Goal: Task Accomplishment & Management: Complete application form

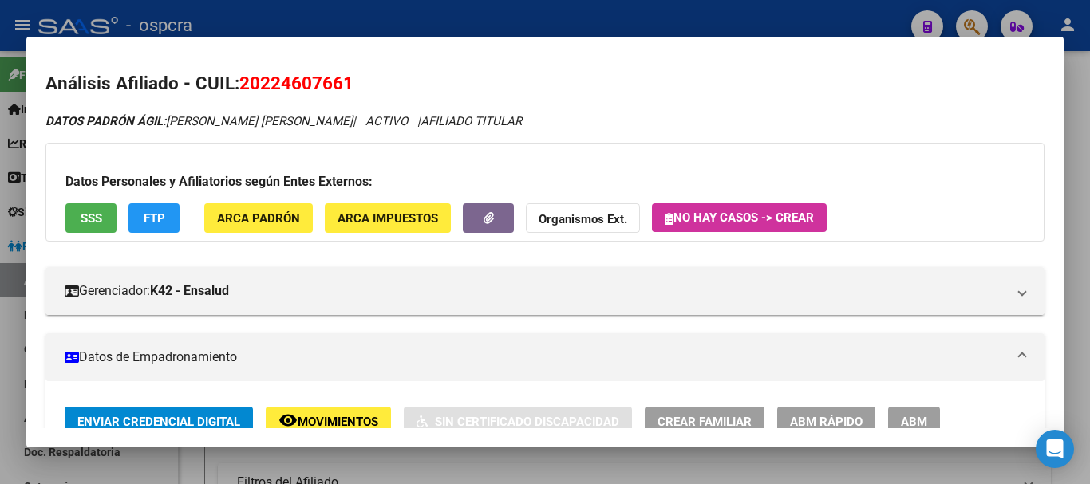
scroll to position [933, 0]
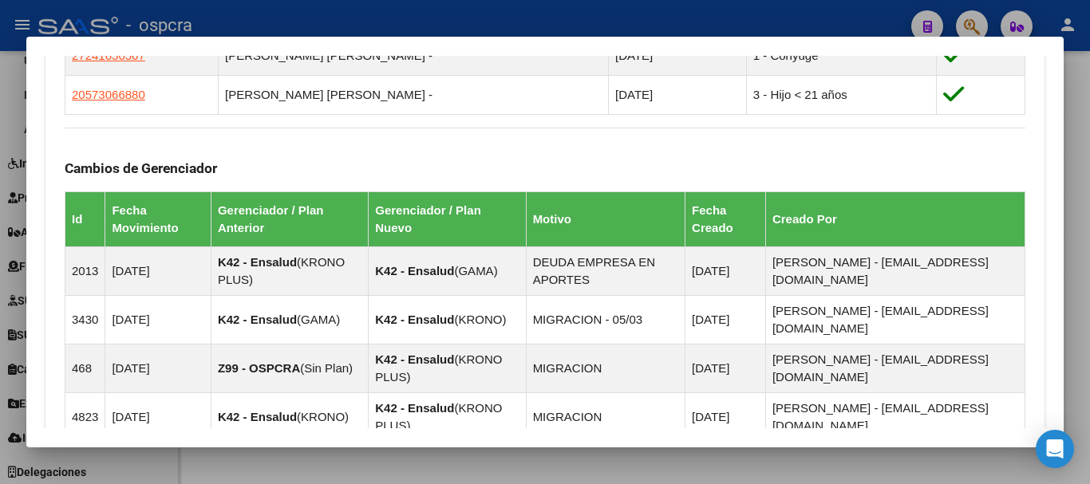
click at [0, 197] on div at bounding box center [545, 242] width 1090 height 484
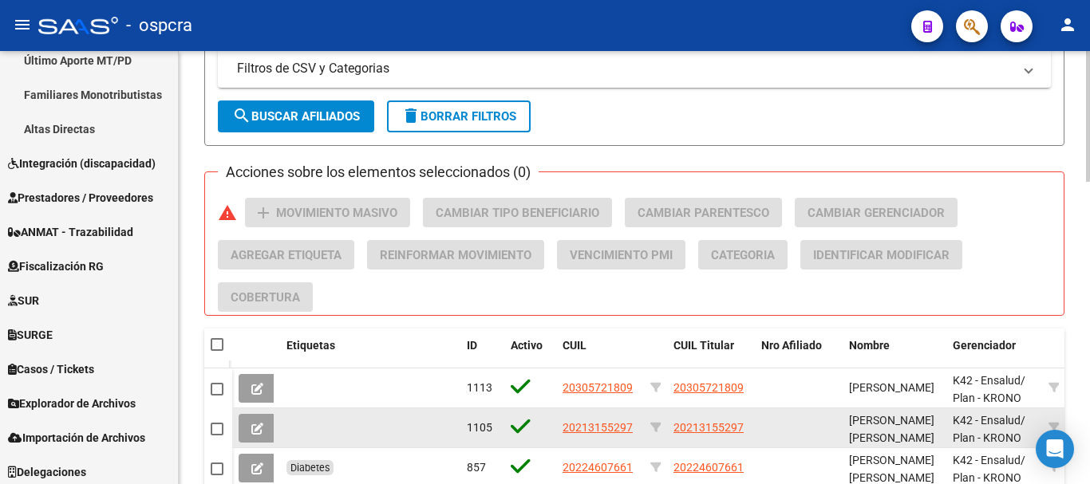
scroll to position [606, 0]
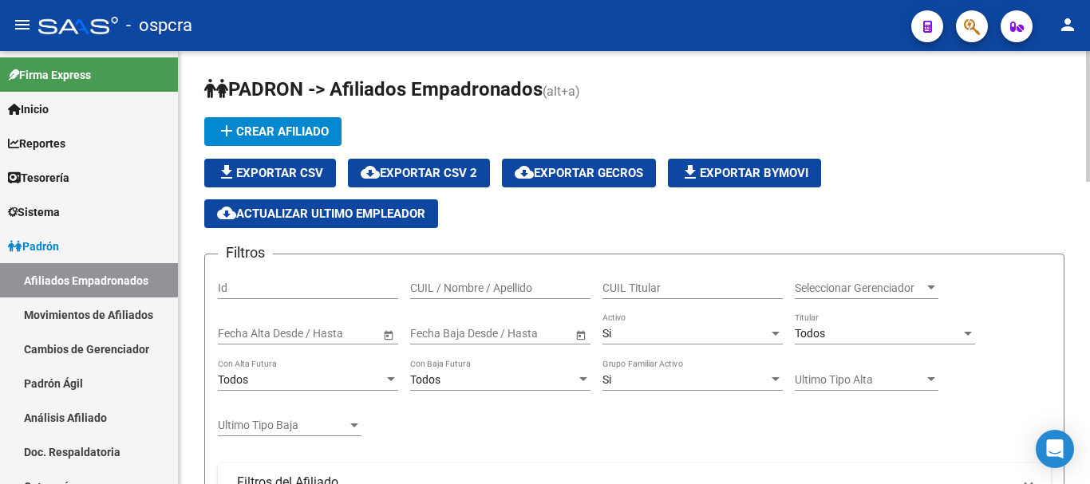
drag, startPoint x: 489, startPoint y: 268, endPoint x: 493, endPoint y: 278, distance: 11.1
click at [490, 270] on div "CUIL / Nombre / Apellido" at bounding box center [500, 283] width 180 height 32
click at [495, 282] on input "CUIL / Nombre / Apellido" at bounding box center [500, 289] width 180 height 14
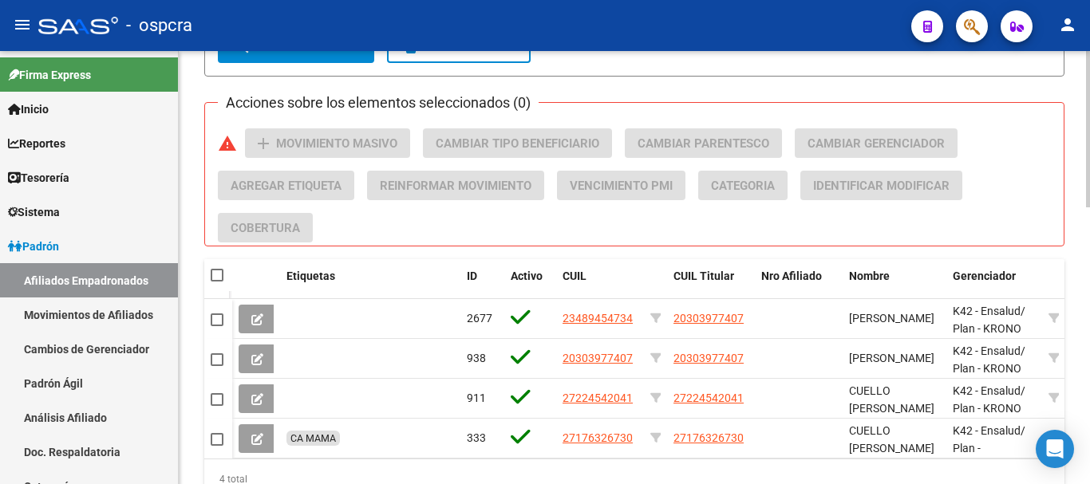
scroll to position [766, 0]
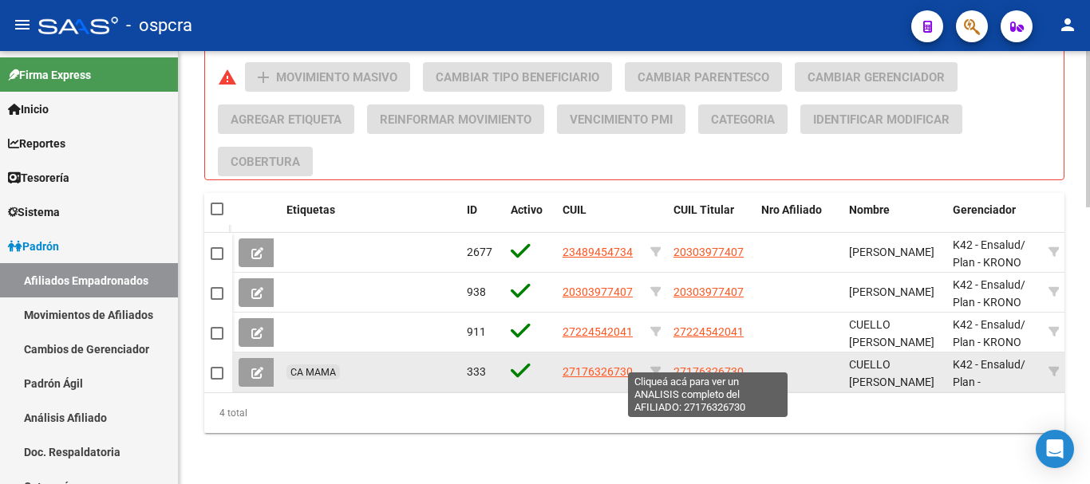
type input "cuello"
click at [683, 365] on span "27176326730" at bounding box center [708, 371] width 70 height 13
copy span "7"
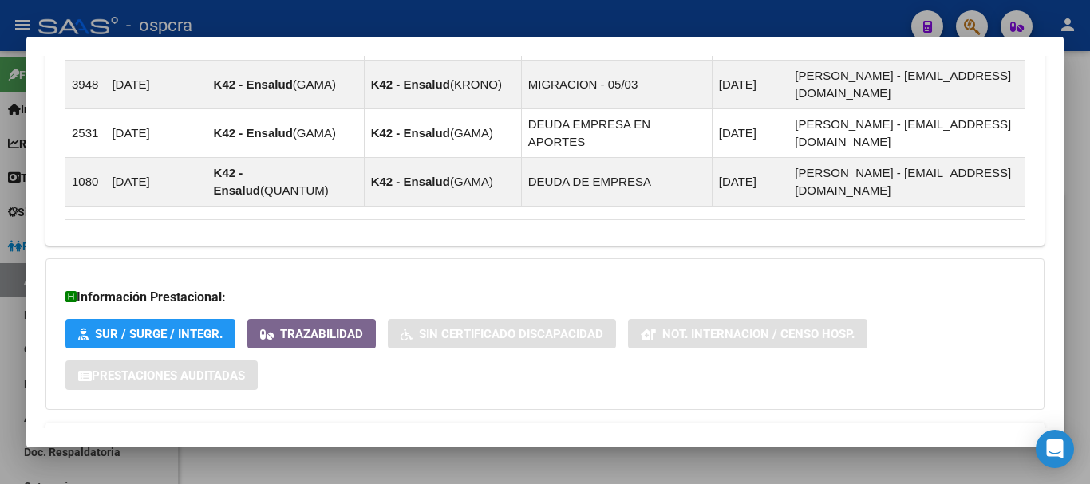
scroll to position [1361, 0]
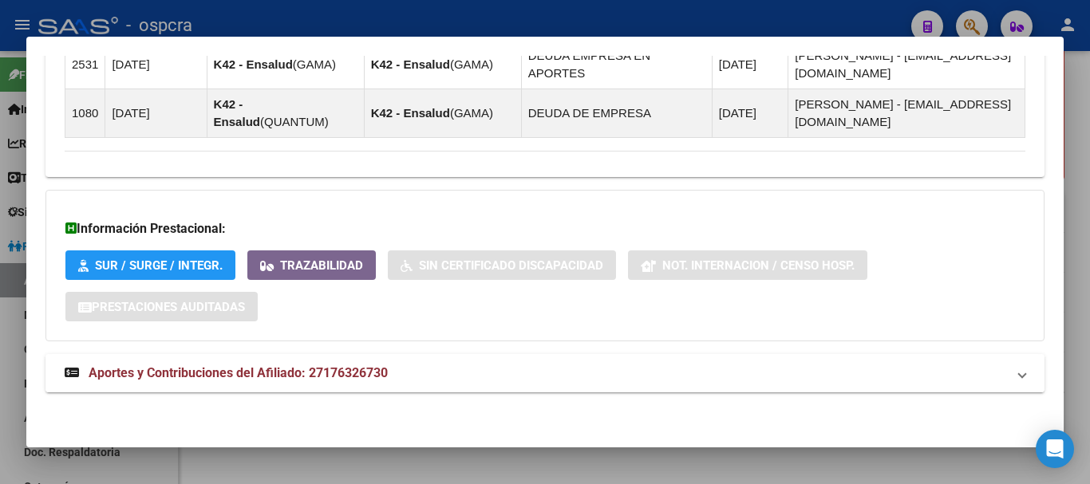
click at [977, 369] on mat-panel-title "Aportes y Contribuciones del Afiliado: 27176326730" at bounding box center [535, 373] width 941 height 19
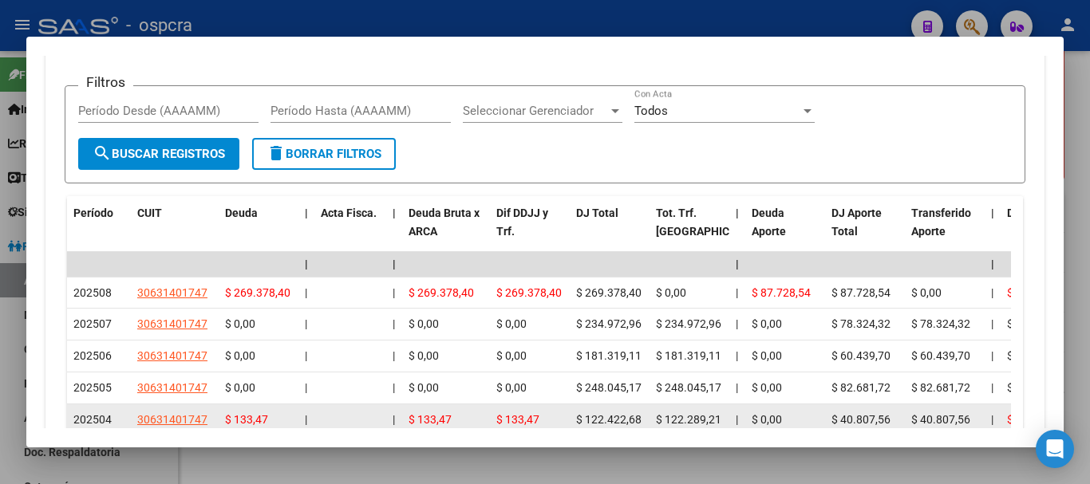
scroll to position [1999, 0]
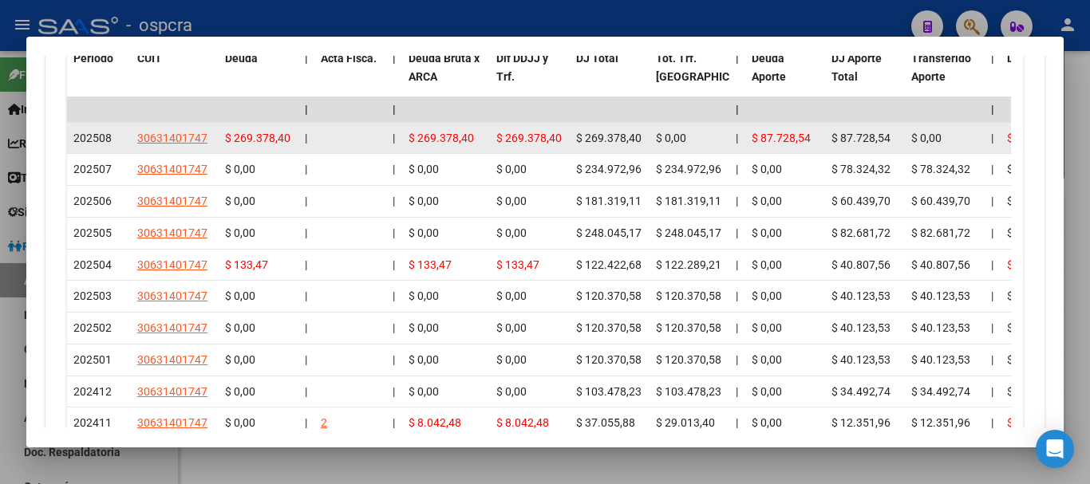
click at [93, 132] on span "202508" at bounding box center [92, 138] width 38 height 13
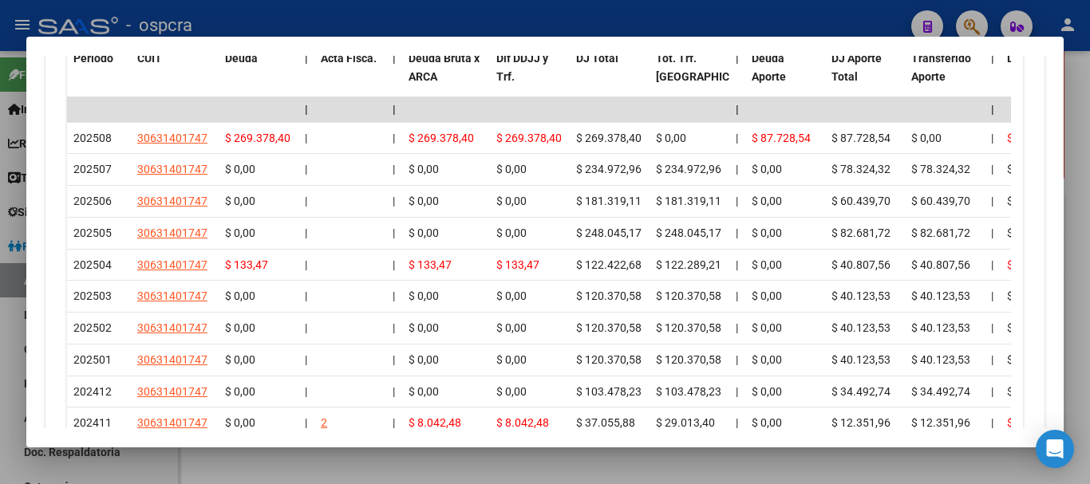
click at [0, 211] on div at bounding box center [545, 242] width 1090 height 484
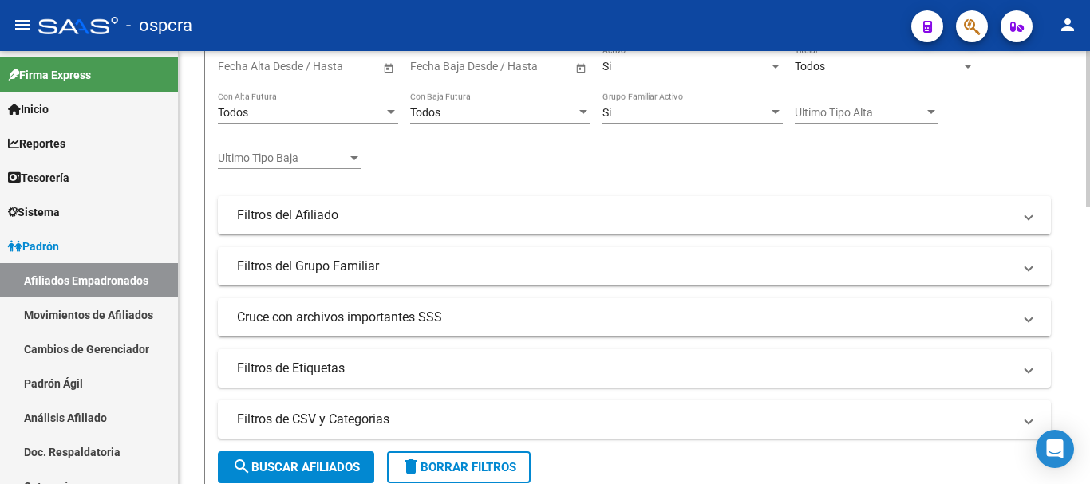
scroll to position [0, 0]
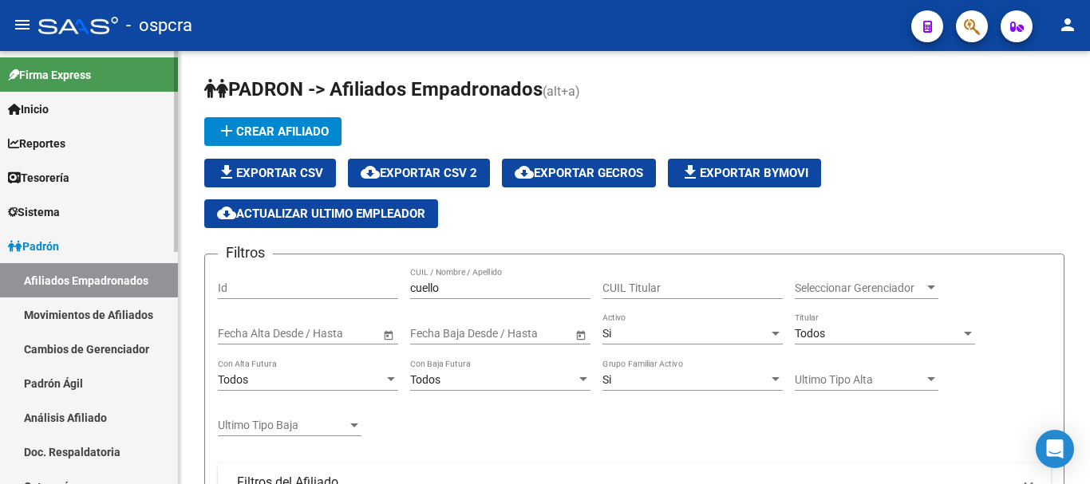
drag, startPoint x: 491, startPoint y: 291, endPoint x: 104, endPoint y: 234, distance: 392.0
click at [115, 238] on mat-sidenav-container "Firma Express Inicio Calendario SSS Instructivos Contacto OS Reportes Ingresos …" at bounding box center [545, 267] width 1090 height 433
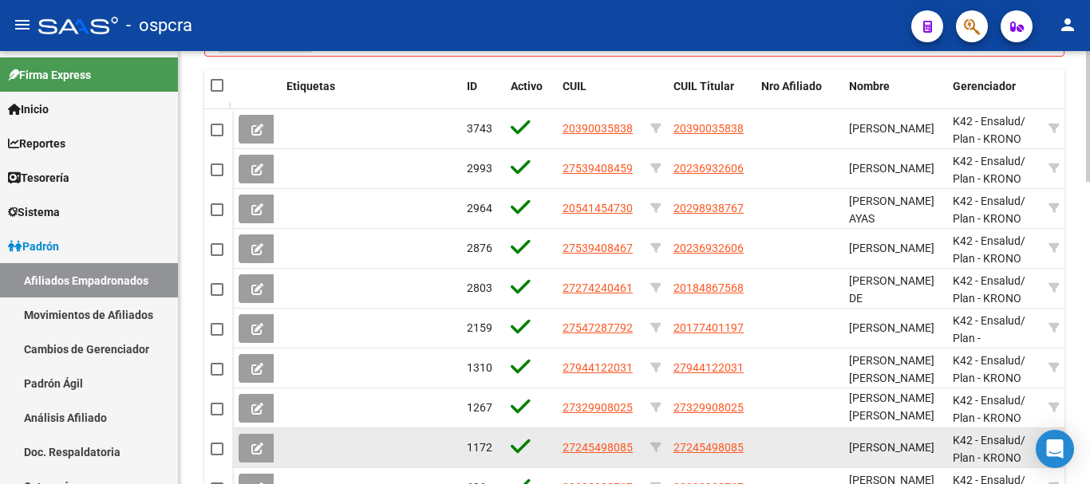
scroll to position [957, 0]
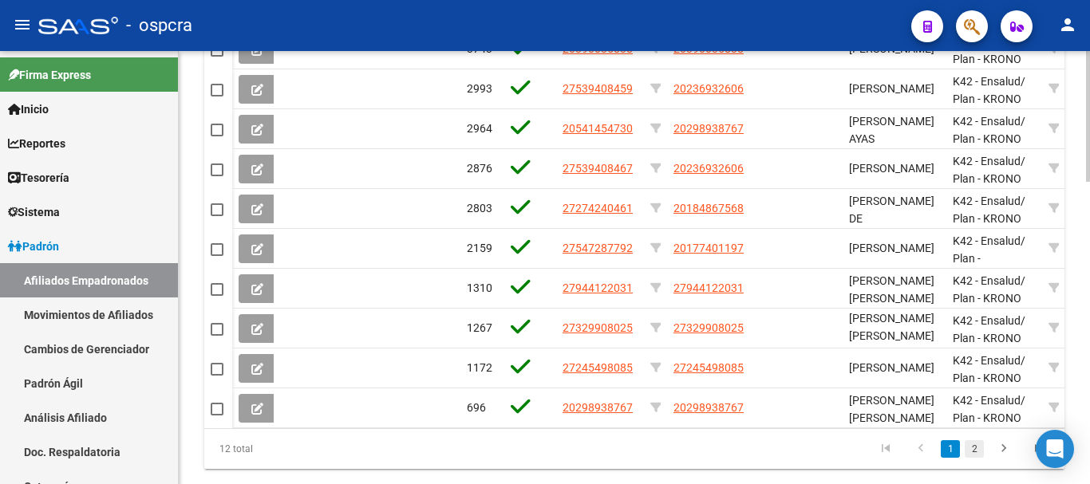
type input "sosa"
click at [974, 458] on link "2" at bounding box center [974, 449] width 19 height 18
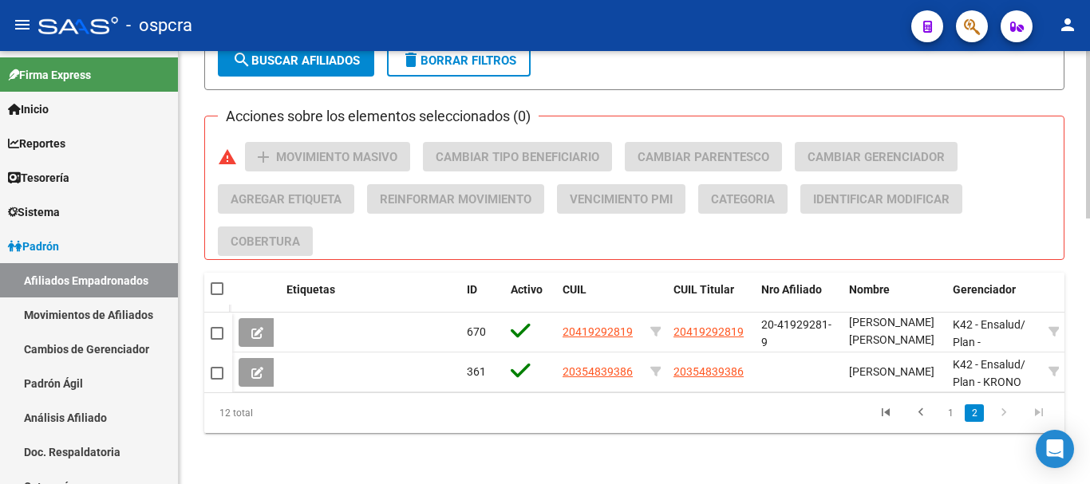
click at [578, 393] on datatable-body "670 20419292819 20419292819 20-41929281-9 [PERSON_NAME] [PERSON_NAME] K42 - Ens…" at bounding box center [634, 353] width 860 height 80
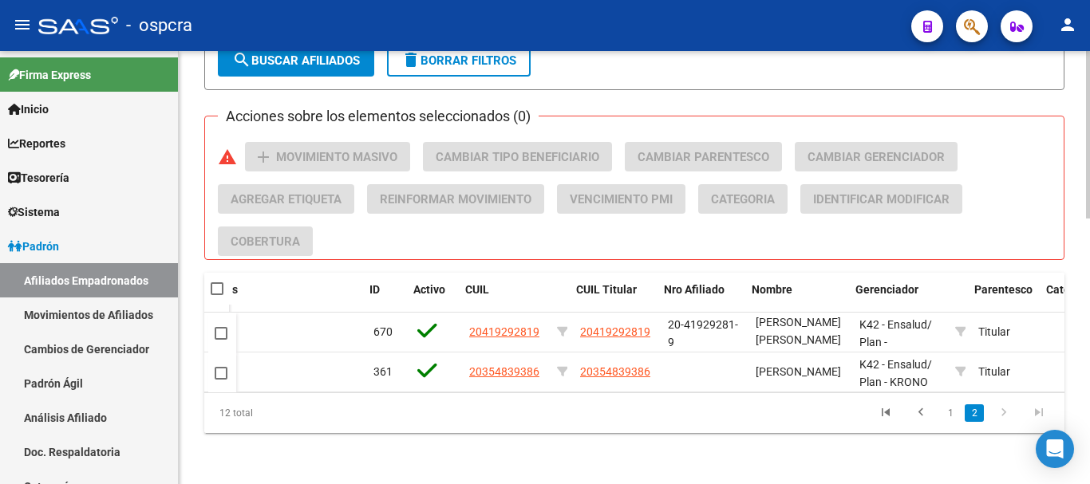
scroll to position [0, 0]
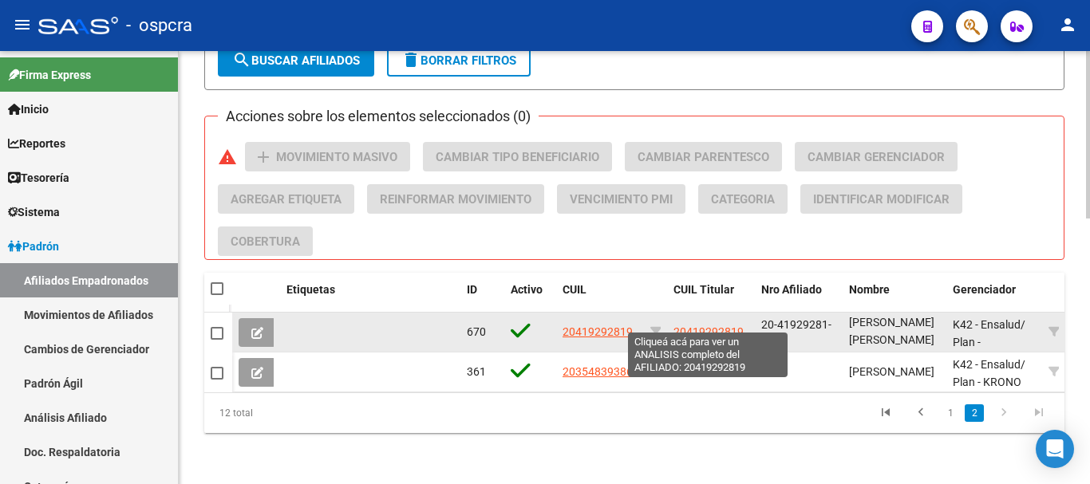
click at [700, 326] on span "20419292819" at bounding box center [708, 332] width 70 height 13
type textarea "20419292819"
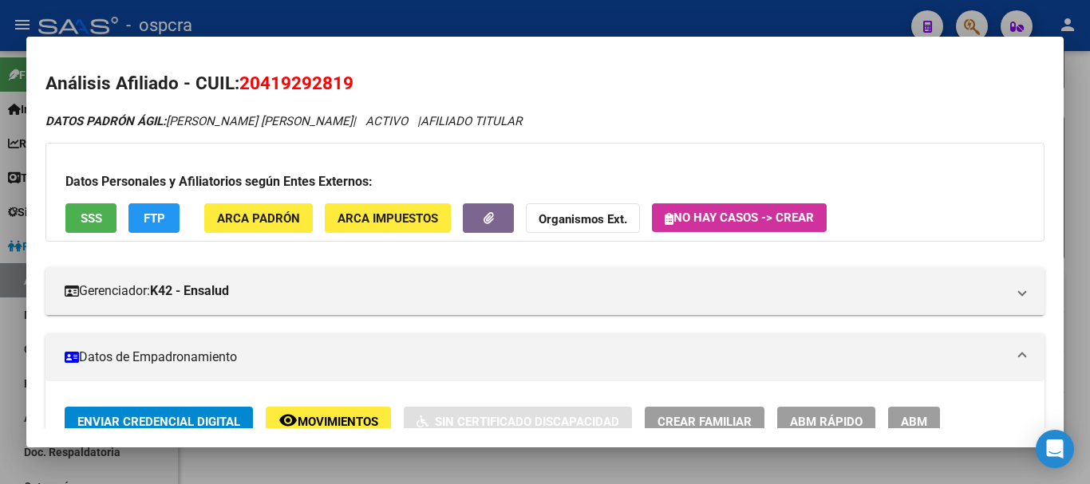
drag, startPoint x: 287, startPoint y: 84, endPoint x: 341, endPoint y: 80, distance: 54.4
click at [341, 80] on span "20419292819" at bounding box center [296, 83] width 114 height 21
copy span "41929281"
click at [0, 112] on div at bounding box center [545, 242] width 1090 height 484
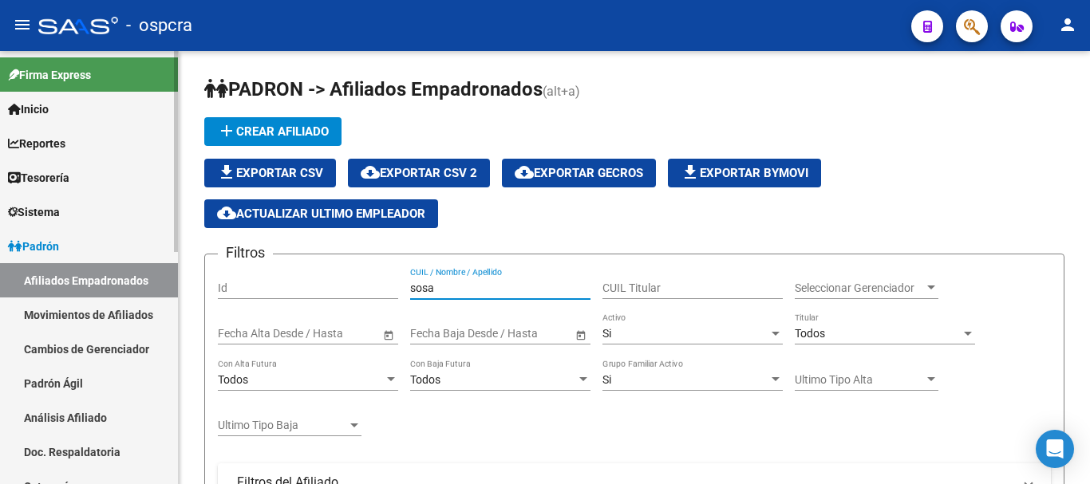
drag, startPoint x: 116, startPoint y: 271, endPoint x: 0, endPoint y: 231, distance: 122.6
click at [0, 243] on mat-sidenav-container "Firma Express Inicio Calendario SSS Instructivos Contacto OS Reportes Ingresos …" at bounding box center [545, 267] width 1090 height 433
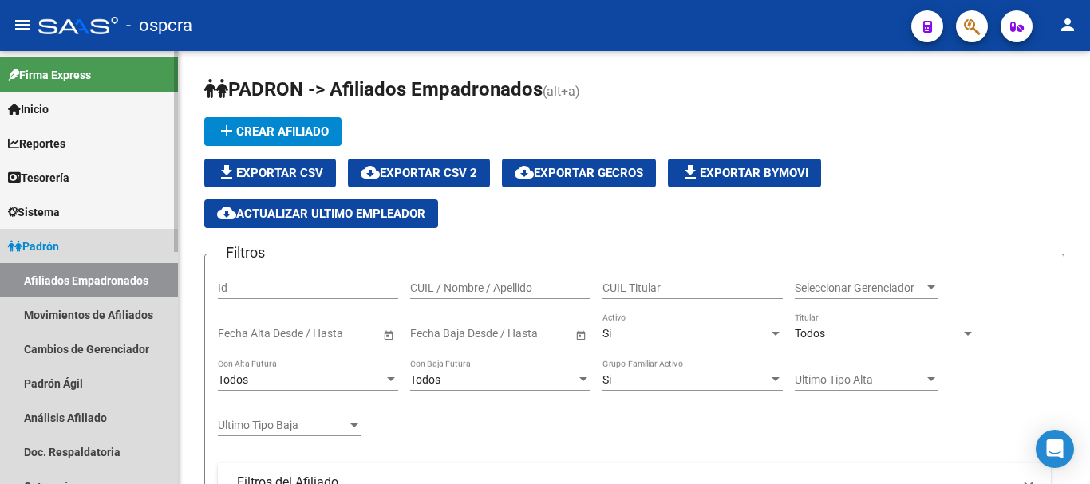
click at [80, 251] on link "Padrón" at bounding box center [89, 246] width 178 height 34
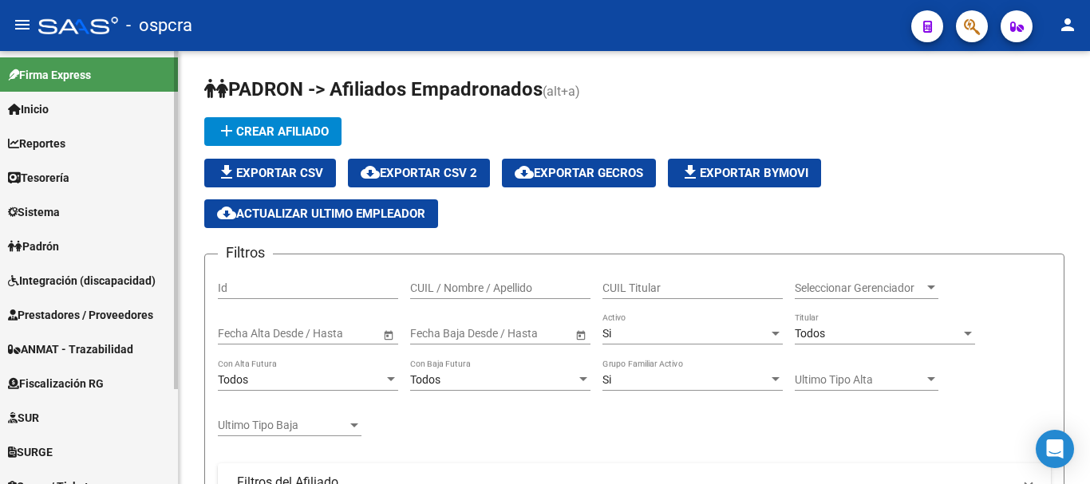
click at [42, 248] on span "Padrón" at bounding box center [33, 247] width 51 height 18
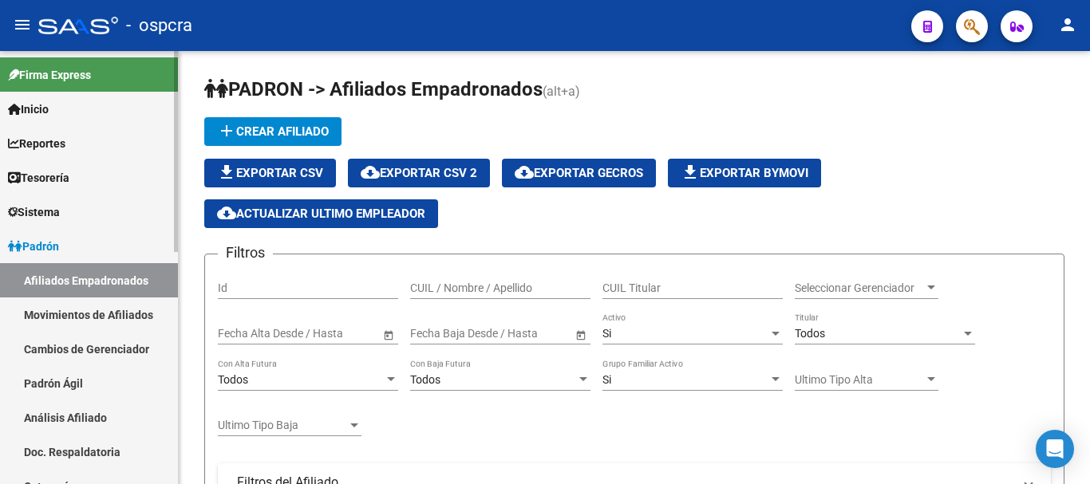
click at [51, 285] on link "Afiliados Empadronados" at bounding box center [89, 280] width 178 height 34
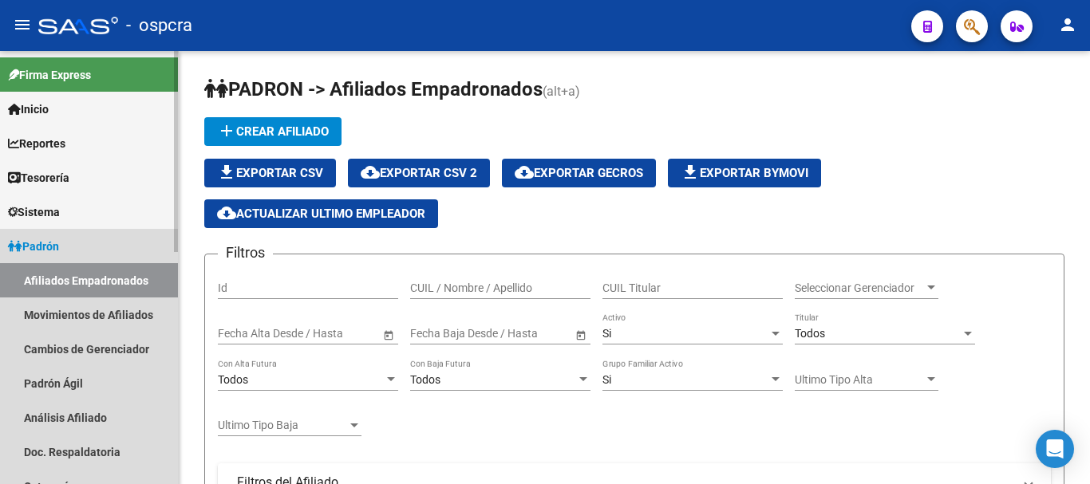
click at [84, 270] on link "Afiliados Empadronados" at bounding box center [89, 280] width 178 height 34
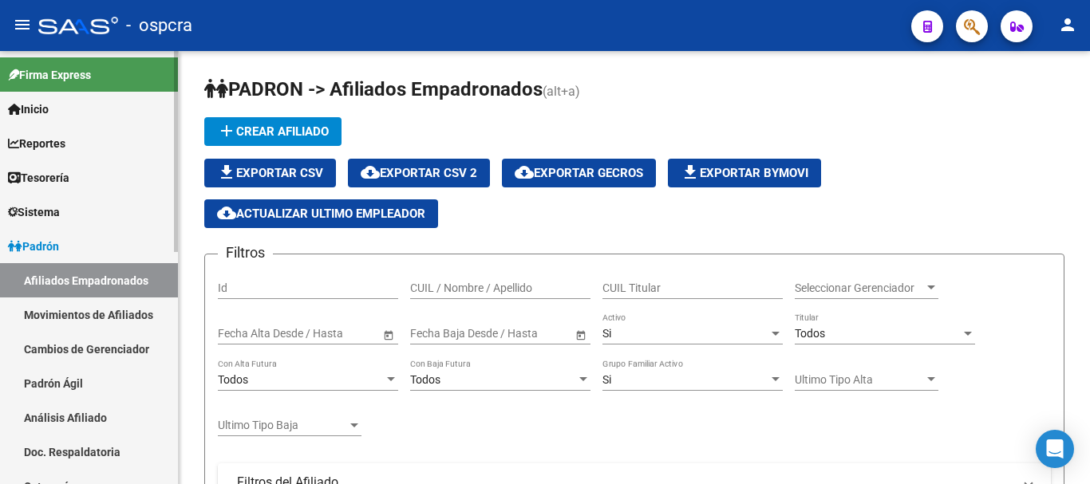
click at [83, 277] on link "Afiliados Empadronados" at bounding box center [89, 280] width 178 height 34
click at [116, 229] on link "Padrón" at bounding box center [89, 246] width 178 height 34
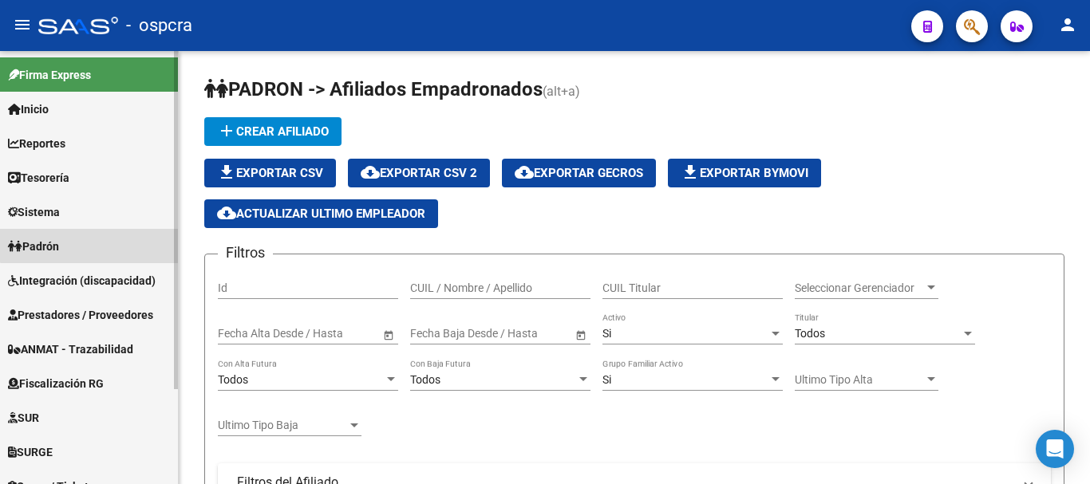
click at [103, 240] on link "Padrón" at bounding box center [89, 246] width 178 height 34
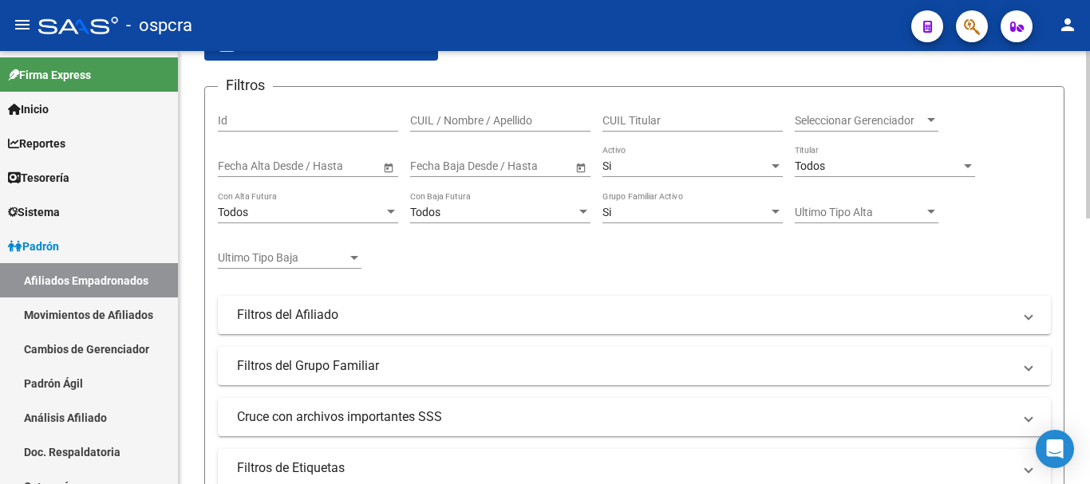
scroll to position [160, 0]
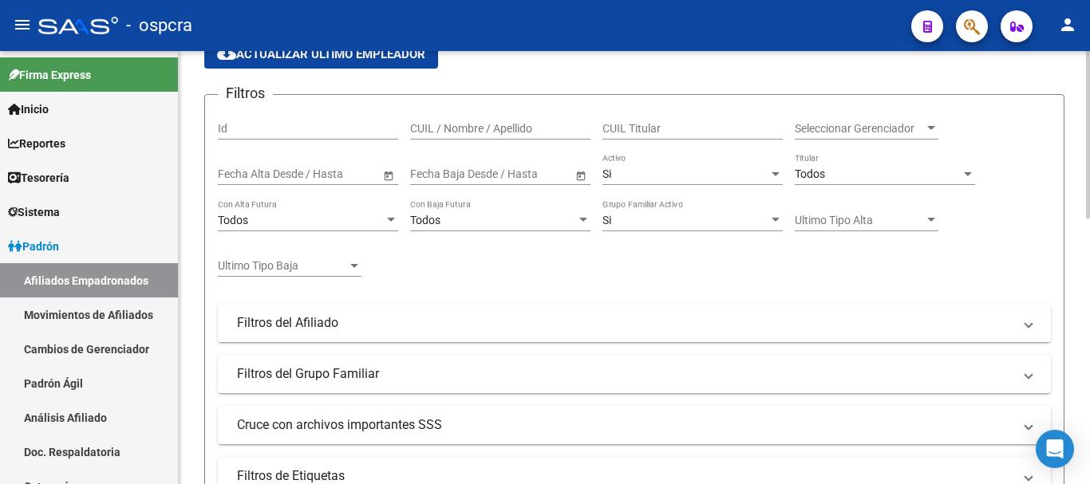
click at [1017, 327] on span "Filtros del Afiliado" at bounding box center [631, 323] width 788 height 18
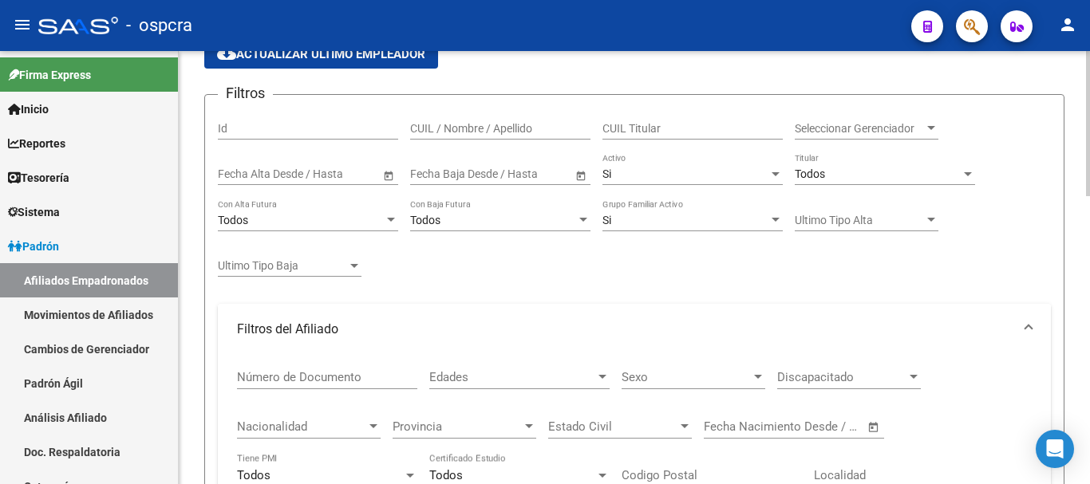
click at [1017, 327] on span "Filtros del Afiliado" at bounding box center [631, 330] width 788 height 18
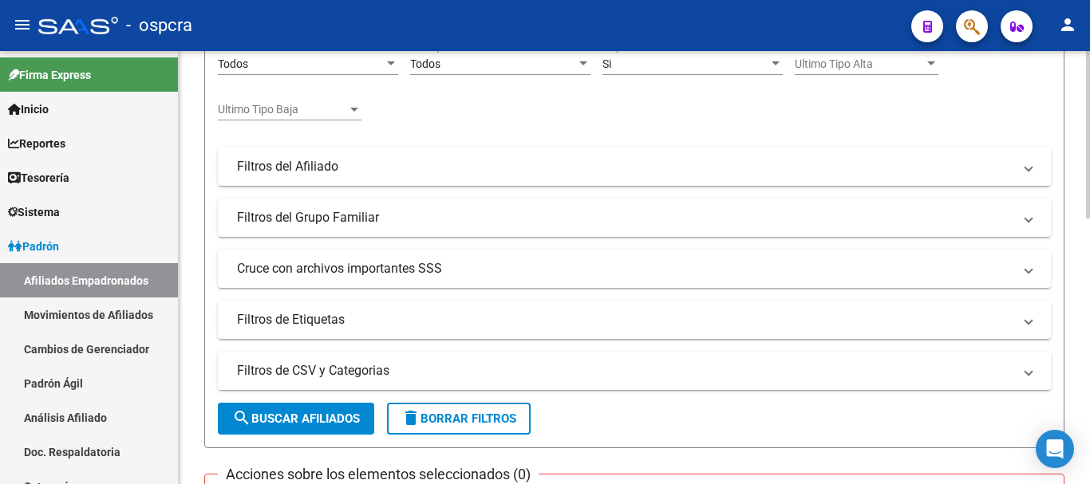
scroll to position [319, 0]
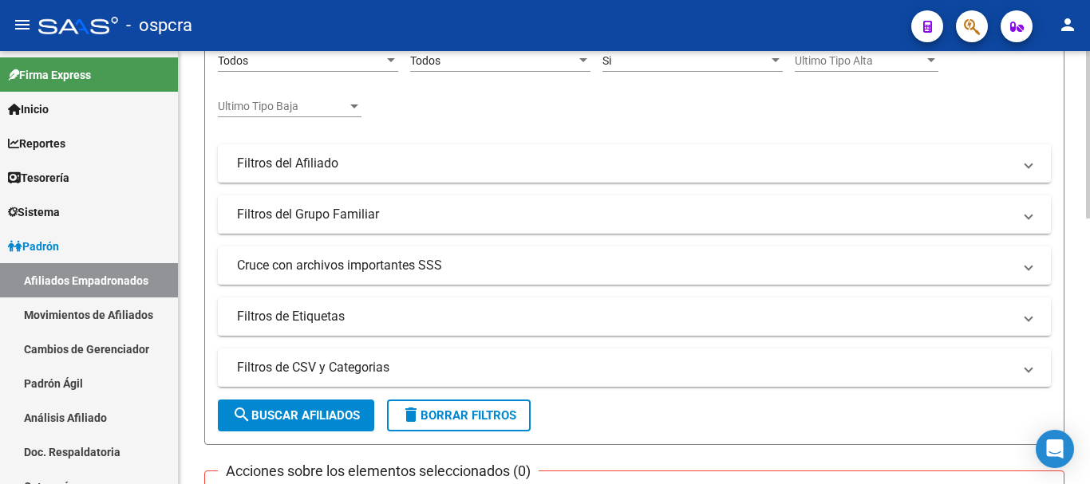
click at [361, 219] on mat-panel-title "Filtros del Grupo Familiar" at bounding box center [625, 215] width 776 height 18
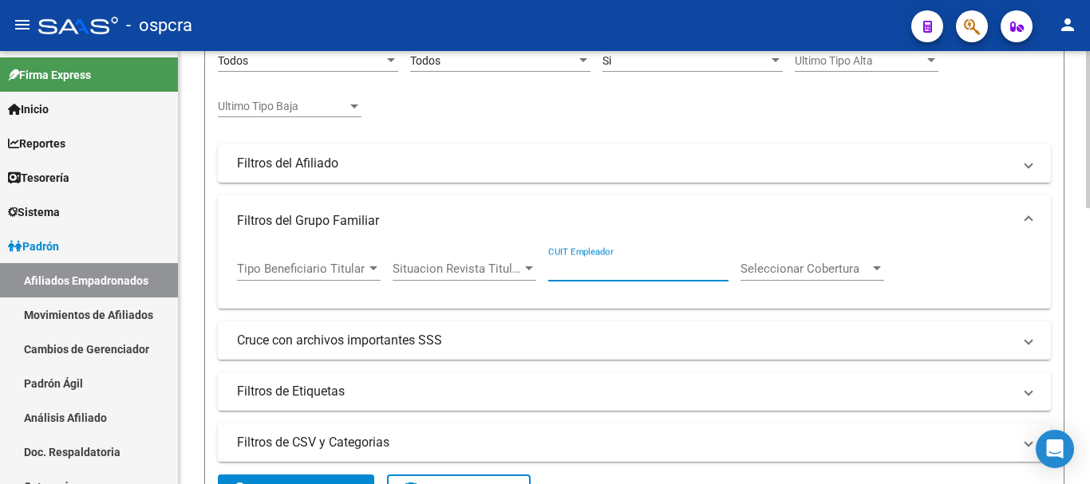
click at [653, 274] on input "CUIT Empleador" at bounding box center [638, 269] width 180 height 14
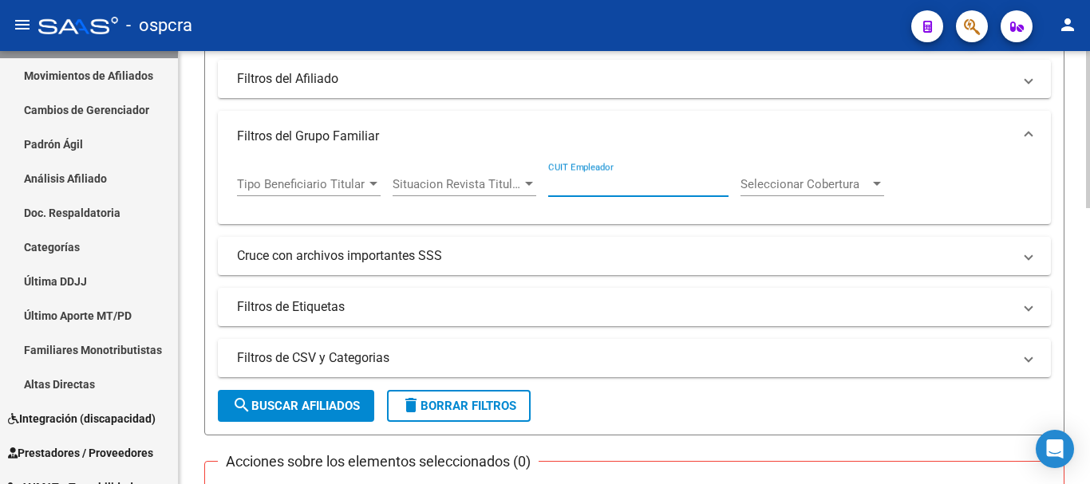
scroll to position [559, 0]
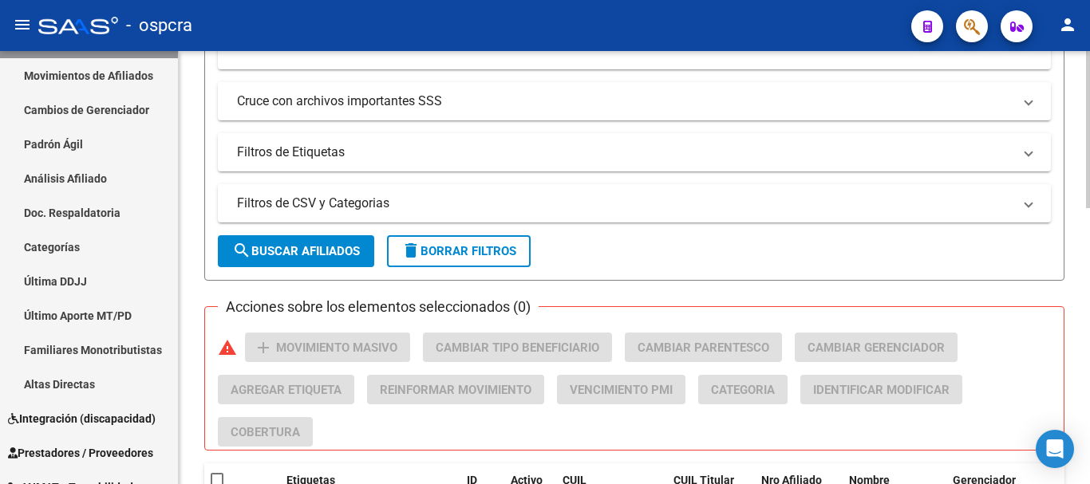
click at [508, 259] on button "delete Borrar Filtros" at bounding box center [459, 251] width 144 height 32
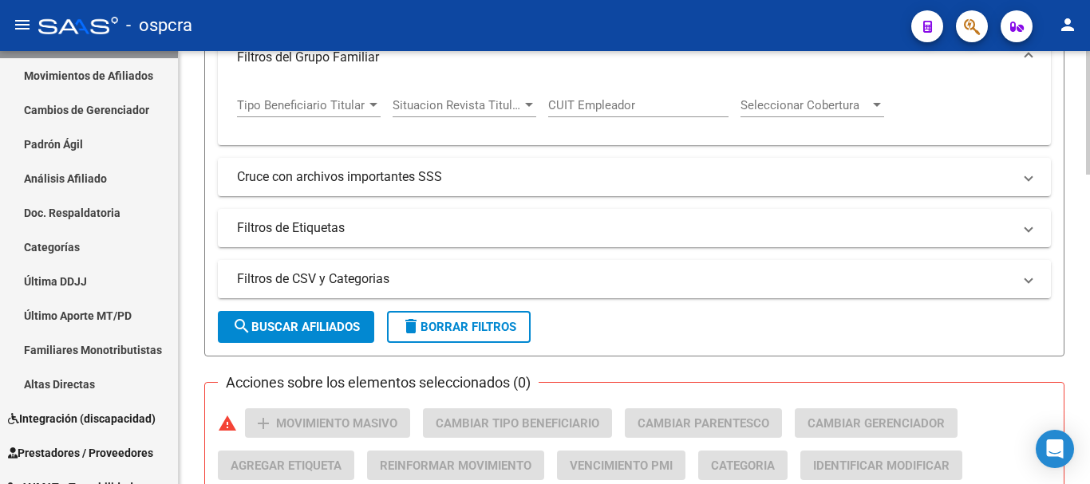
scroll to position [319, 0]
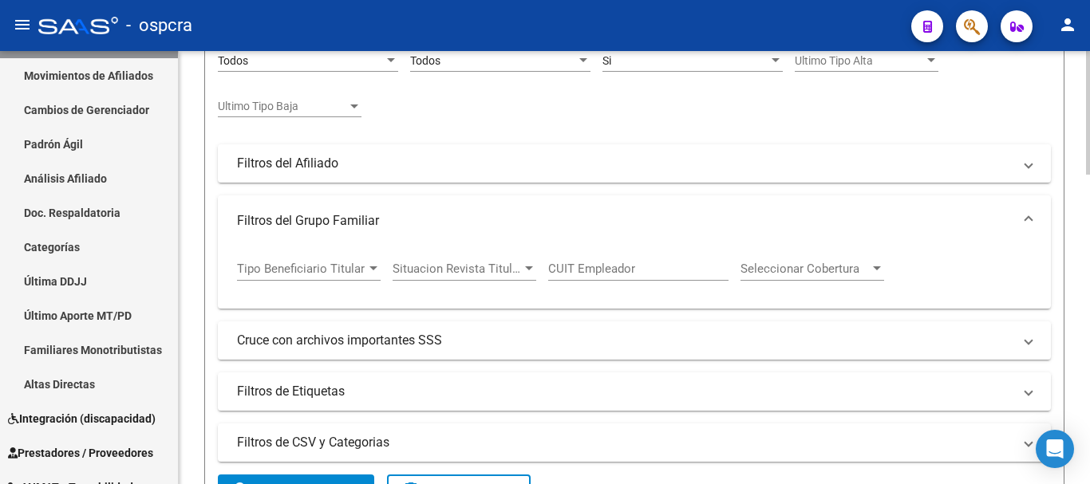
click at [578, 275] on input "CUIT Empleador" at bounding box center [638, 269] width 180 height 14
paste input "30-71491890-3"
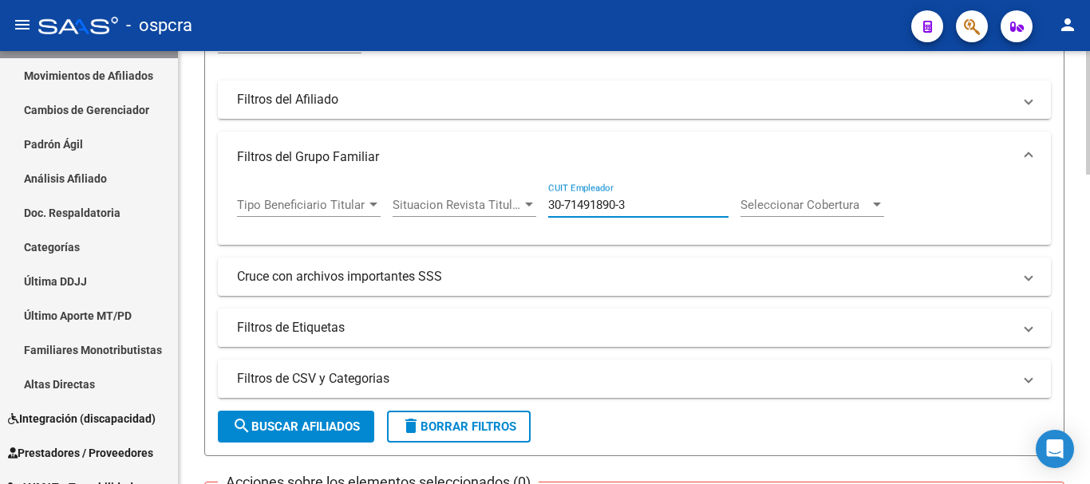
scroll to position [479, 0]
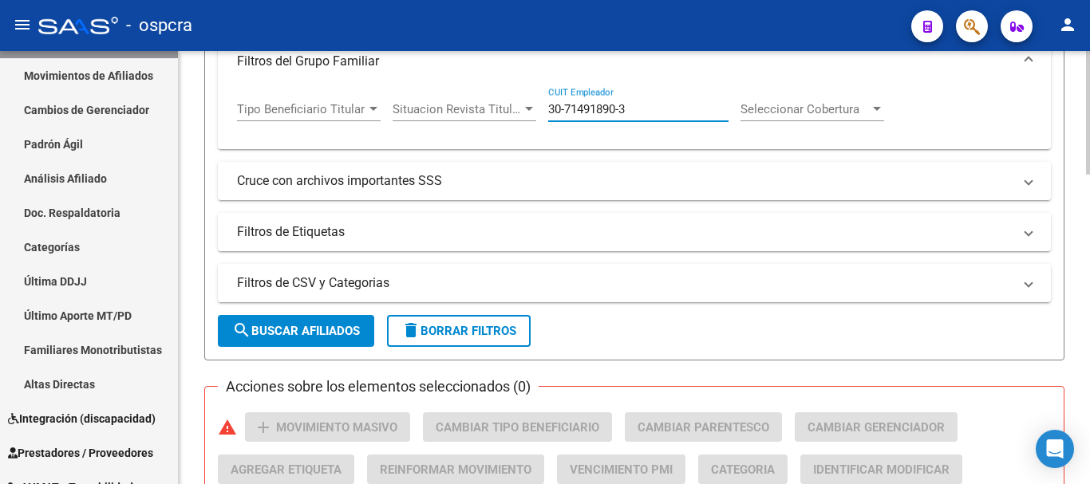
type input "30-71491890-3"
click at [359, 337] on span "search Buscar Afiliados" at bounding box center [296, 331] width 128 height 14
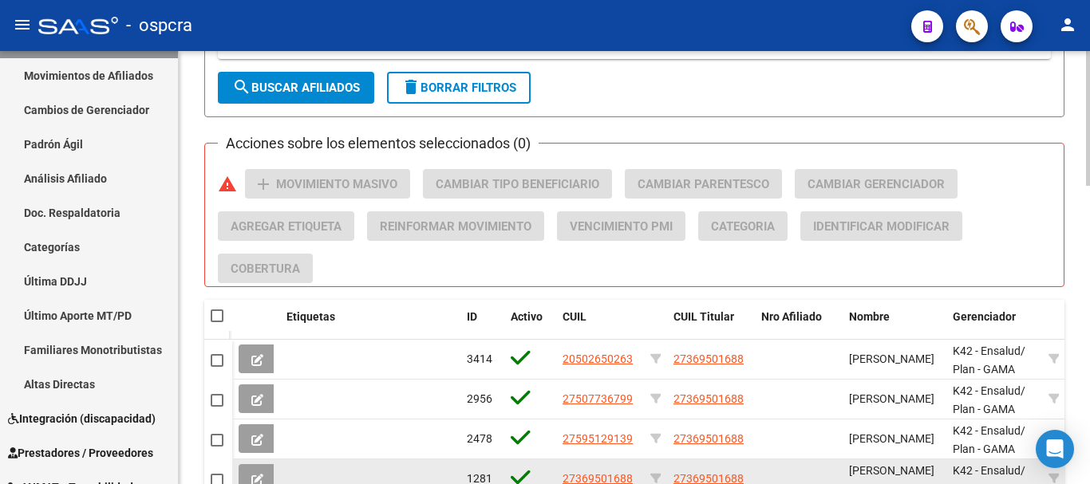
scroll to position [721, 0]
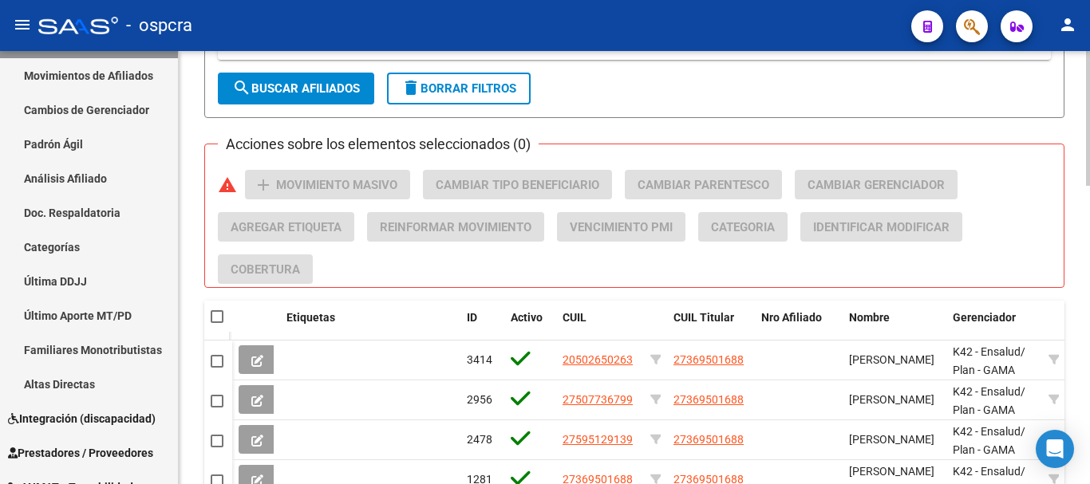
click at [217, 317] on span at bounding box center [217, 316] width 13 height 13
click at [217, 323] on input "checkbox" at bounding box center [216, 323] width 1 height 1
checkbox input "true"
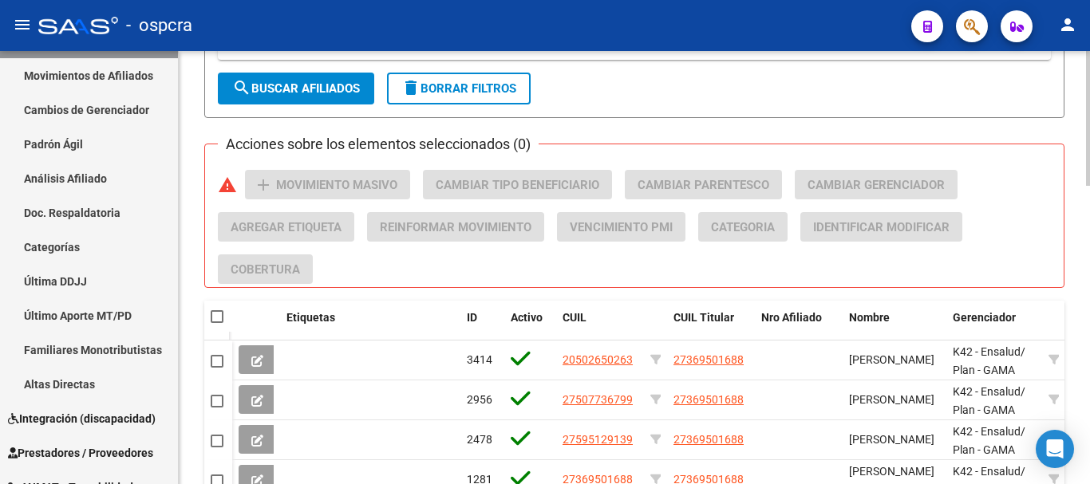
checkbox input "true"
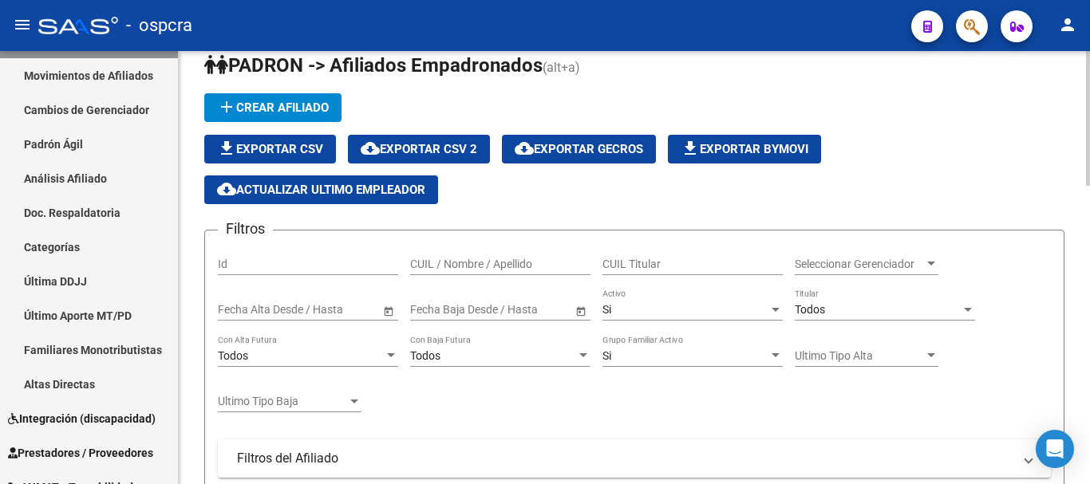
scroll to position [3, 0]
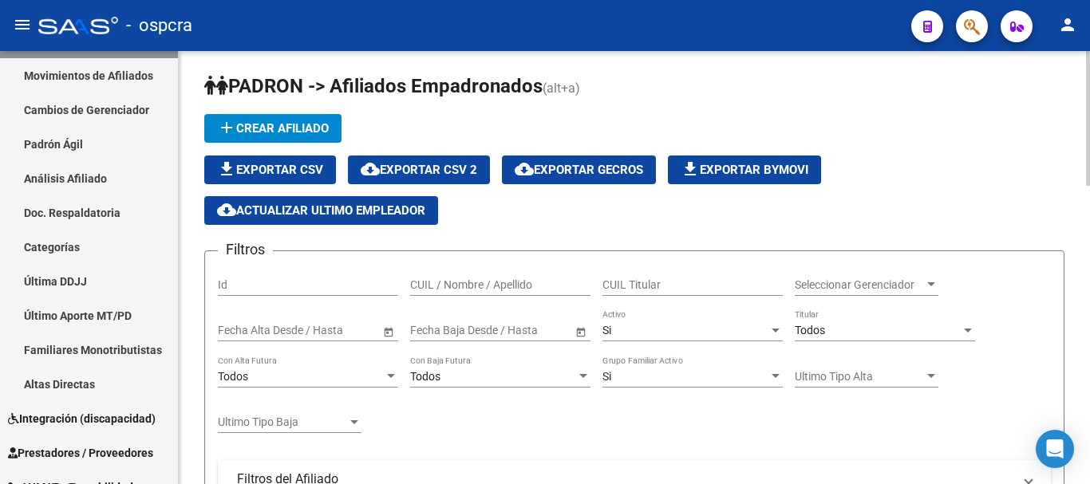
click at [964, 333] on div at bounding box center [968, 330] width 14 height 13
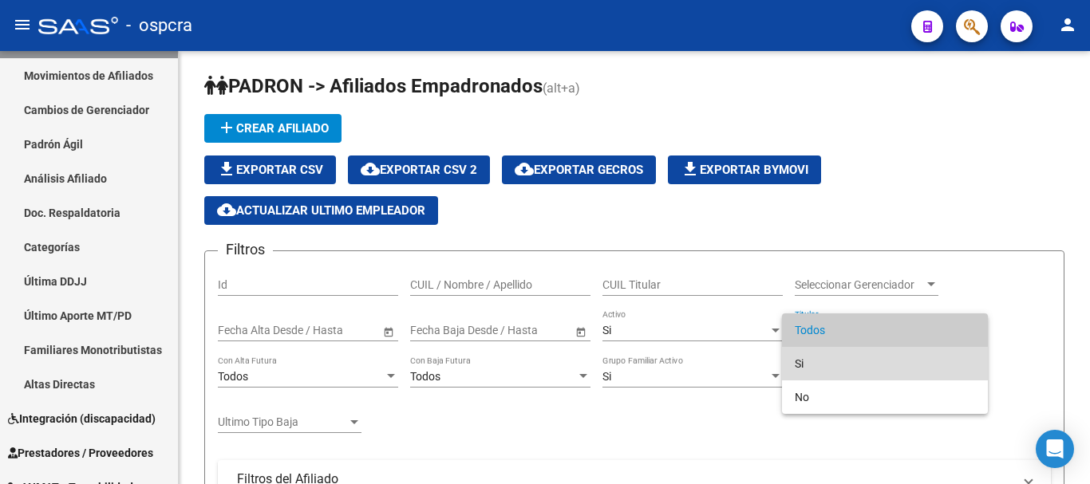
click at [934, 369] on span "Si" at bounding box center [885, 364] width 180 height 34
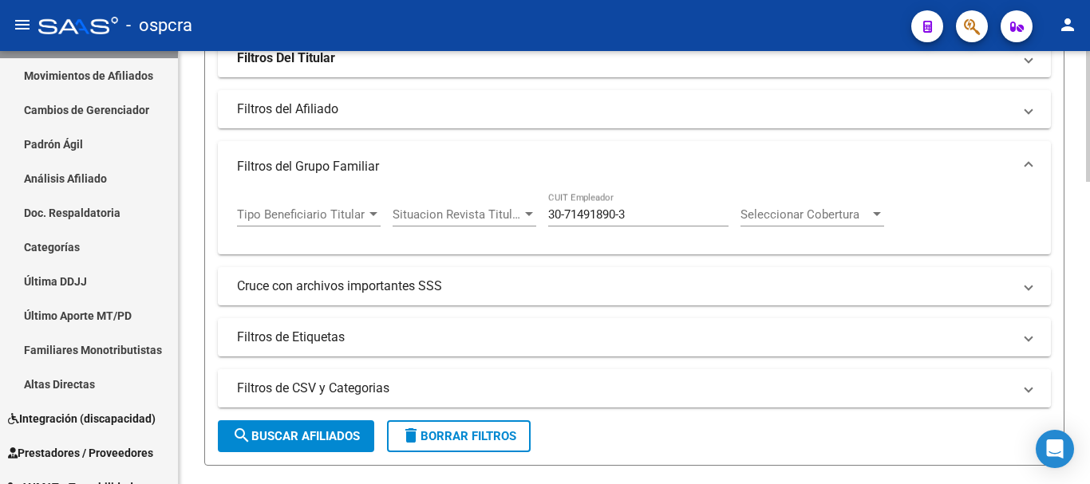
scroll to position [562, 0]
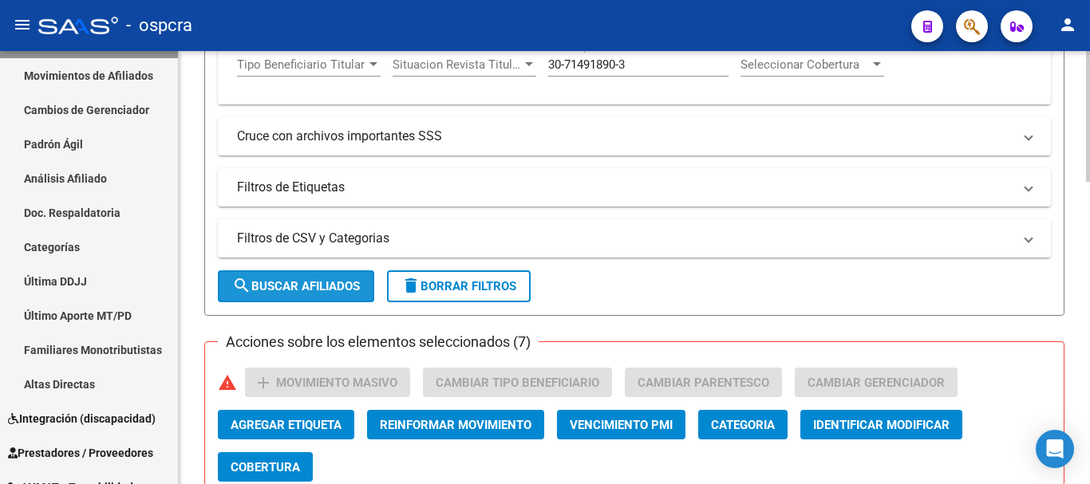
click at [323, 287] on span "search Buscar Afiliados" at bounding box center [296, 286] width 128 height 14
checkbox input "false"
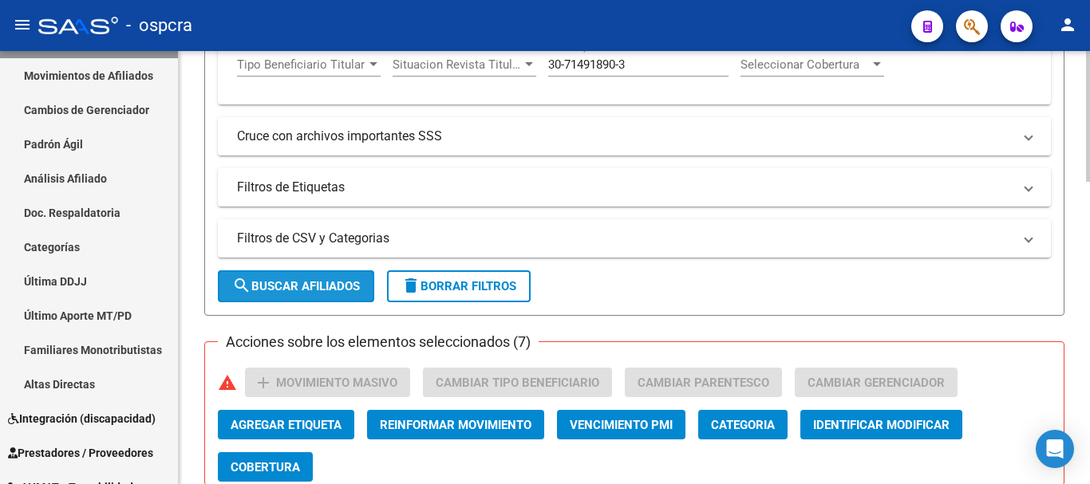
checkbox input "false"
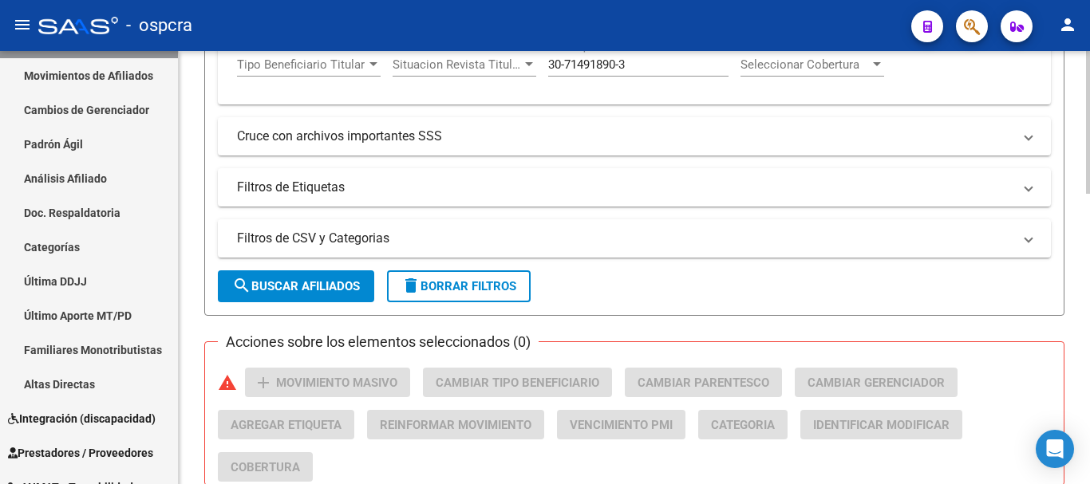
scroll to position [879, 0]
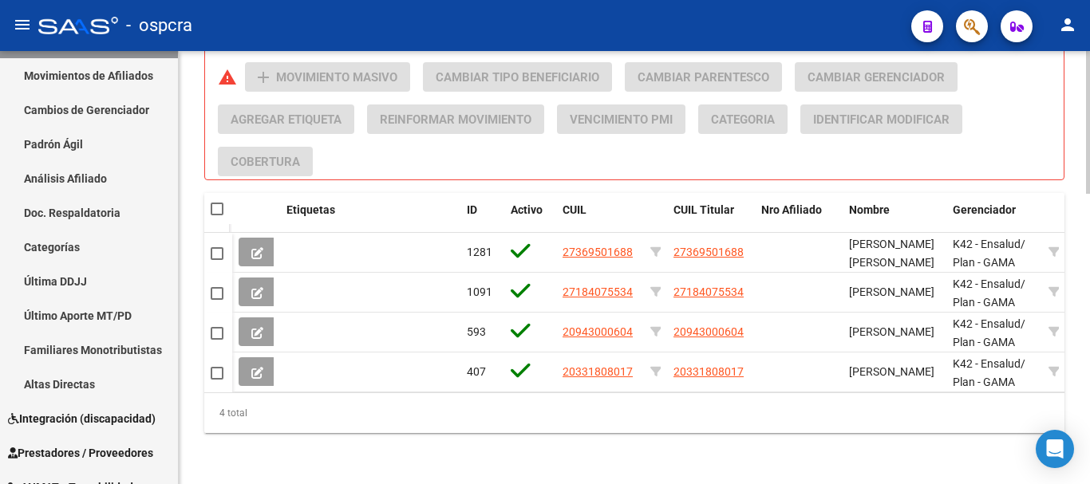
click at [210, 198] on datatable-header-cell at bounding box center [218, 209] width 28 height 32
click at [216, 203] on span at bounding box center [217, 209] width 13 height 13
click at [216, 215] on input "checkbox" at bounding box center [216, 215] width 1 height 1
checkbox input "true"
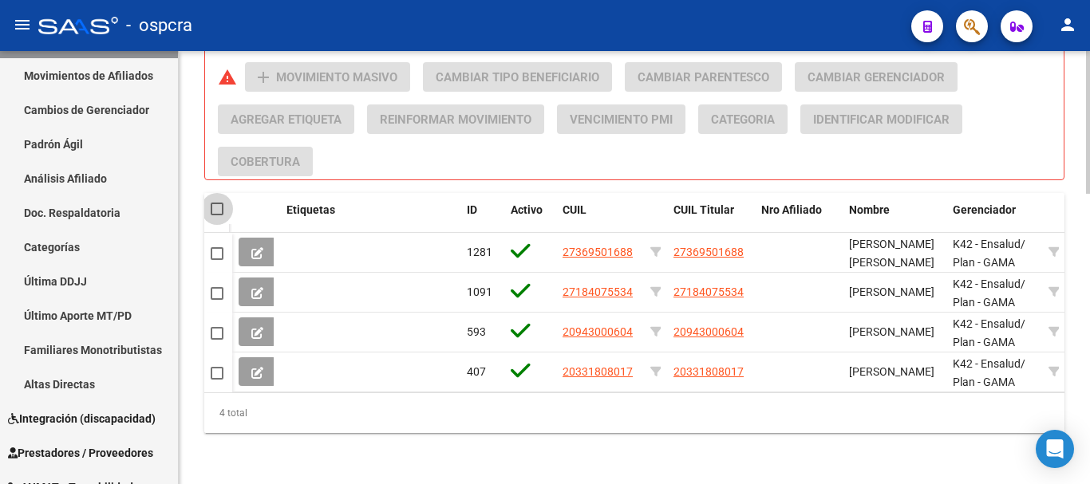
checkbox input "true"
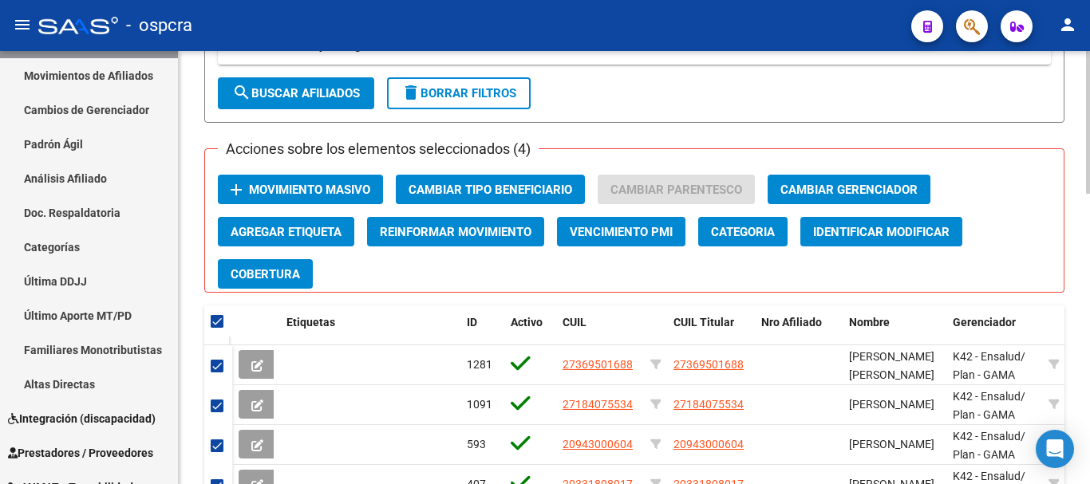
scroll to position [720, 0]
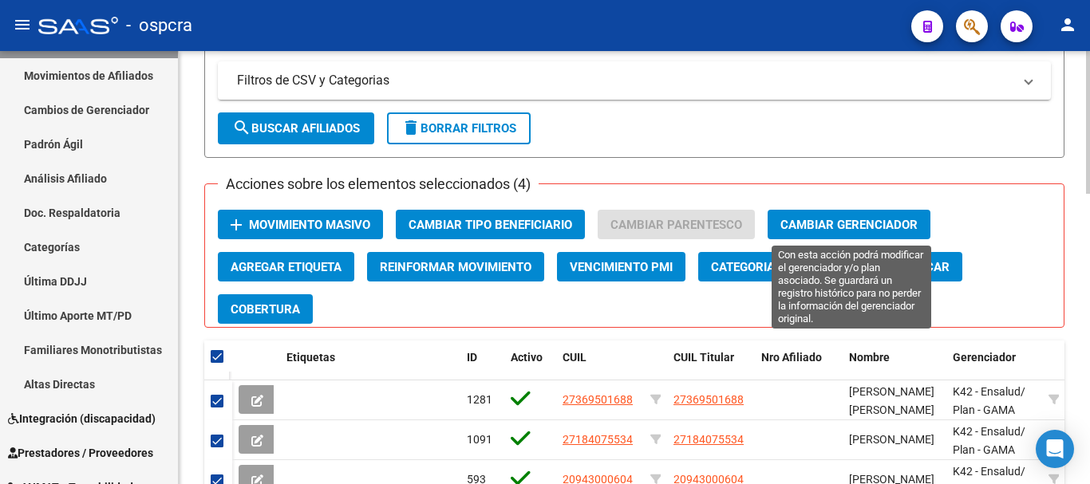
click at [864, 218] on span "Cambiar Gerenciador" at bounding box center [848, 225] width 137 height 14
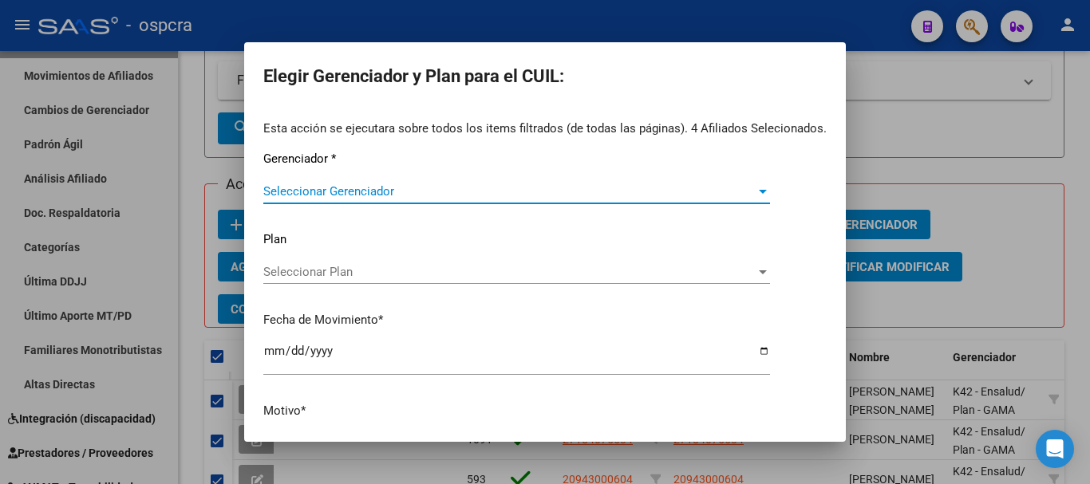
click at [543, 199] on span "Seleccionar Gerenciador" at bounding box center [509, 191] width 492 height 14
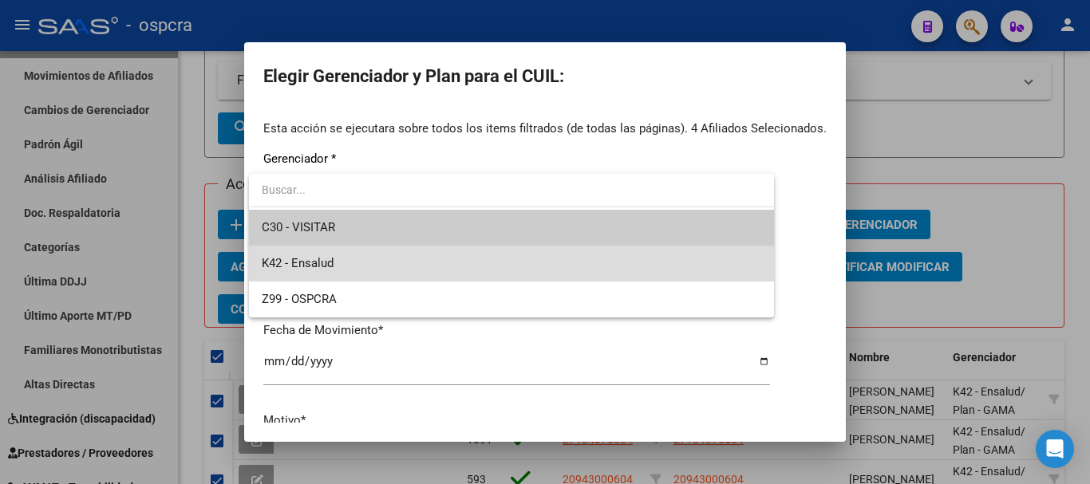
click at [515, 247] on span "K42 - Ensalud" at bounding box center [511, 264] width 499 height 36
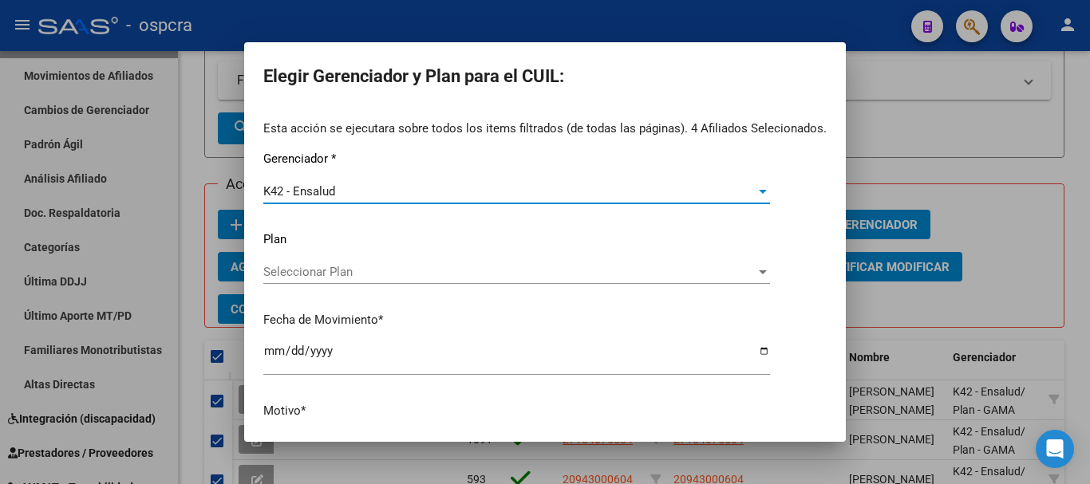
click at [518, 283] on div "Seleccionar Plan Seleccionar Plan" at bounding box center [516, 272] width 507 height 24
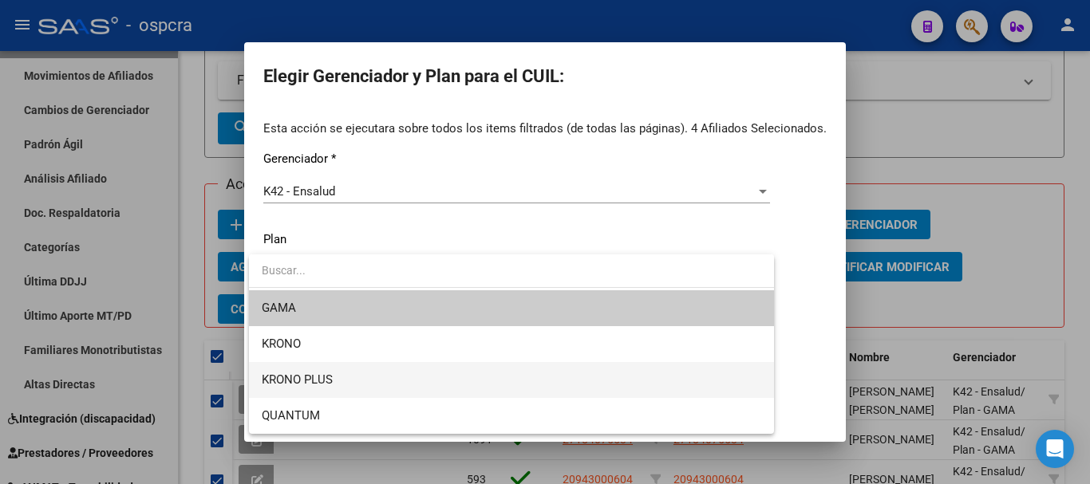
click at [507, 385] on span "KRONO PLUS" at bounding box center [511, 380] width 499 height 36
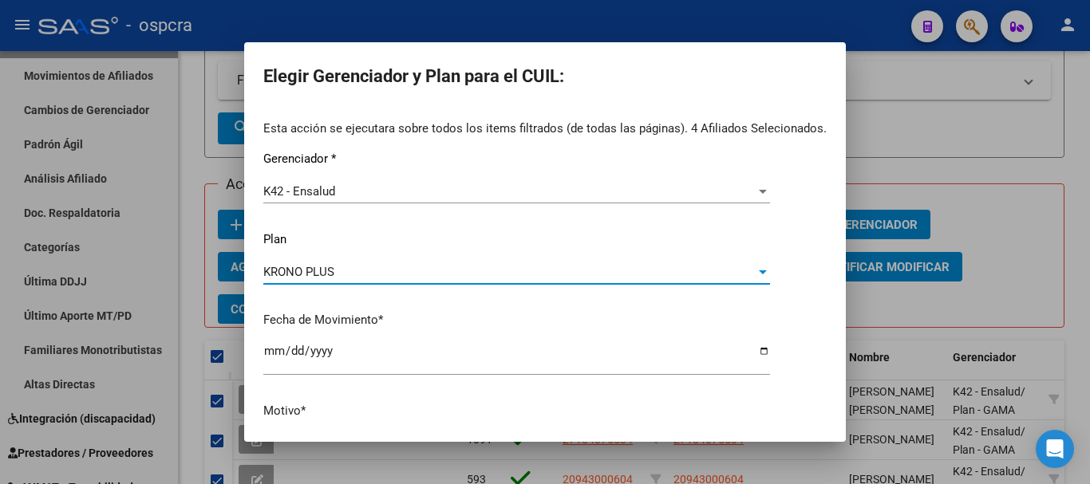
click at [461, 421] on div "Esta acción se ejecutara sobre todos los items filtrados (de todas las páginas)…" at bounding box center [544, 295] width 563 height 351
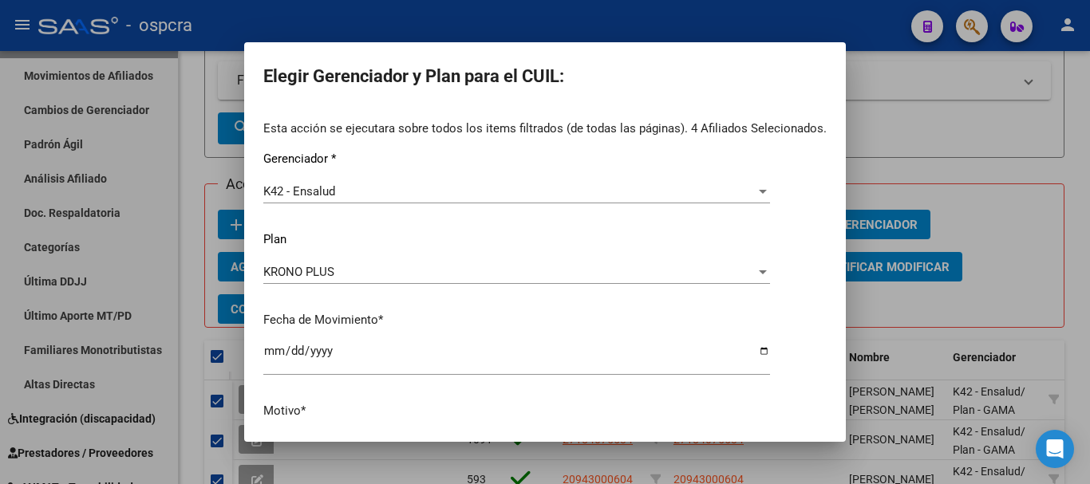
scroll to position [102, 0]
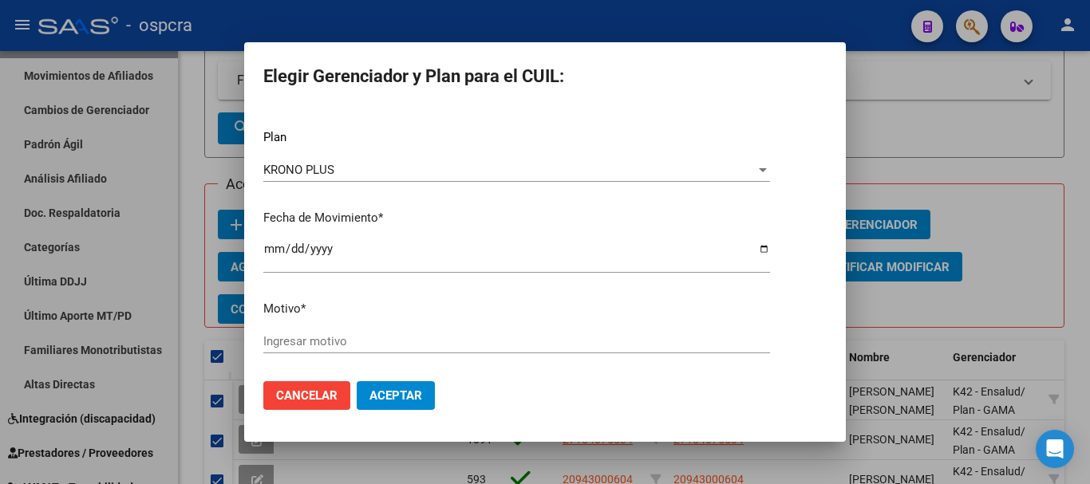
click at [385, 344] on input "Ingresar motivo" at bounding box center [516, 341] width 507 height 14
type input "CANCELA DEUDA"
click at [409, 394] on span "Aceptar" at bounding box center [395, 396] width 53 height 14
checkbox input "false"
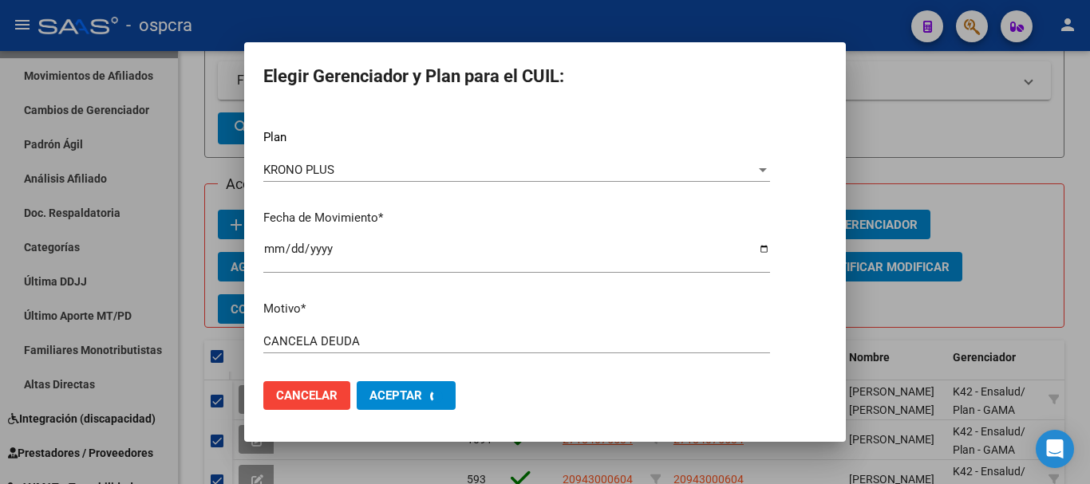
checkbox input "false"
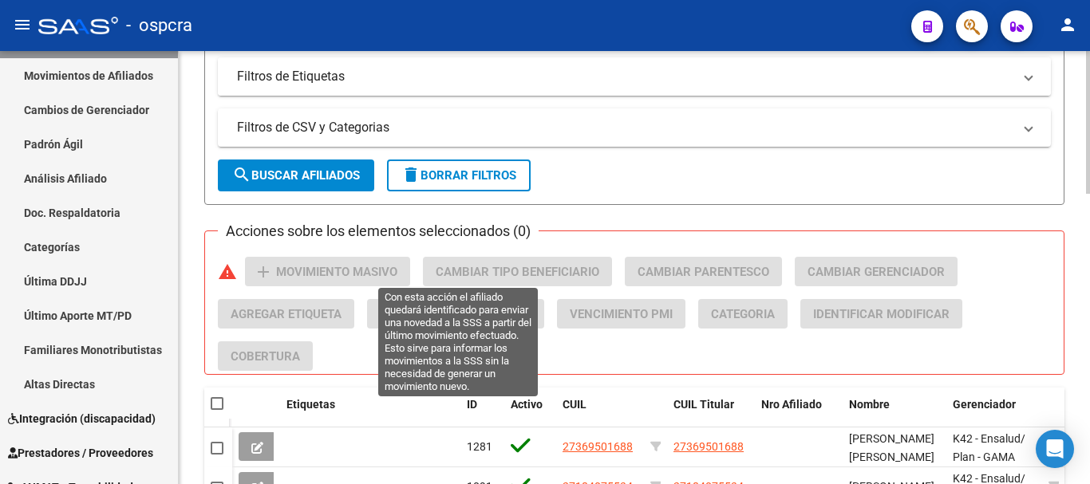
scroll to position [480, 0]
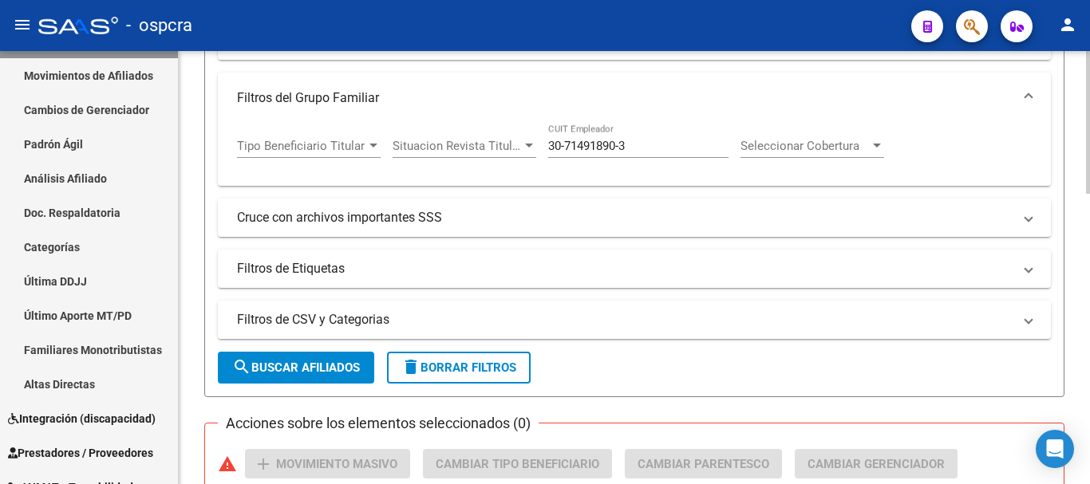
drag, startPoint x: 642, startPoint y: 150, endPoint x: 357, endPoint y: 101, distance: 289.0
click at [357, 102] on mat-expansion-panel "Filtros del Grupo Familiar Tipo Beneficiario Titular Tipo Beneficiario Titular …" at bounding box center [634, 129] width 833 height 113
paste input "30-70813995-1"
type input "30-70813995-1"
click at [320, 361] on span "search Buscar Afiliados" at bounding box center [296, 368] width 128 height 14
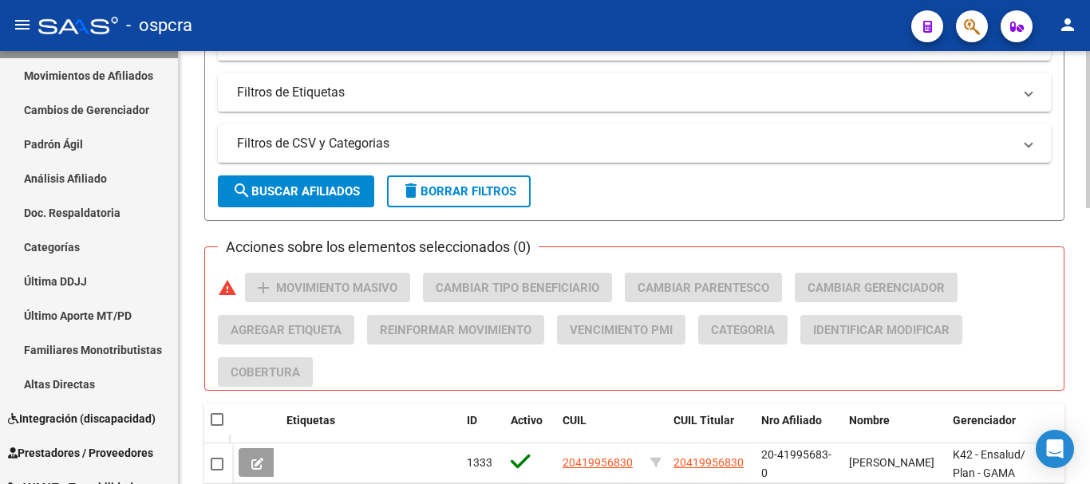
scroll to position [760, 0]
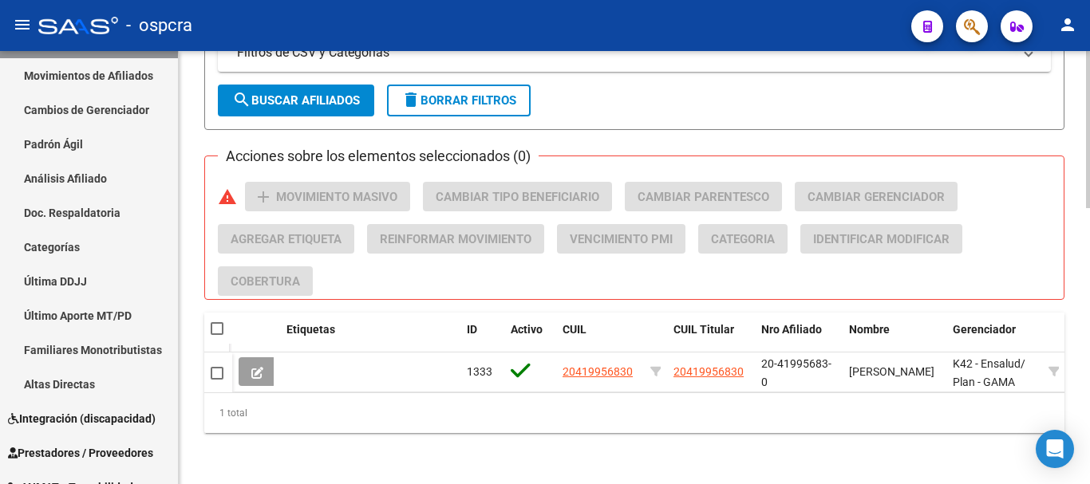
click at [222, 322] on span at bounding box center [217, 328] width 13 height 13
click at [217, 335] on input "checkbox" at bounding box center [216, 335] width 1 height 1
checkbox input "true"
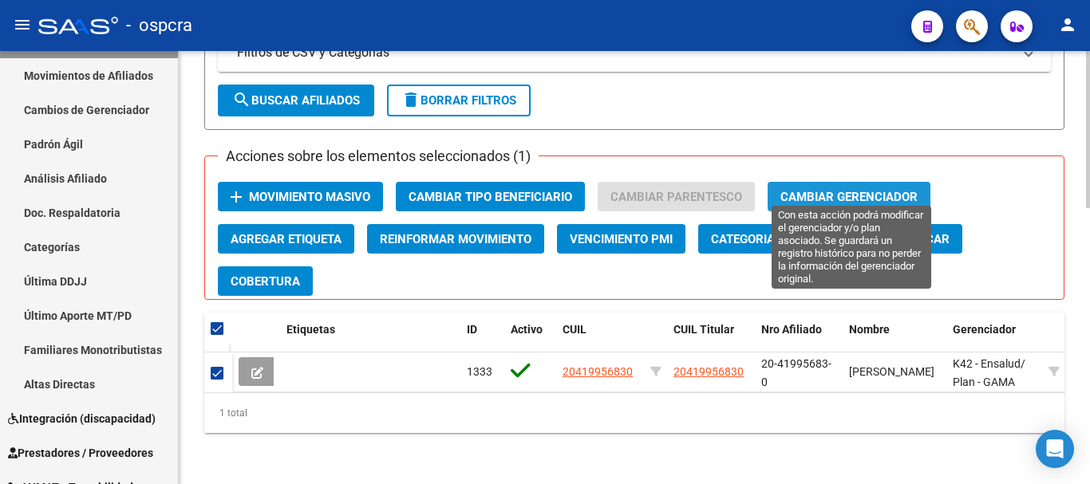
click at [853, 190] on span "Cambiar Gerenciador" at bounding box center [848, 197] width 137 height 14
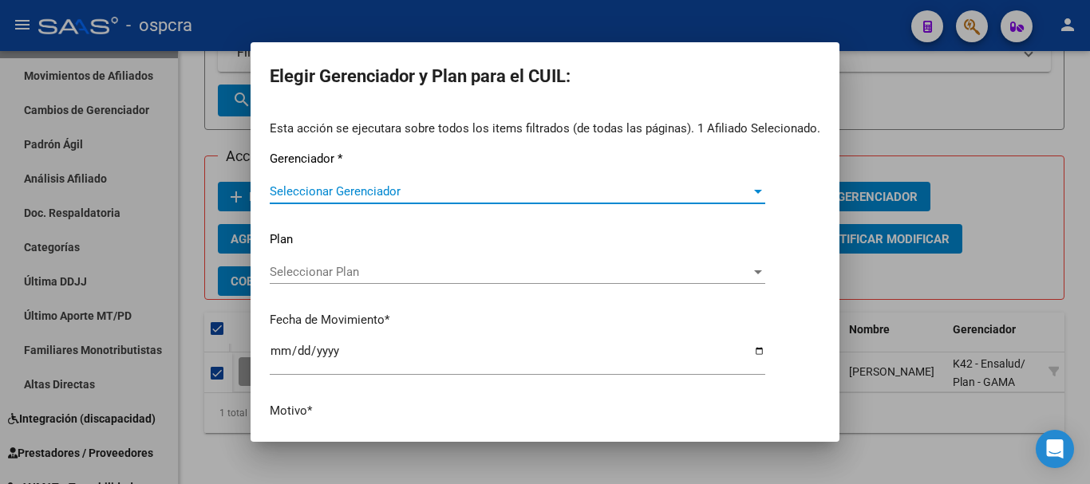
click at [534, 188] on span "Seleccionar Gerenciador" at bounding box center [510, 191] width 481 height 14
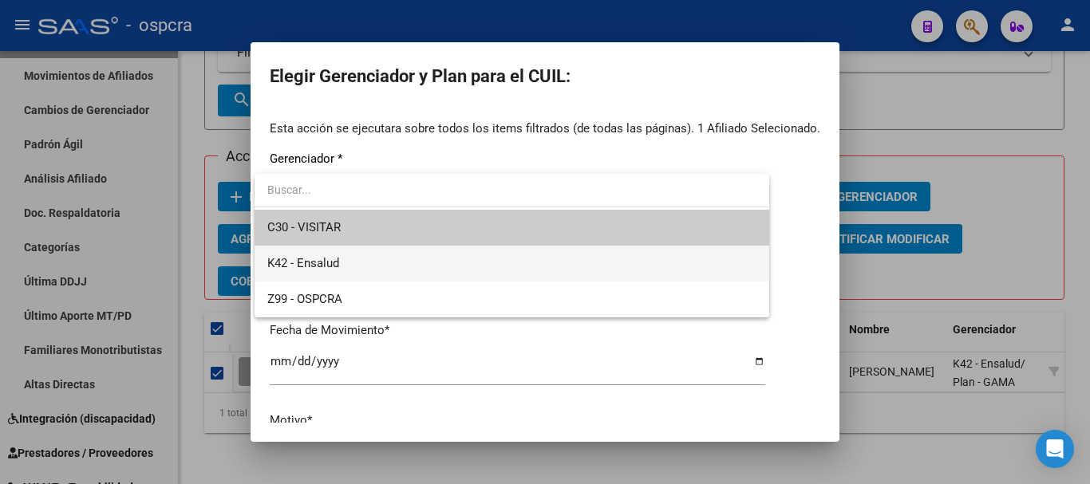
click at [504, 267] on span "K42 - Ensalud" at bounding box center [511, 264] width 488 height 36
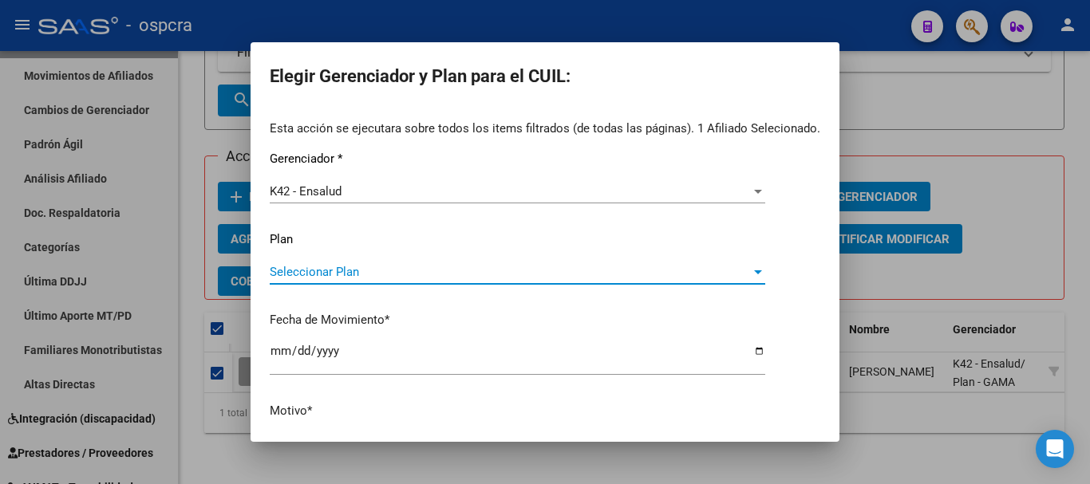
click at [511, 278] on span "Seleccionar Plan" at bounding box center [510, 272] width 481 height 14
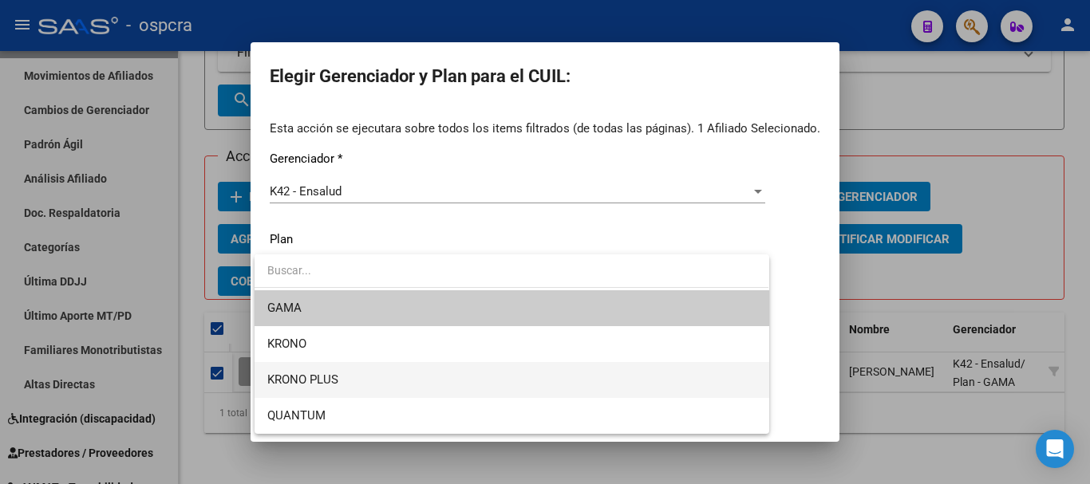
click at [481, 386] on span "KRONO PLUS" at bounding box center [511, 380] width 488 height 36
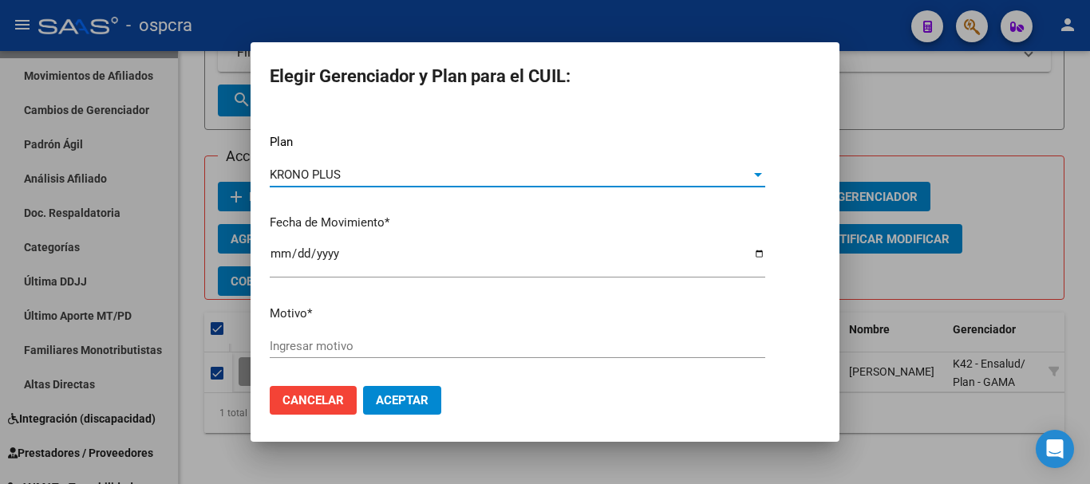
scroll to position [102, 0]
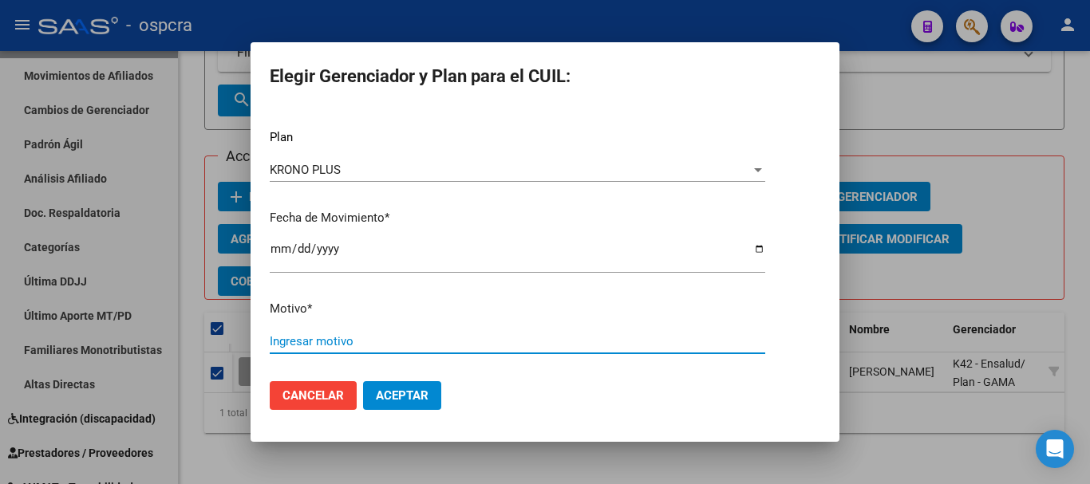
click at [496, 345] on input "Ingresar motivo" at bounding box center [517, 341] width 495 height 14
type input "CANCELA DEUDA"
click at [429, 409] on button "Aceptar" at bounding box center [402, 395] width 78 height 29
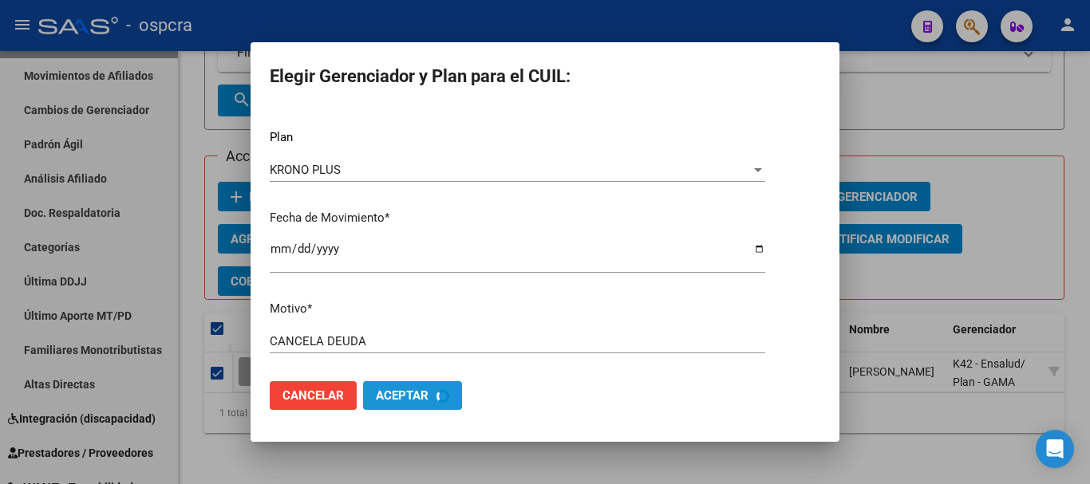
checkbox input "false"
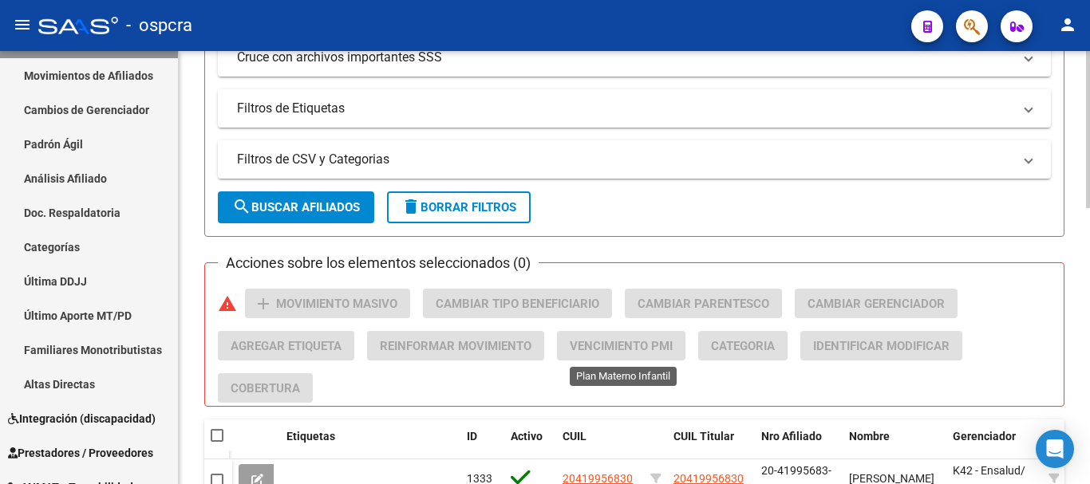
scroll to position [361, 0]
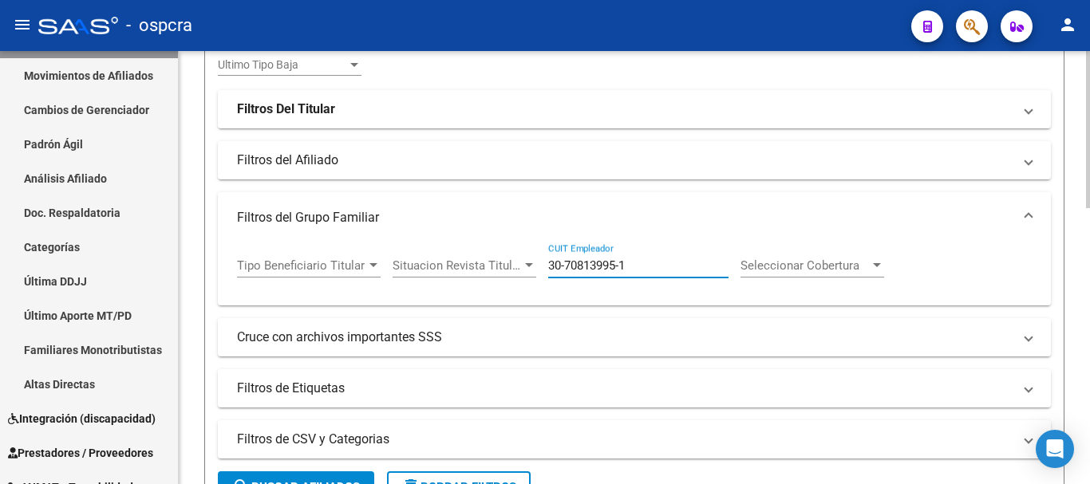
drag, startPoint x: 638, startPoint y: 264, endPoint x: 307, endPoint y: 216, distance: 334.6
click at [321, 217] on mat-expansion-panel "Filtros del Grupo Familiar Tipo Beneficiario Titular Tipo Beneficiario Titular …" at bounding box center [634, 248] width 833 height 113
paste input "20-14124997-6"
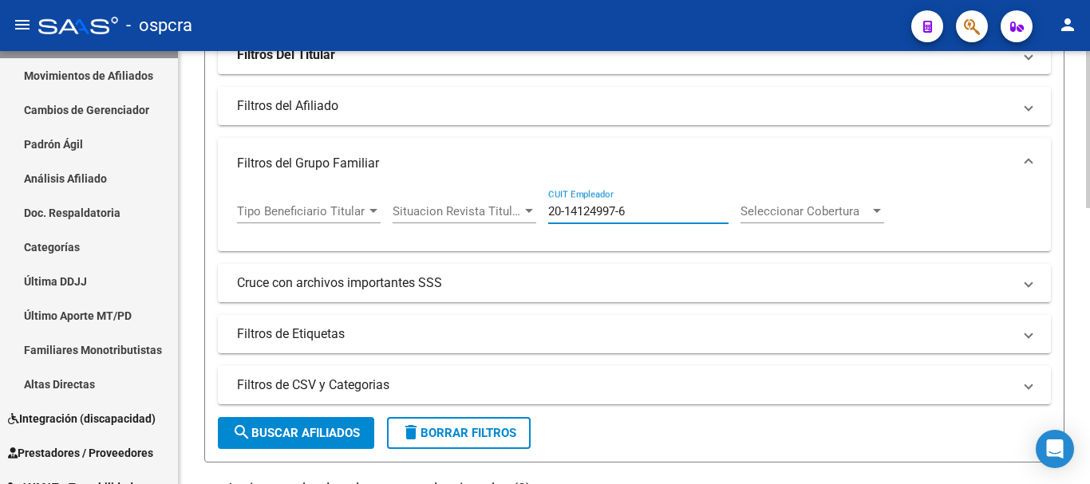
scroll to position [520, 0]
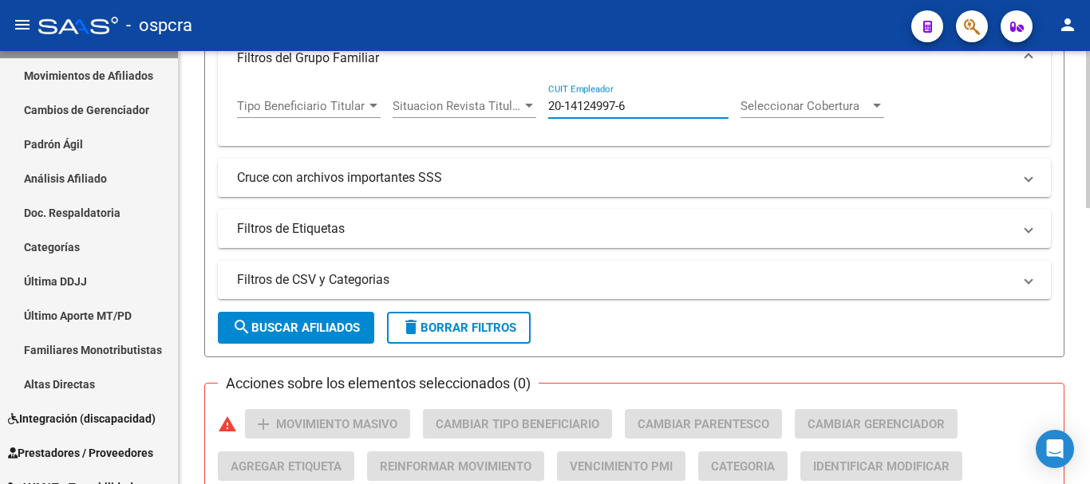
type input "20-14124997-6"
click at [290, 349] on form "Filtros Id CUIL / Nombre / Apellido CUIL Titular Seleccionar Gerenciador Selecc…" at bounding box center [634, 46] width 860 height 624
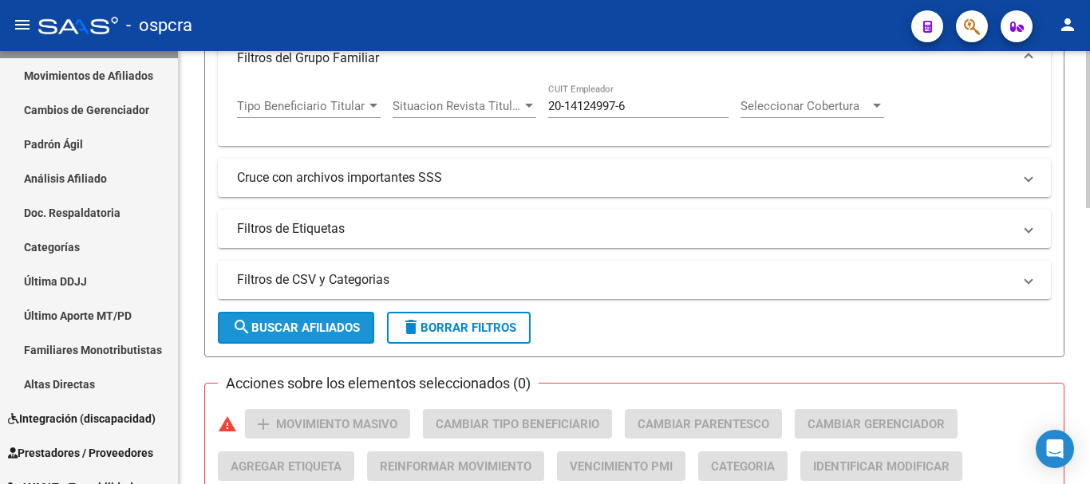
click at [305, 337] on button "search Buscar Afiliados" at bounding box center [296, 328] width 156 height 32
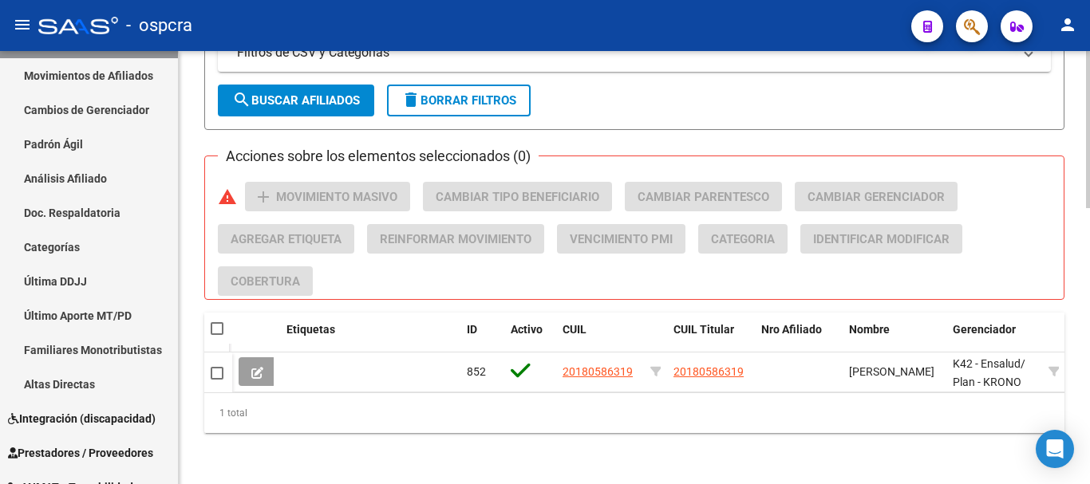
click at [216, 322] on span at bounding box center [217, 328] width 13 height 13
click at [216, 335] on input "checkbox" at bounding box center [216, 335] width 1 height 1
checkbox input "true"
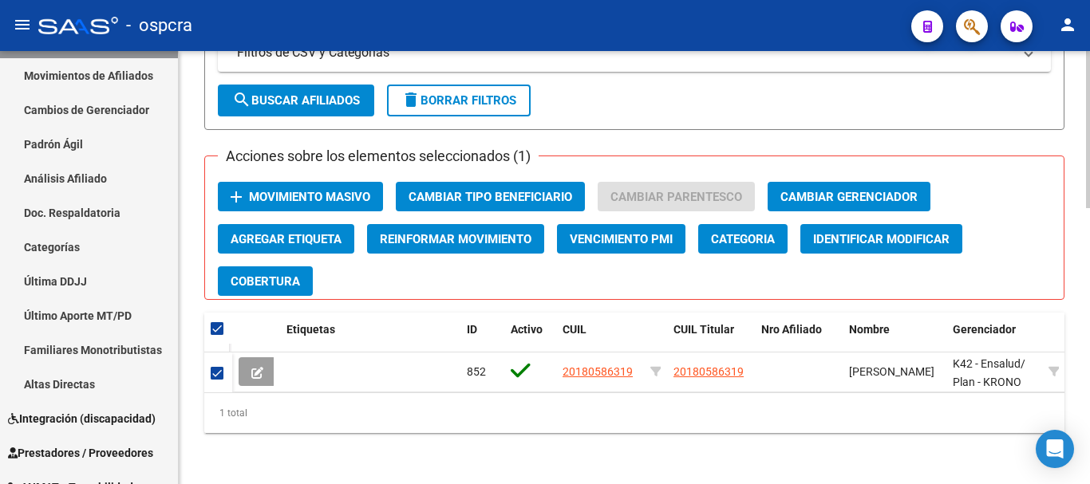
scroll to position [1, 0]
drag, startPoint x: 983, startPoint y: 369, endPoint x: 1000, endPoint y: 389, distance: 25.4
click at [1000, 389] on datatable-body "852 20180586319 20180586319 [PERSON_NAME] K42 - Ensalud / Plan - KRONO PLUS Tit…" at bounding box center [634, 373] width 860 height 40
click at [608, 396] on div "1 total" at bounding box center [634, 413] width 860 height 40
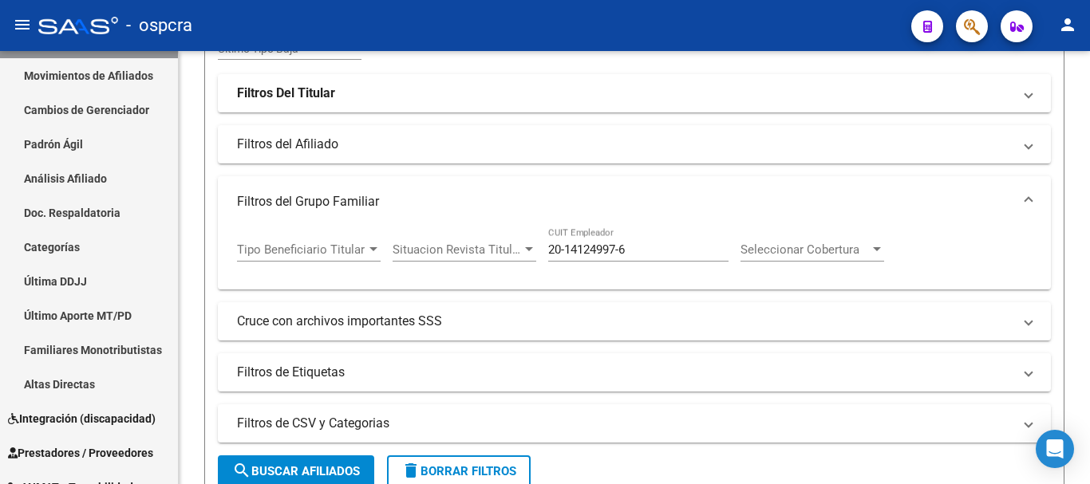
scroll to position [361, 0]
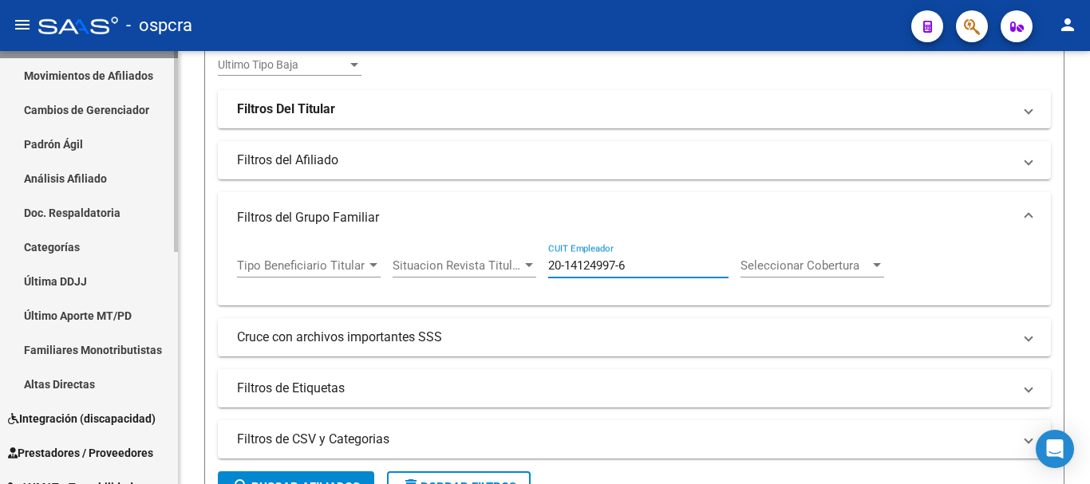
drag, startPoint x: 543, startPoint y: 241, endPoint x: 167, endPoint y: 161, distance: 385.0
click at [195, 164] on div "PADRON -> Afiliados Empadronados (alt+a) add Crear Afiliado file_download Expor…" at bounding box center [634, 280] width 911 height 1181
paste input "30-71613626-0"
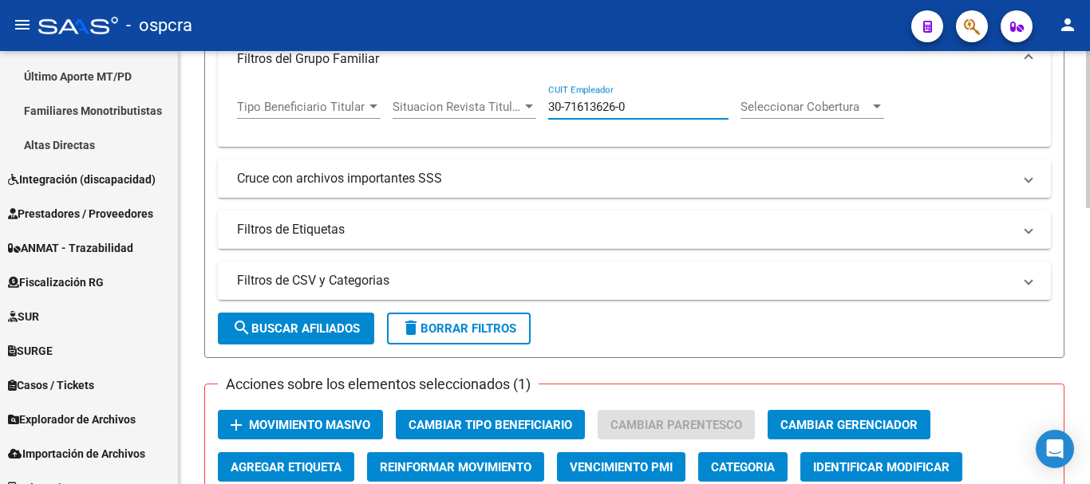
scroll to position [520, 0]
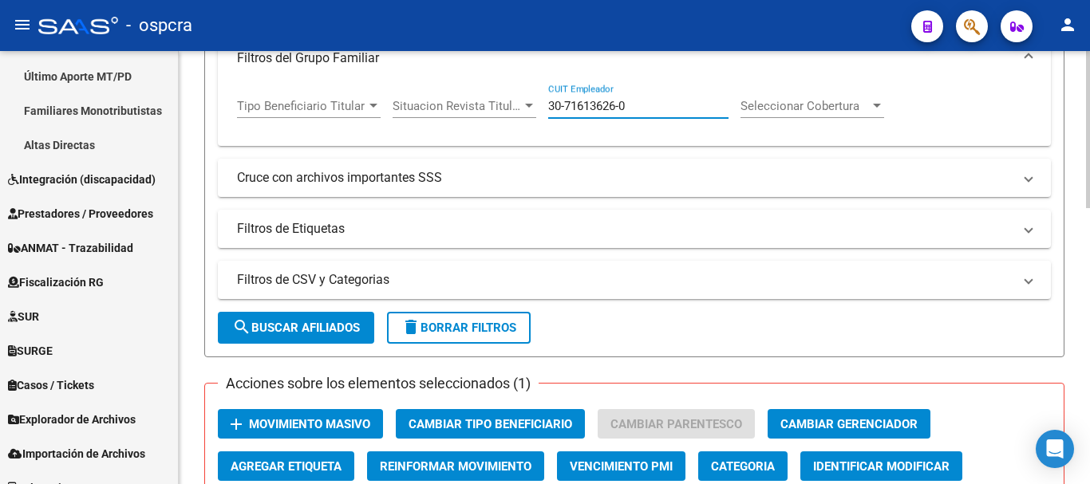
type input "30-71613626-0"
click at [307, 312] on button "search Buscar Afiliados" at bounding box center [296, 328] width 156 height 32
checkbox input "false"
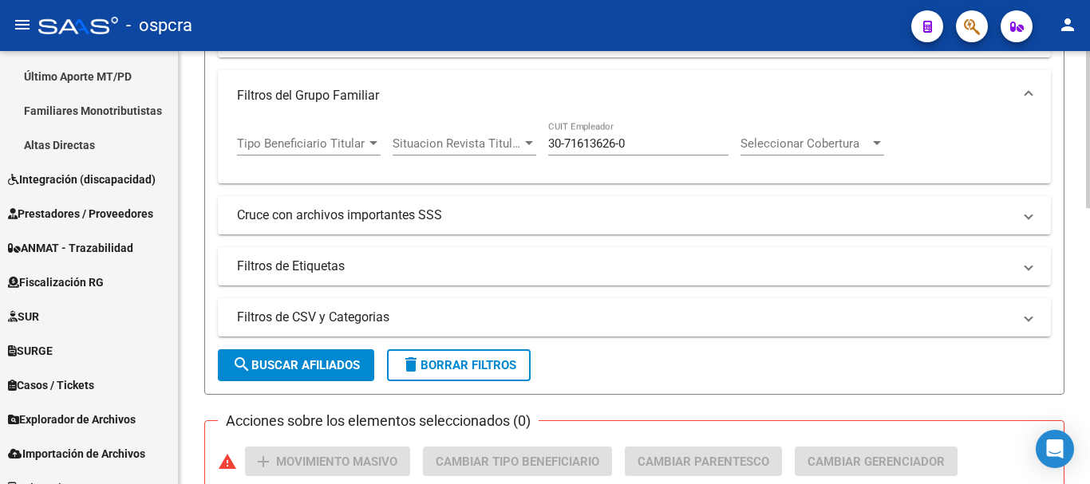
scroll to position [440, 0]
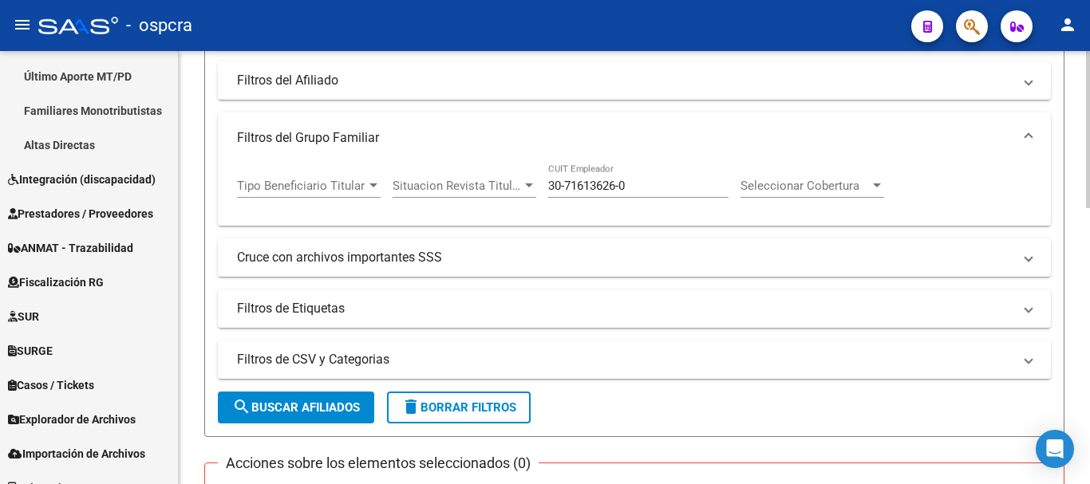
drag, startPoint x: 641, startPoint y: 191, endPoint x: 255, endPoint y: 120, distance: 392.8
click at [255, 120] on mat-expansion-panel "Filtros del Grupo Familiar Tipo Beneficiario Titular Tipo Beneficiario Titular …" at bounding box center [634, 168] width 833 height 113
paste input "33-71034323-9"
type input "33-71034323-9"
click at [341, 408] on span "search Buscar Afiliados" at bounding box center [296, 408] width 128 height 14
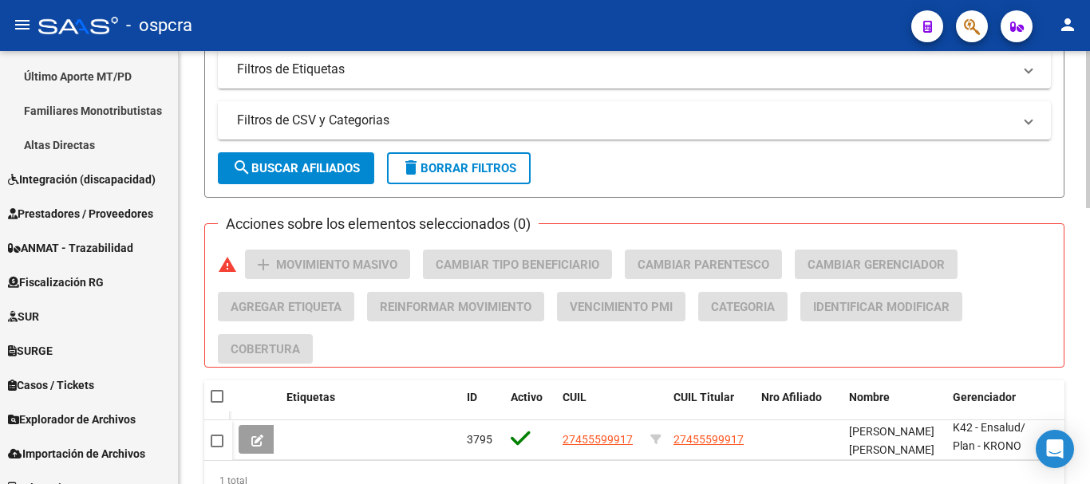
scroll to position [760, 0]
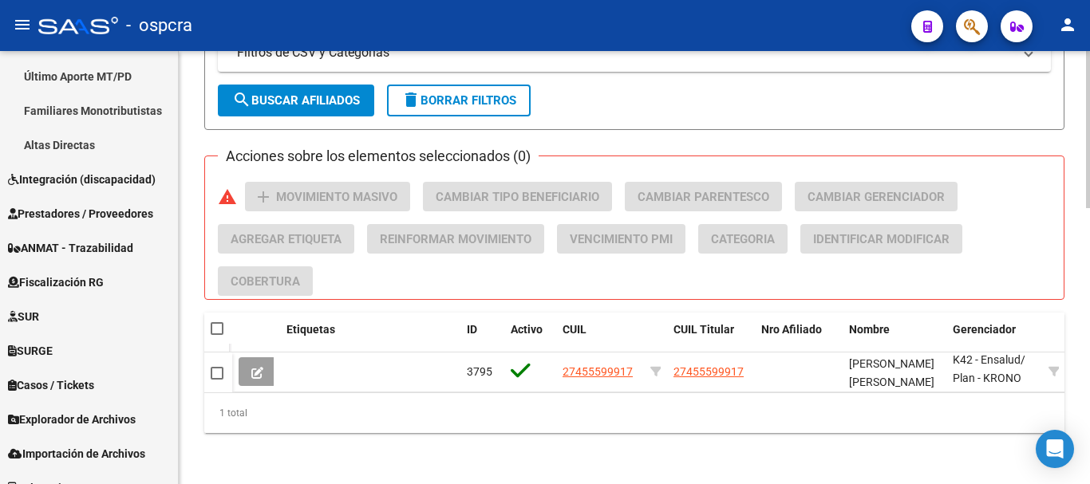
drag, startPoint x: 985, startPoint y: 367, endPoint x: 1018, endPoint y: 398, distance: 45.1
click at [1018, 398] on div "Etiquetas ID Activo CUIL CUIL Titular Nro Afiliado Nombre Gerenciador Parentesc…" at bounding box center [634, 373] width 860 height 120
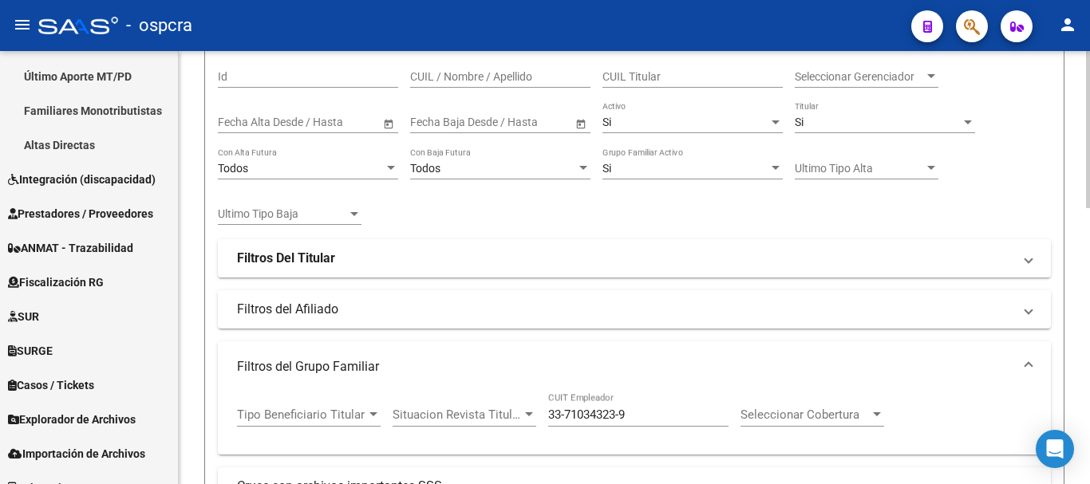
scroll to position [201, 0]
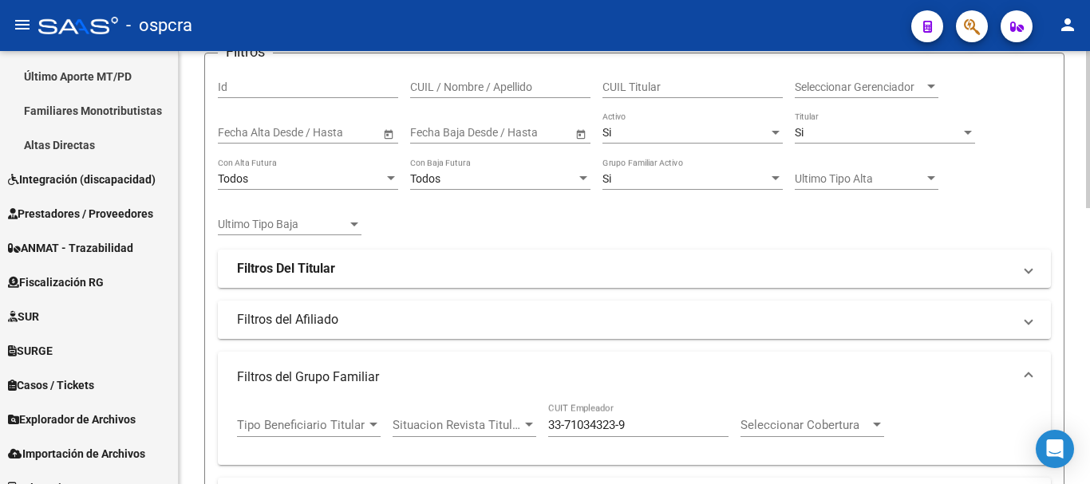
drag, startPoint x: 649, startPoint y: 430, endPoint x: 330, endPoint y: 332, distance: 334.7
click at [337, 334] on div "Filtros Id CUIL / Nombre / Apellido CUIL Titular Seleccionar Gerenciador Selecc…" at bounding box center [634, 316] width 833 height 501
paste input "30-70915549-7"
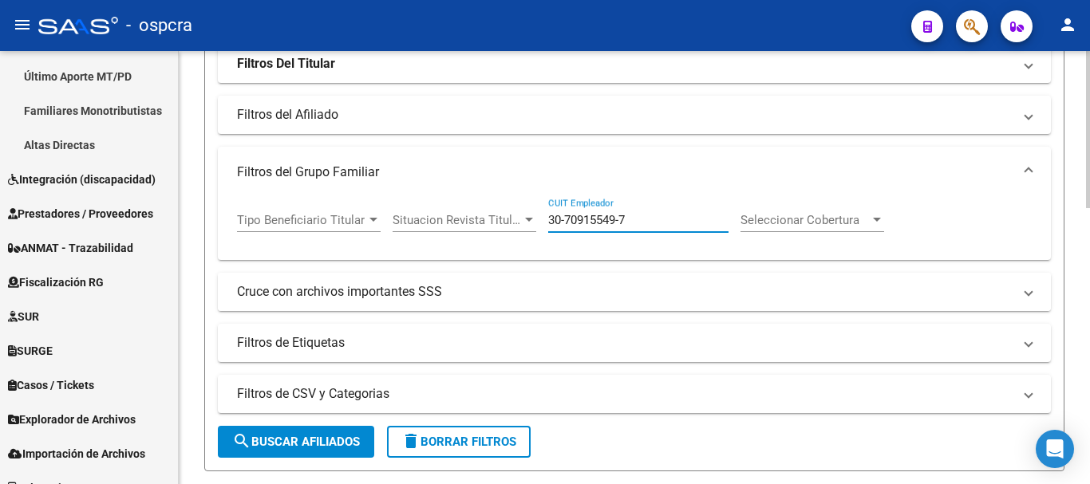
scroll to position [440, 0]
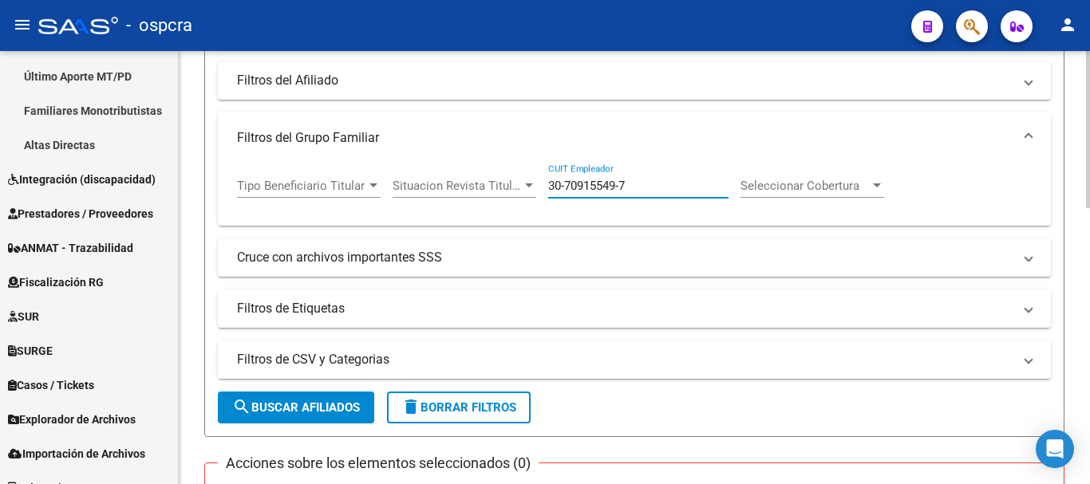
type input "30-70915549-7"
click at [323, 407] on span "search Buscar Afiliados" at bounding box center [296, 408] width 128 height 14
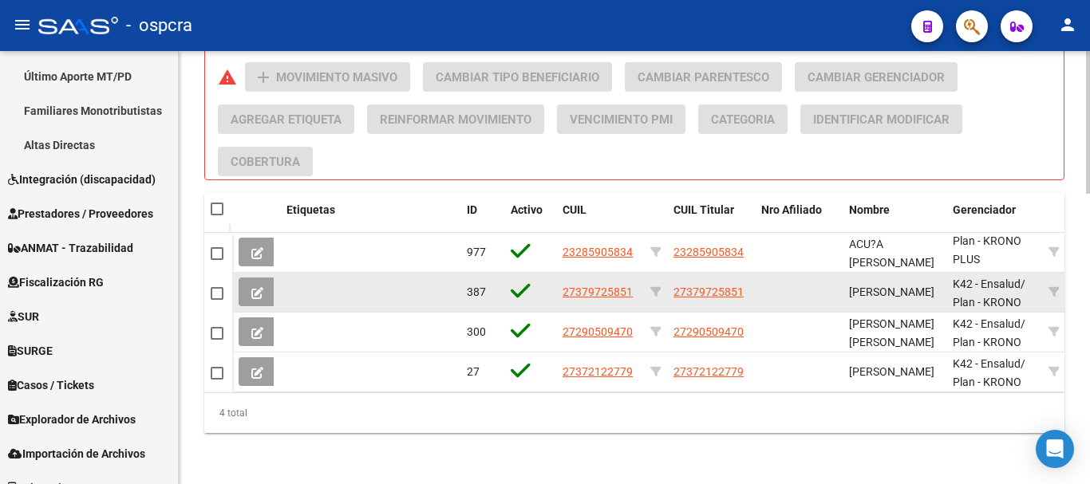
scroll to position [879, 0]
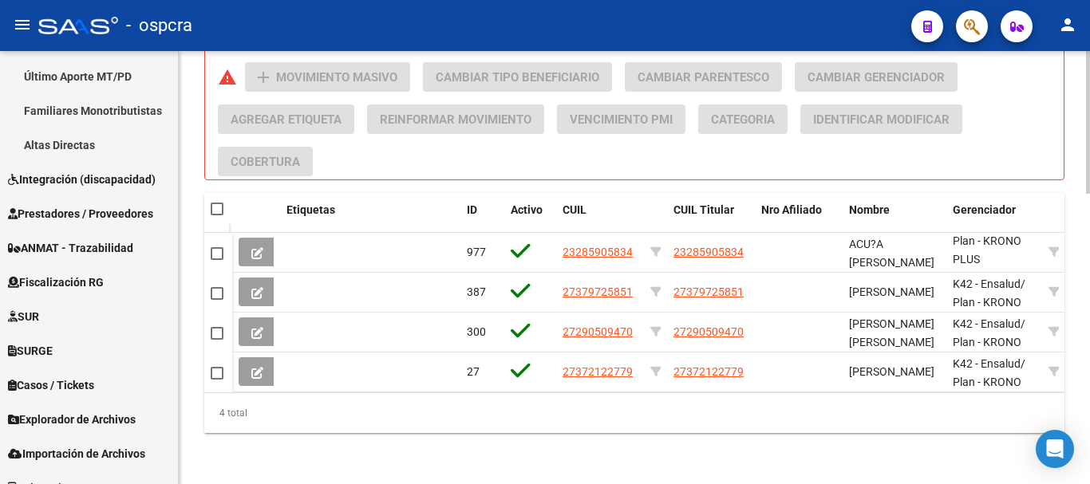
click at [219, 203] on span at bounding box center [217, 209] width 13 height 13
click at [217, 215] on input "checkbox" at bounding box center [216, 215] width 1 height 1
checkbox input "true"
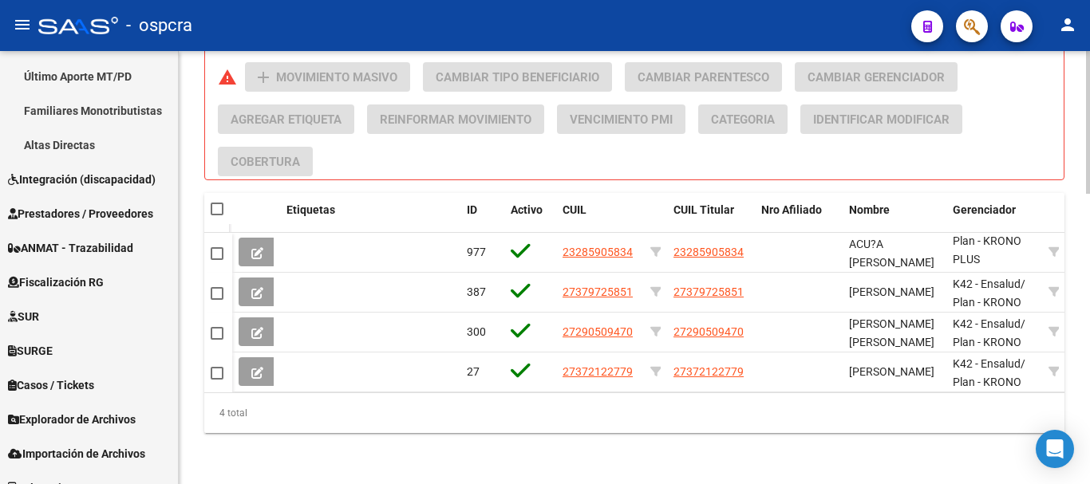
checkbox input "true"
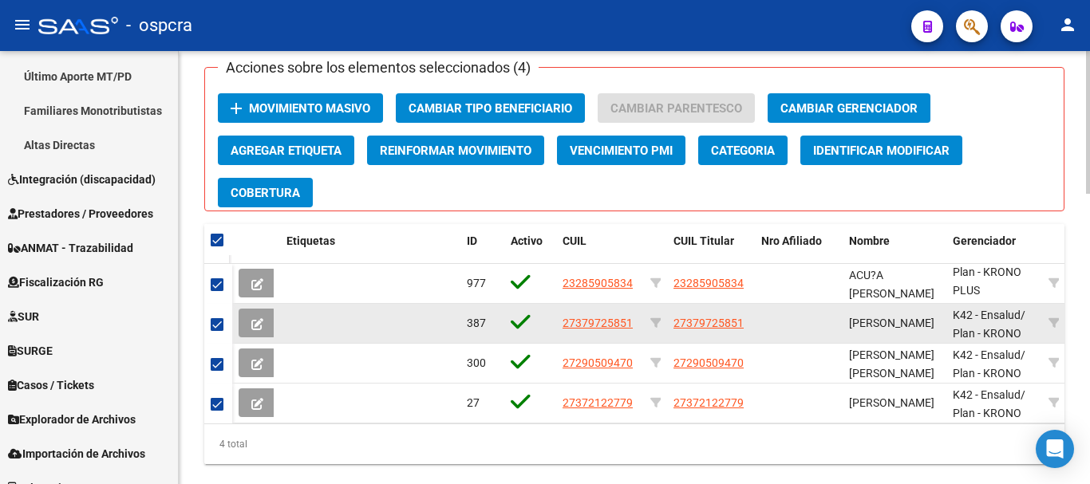
scroll to position [799, 0]
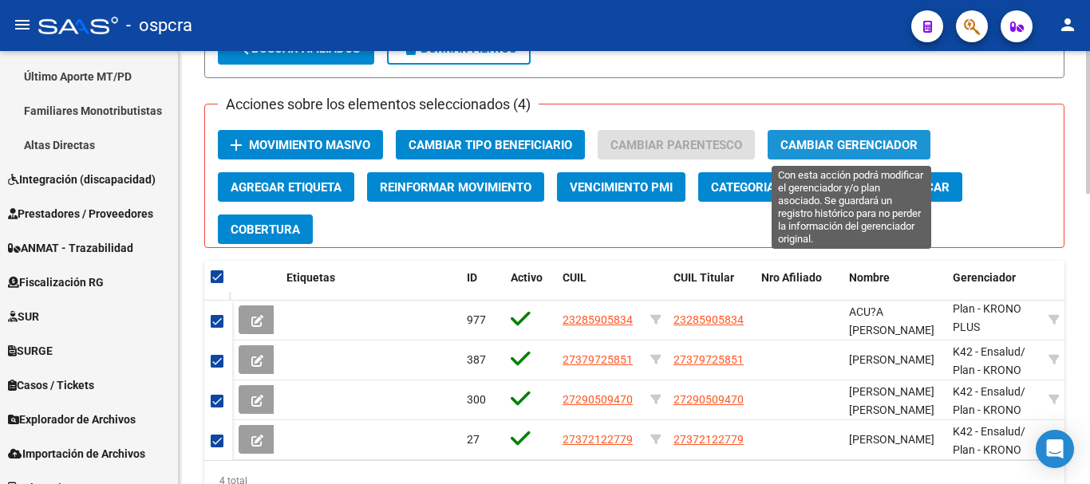
click at [855, 140] on span "Cambiar Gerenciador" at bounding box center [848, 145] width 137 height 14
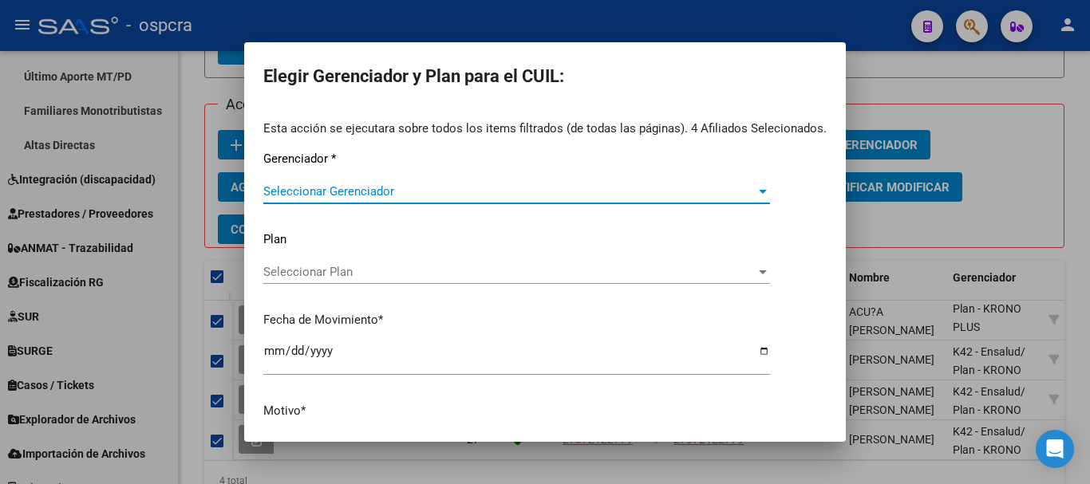
click at [733, 192] on span "Seleccionar Gerenciador" at bounding box center [509, 191] width 492 height 14
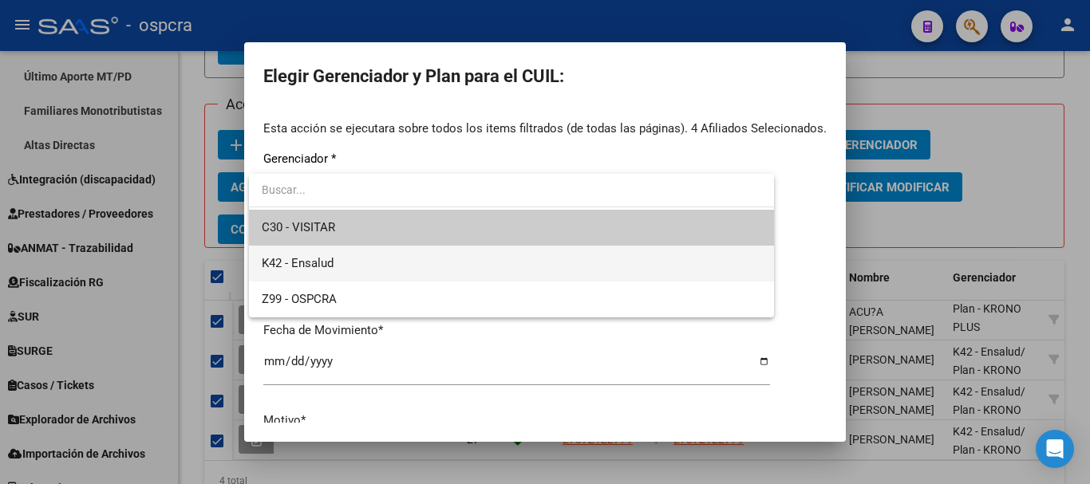
click at [440, 259] on span "K42 - Ensalud" at bounding box center [511, 264] width 499 height 36
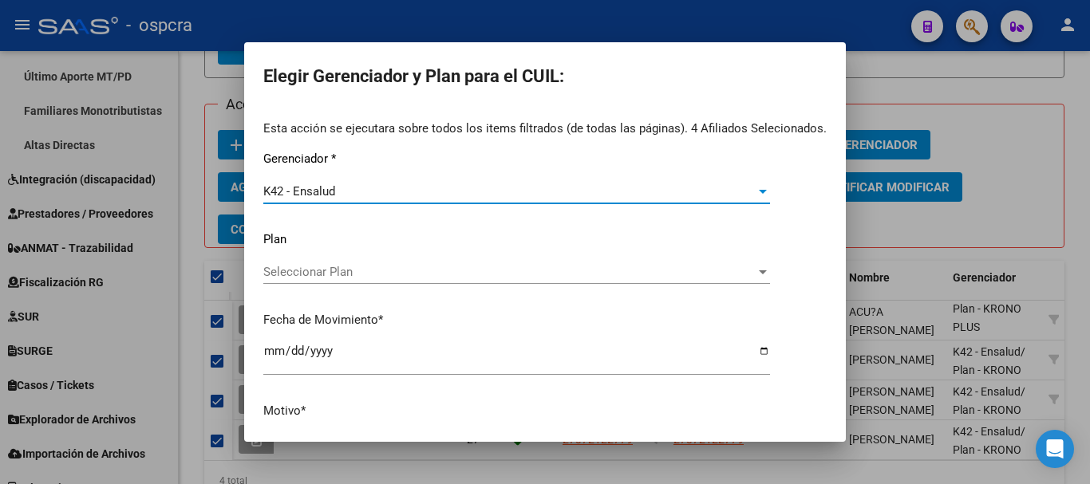
click at [457, 277] on span "Seleccionar Plan" at bounding box center [509, 272] width 492 height 14
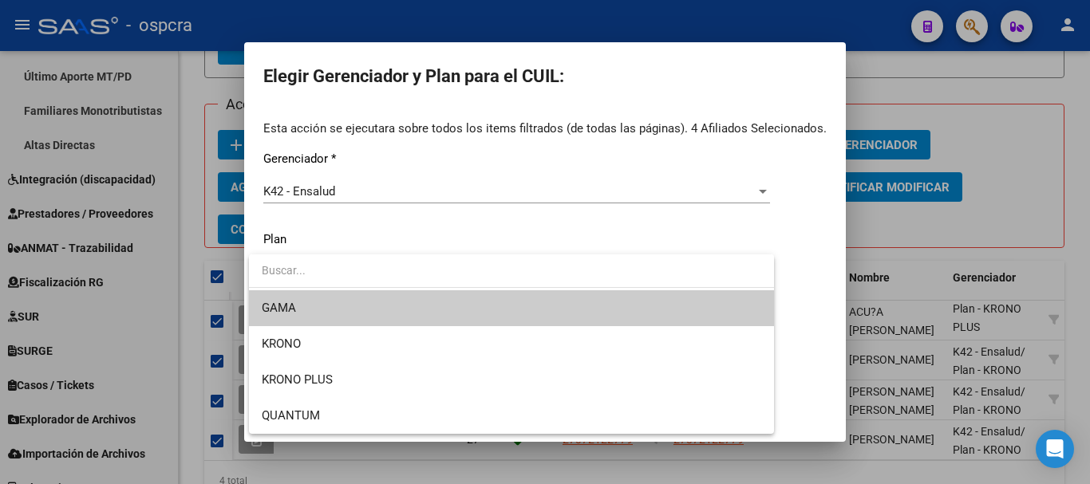
click at [976, 139] on div at bounding box center [545, 242] width 1090 height 484
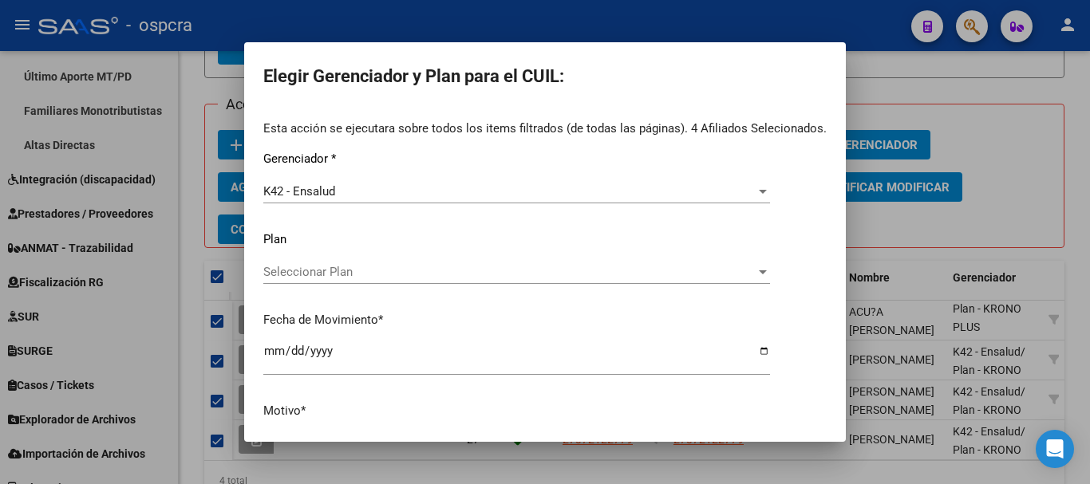
click at [138, 346] on div at bounding box center [545, 242] width 1090 height 484
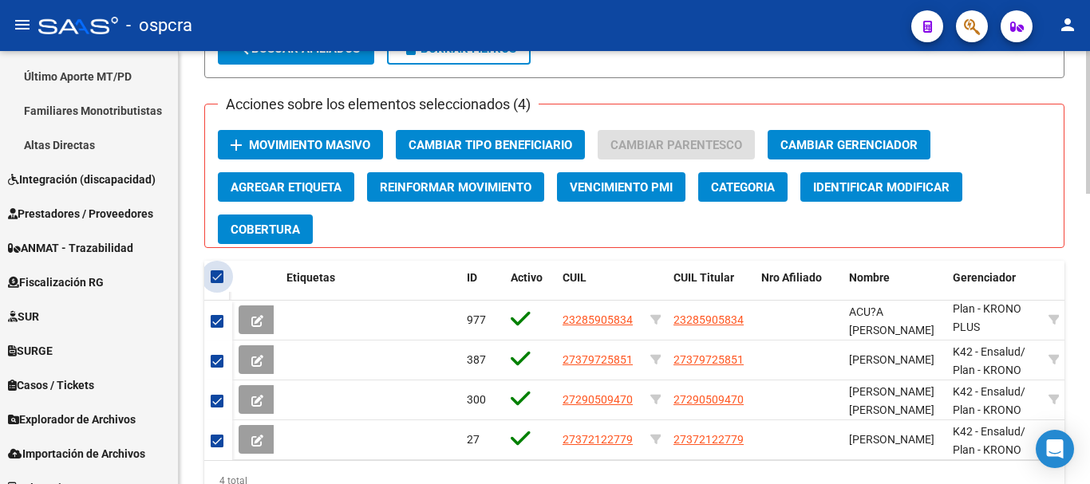
click at [218, 281] on span at bounding box center [217, 276] width 13 height 13
click at [217, 283] on input "checkbox" at bounding box center [216, 283] width 1 height 1
checkbox input "false"
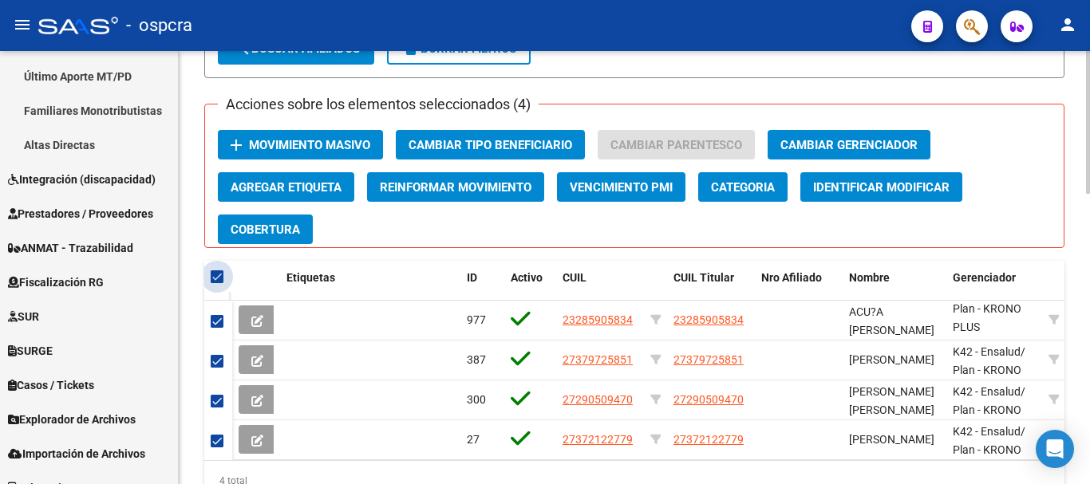
checkbox input "false"
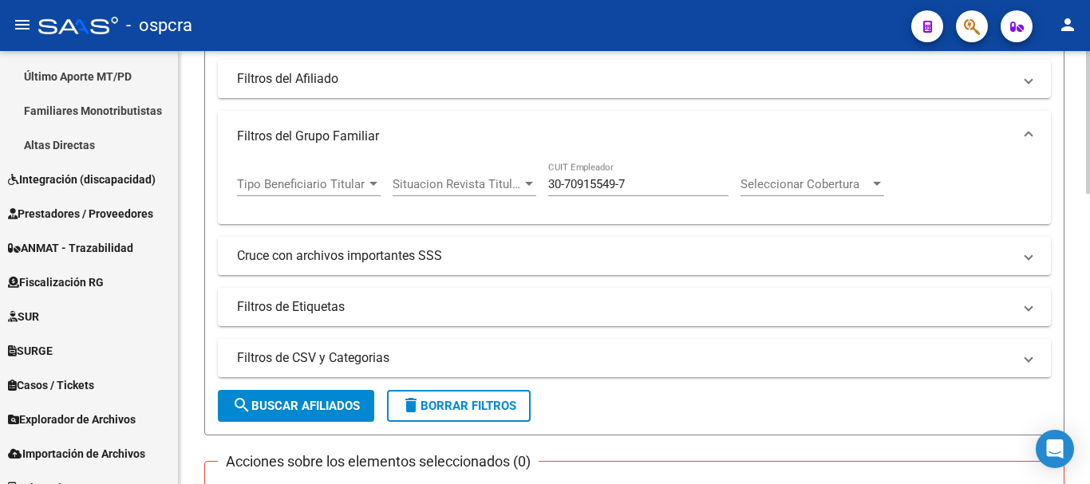
scroll to position [401, 0]
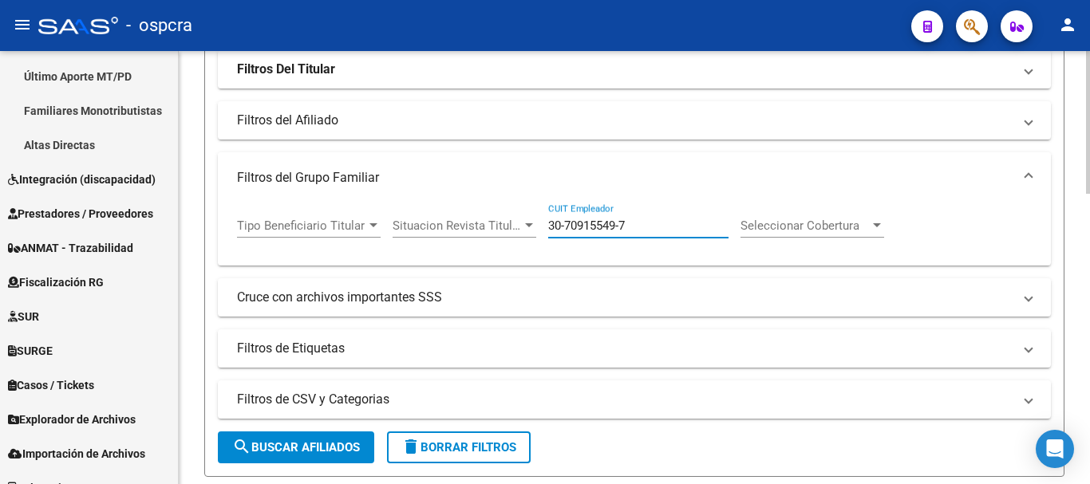
drag, startPoint x: 614, startPoint y: 215, endPoint x: 378, endPoint y: 163, distance: 241.2
click at [379, 163] on mat-expansion-panel "Filtros del Grupo Familiar Tipo Beneficiario Titular Tipo Beneficiario Titular …" at bounding box center [634, 208] width 833 height 113
paste input "30-71167169-9"
type input "30-71167169-9"
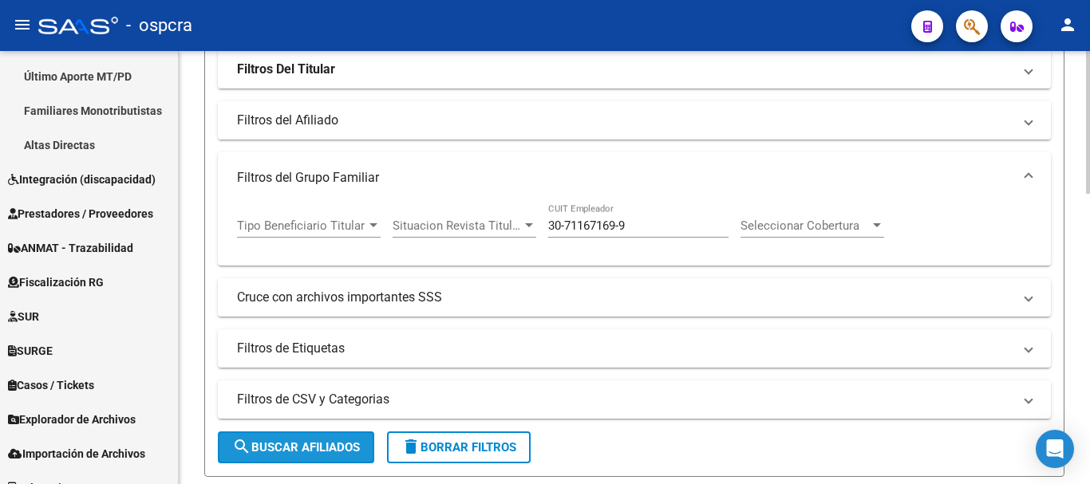
click at [327, 448] on span "search Buscar Afiliados" at bounding box center [296, 447] width 128 height 14
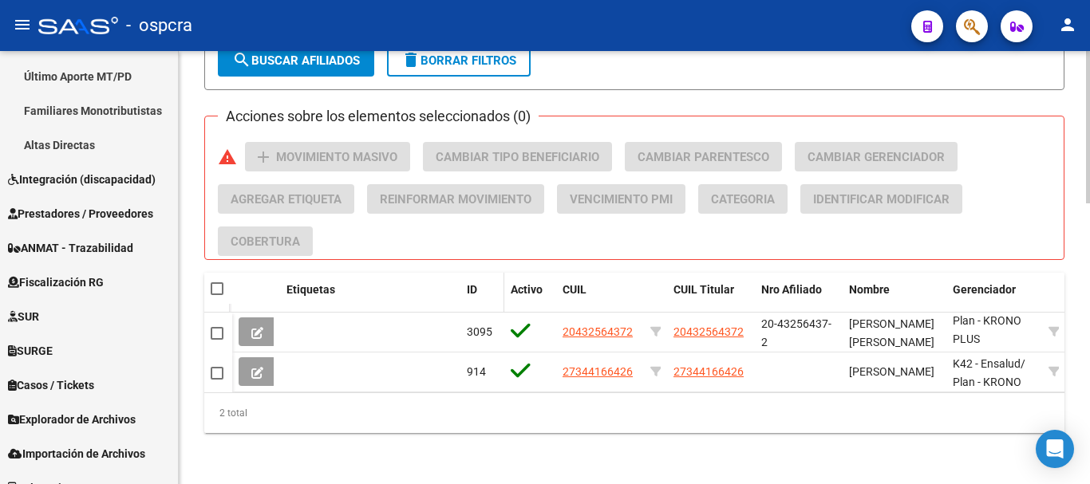
scroll to position [480, 0]
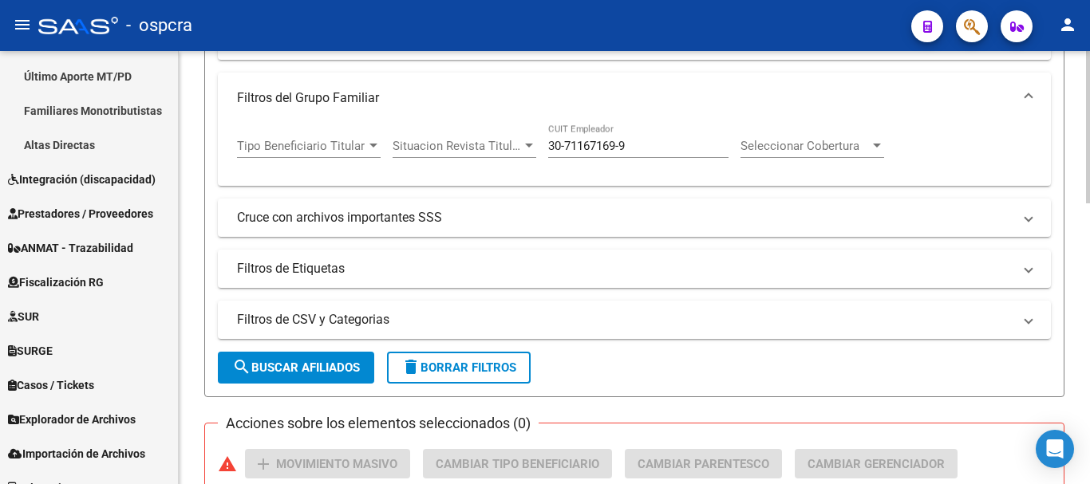
drag, startPoint x: 654, startPoint y: 148, endPoint x: 252, endPoint y: 69, distance: 409.7
click at [286, 89] on mat-expansion-panel "Filtros del Grupo Familiar Tipo Beneficiario Titular Tipo Beneficiario Titular …" at bounding box center [634, 129] width 833 height 113
paste input "33-68408736-9"
type input "33-68408736-9"
click at [270, 366] on span "search Buscar Afiliados" at bounding box center [296, 368] width 128 height 14
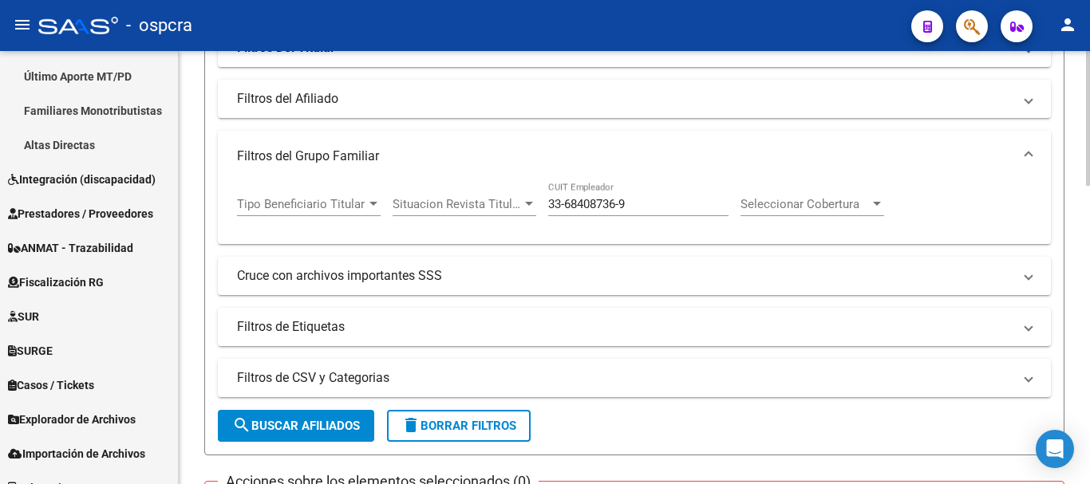
scroll to position [401, 0]
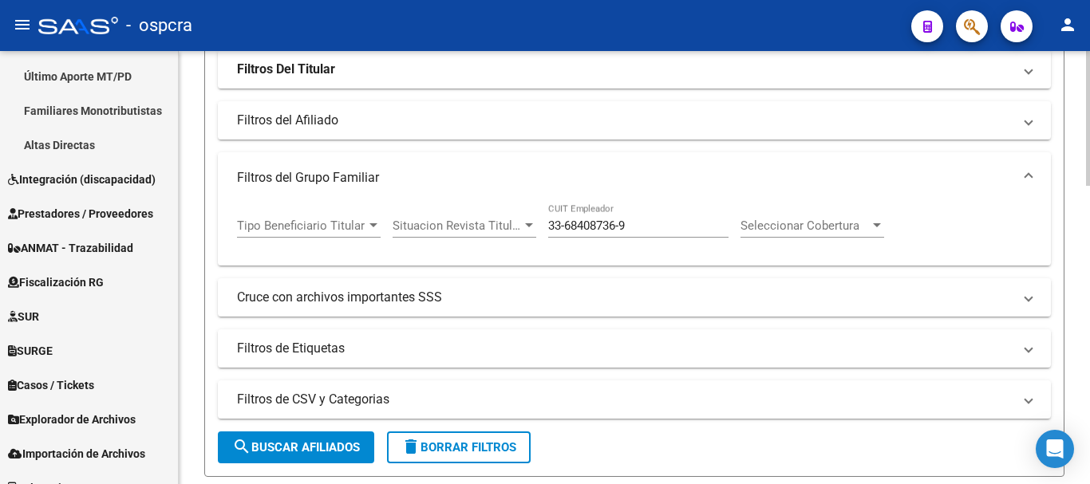
drag, startPoint x: 643, startPoint y: 216, endPoint x: 519, endPoint y: 216, distance: 124.5
click at [519, 216] on div "Tipo Beneficiario Titular Tipo Beneficiario Titular Situacion Revista Titular S…" at bounding box center [566, 227] width 659 height 49
drag, startPoint x: 634, startPoint y: 221, endPoint x: 458, endPoint y: 215, distance: 175.6
click at [458, 215] on div "Tipo Beneficiario Titular Tipo Beneficiario Titular Situacion Revista Titular S…" at bounding box center [566, 227] width 659 height 49
paste input "33-68408736-9"
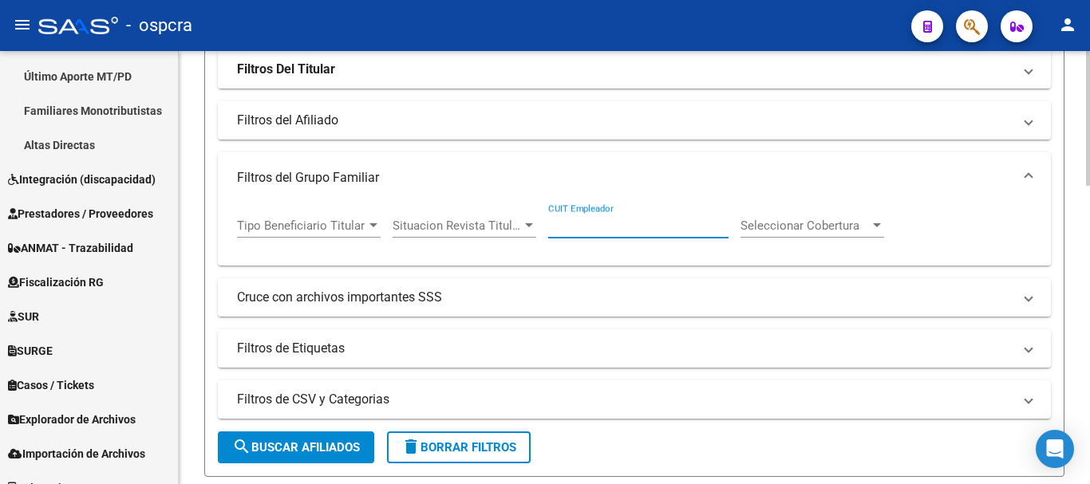
type input "33-68408736-9"
drag, startPoint x: 659, startPoint y: 223, endPoint x: 0, endPoint y: 112, distance: 668.2
click at [63, 144] on mat-sidenav-container "Firma Express Inicio Calendario SSS Instructivos Contacto OS Reportes Ingresos …" at bounding box center [545, 267] width 1090 height 433
paste input "27-37038566-7"
type input "27-37038566-7"
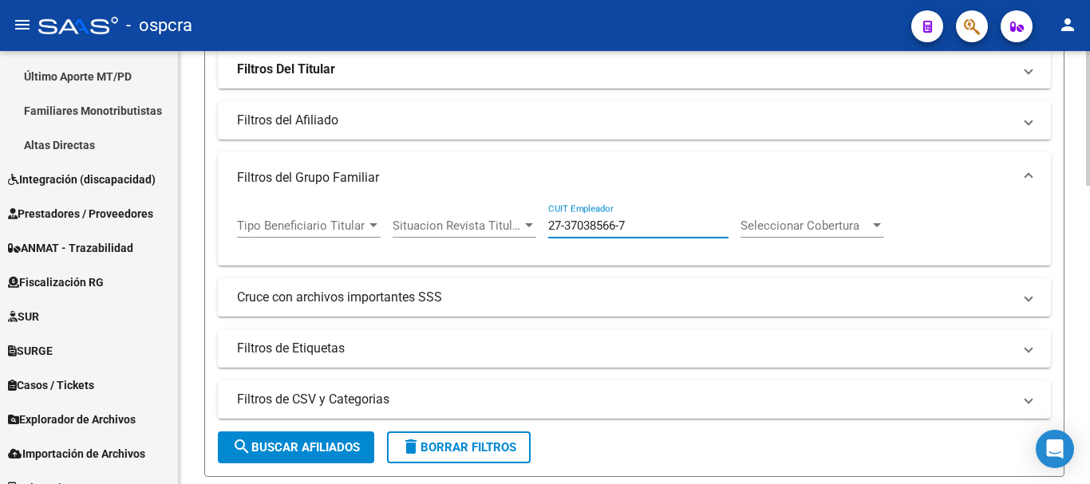
click at [279, 450] on span "search Buscar Afiliados" at bounding box center [296, 447] width 128 height 14
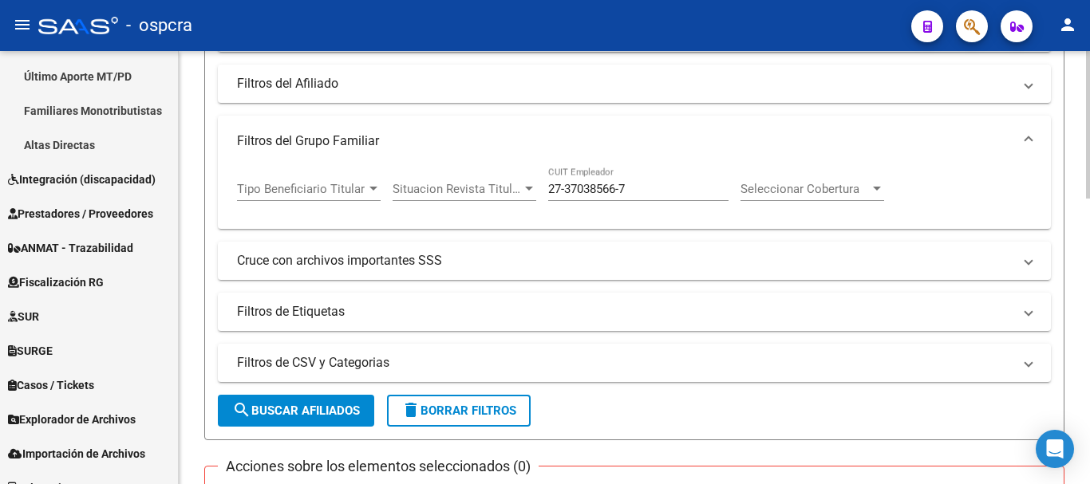
scroll to position [241, 0]
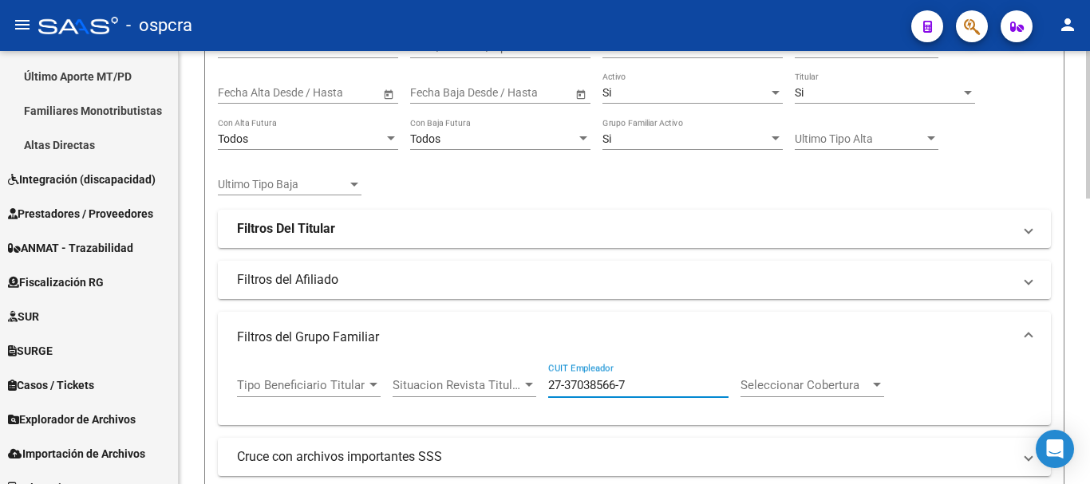
drag, startPoint x: 634, startPoint y: 389, endPoint x: 361, endPoint y: 296, distance: 288.9
click at [377, 314] on mat-expansion-panel "Filtros del Grupo Familiar Tipo Beneficiario Titular Tipo Beneficiario Titular …" at bounding box center [634, 368] width 833 height 113
paste input "30-71803159-8"
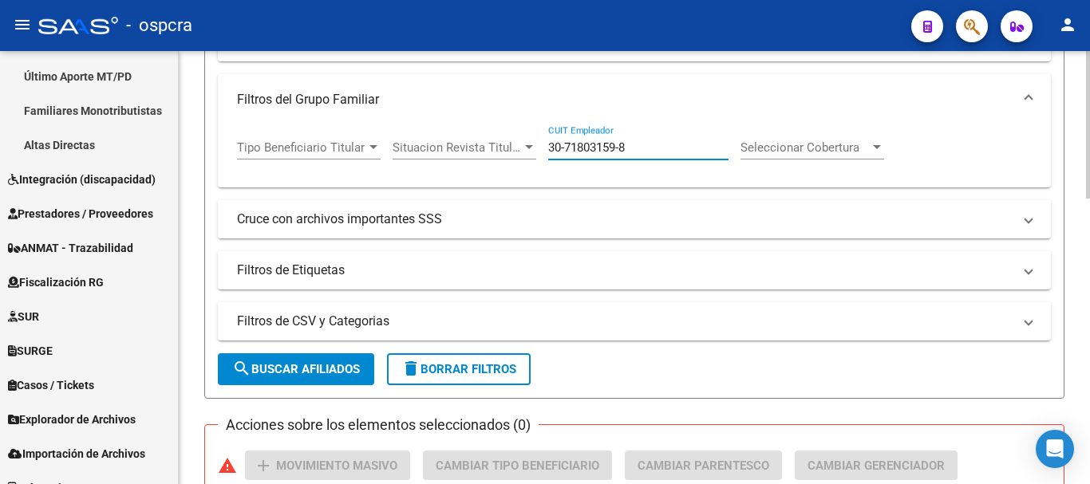
scroll to position [480, 0]
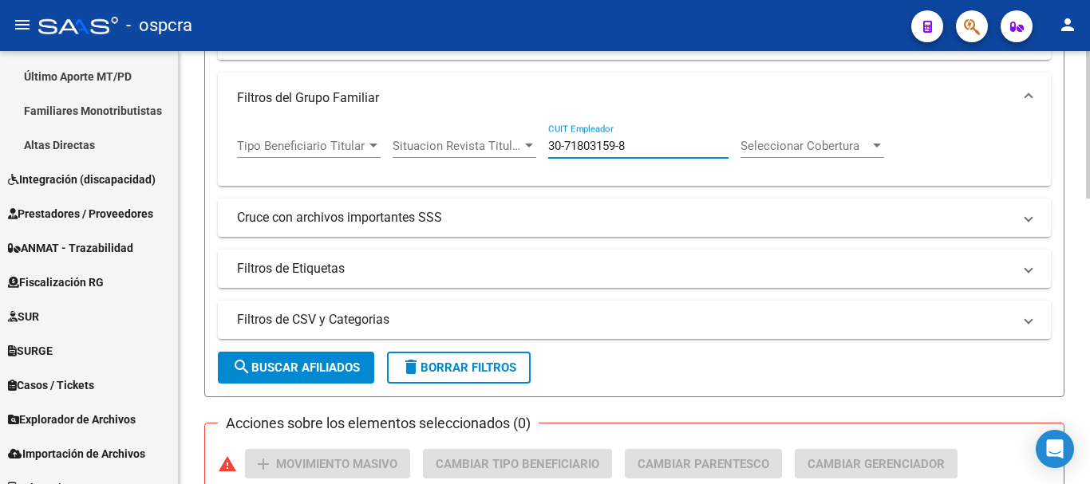
type input "30-71803159-8"
click at [341, 361] on span "search Buscar Afiliados" at bounding box center [296, 368] width 128 height 14
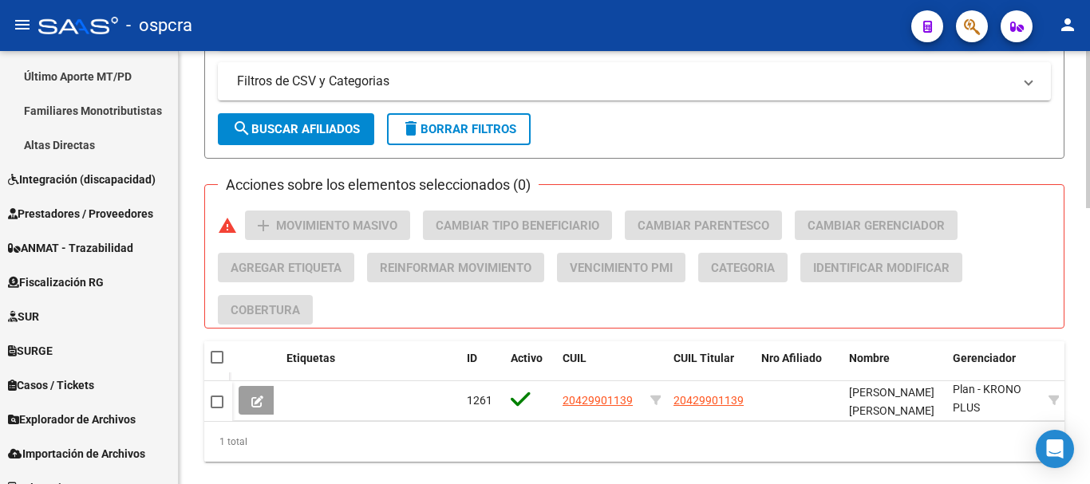
scroll to position [680, 0]
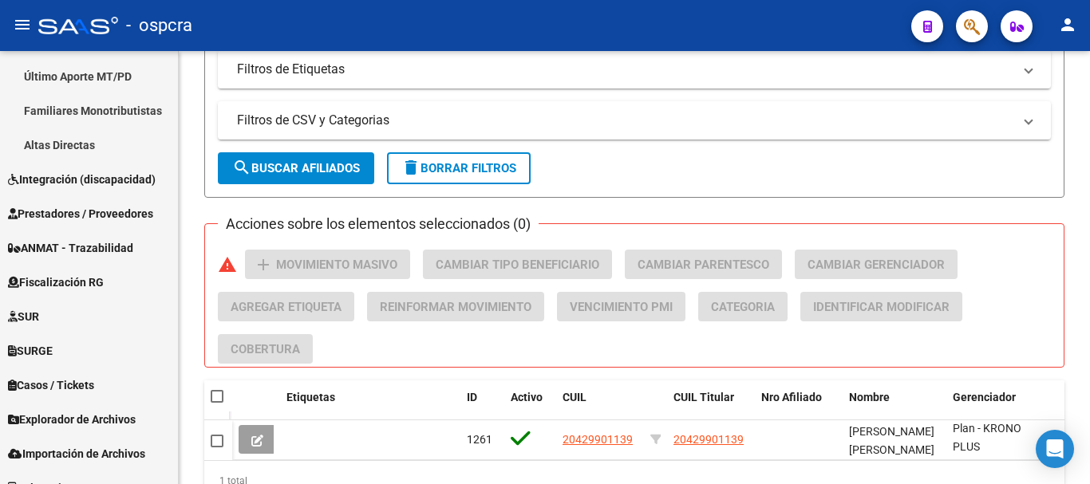
click at [1089, 49] on mat-toolbar "menu - ospcra person" at bounding box center [545, 25] width 1090 height 51
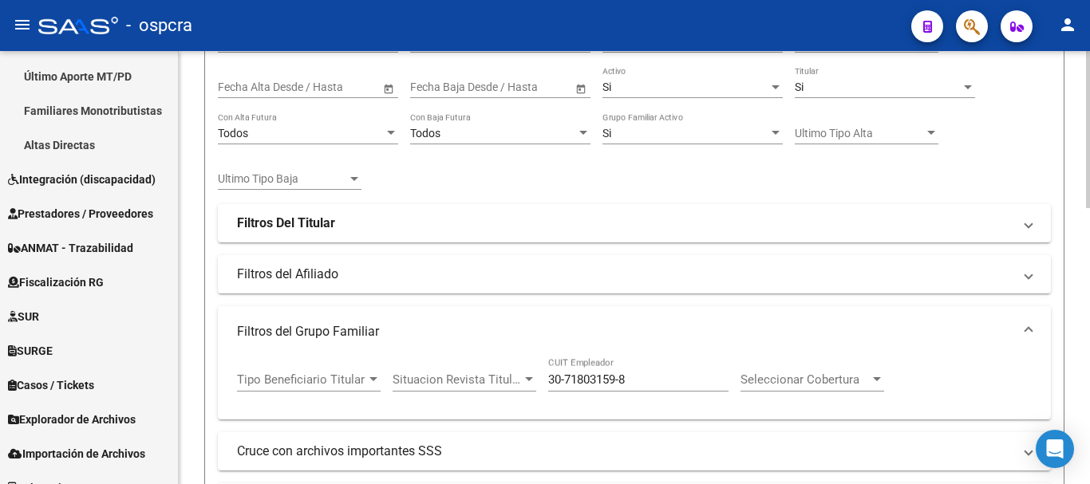
click at [1089, 484] on html "menu - ospcra person Firma Express Inicio Calendario SSS Instructivos Contacto …" at bounding box center [545, 242] width 1090 height 484
drag, startPoint x: 539, startPoint y: 365, endPoint x: 314, endPoint y: 334, distance: 228.0
click at [315, 334] on mat-expansion-panel "Filtros del Grupo Familiar Tipo Beneficiario Titular Tipo Beneficiario Titular …" at bounding box center [634, 362] width 833 height 113
paste input "30-71572166-6"
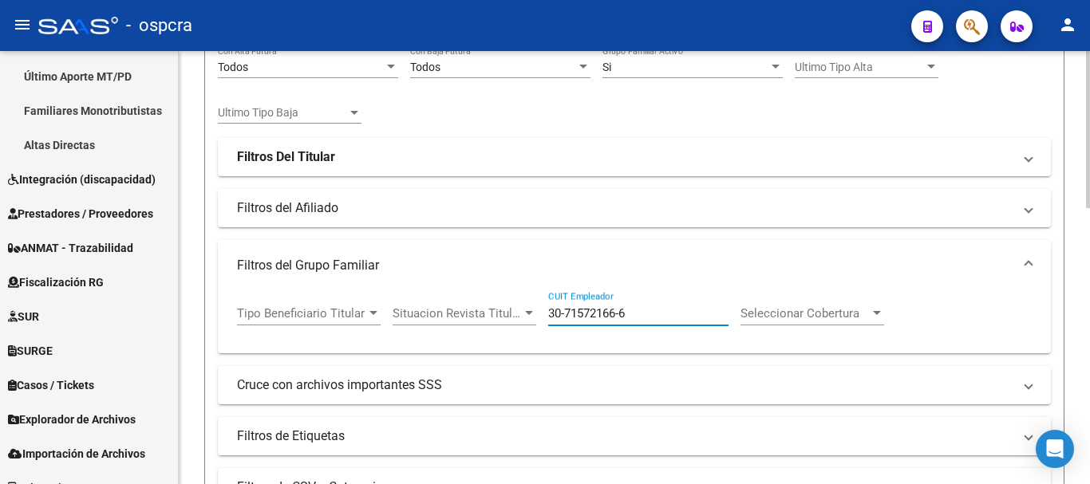
scroll to position [406, 0]
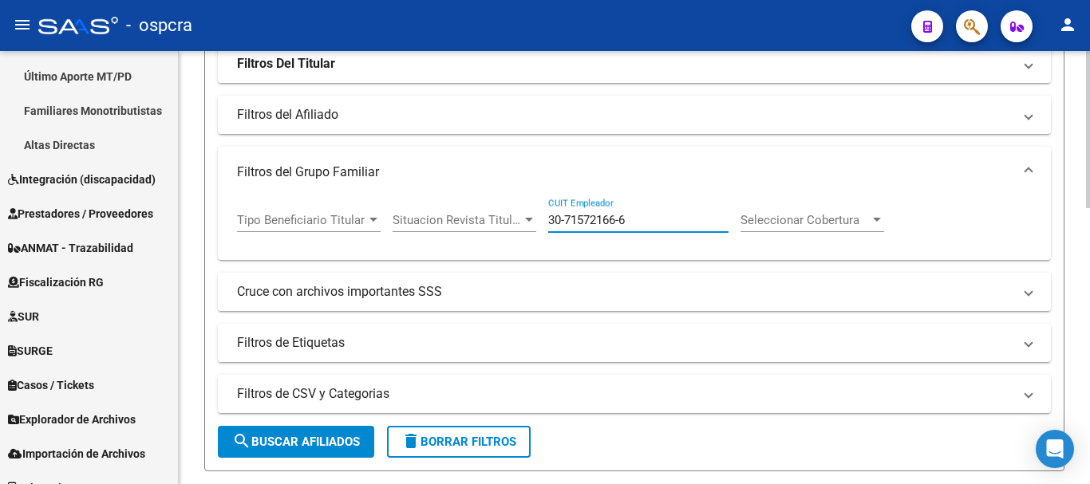
type input "30-71572166-6"
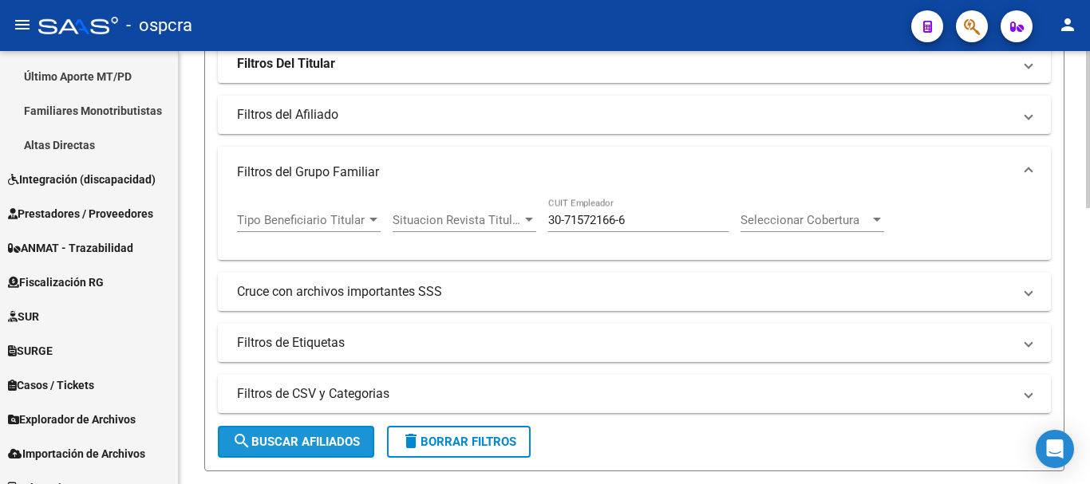
click at [316, 444] on span "search Buscar Afiliados" at bounding box center [296, 442] width 128 height 14
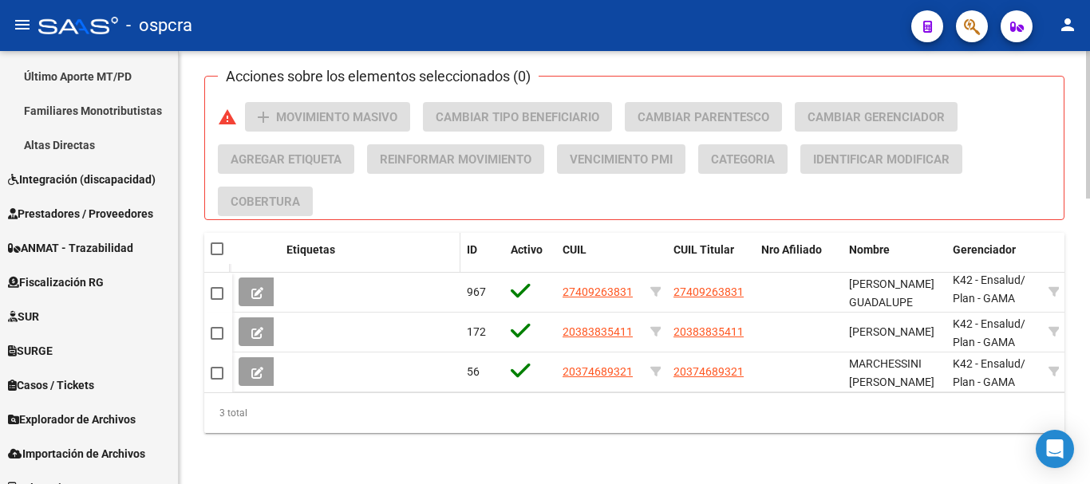
scroll to position [839, 0]
click at [214, 243] on span at bounding box center [217, 249] width 13 height 13
click at [216, 255] on input "checkbox" at bounding box center [216, 255] width 1 height 1
checkbox input "true"
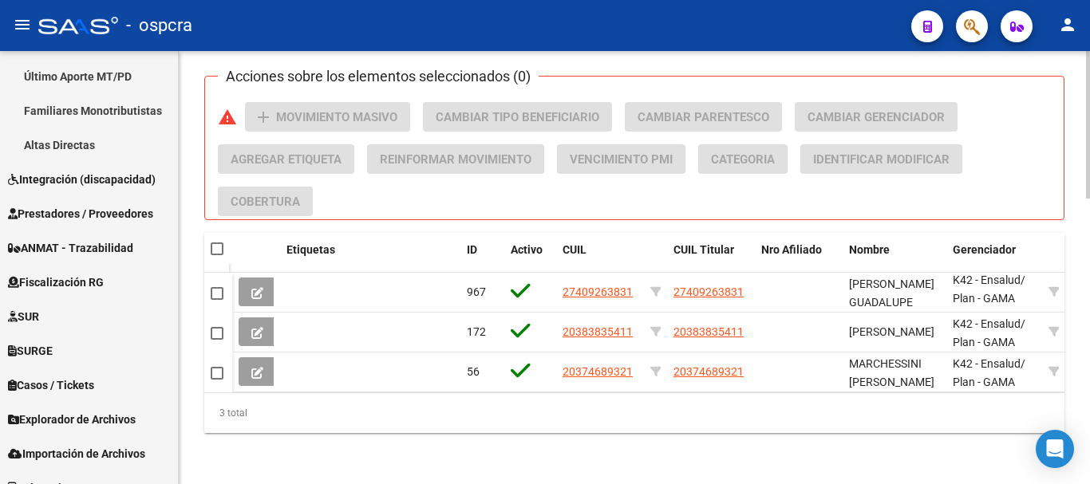
checkbox input "true"
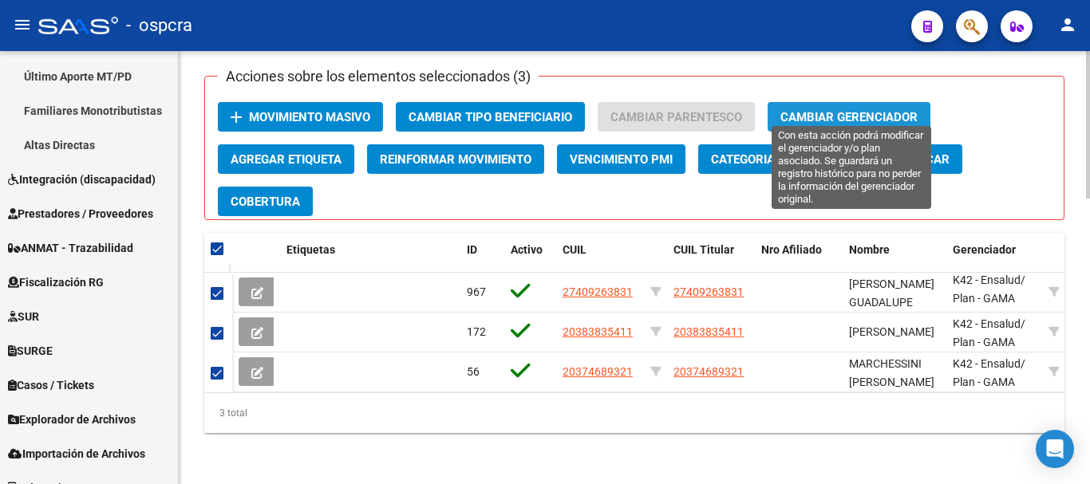
click at [898, 110] on span "Cambiar Gerenciador" at bounding box center [848, 117] width 137 height 14
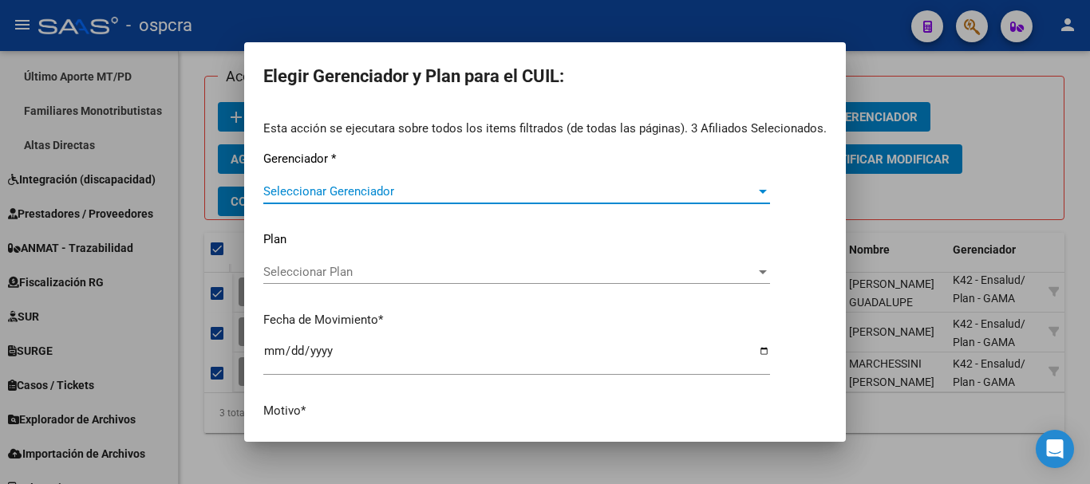
click at [704, 199] on span "Seleccionar Gerenciador" at bounding box center [509, 191] width 492 height 14
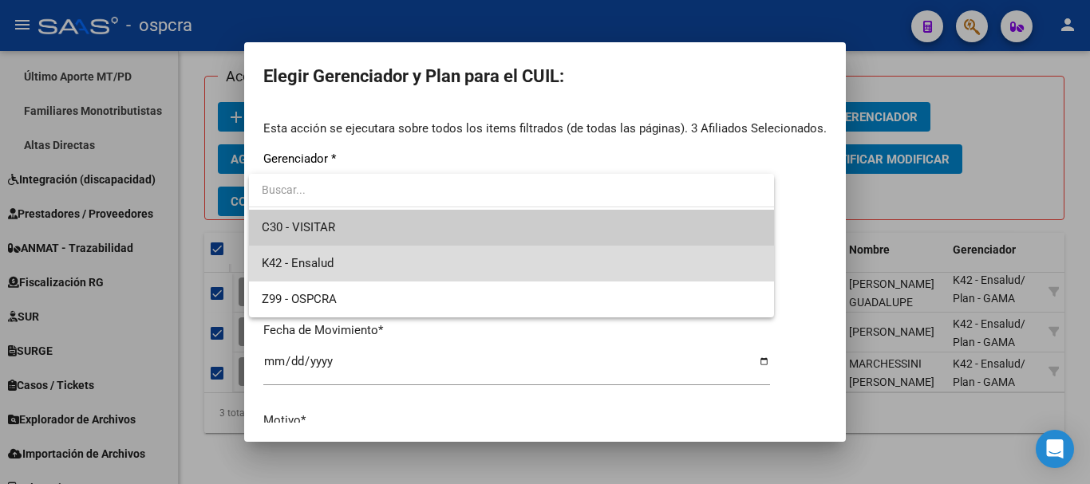
click at [651, 269] on span "K42 - Ensalud" at bounding box center [511, 264] width 499 height 36
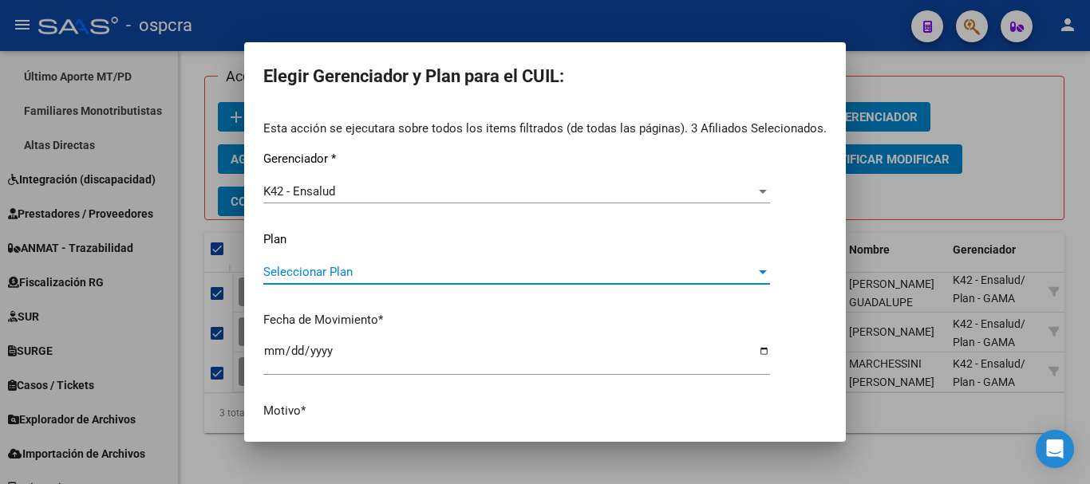
click at [657, 273] on span "Seleccionar Plan" at bounding box center [509, 272] width 492 height 14
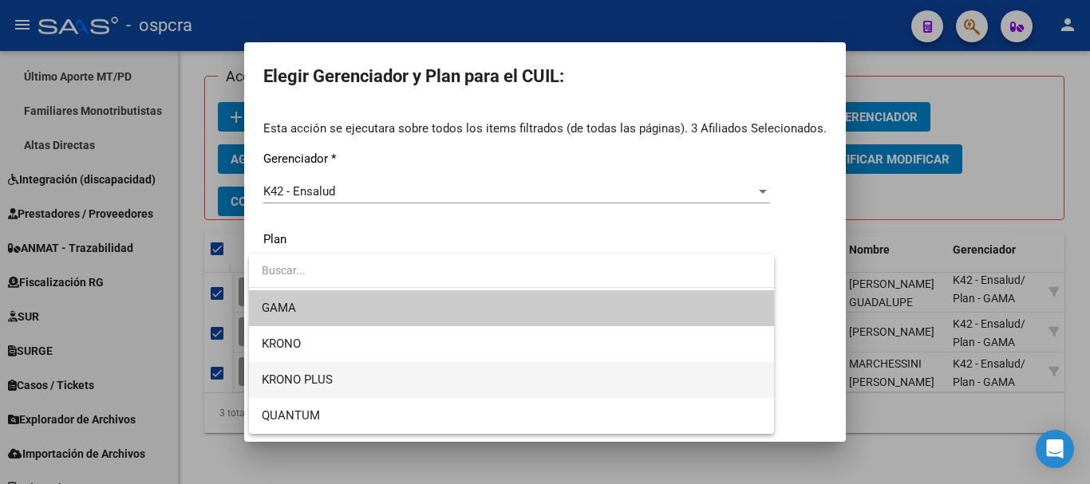
click at [645, 371] on span "KRONO PLUS" at bounding box center [511, 380] width 499 height 36
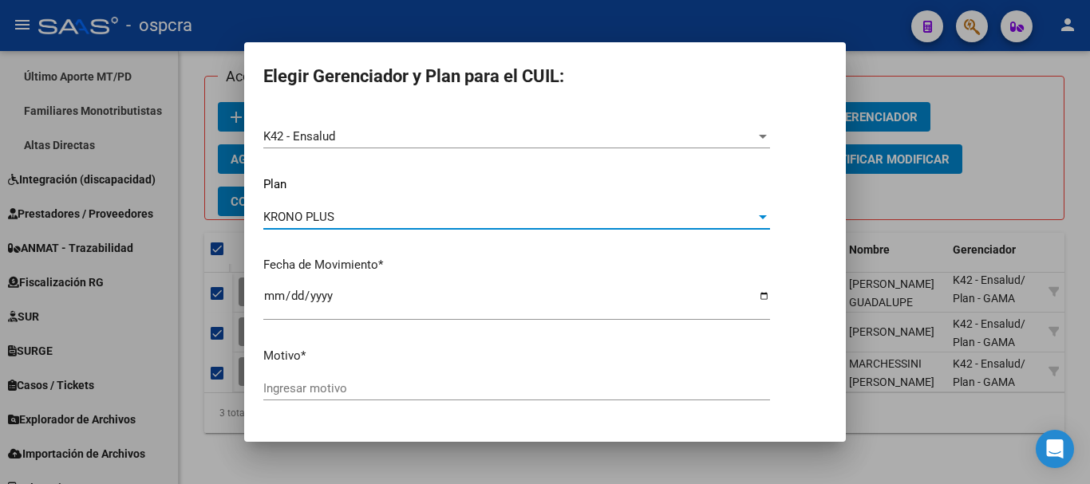
scroll to position [102, 0]
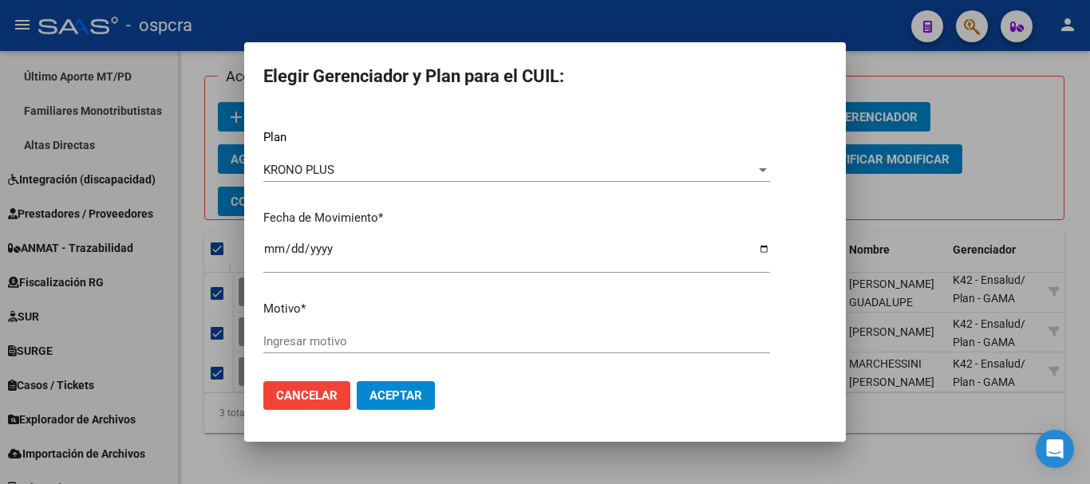
click at [644, 357] on div "Ingresar motivo" at bounding box center [516, 349] width 507 height 39
click at [646, 339] on input "Ingresar motivo" at bounding box center [516, 341] width 507 height 14
type input "CANCELA DEUDA"
click at [394, 401] on span "Aceptar" at bounding box center [395, 396] width 53 height 14
checkbox input "false"
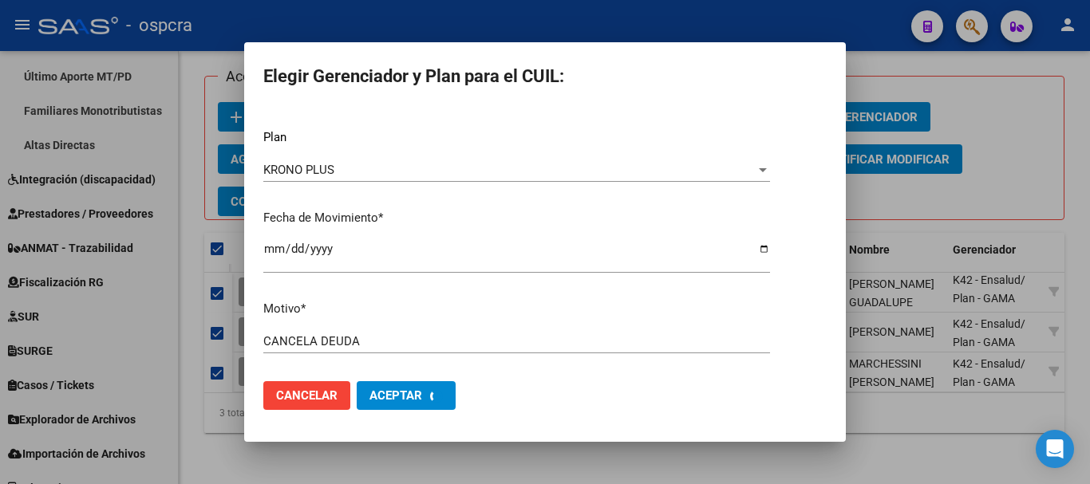
checkbox input "false"
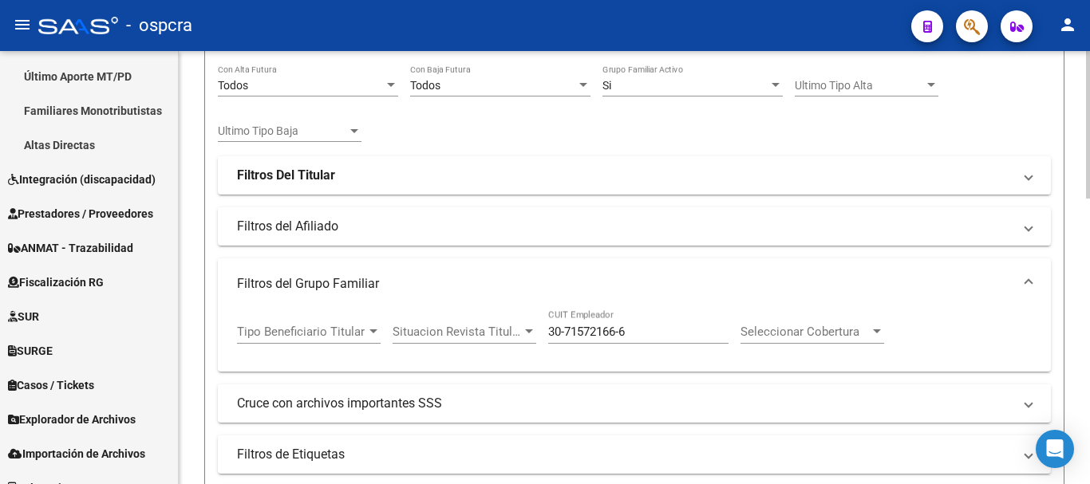
scroll to position [281, 0]
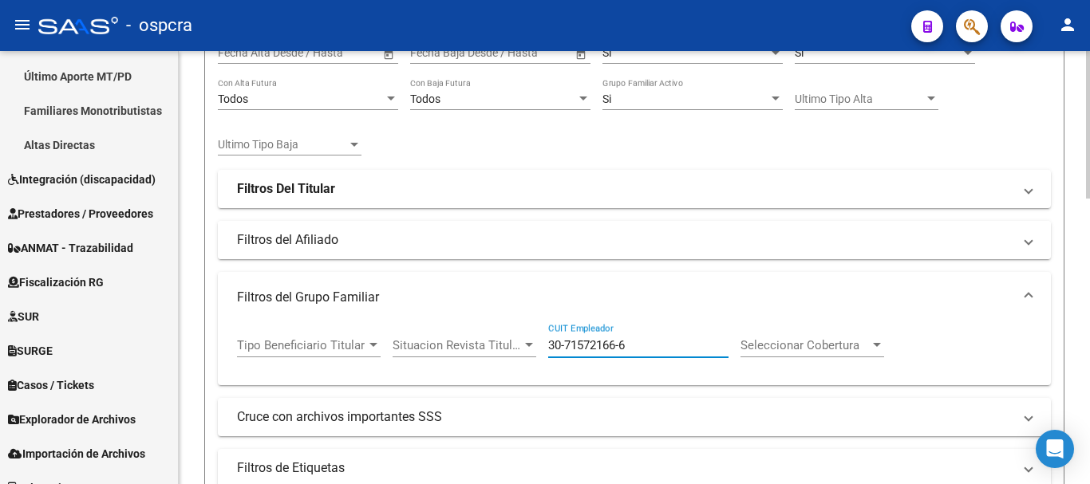
drag, startPoint x: 649, startPoint y: 344, endPoint x: 369, endPoint y: 258, distance: 293.0
click at [380, 260] on div "Filtros Id CUIL / Nombre / Apellido CUIL Titular Seleccionar Gerenciador Selecc…" at bounding box center [634, 236] width 833 height 501
paste input "30-71669340-2"
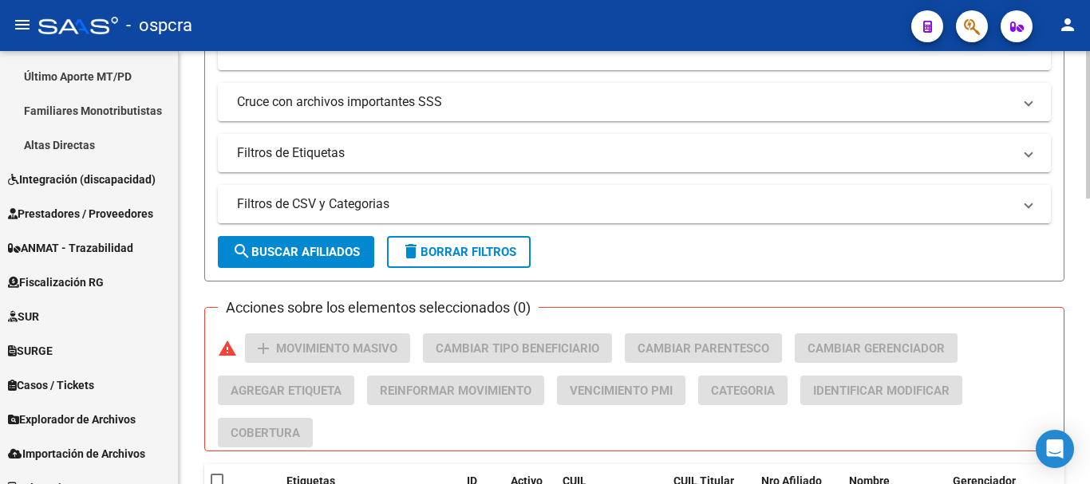
scroll to position [600, 0]
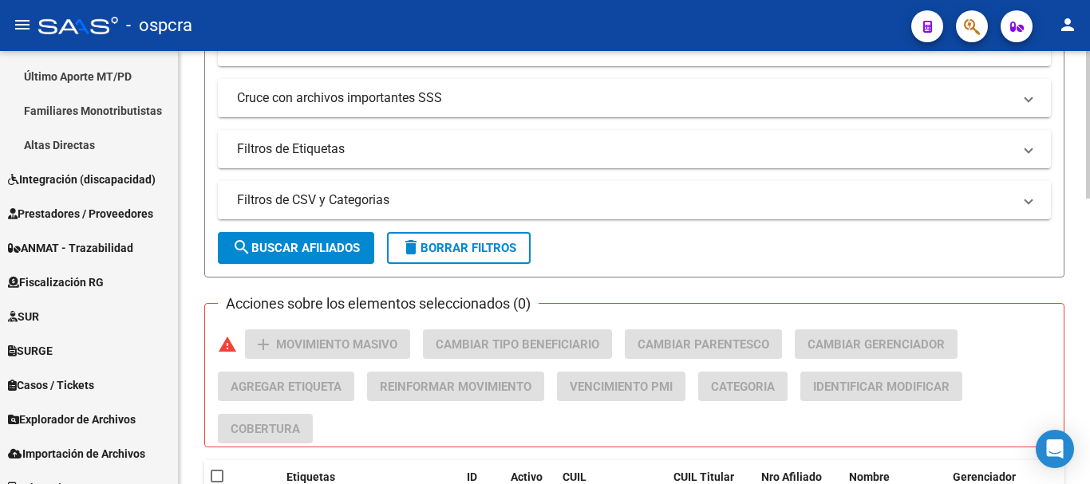
type input "30-71669340-2"
click at [325, 248] on span "search Buscar Afiliados" at bounding box center [296, 248] width 128 height 14
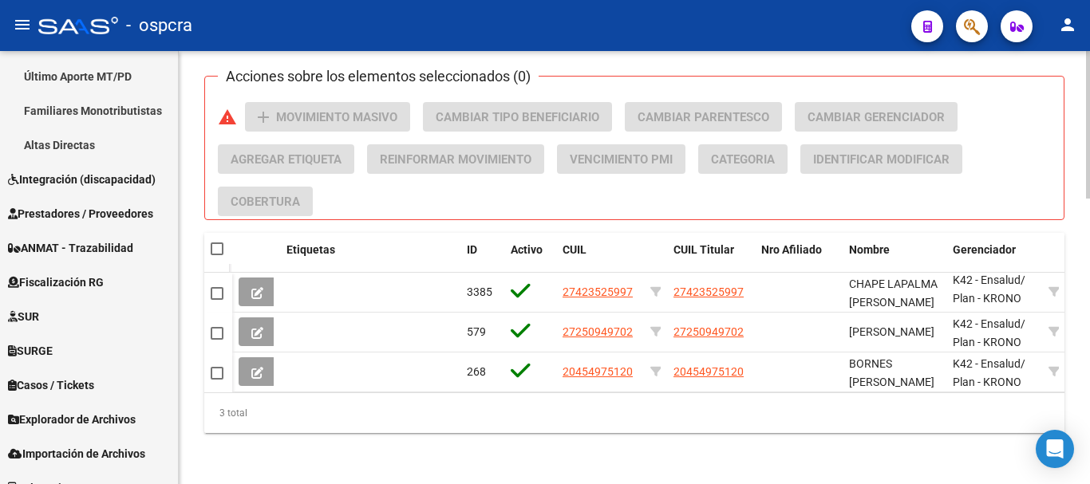
scroll to position [520, 0]
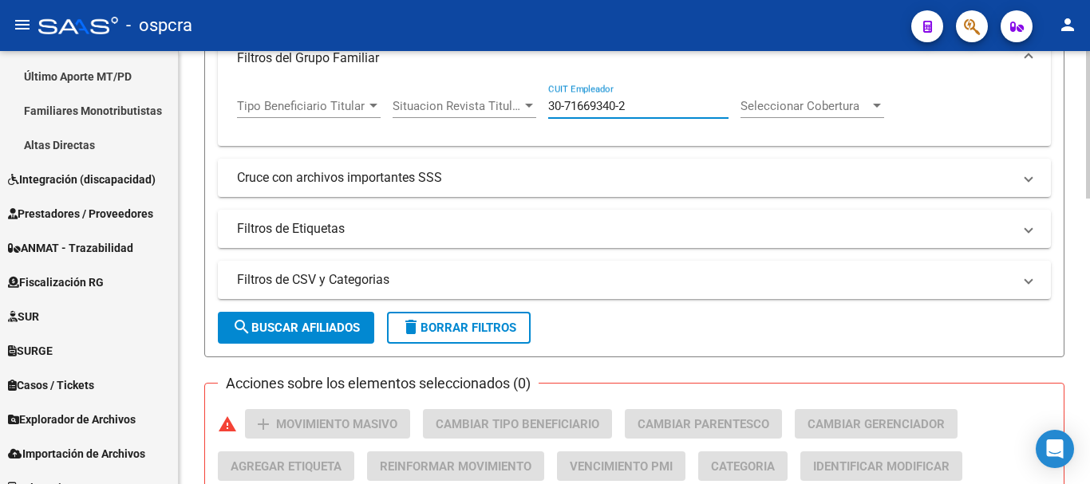
drag, startPoint x: 636, startPoint y: 107, endPoint x: 345, endPoint y: 61, distance: 294.1
click at [365, 61] on mat-expansion-panel "Filtros del Grupo Familiar Tipo Beneficiario Titular Tipo Beneficiario Titular …" at bounding box center [634, 89] width 833 height 113
paste input "30-58883802-8"
type input "30-58883802-8"
click at [358, 327] on span "search Buscar Afiliados" at bounding box center [296, 328] width 128 height 14
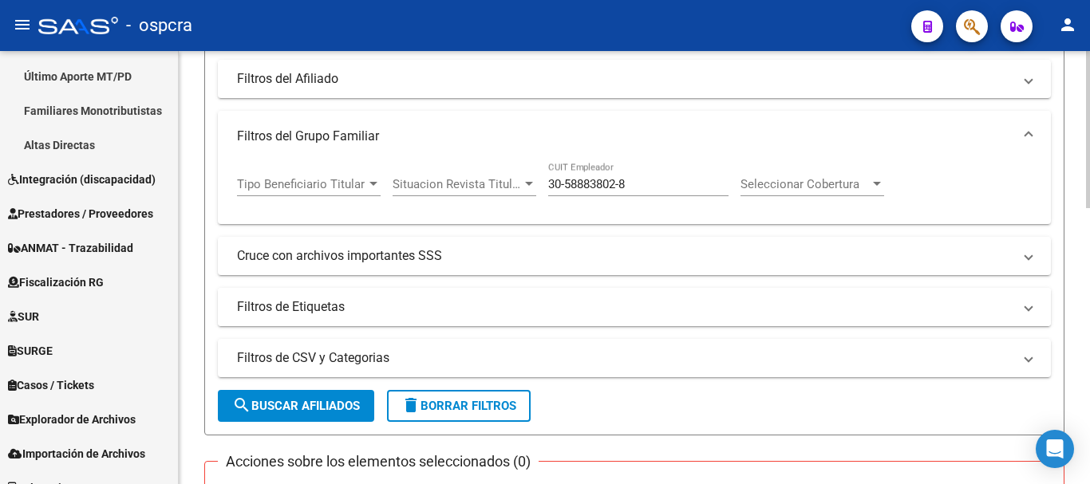
scroll to position [440, 0]
drag, startPoint x: 630, startPoint y: 181, endPoint x: 325, endPoint y: 83, distance: 321.0
click at [354, 106] on div "Filtros Id CUIL / Nombre / Apellido CUIL Titular Seleccionar Gerenciador Selecc…" at bounding box center [634, 77] width 833 height 501
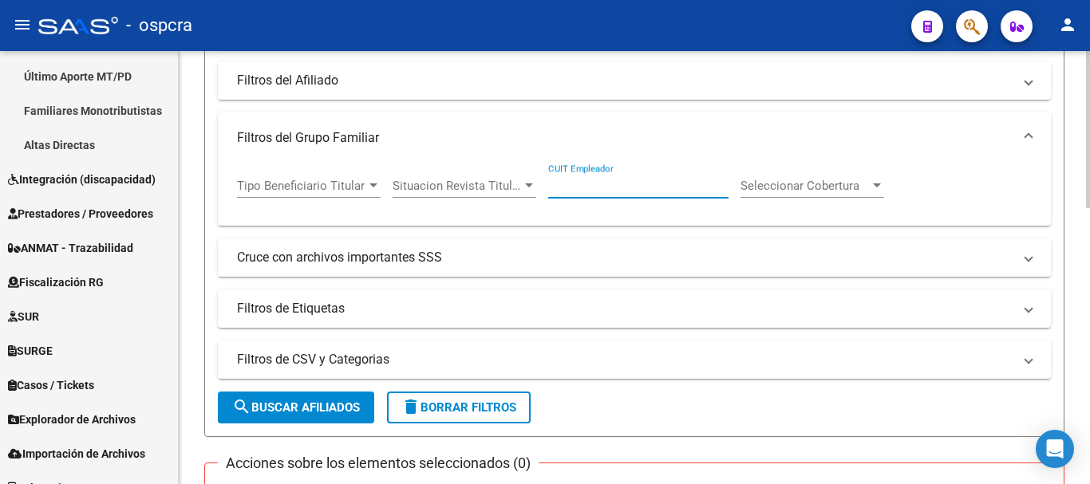
paste input "30-70774386-3"
type input "30-70774386-3"
click at [340, 412] on span "search Buscar Afiliados" at bounding box center [296, 408] width 128 height 14
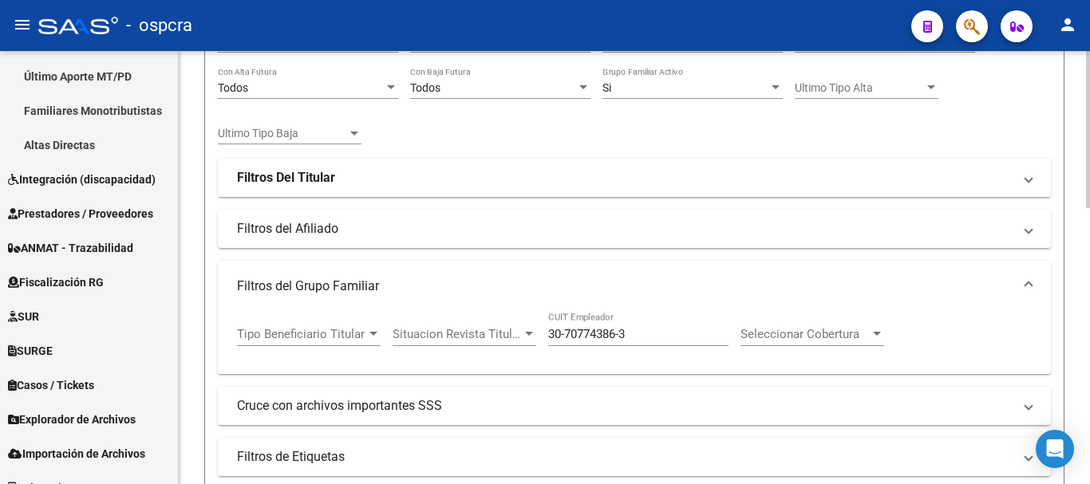
scroll to position [281, 0]
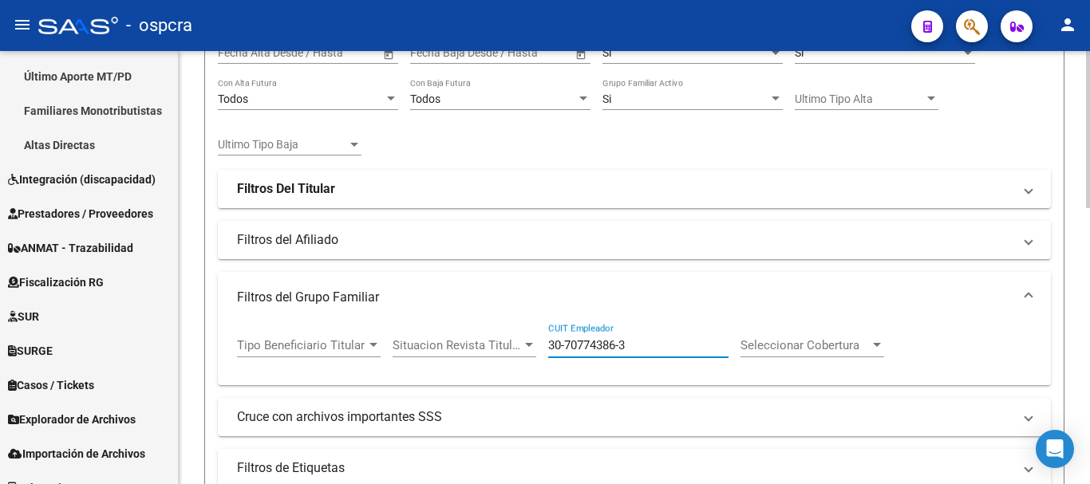
drag, startPoint x: 615, startPoint y: 333, endPoint x: 345, endPoint y: 274, distance: 276.7
click at [354, 262] on div "Filtros Id CUIL / Nombre / Apellido CUIL Titular Seleccionar Gerenciador Selecc…" at bounding box center [634, 236] width 833 height 501
paste input "33-68408736-9"
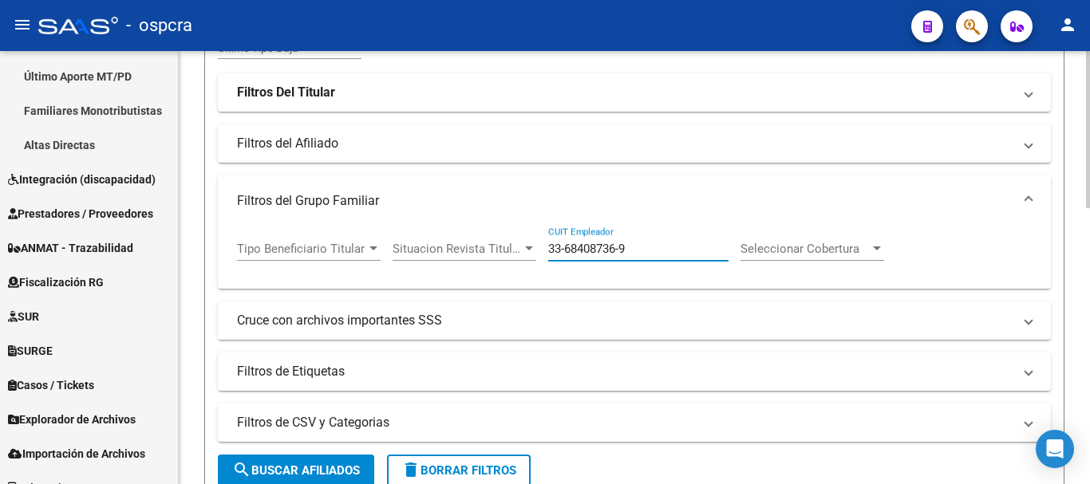
scroll to position [600, 0]
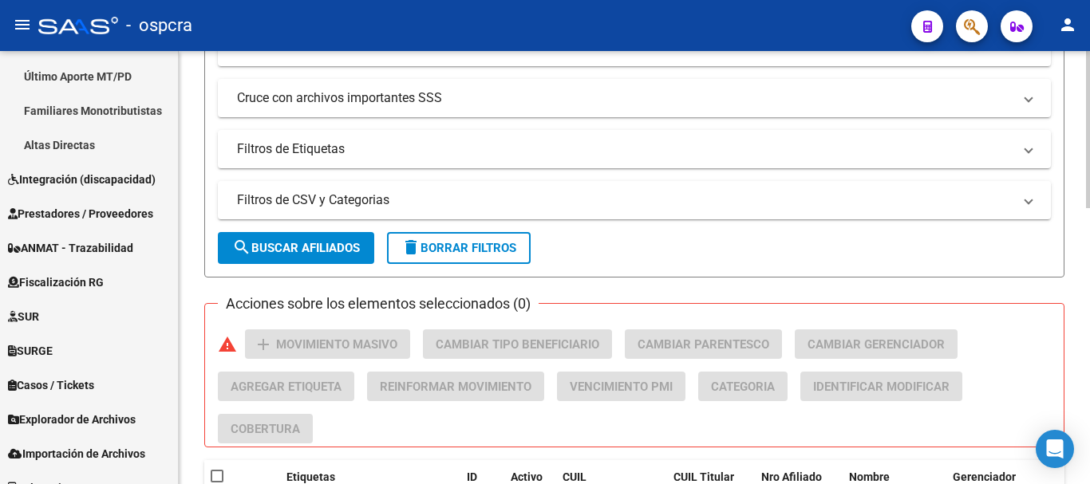
type input "33-68408736-9"
click at [326, 261] on button "search Buscar Afiliados" at bounding box center [296, 248] width 156 height 32
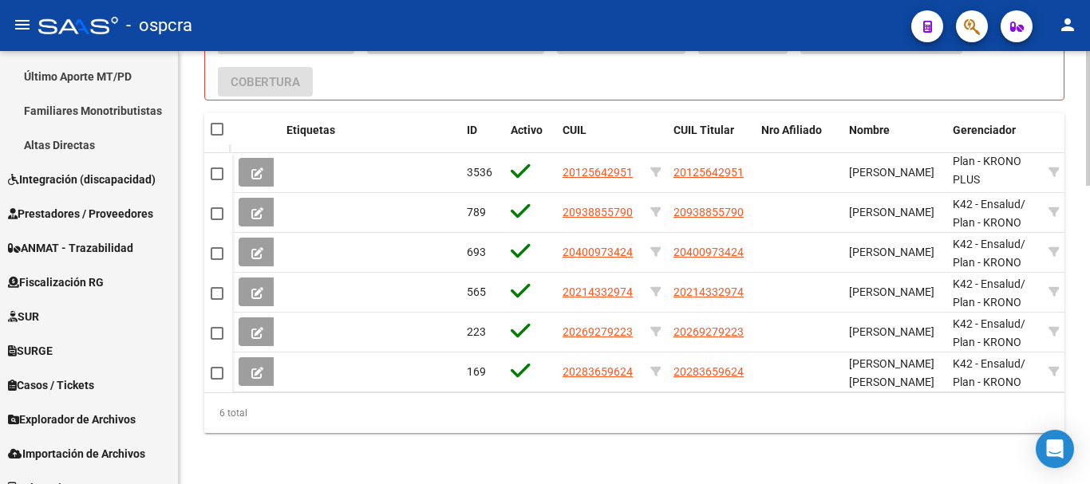
scroll to position [480, 0]
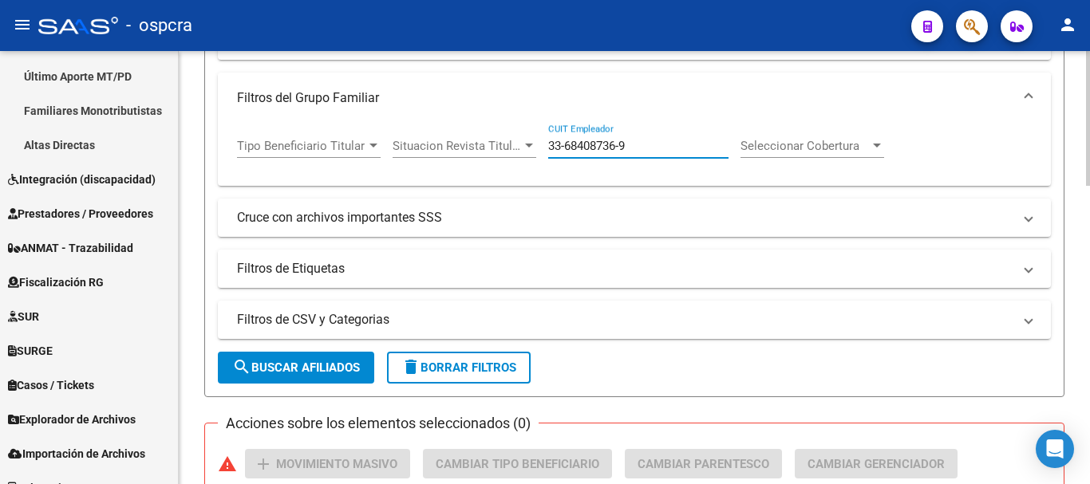
drag, startPoint x: 618, startPoint y: 132, endPoint x: 400, endPoint y: 106, distance: 219.4
click at [400, 106] on mat-expansion-panel "Filtros del Grupo Familiar Tipo Beneficiario Titular Tipo Beneficiario Titular …" at bounding box center [634, 129] width 833 height 113
paste input "30-63043695-4"
type input "30-63043695-4"
click at [351, 361] on span "search Buscar Afiliados" at bounding box center [296, 368] width 128 height 14
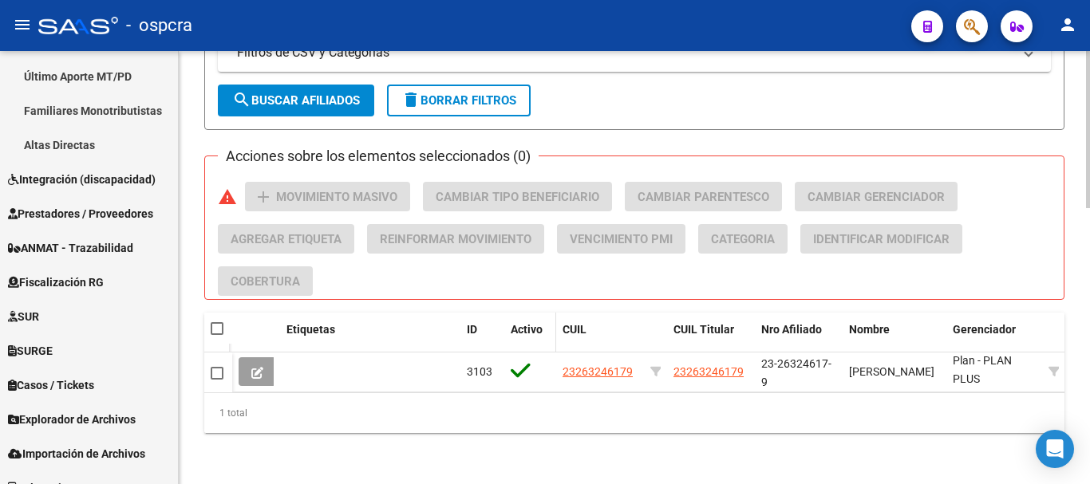
scroll to position [440, 0]
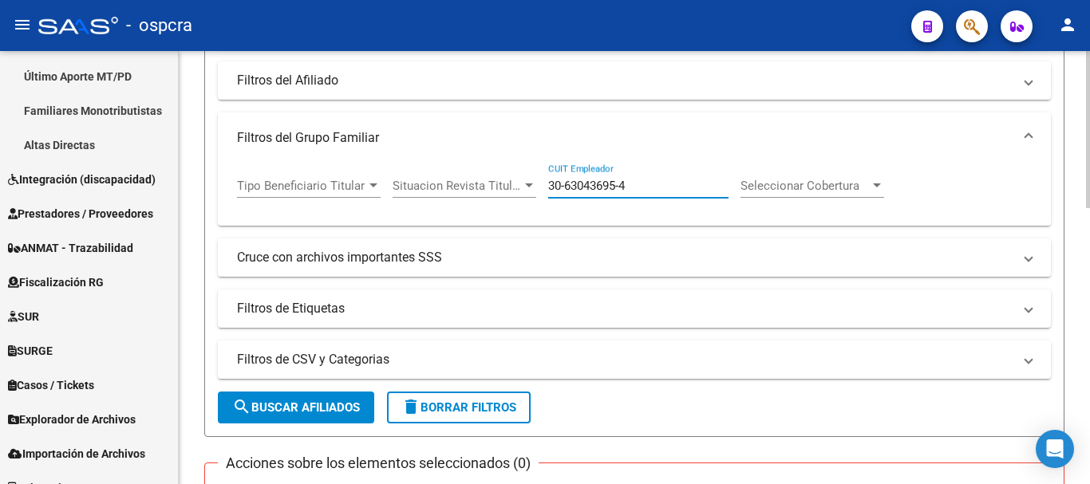
drag, startPoint x: 649, startPoint y: 187, endPoint x: 276, endPoint y: 151, distance: 374.3
click at [332, 148] on mat-expansion-panel "Filtros del Grupo Familiar Tipo Beneficiario Titular Tipo Beneficiario Titular …" at bounding box center [634, 168] width 833 height 113
paste input "30-63140174-7"
type input "30-63140174-7"
click at [368, 405] on button "search Buscar Afiliados" at bounding box center [296, 408] width 156 height 32
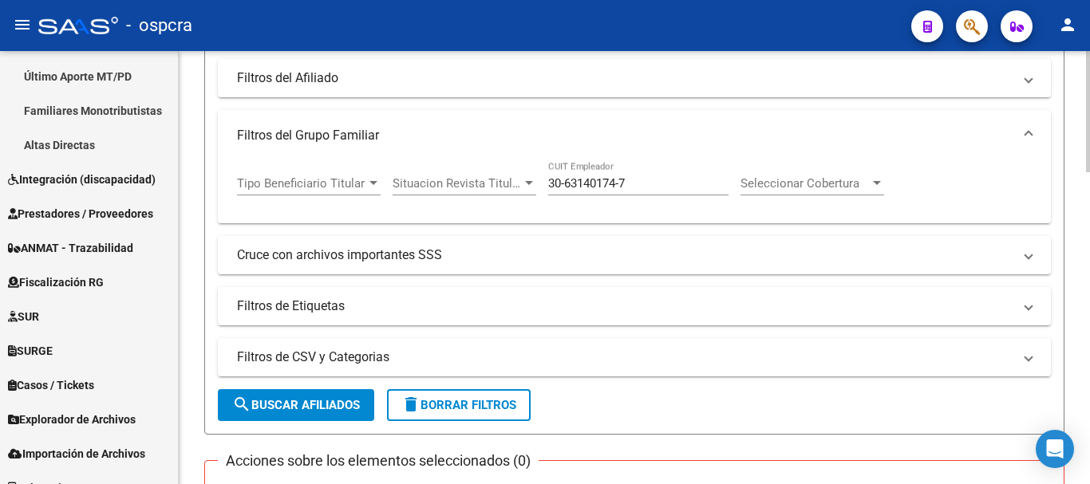
scroll to position [399, 0]
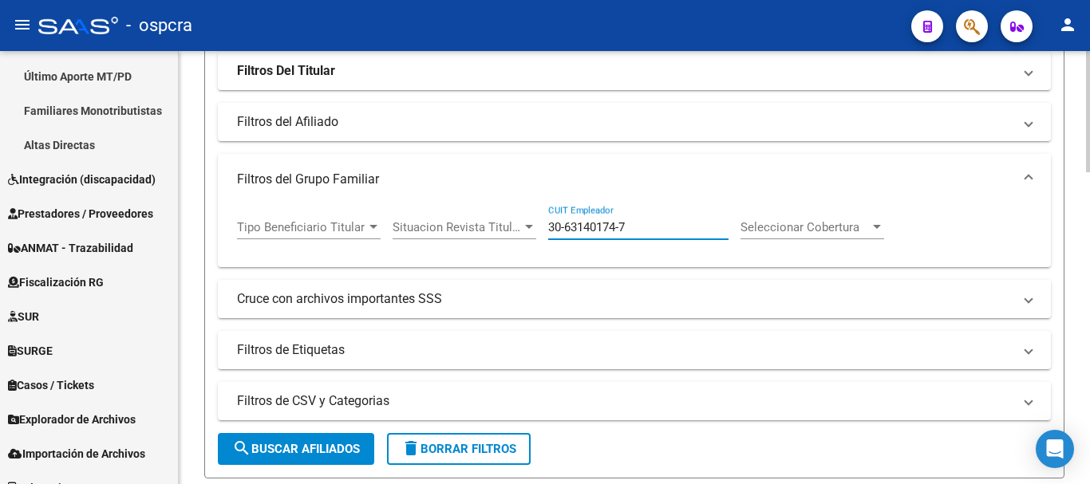
drag, startPoint x: 637, startPoint y: 228, endPoint x: 334, endPoint y: 190, distance: 306.4
click at [334, 190] on mat-expansion-panel "Filtros del Grupo Familiar Tipo Beneficiario Titular Tipo Beneficiario Titular …" at bounding box center [634, 210] width 833 height 113
paste input "20-14124997-6"
type input "20-14124997-6"
click at [333, 440] on button "search Buscar Afiliados" at bounding box center [296, 449] width 156 height 32
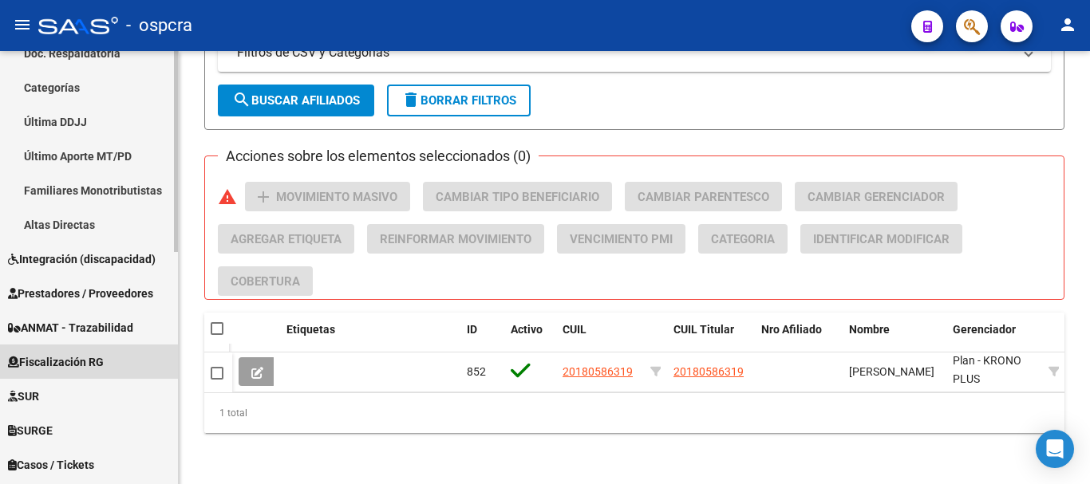
click at [118, 367] on link "Fiscalización RG" at bounding box center [89, 362] width 178 height 34
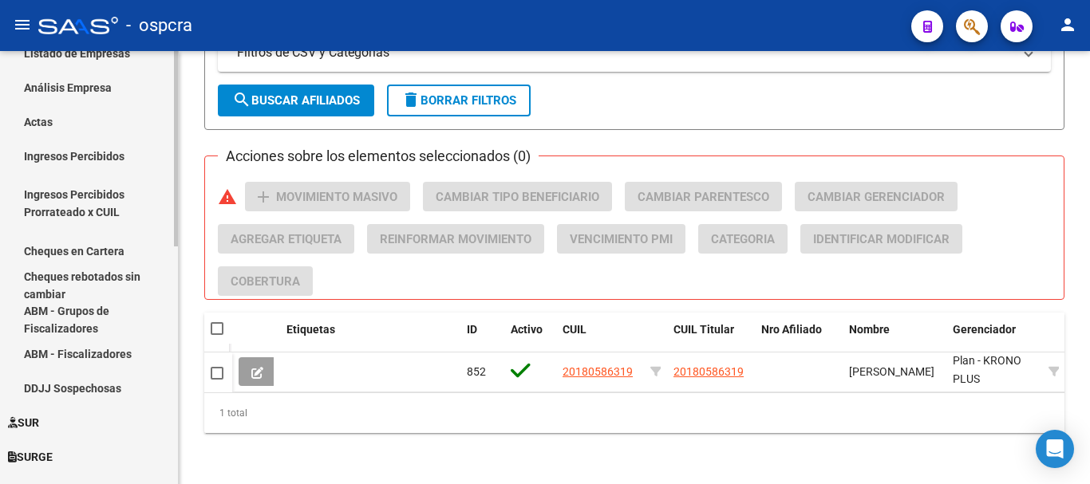
click at [43, 122] on link "Actas" at bounding box center [89, 122] width 178 height 34
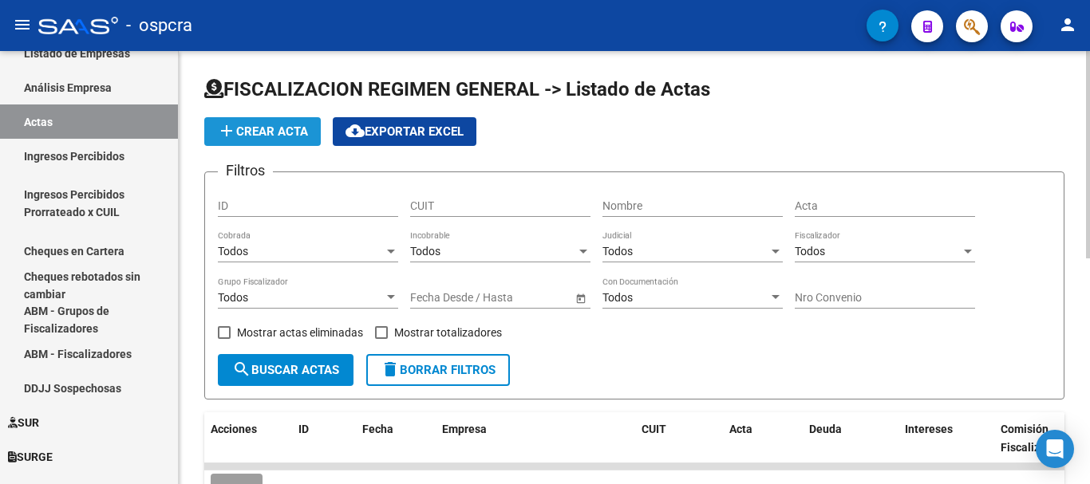
click at [278, 125] on span "add Crear Acta" at bounding box center [262, 131] width 91 height 14
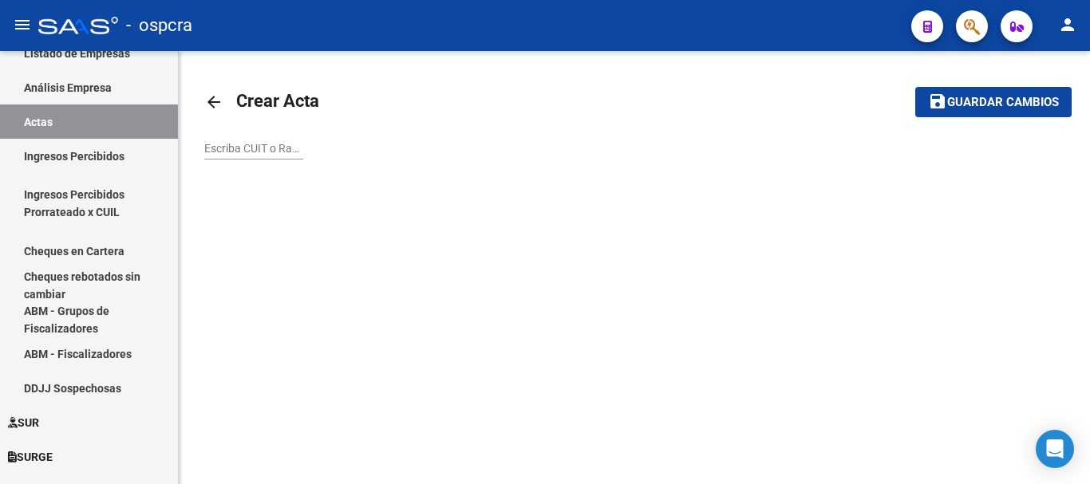
click at [247, 152] on input "Escriba CUIT o Razón Social para buscar" at bounding box center [253, 149] width 99 height 14
paste input "30711671699"
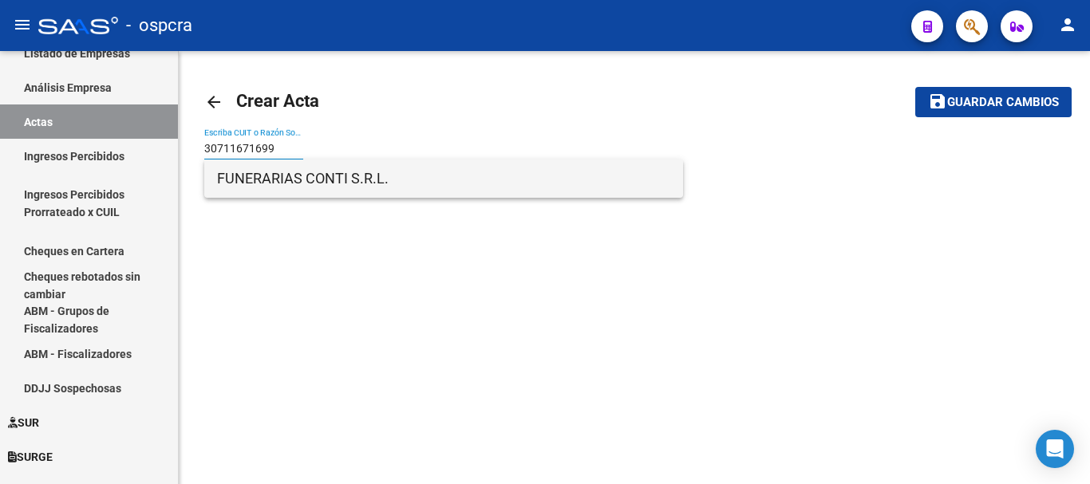
type input "30711671699"
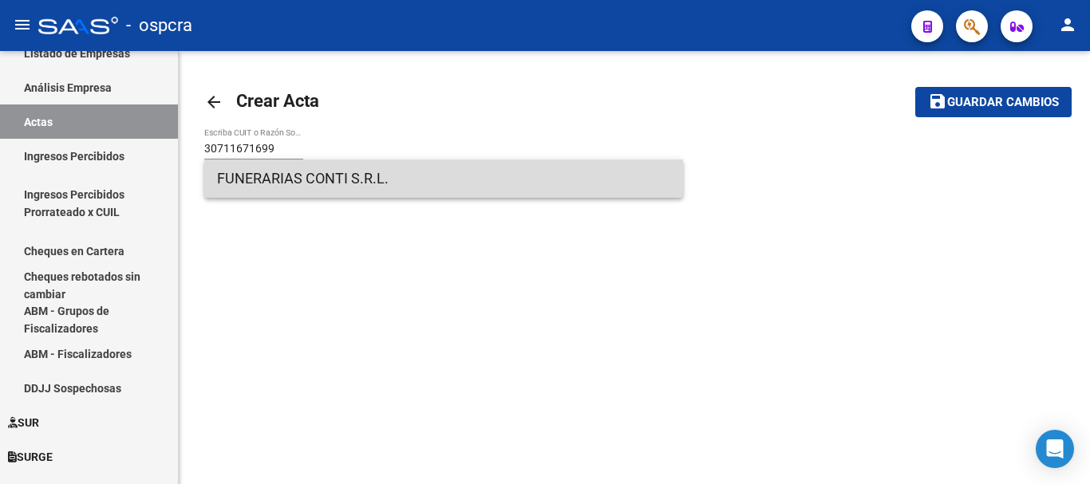
click at [424, 177] on span "FUNERARIAS CONTI S.R.L." at bounding box center [443, 179] width 453 height 38
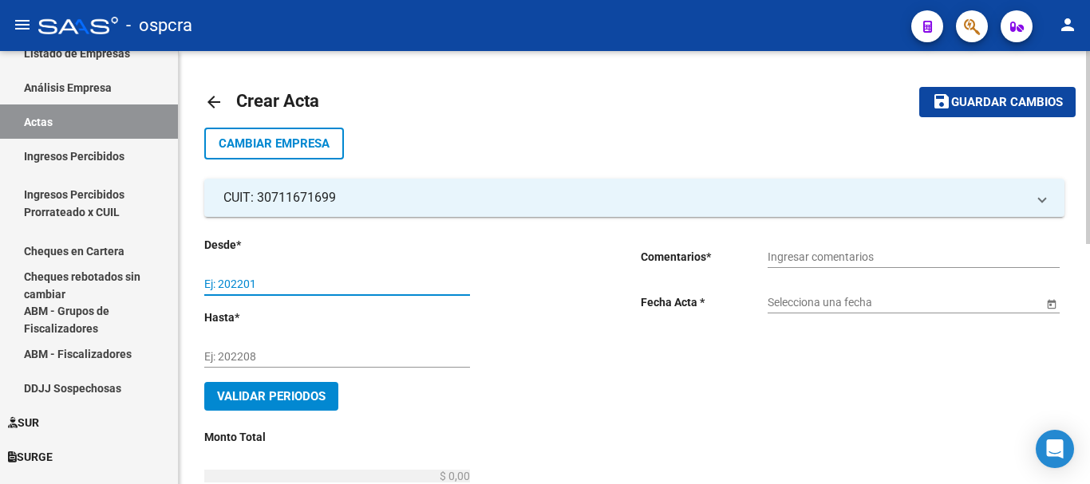
drag, startPoint x: 365, startPoint y: 288, endPoint x: 372, endPoint y: 284, distance: 8.2
click at [369, 287] on input "Ej: 202201" at bounding box center [337, 285] width 266 height 14
type input "202211"
click at [425, 351] on input "Ej: 202208" at bounding box center [337, 357] width 266 height 14
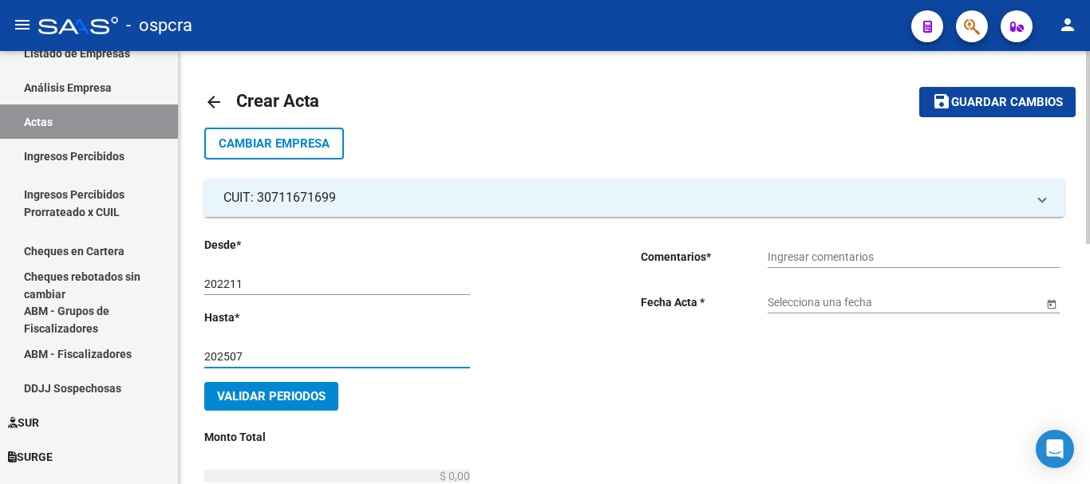
type input "202507"
click at [934, 251] on input "Ingresar comentarios" at bounding box center [914, 258] width 292 height 14
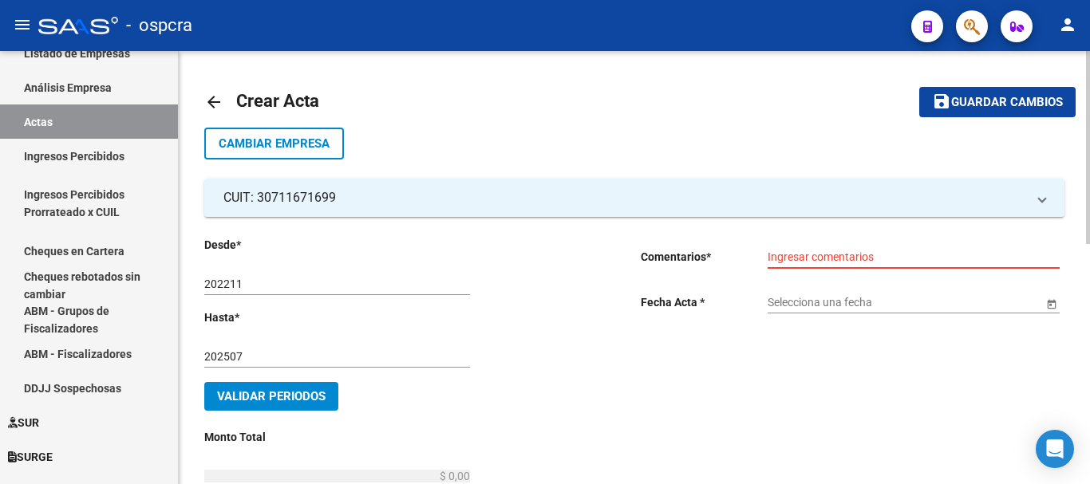
paste input "DEUDA SALDADA"
type input "DEUDA SALDADA"
click at [843, 313] on div "Selecciona una fecha" at bounding box center [905, 298] width 275 height 32
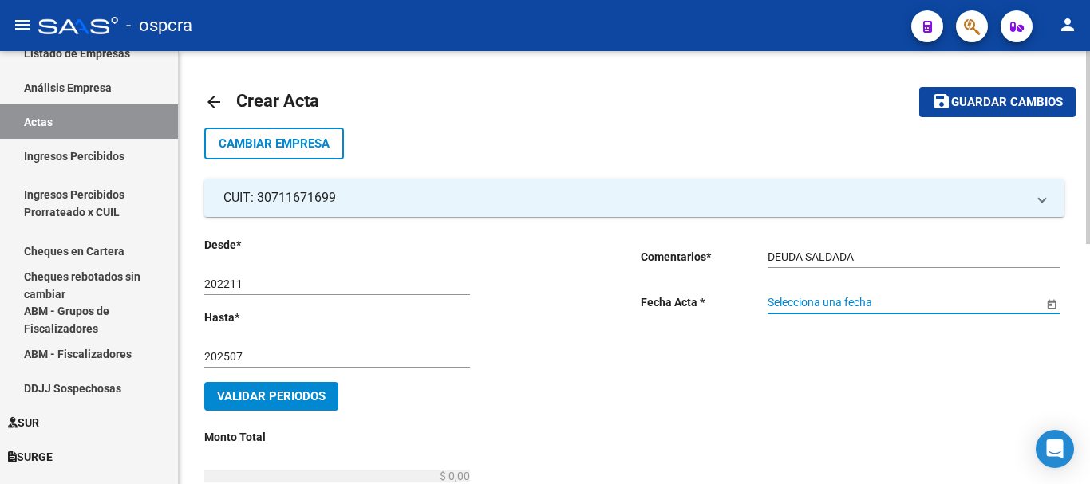
click at [844, 303] on input "Selecciona una fecha" at bounding box center [905, 303] width 275 height 14
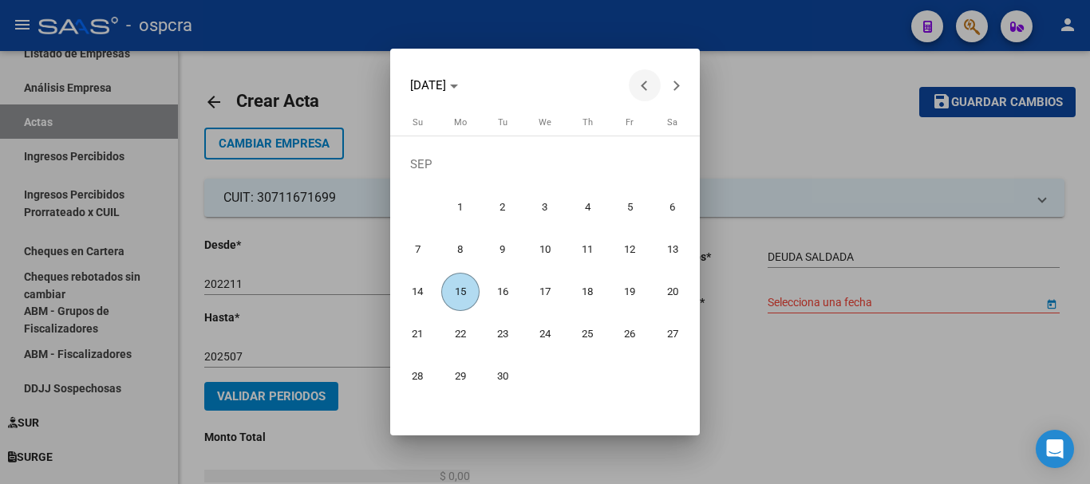
click at [637, 93] on span "Previous month" at bounding box center [645, 85] width 32 height 32
drag, startPoint x: 507, startPoint y: 330, endPoint x: 531, endPoint y: 320, distance: 26.8
click at [507, 330] on span "26" at bounding box center [503, 334] width 38 height 38
type input "[DATE]"
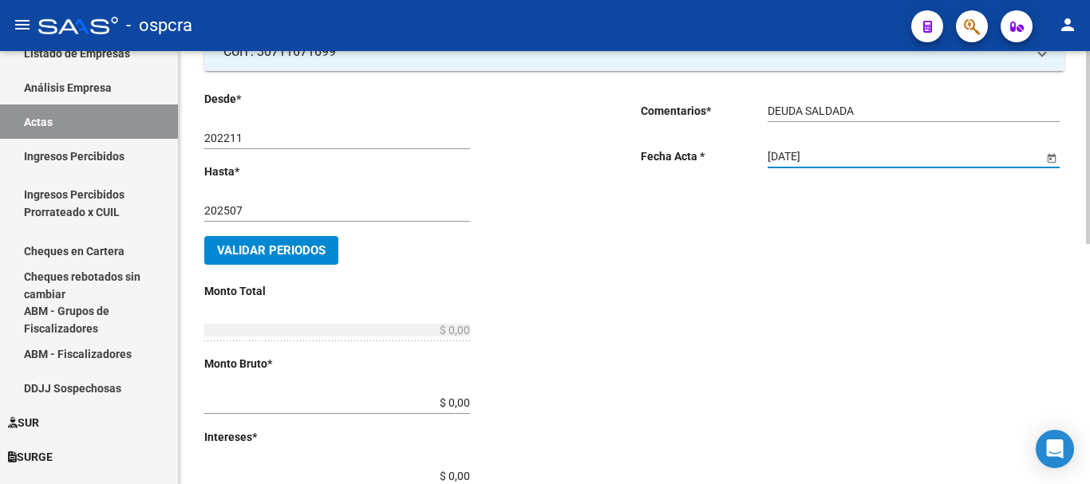
scroll to position [160, 0]
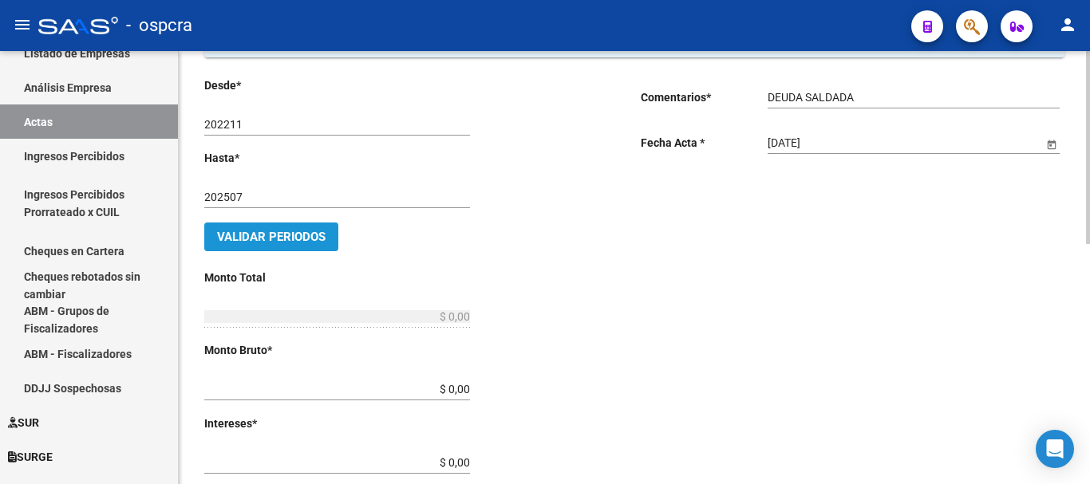
click at [281, 239] on span "Validar Periodos" at bounding box center [271, 237] width 109 height 14
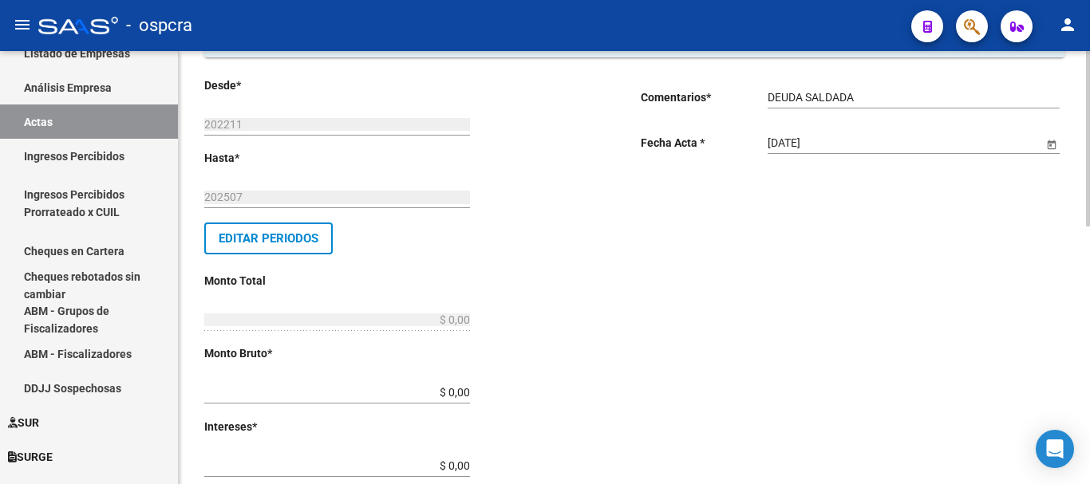
click at [436, 396] on input "$ 0,00" at bounding box center [337, 393] width 266 height 14
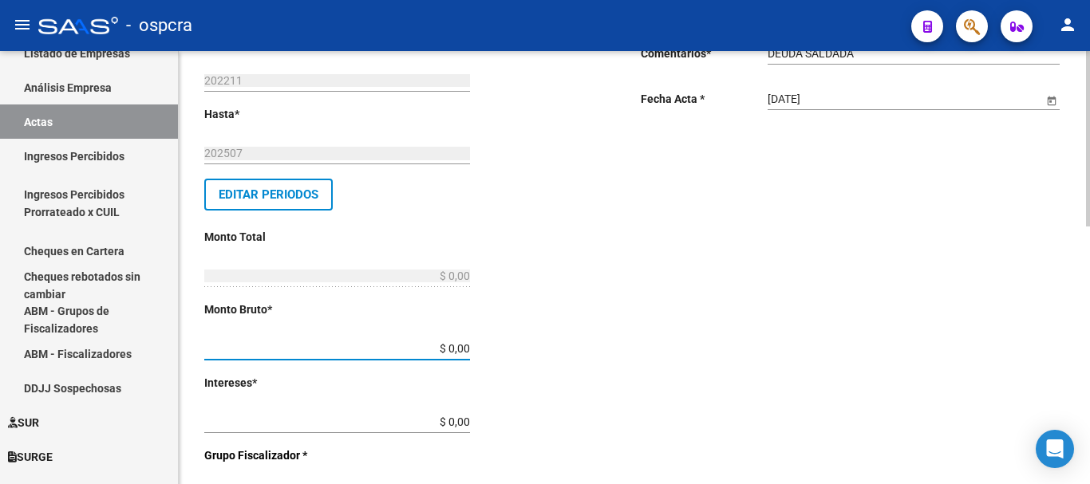
scroll to position [239, 0]
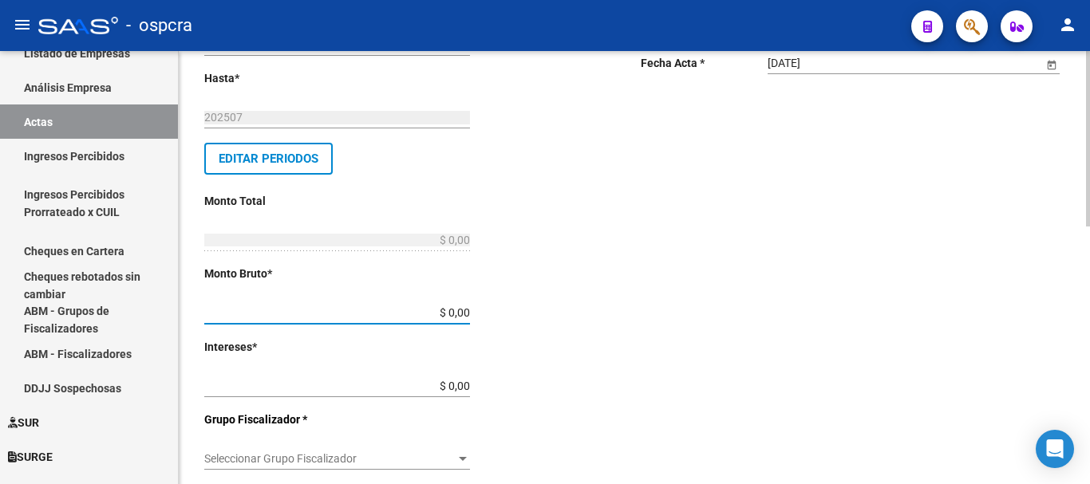
drag, startPoint x: 476, startPoint y: 314, endPoint x: 487, endPoint y: 312, distance: 10.5
click at [487, 312] on div "Desde * 202211 Ej: 202201 Hasta * 202507 Ej: 202208 Editar Periodos Monto Total…" at bounding box center [396, 421] width 385 height 848
paste input "2.989.569.970,01"
click at [441, 311] on input "$ 29.895,69" at bounding box center [337, 313] width 266 height 14
type input "$ 29.895,69"
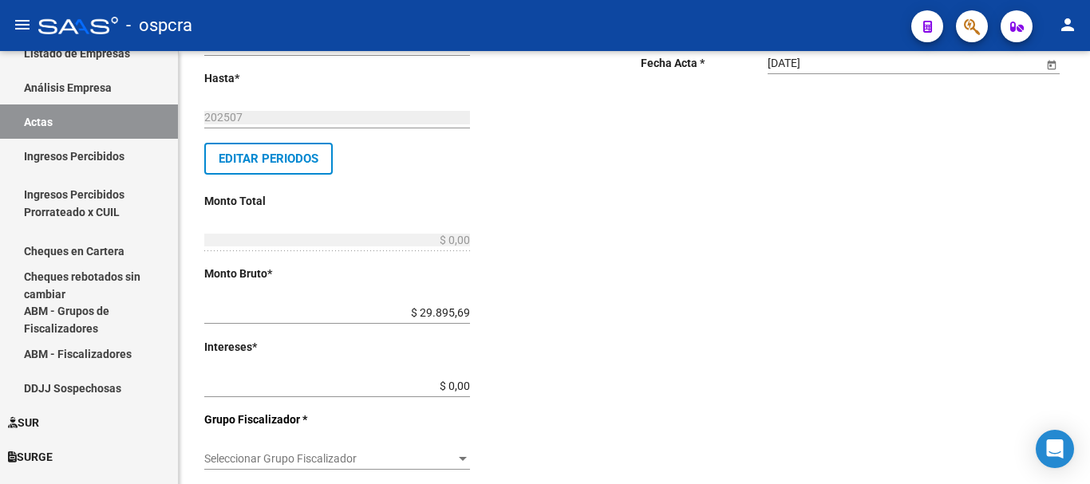
type input "$ 29.895,69"
click at [472, 236] on div "Desde * 202211 Ej: 202201 Hasta * 202507 Ej: 202208 Editar Periodos Monto Total…" at bounding box center [396, 421] width 385 height 848
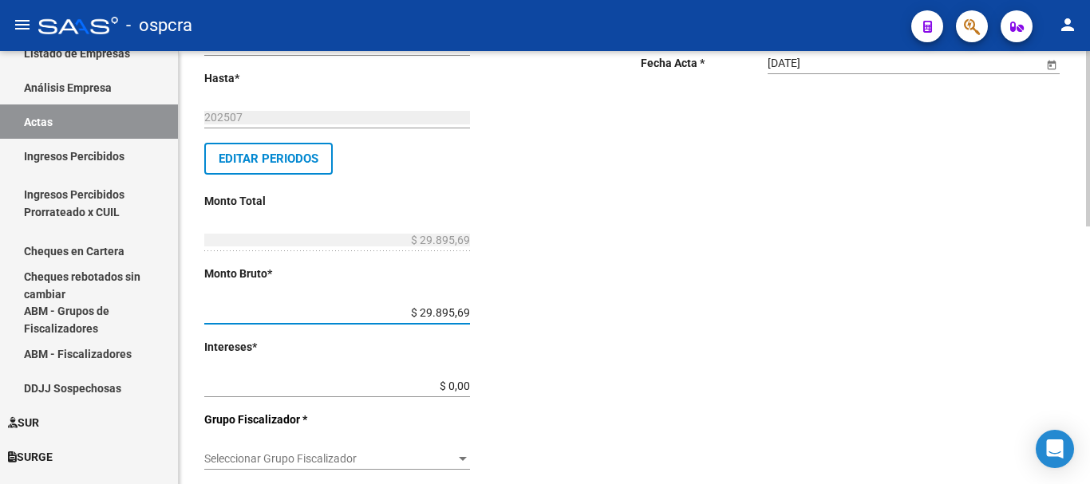
click at [469, 312] on input "$ 29.895,69" at bounding box center [337, 313] width 266 height 14
type input "$ 2.989.569,97"
drag, startPoint x: 641, startPoint y: 410, endPoint x: 637, endPoint y: 393, distance: 18.2
click at [637, 401] on div "Desde * 202211 Ej: 202201 Hasta * 202507 Ej: 202208 Editar Periodos Monto Total…" at bounding box center [634, 411] width 860 height 867
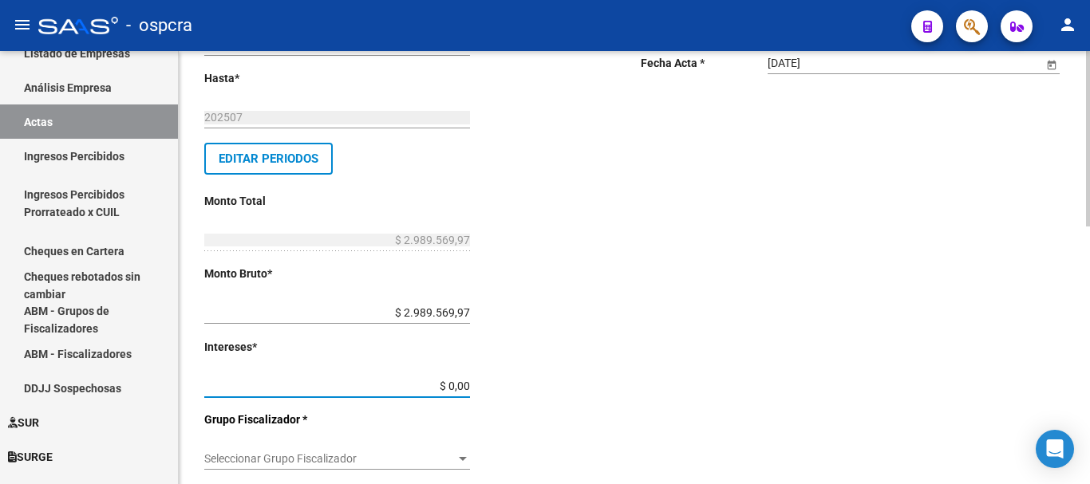
drag, startPoint x: 467, startPoint y: 385, endPoint x: 487, endPoint y: 384, distance: 20.0
click at [487, 384] on div "Desde * 202211 Ej: 202201 Hasta * 202507 Ej: 202208 Editar Periodos Monto Total…" at bounding box center [396, 421] width 385 height 848
type input "$ 0,01"
type input "$ 2.989.569,98"
drag, startPoint x: 540, startPoint y: 341, endPoint x: 541, endPoint y: 325, distance: 16.0
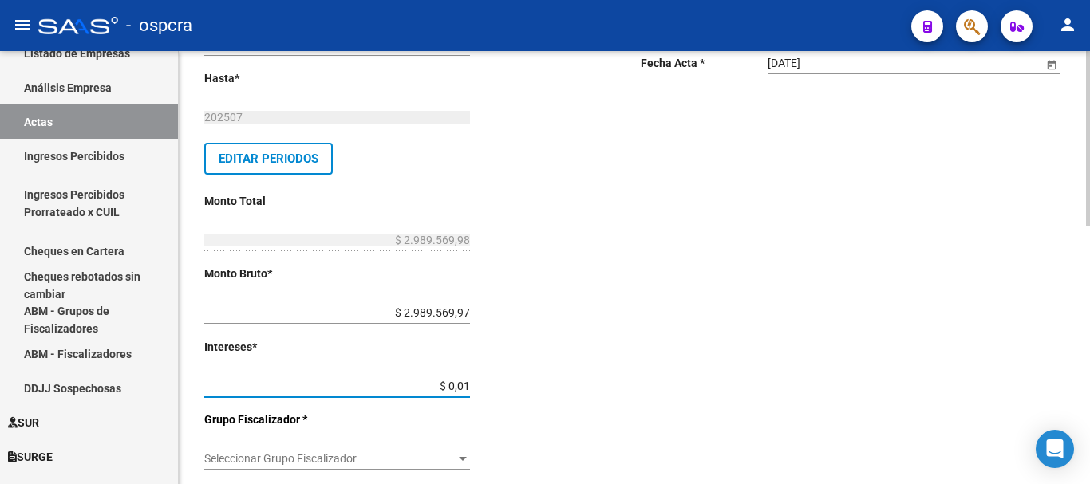
click at [541, 340] on div "Desde * 202211 Ej: 202201 Hasta * 202507 Ej: 202208 Editar Periodos Monto Total…" at bounding box center [396, 421] width 385 height 848
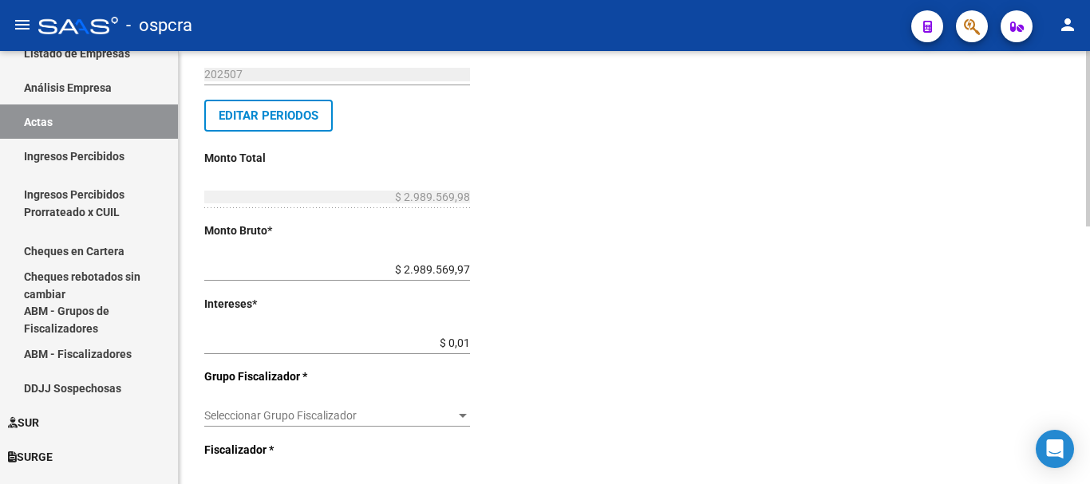
scroll to position [319, 0]
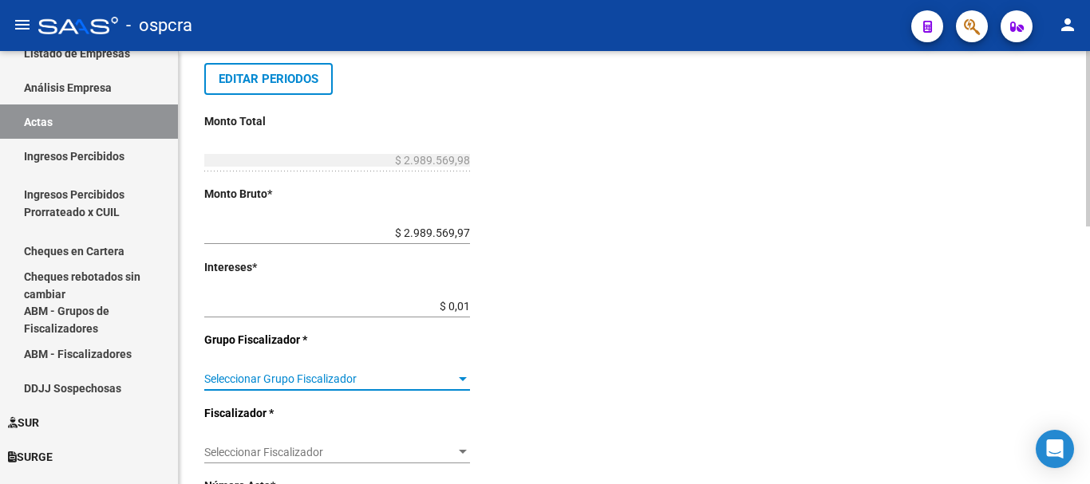
click at [449, 381] on span "Seleccionar Grupo Fiscalizador" at bounding box center [329, 380] width 251 height 14
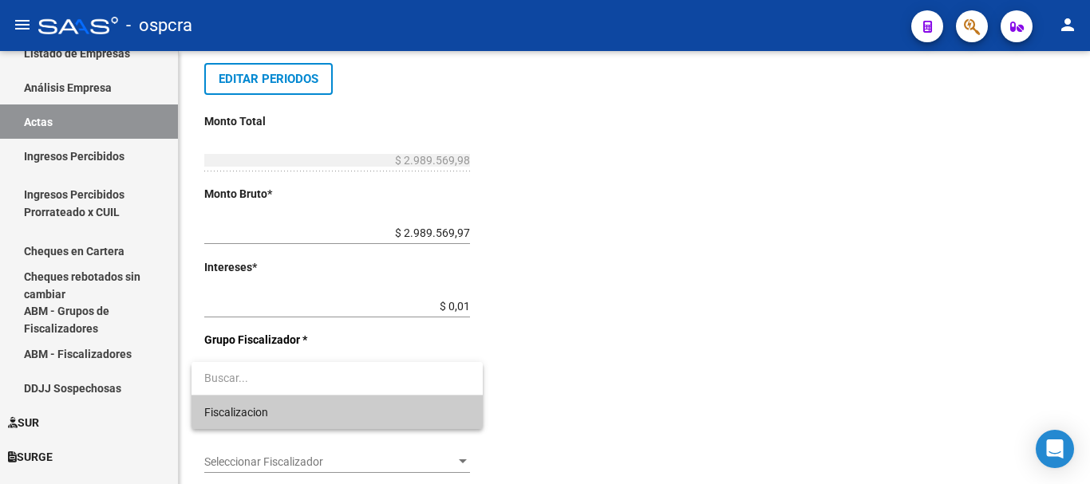
click at [442, 421] on span "Fiscalizacion" at bounding box center [337, 413] width 266 height 34
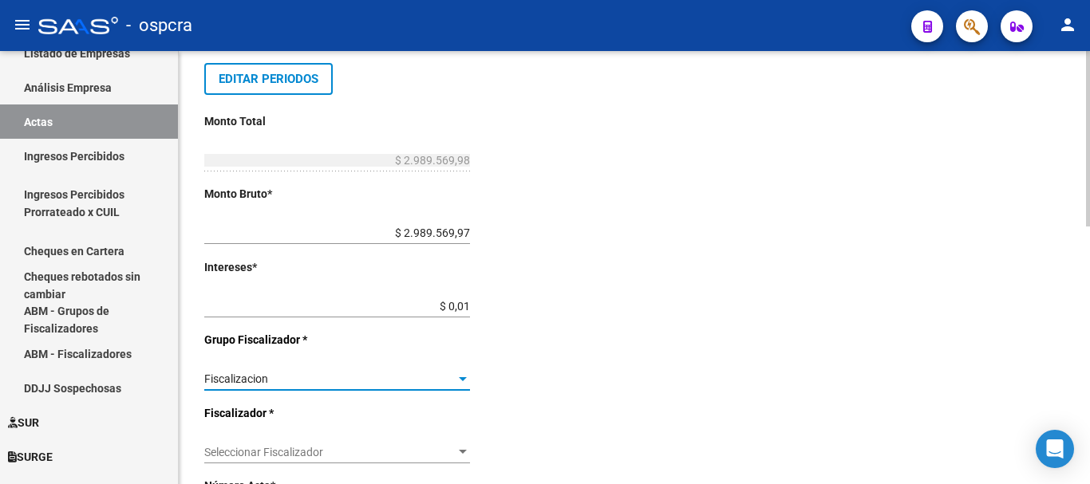
scroll to position [399, 0]
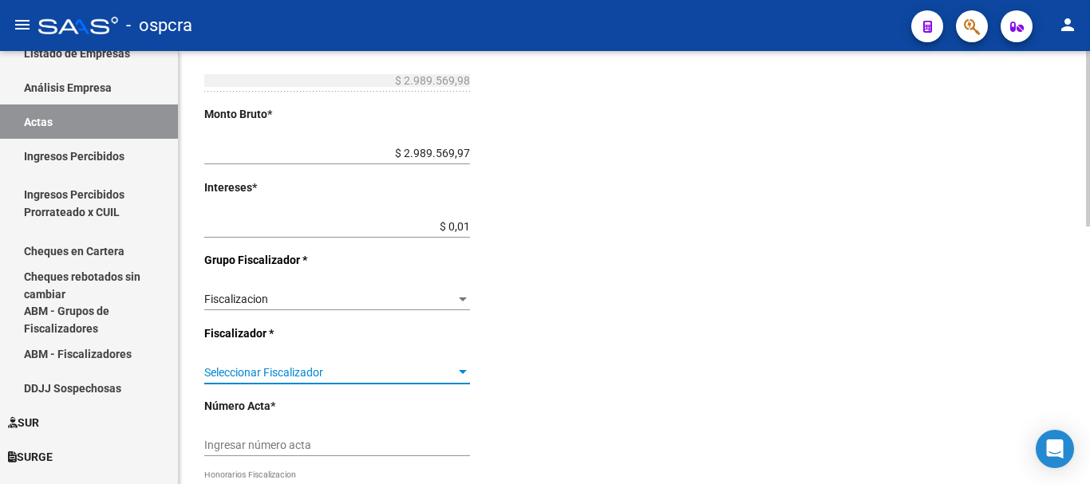
click at [454, 378] on span "Seleccionar Fiscalizador" at bounding box center [329, 373] width 251 height 14
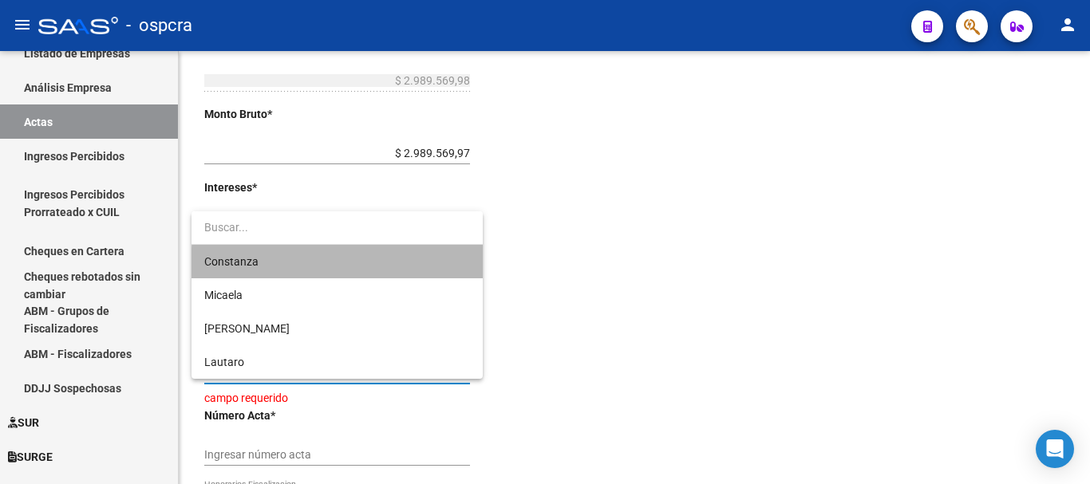
click at [448, 277] on span "Constanza" at bounding box center [337, 262] width 266 height 34
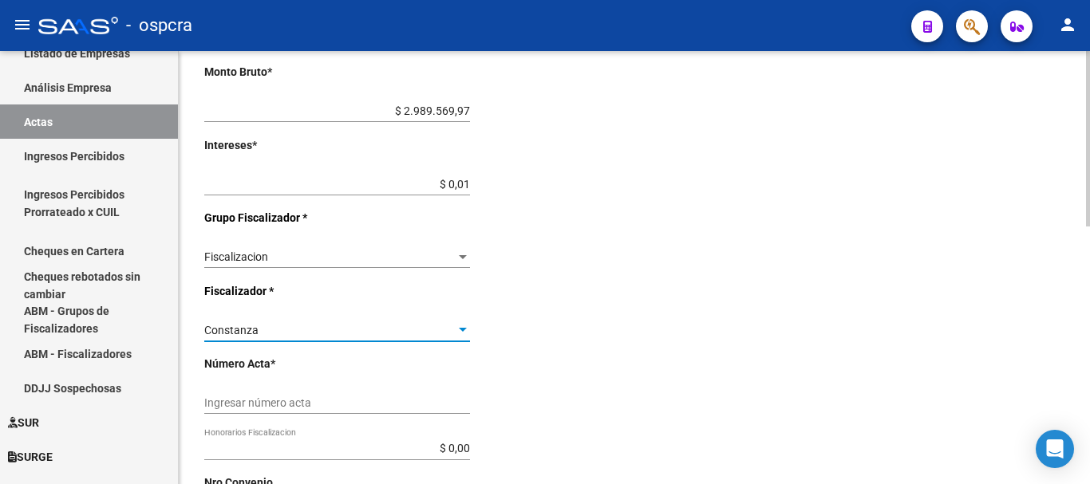
scroll to position [479, 0]
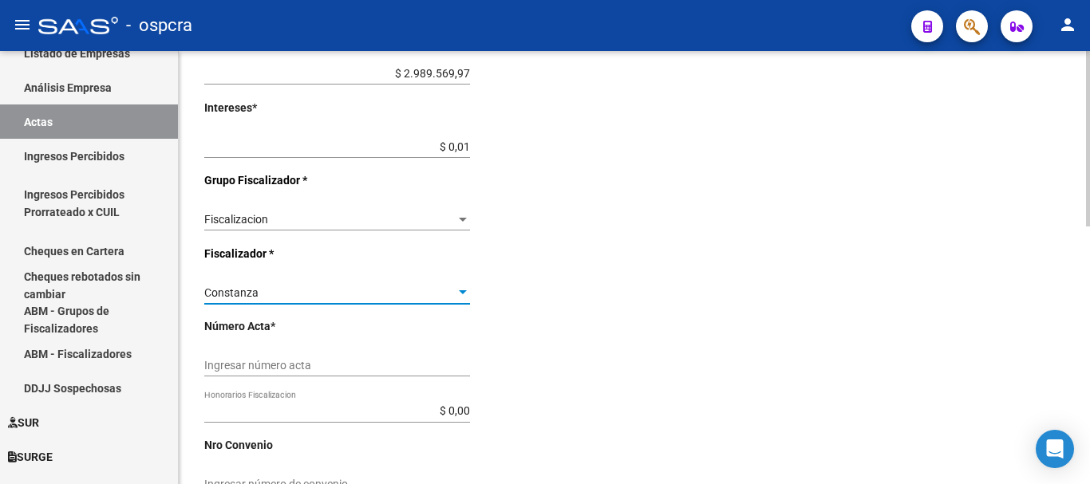
click at [360, 371] on input "Ingresar número acta" at bounding box center [337, 366] width 266 height 14
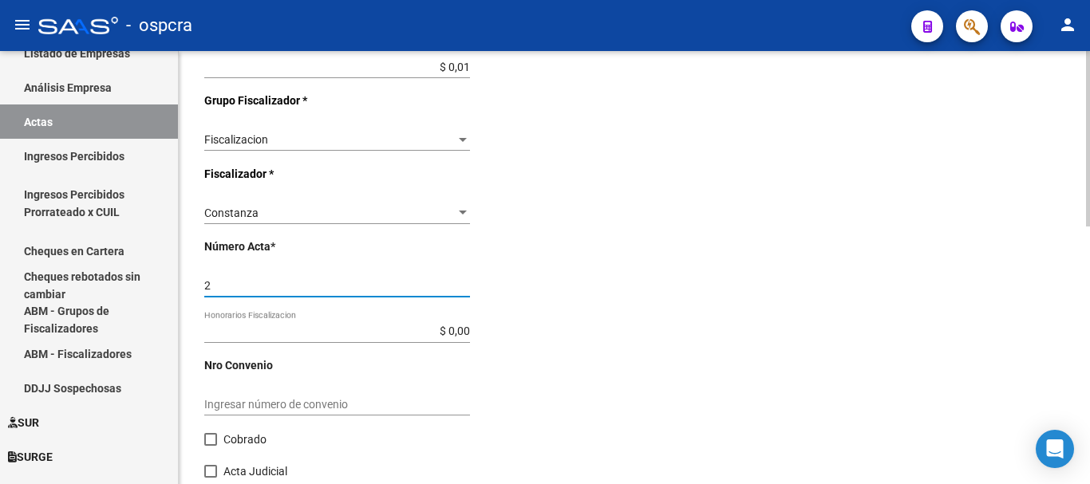
scroll to position [638, 0]
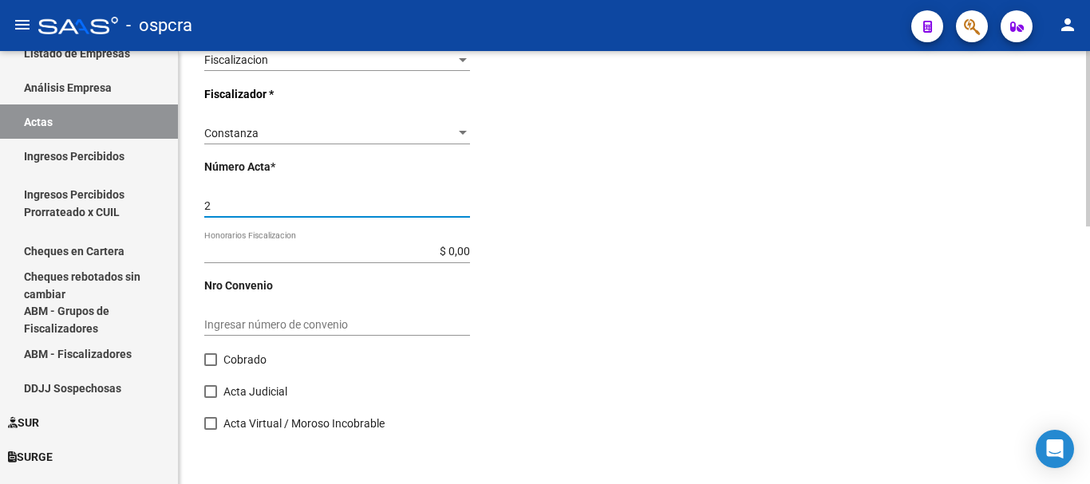
type input "2"
click at [209, 357] on span at bounding box center [210, 359] width 13 height 13
click at [210, 366] on input "Cobrado" at bounding box center [210, 366] width 1 height 1
checkbox input "true"
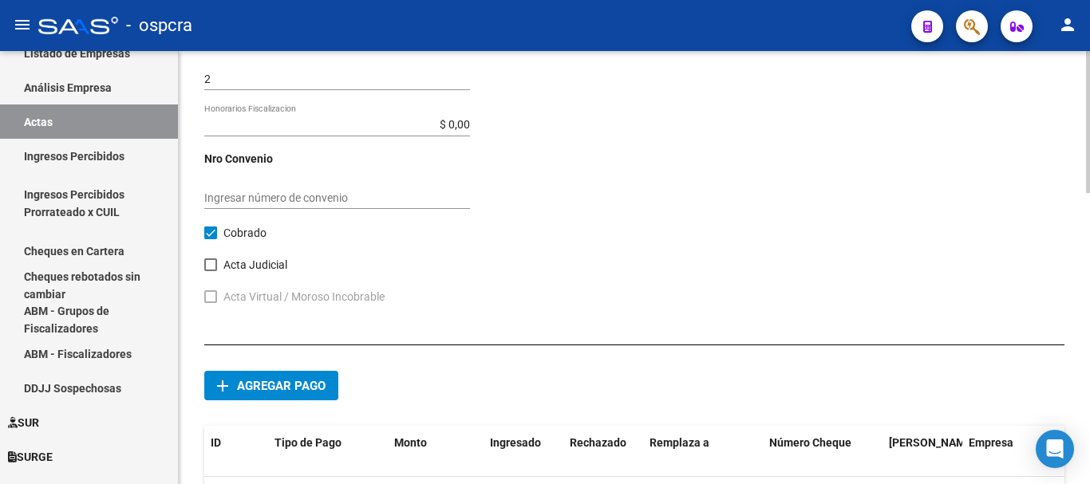
scroll to position [798, 0]
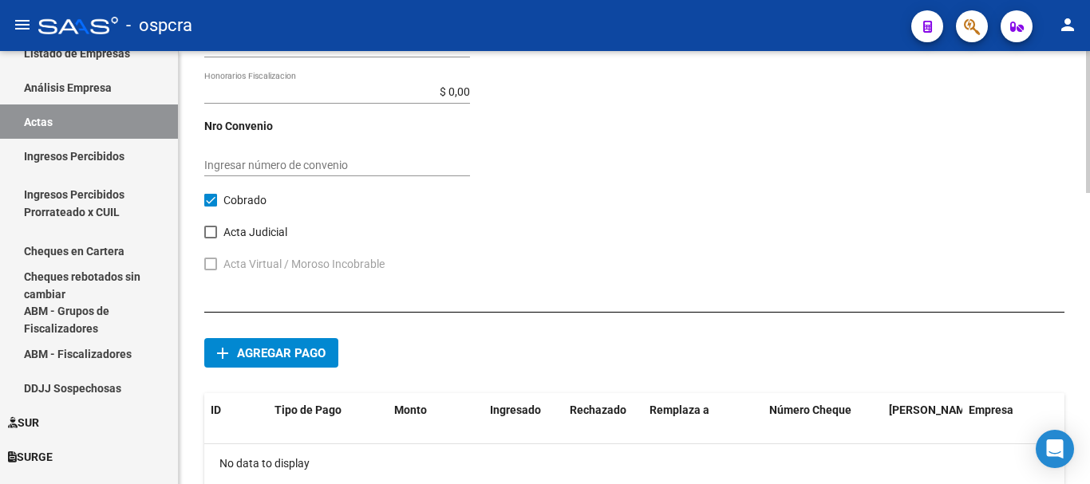
click at [297, 349] on span "Agregar pago" at bounding box center [281, 353] width 89 height 14
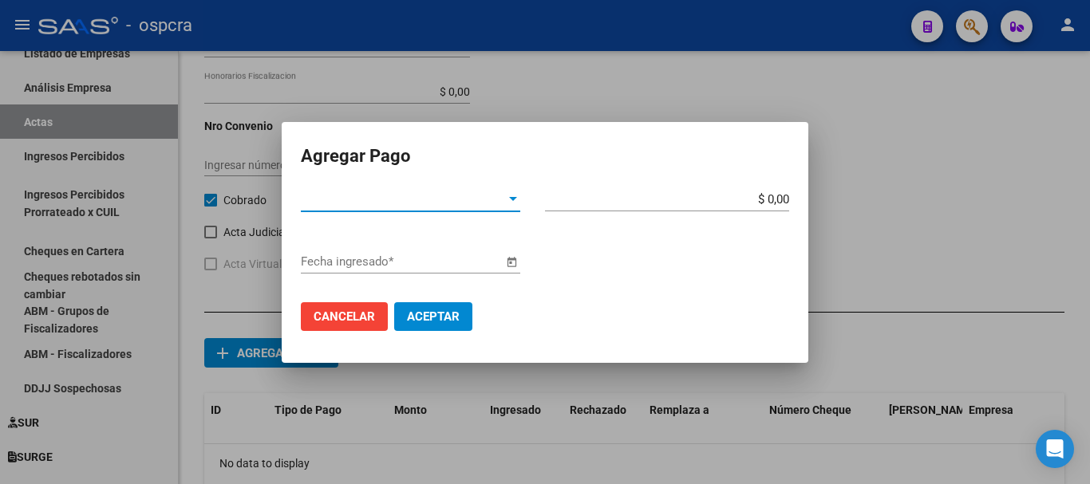
click at [428, 204] on span "Tipo de Pago *" at bounding box center [403, 199] width 205 height 14
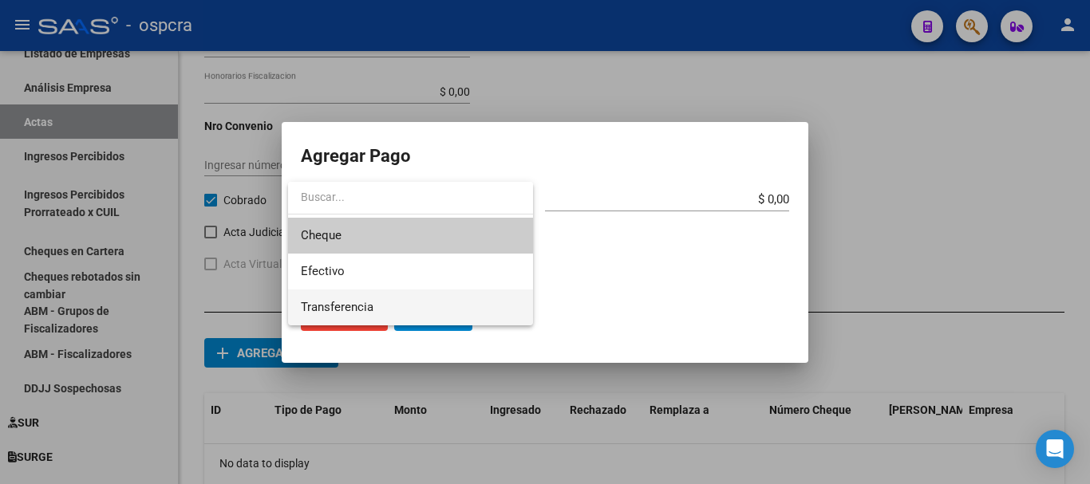
drag, startPoint x: 416, startPoint y: 309, endPoint x: 493, endPoint y: 280, distance: 81.8
click at [416, 310] on span "Transferencia" at bounding box center [410, 308] width 219 height 36
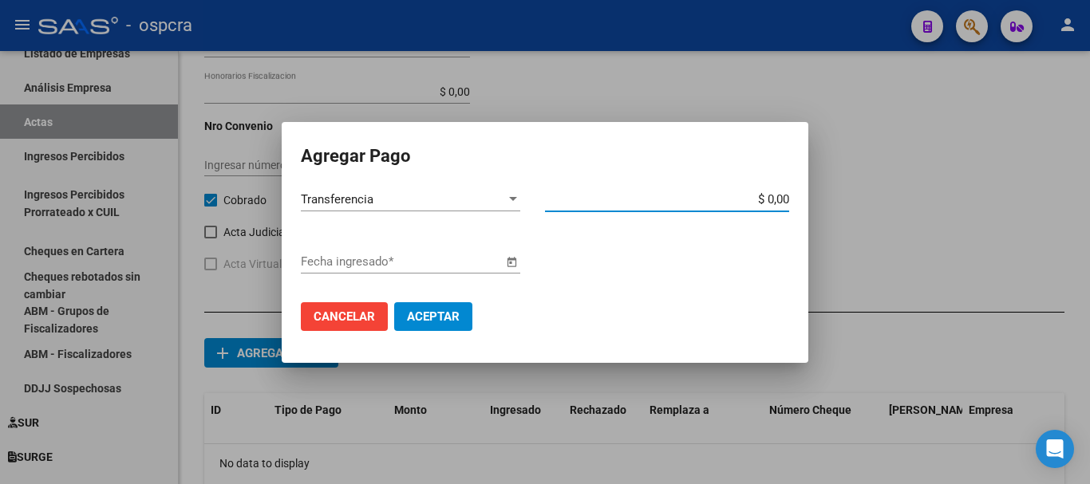
drag, startPoint x: 766, startPoint y: 199, endPoint x: 802, endPoint y: 199, distance: 35.9
click at [802, 199] on mat-dialog-content "Transferencia Tipo de Pago * $ 0,00 Monto bruto * Fecha ingresado * Cancelar Ac…" at bounding box center [545, 265] width 527 height 156
paste input "2989569,97"
type input "$ 2.989.569,97"
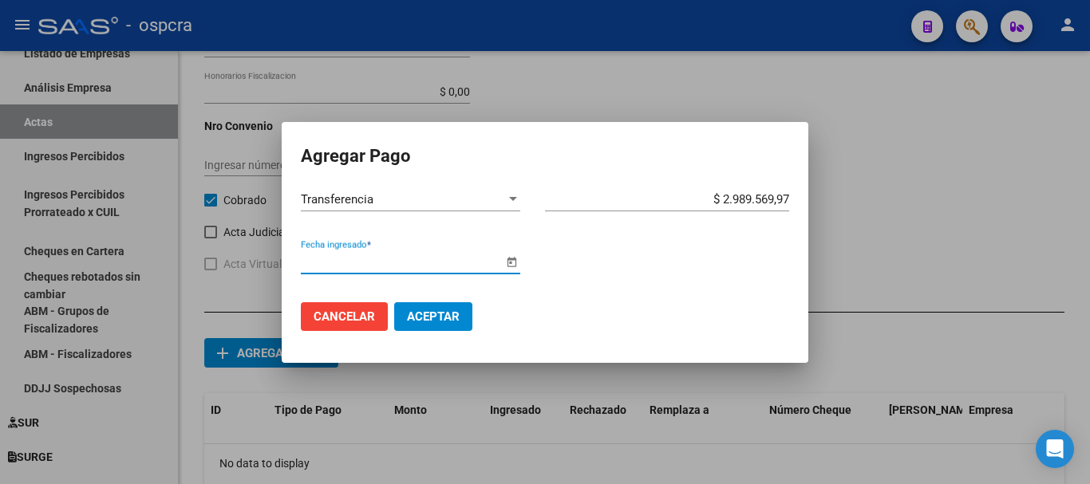
click at [401, 267] on input "Fecha ingresado *" at bounding box center [402, 262] width 202 height 14
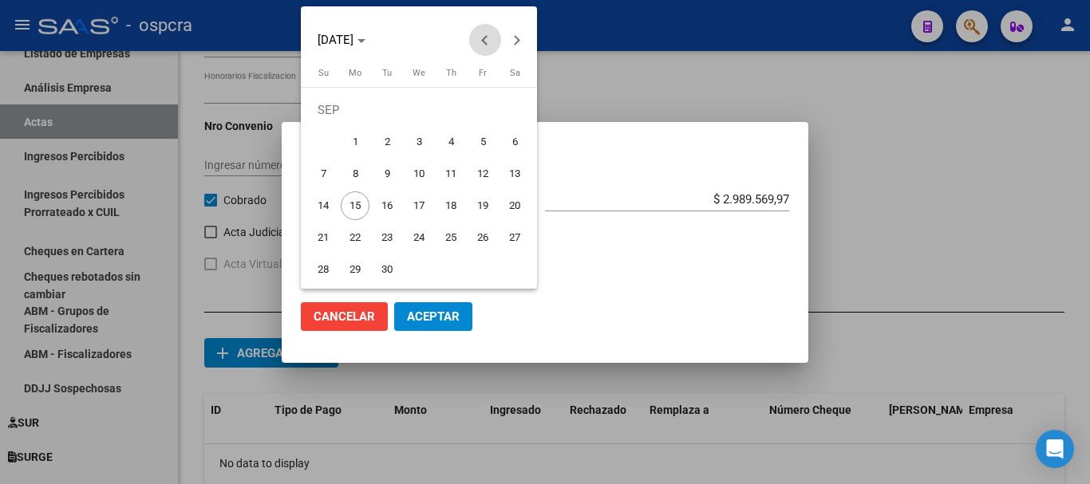
click at [483, 30] on span "Previous month" at bounding box center [485, 40] width 32 height 32
click at [389, 242] on span "26" at bounding box center [387, 237] width 29 height 29
type input "[DATE]"
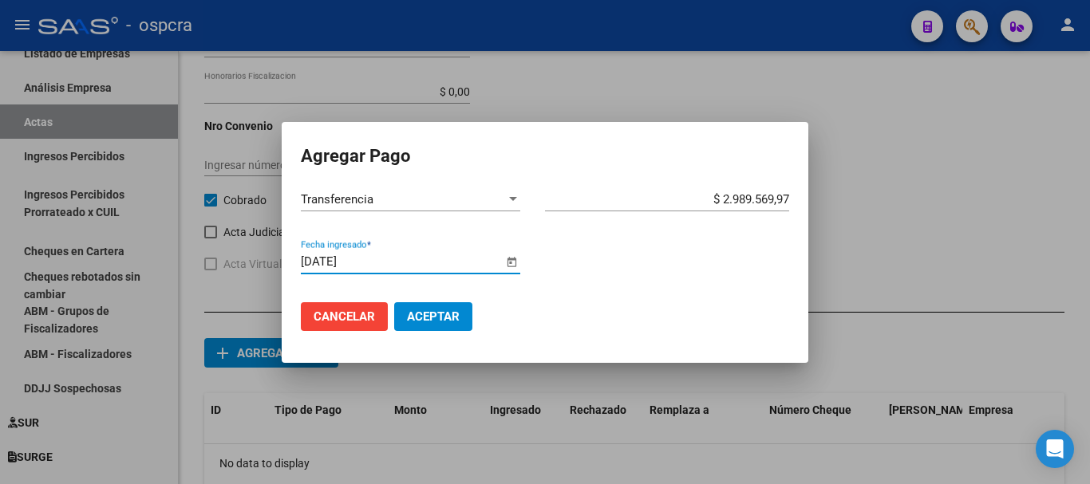
click at [423, 318] on span "Aceptar" at bounding box center [433, 317] width 53 height 14
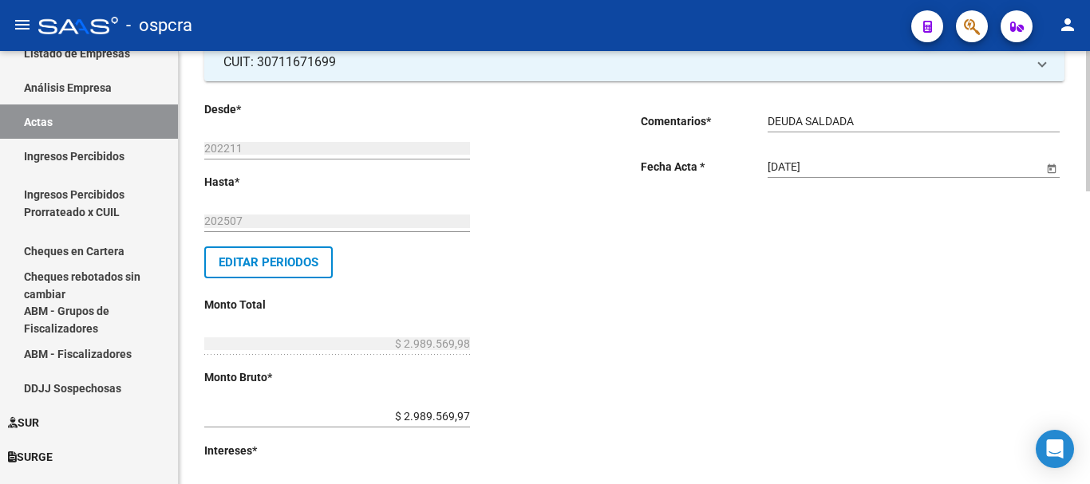
scroll to position [0, 0]
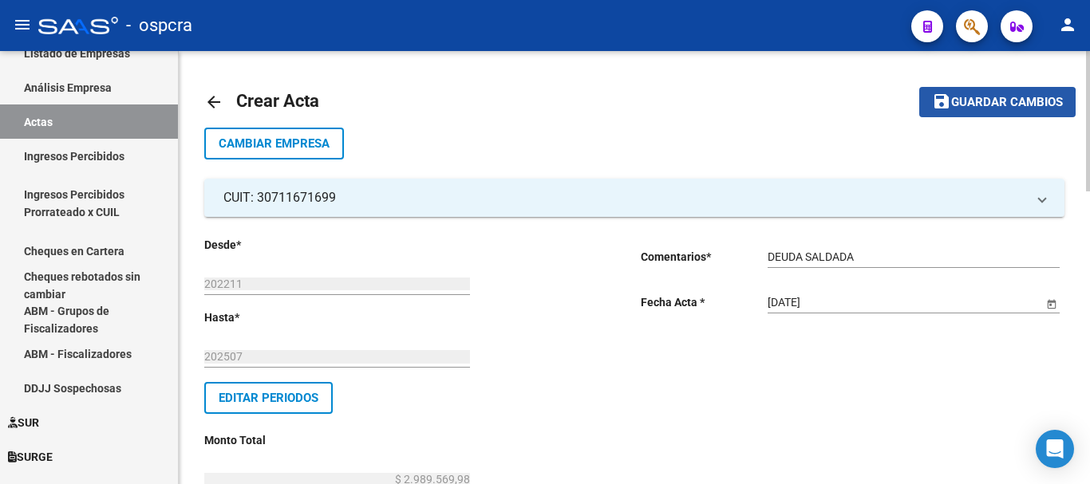
click at [950, 112] on button "save Guardar cambios" at bounding box center [997, 102] width 156 height 30
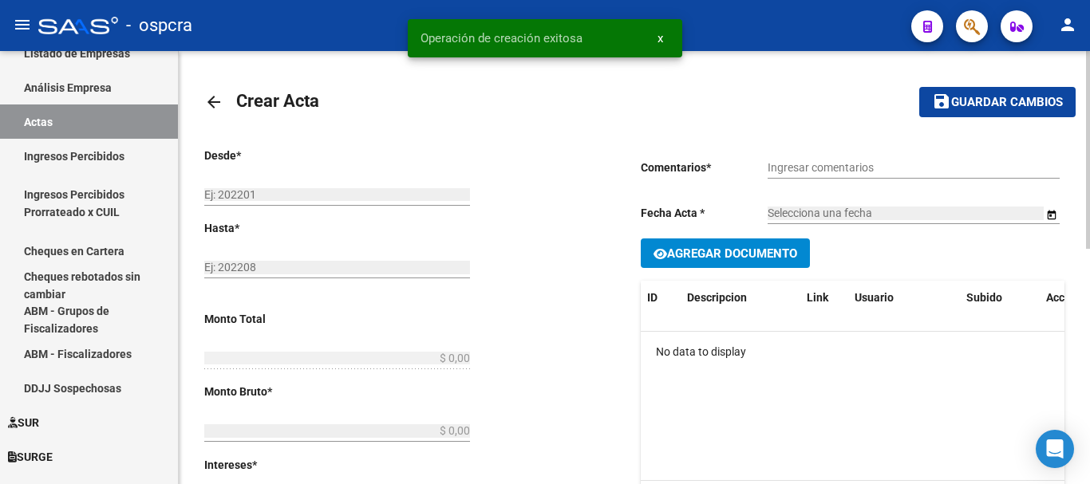
type input "202211"
type input "202507"
type input "$ 2.989.569,98"
type input "$ 2.989.569,97"
type input "$ 0,01"
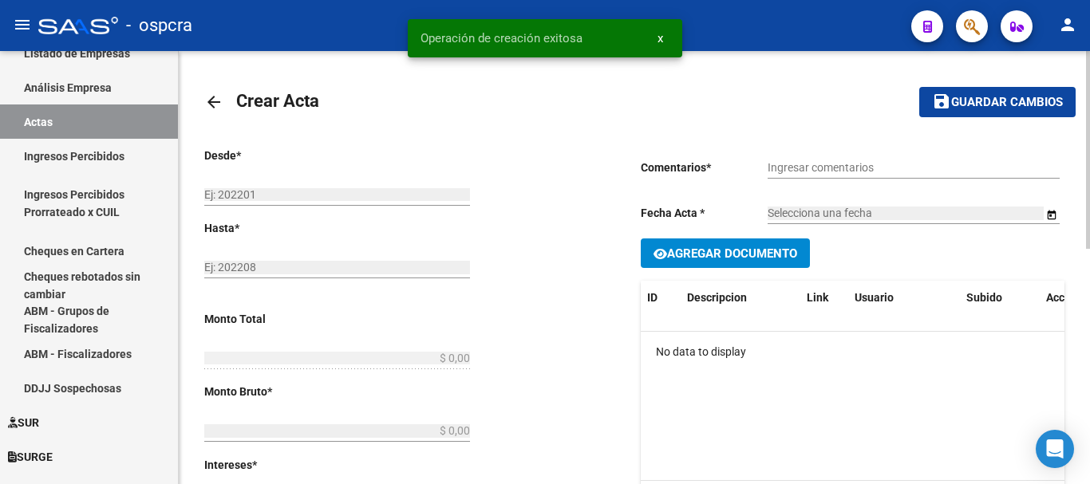
type input "2"
checkbox input "true"
type input "DEUDA SALDADA"
type input "[DATE]"
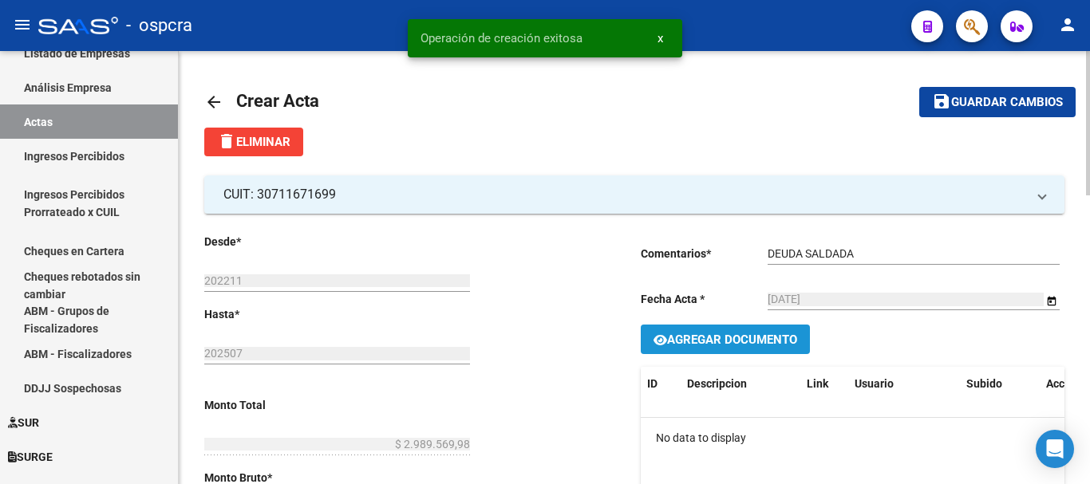
click at [785, 345] on span "Agregar Documento" at bounding box center [732, 340] width 130 height 14
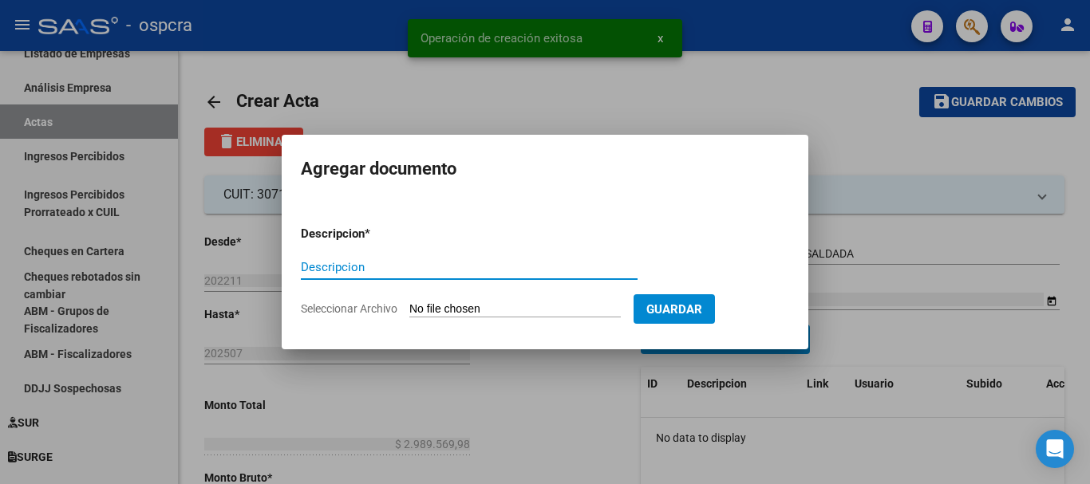
click at [542, 314] on input "Seleccionar Archivo" at bounding box center [514, 309] width 211 height 15
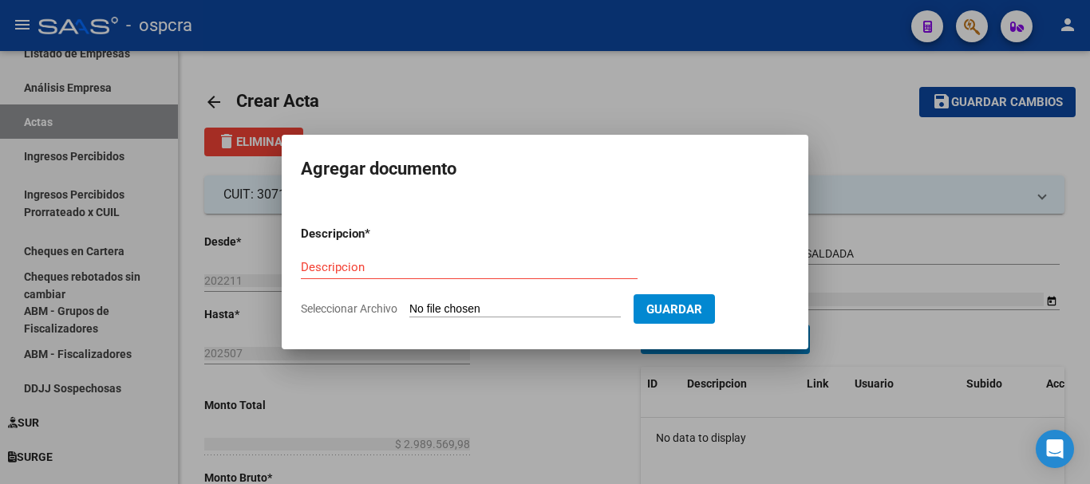
type input "C:\fakepath\doc-respaldatoria20250826-10-36-35-7337-20250826-10-36-35.pdf"
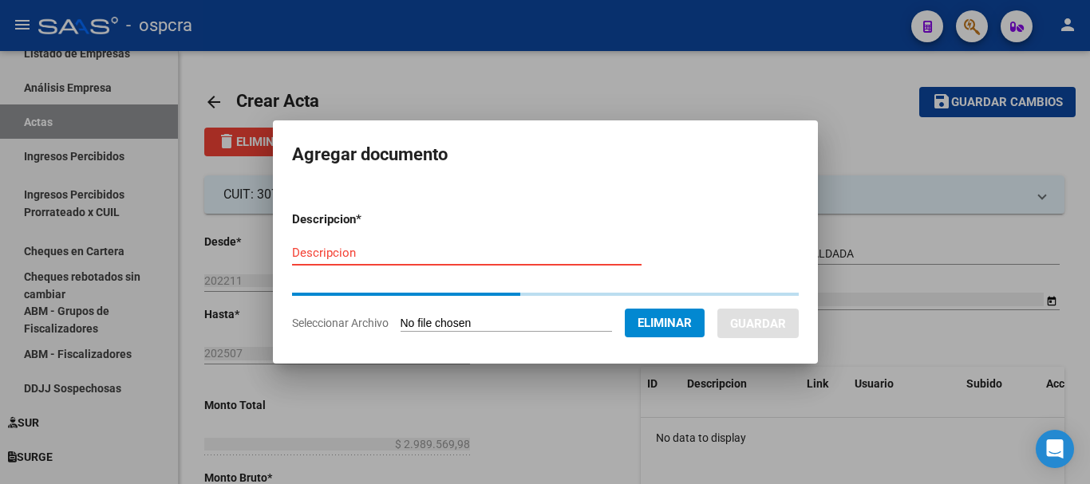
click at [413, 258] on input "Descripcion" at bounding box center [466, 253] width 349 height 14
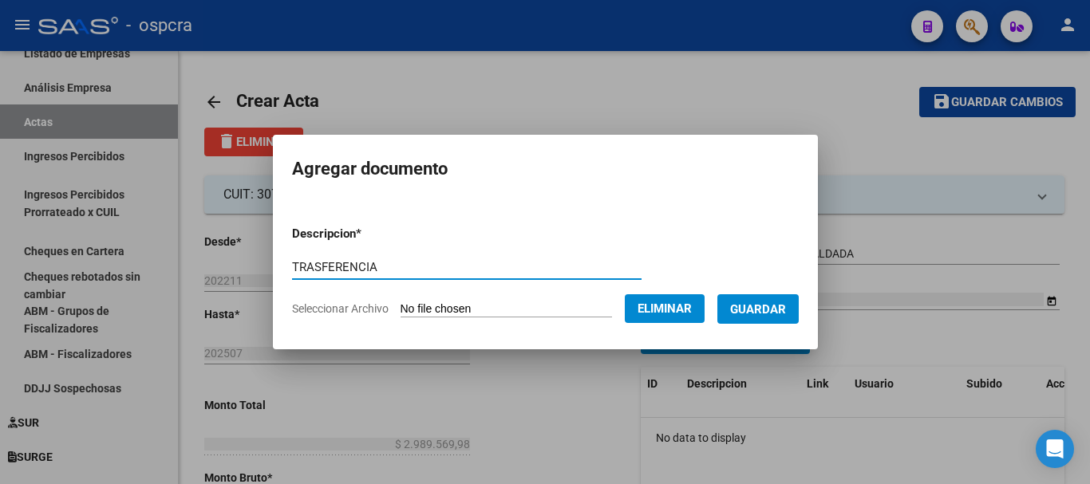
type input "TRASFERENCIA"
click at [761, 303] on span "Guardar" at bounding box center [758, 309] width 56 height 14
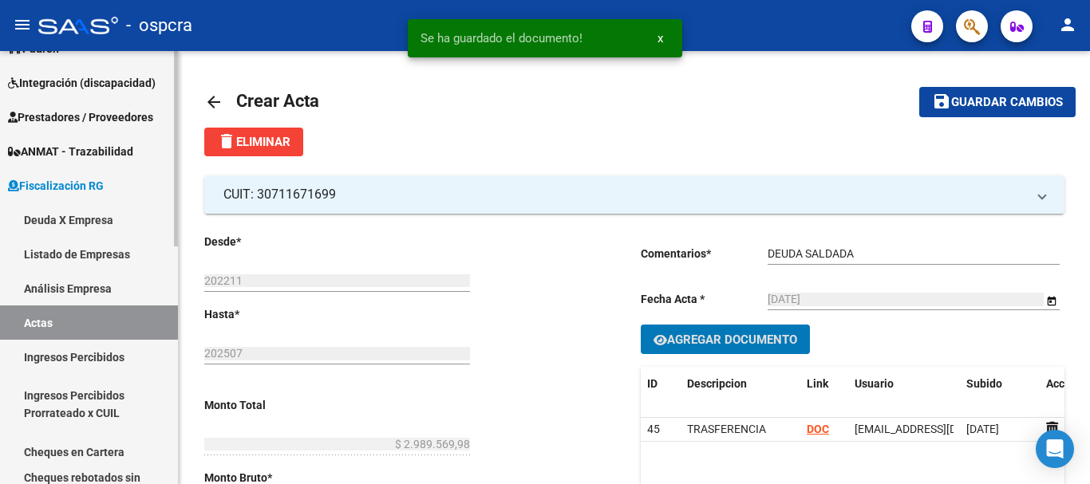
scroll to position [160, 0]
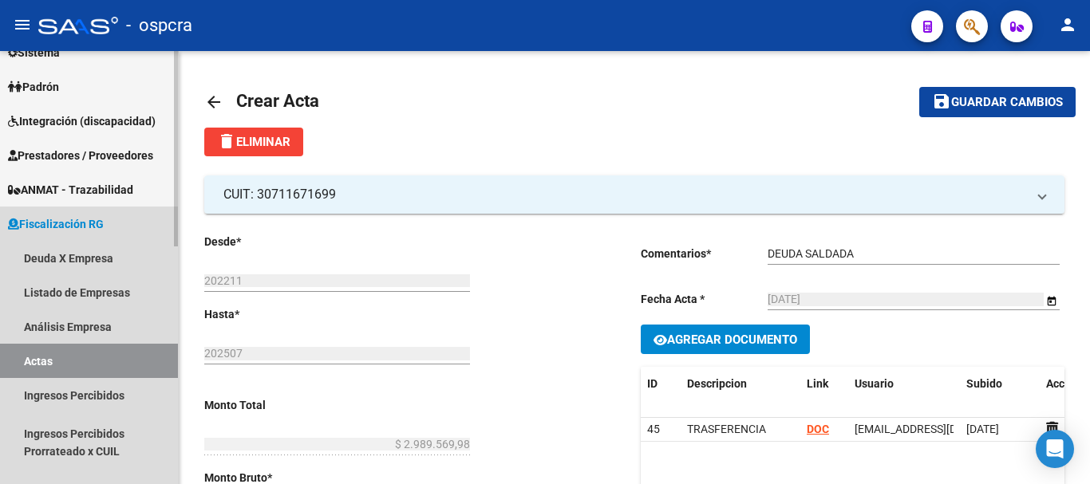
click at [69, 353] on link "Actas" at bounding box center [89, 361] width 178 height 34
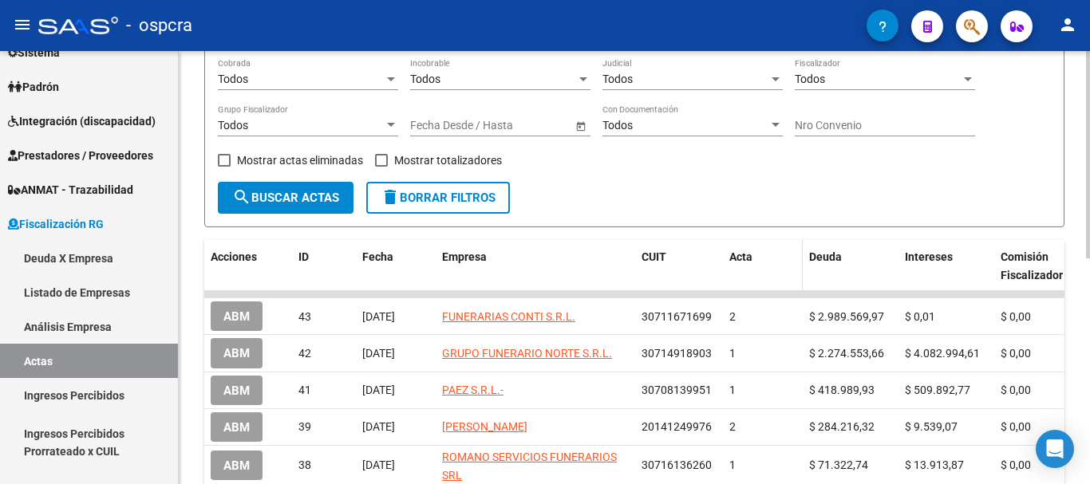
scroll to position [160, 0]
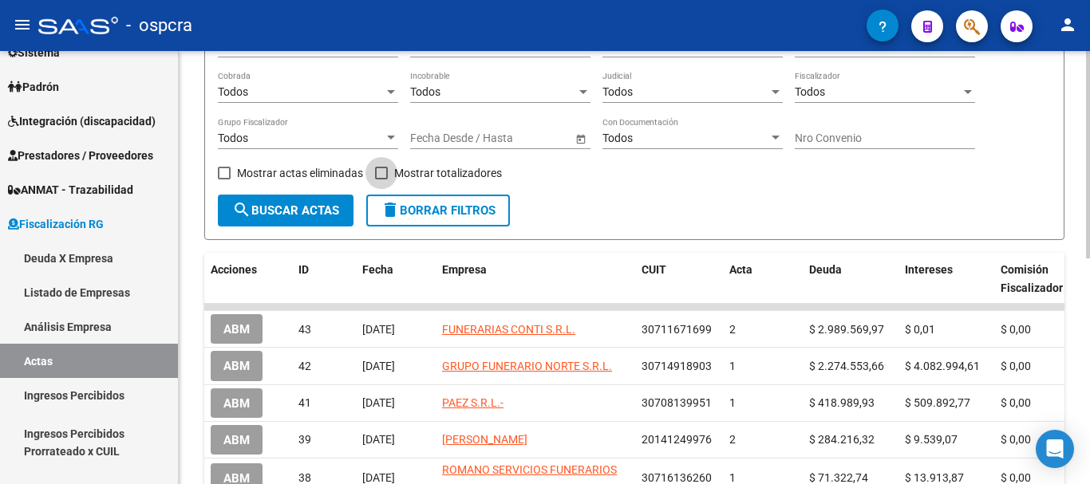
drag, startPoint x: 402, startPoint y: 175, endPoint x: 278, endPoint y: 224, distance: 133.2
click at [401, 175] on span "Mostrar totalizadores" at bounding box center [448, 173] width 108 height 19
click at [381, 180] on input "Mostrar totalizadores" at bounding box center [381, 180] width 1 height 1
checkbox input "true"
click at [267, 211] on span "search Buscar Actas" at bounding box center [285, 210] width 107 height 14
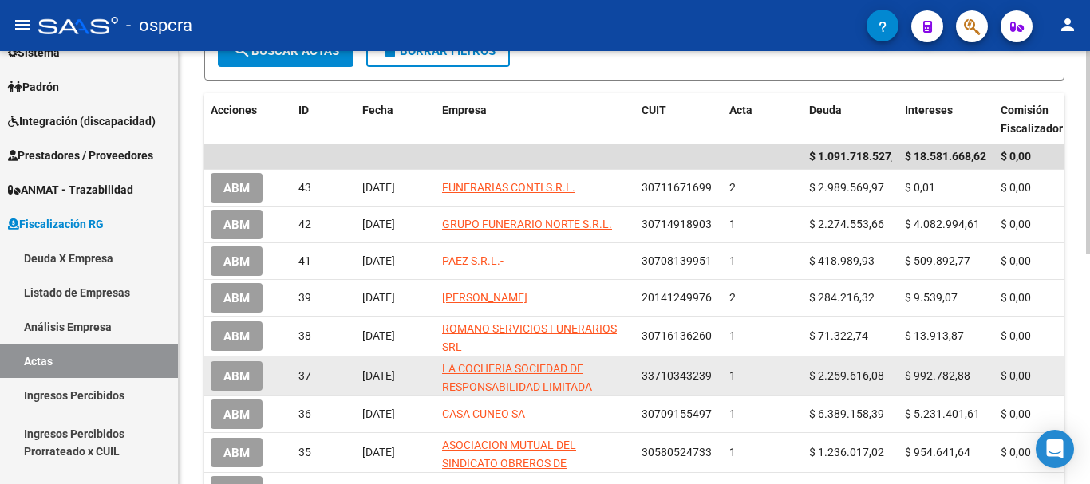
scroll to position [399, 0]
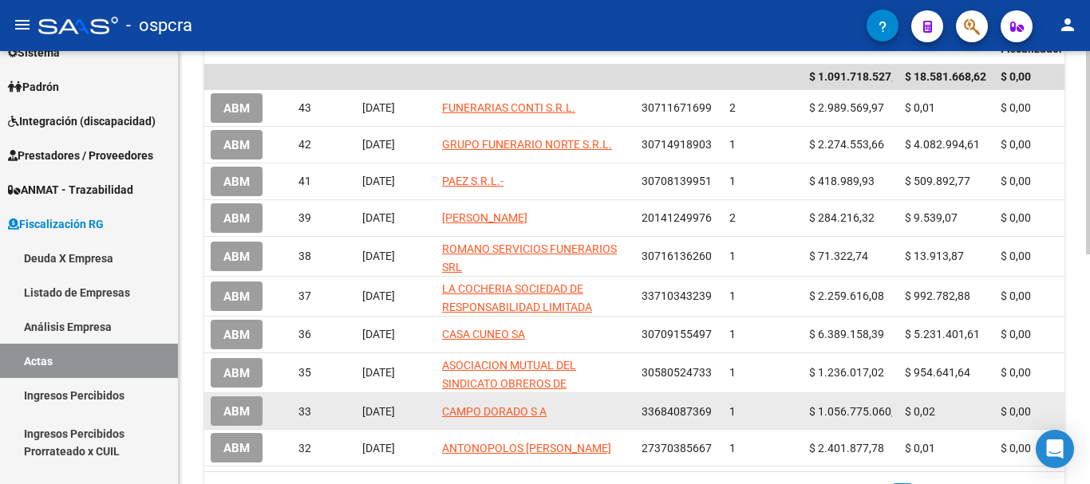
click at [878, 414] on span "$ 1.056.775.060,00" at bounding box center [857, 411] width 97 height 13
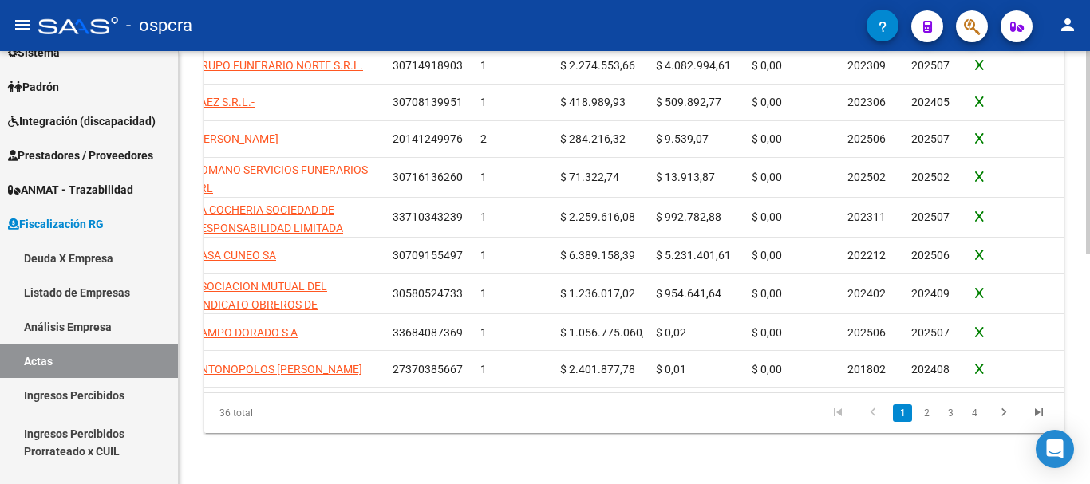
scroll to position [0, 0]
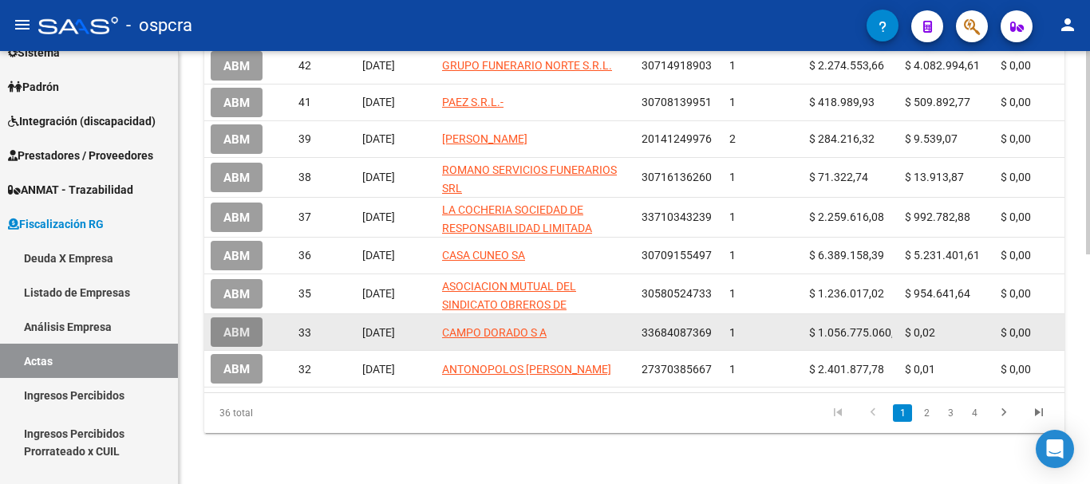
click at [246, 332] on span "ABM" at bounding box center [236, 333] width 26 height 14
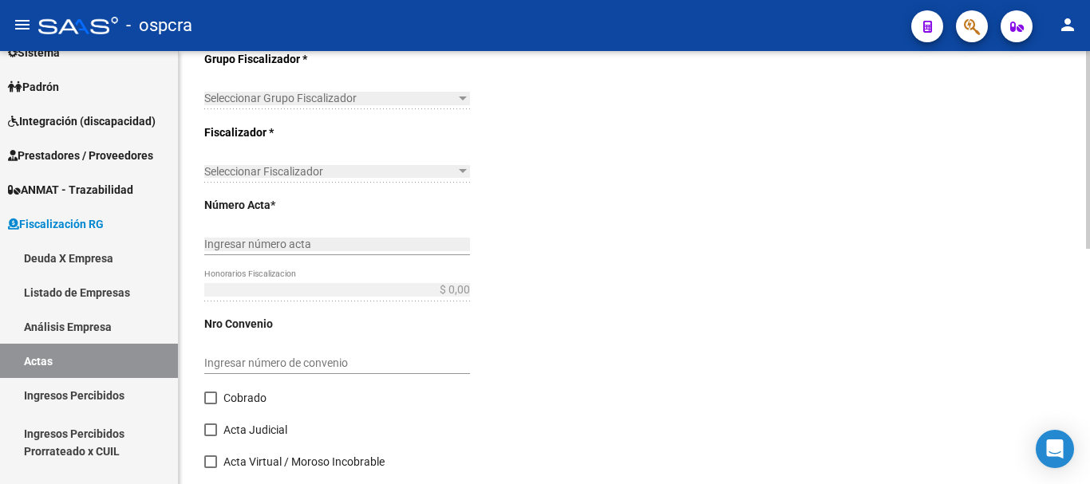
type input "202506"
type input "202507"
type input "$ 1.056.775.060,02"
type input "$ 1.056.775.060,00"
type input "$ 0,02"
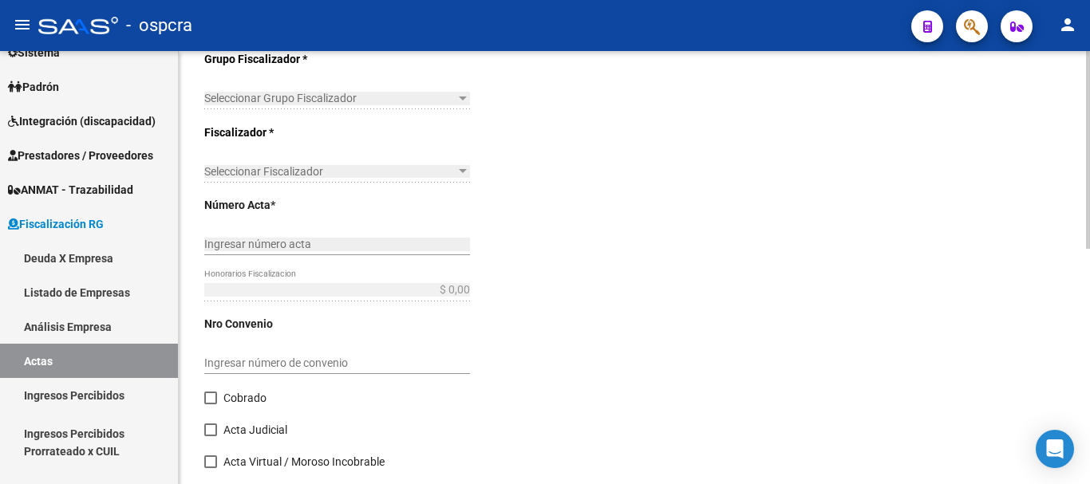
type input "1"
checkbox input "true"
type input "Pago"
type input "[DATE]"
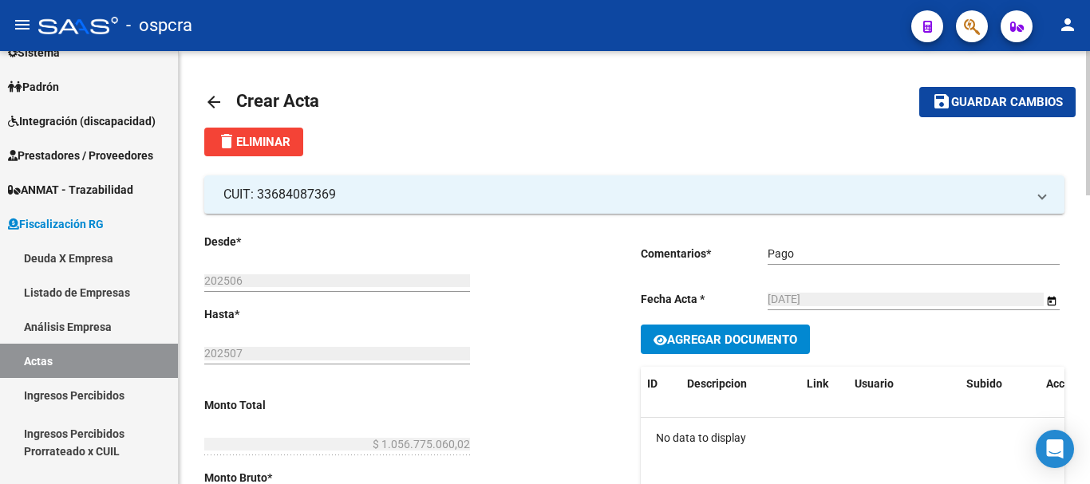
scroll to position [80, 0]
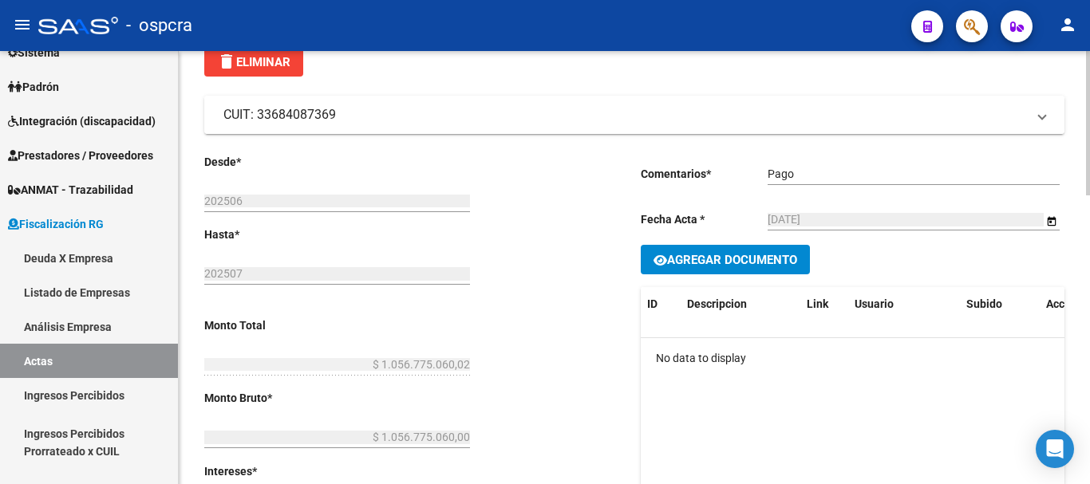
drag, startPoint x: 269, startPoint y: 115, endPoint x: 341, endPoint y: 118, distance: 72.7
click at [341, 118] on mat-panel-title "CUIT: 33684087369" at bounding box center [624, 115] width 803 height 18
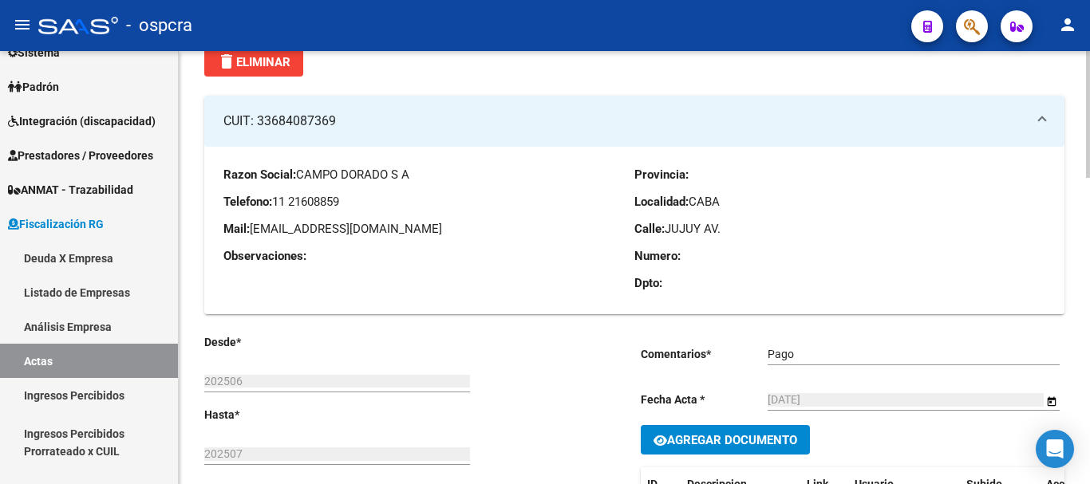
copy mat-panel-title "33684087369"
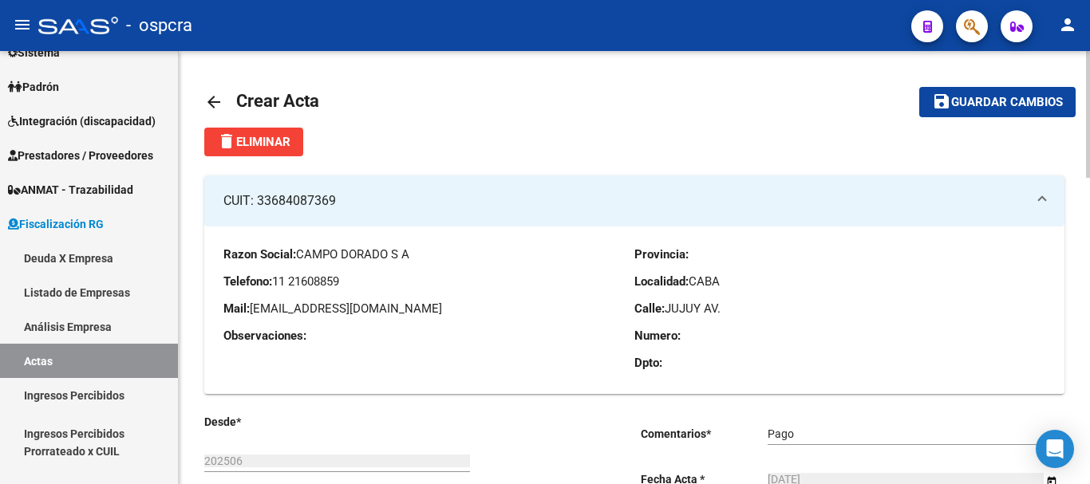
click at [223, 144] on mat-icon "delete" at bounding box center [226, 141] width 19 height 19
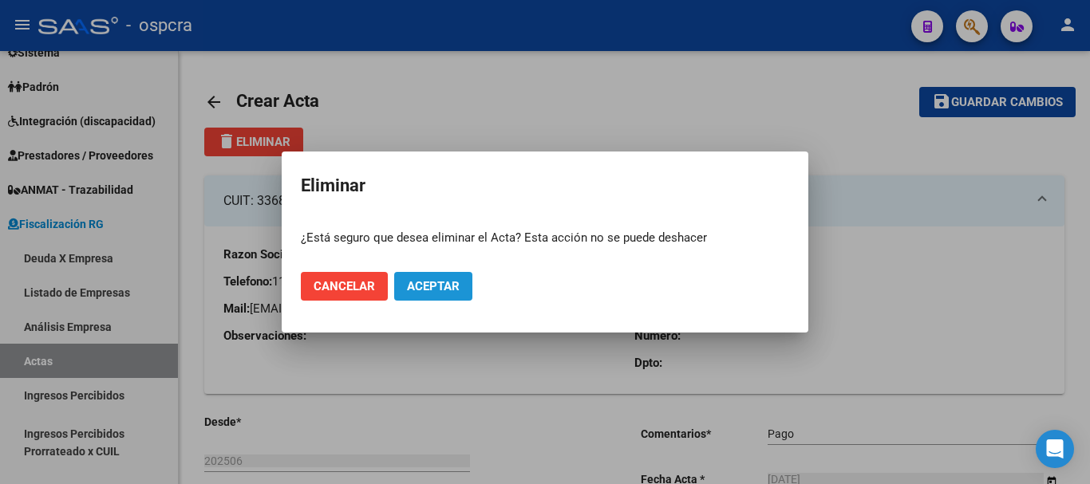
click at [442, 286] on span "Aceptar" at bounding box center [433, 286] width 53 height 14
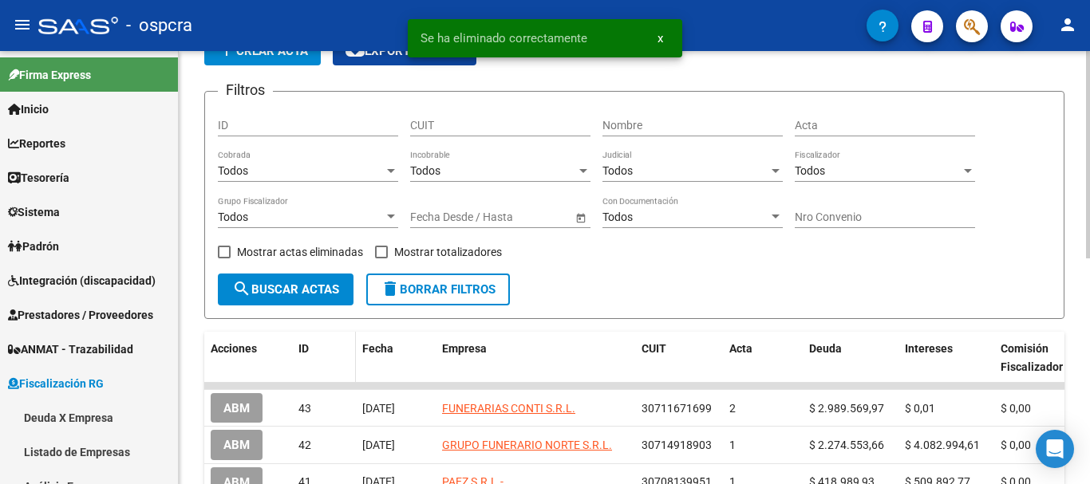
scroll to position [80, 0]
click at [239, 252] on span "Mostrar actas eliminadas" at bounding box center [300, 252] width 126 height 19
click at [224, 259] on input "Mostrar actas eliminadas" at bounding box center [223, 259] width 1 height 1
checkbox input "true"
click at [242, 295] on mat-icon "search" at bounding box center [241, 289] width 19 height 19
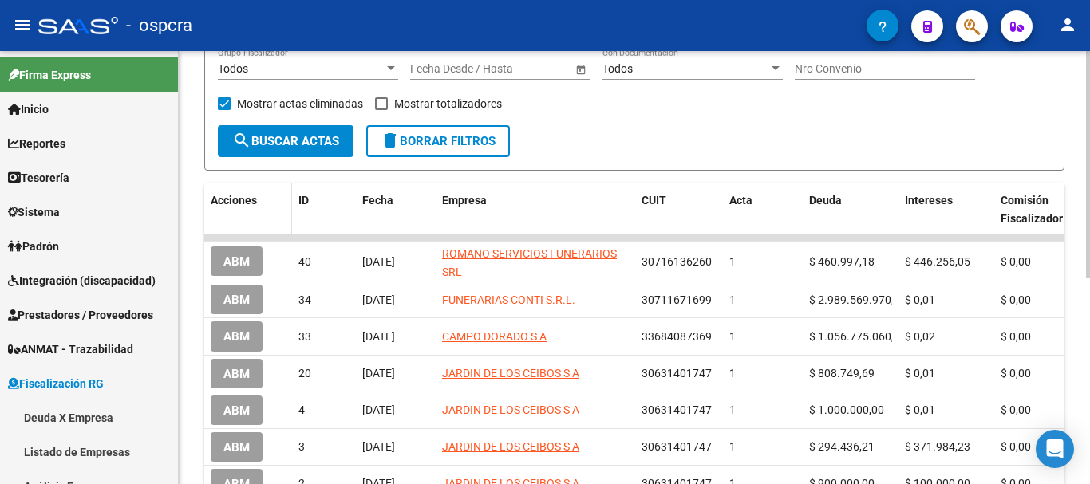
scroll to position [239, 0]
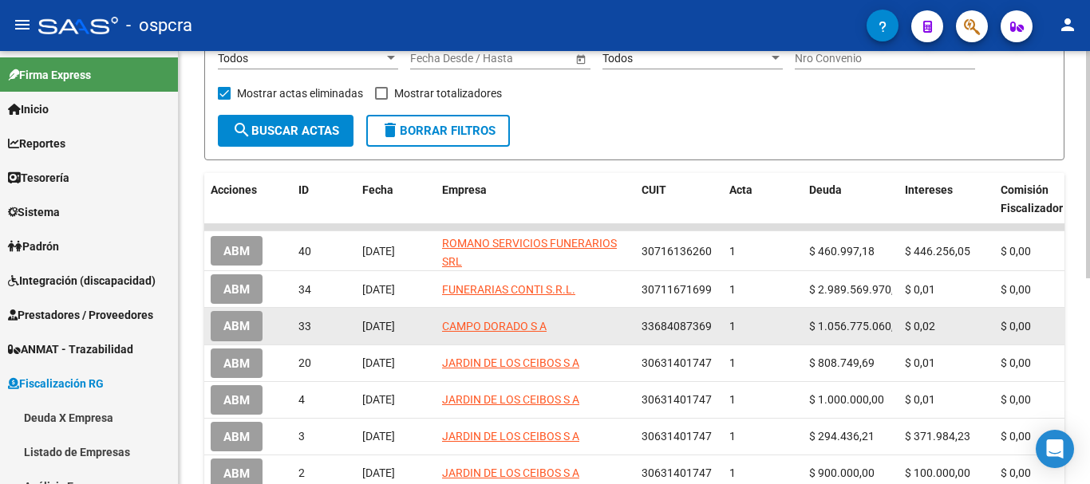
click at [241, 320] on span "ABM" at bounding box center [236, 327] width 26 height 14
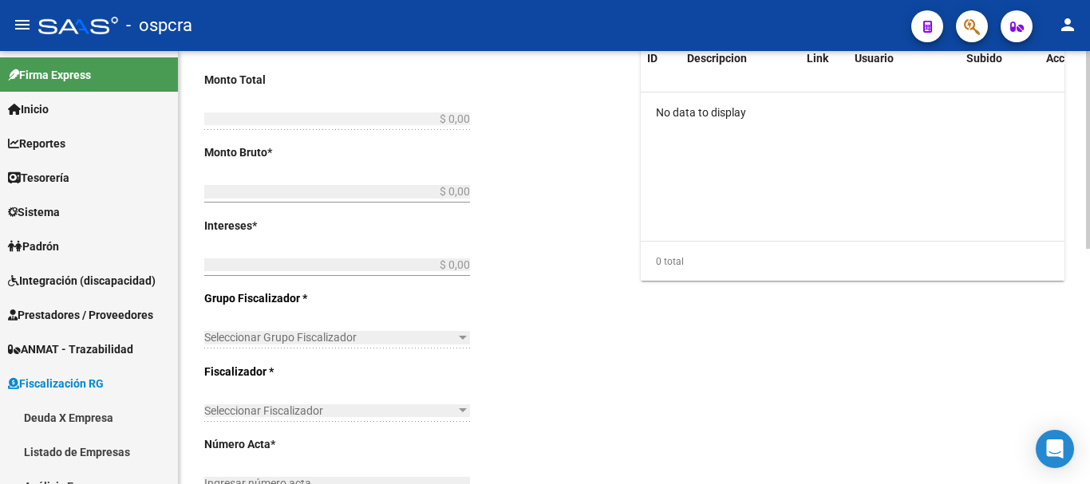
type input "202506"
type input "202507"
type input "$ 1.056.775.060,02"
type input "$ 1.056.775.060,00"
type input "$ 0,02"
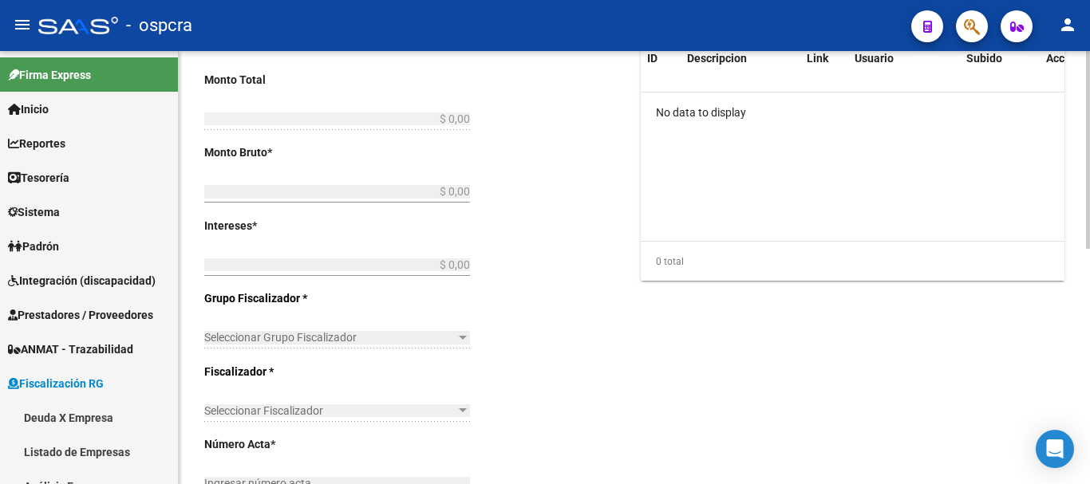
type input "1"
checkbox input "true"
type input "Pago"
type input "[DATE]"
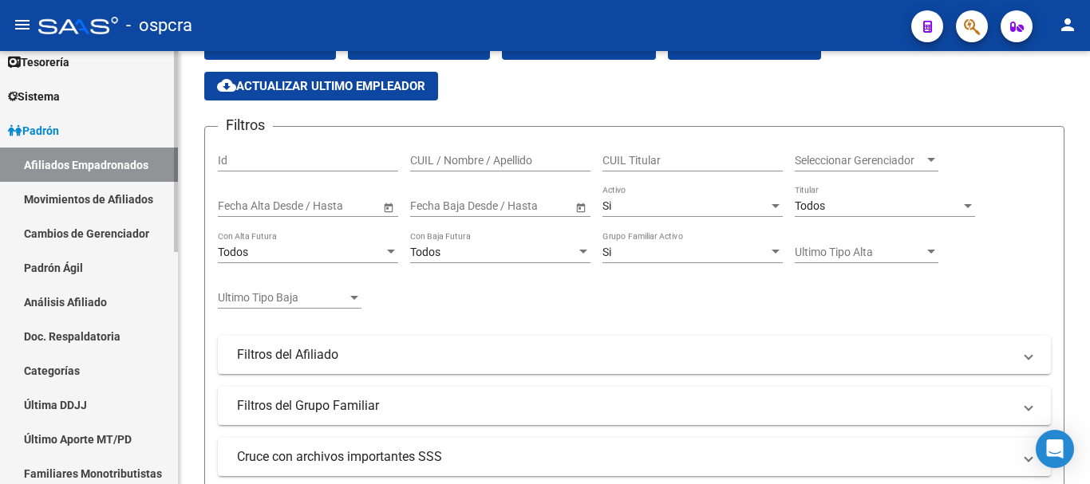
scroll to position [319, 0]
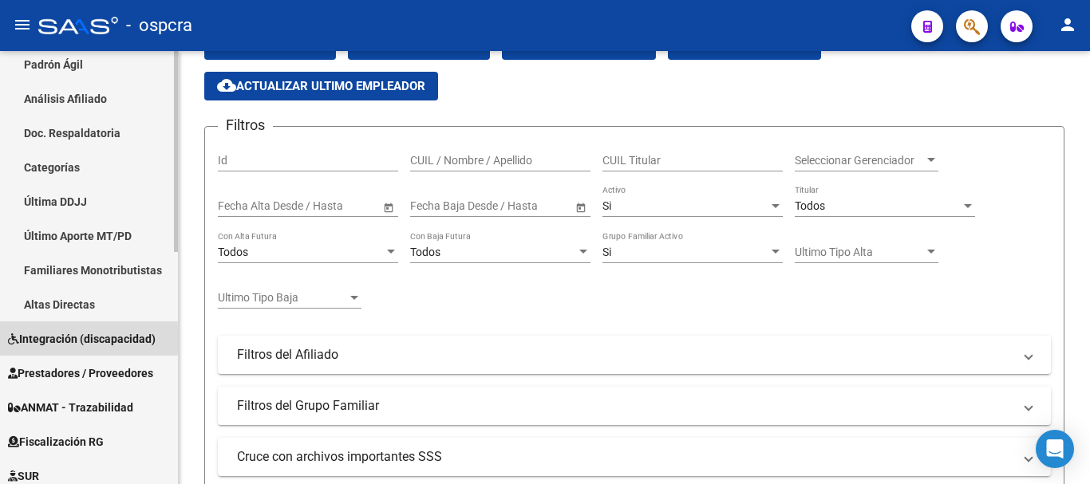
click at [42, 338] on span "Integración (discapacidad)" at bounding box center [82, 339] width 148 height 18
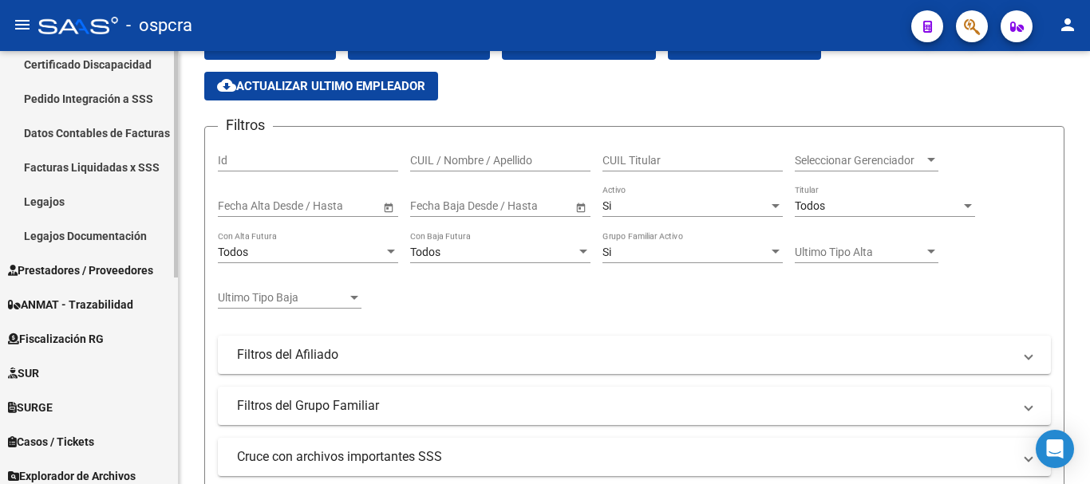
click at [91, 337] on span "Fiscalización RG" at bounding box center [56, 339] width 96 height 18
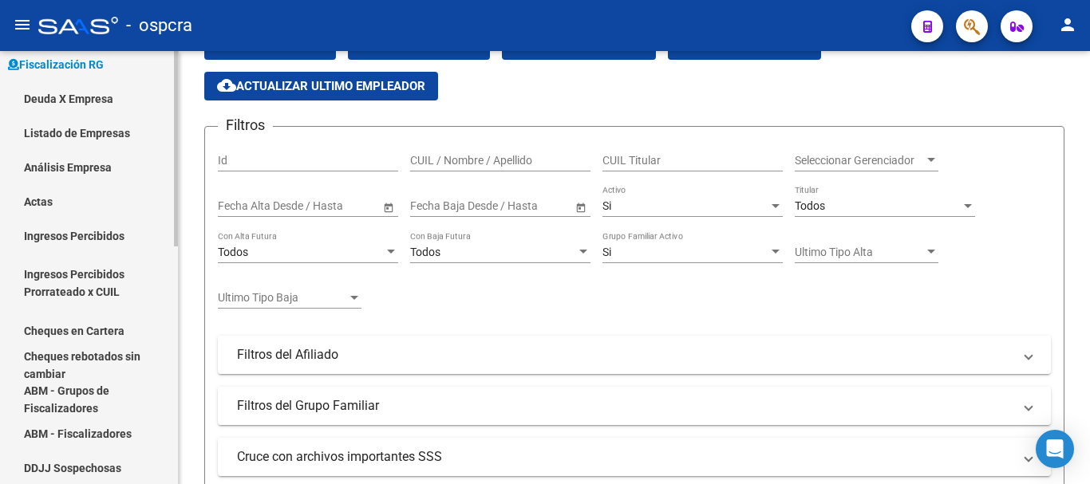
click at [89, 101] on link "Deuda X Empresa" at bounding box center [89, 98] width 178 height 34
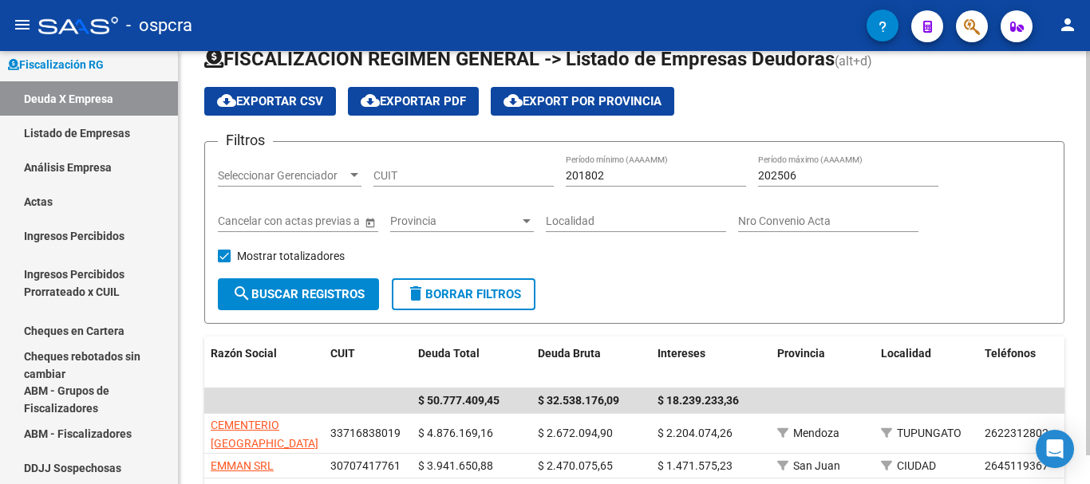
scroll to position [128, 0]
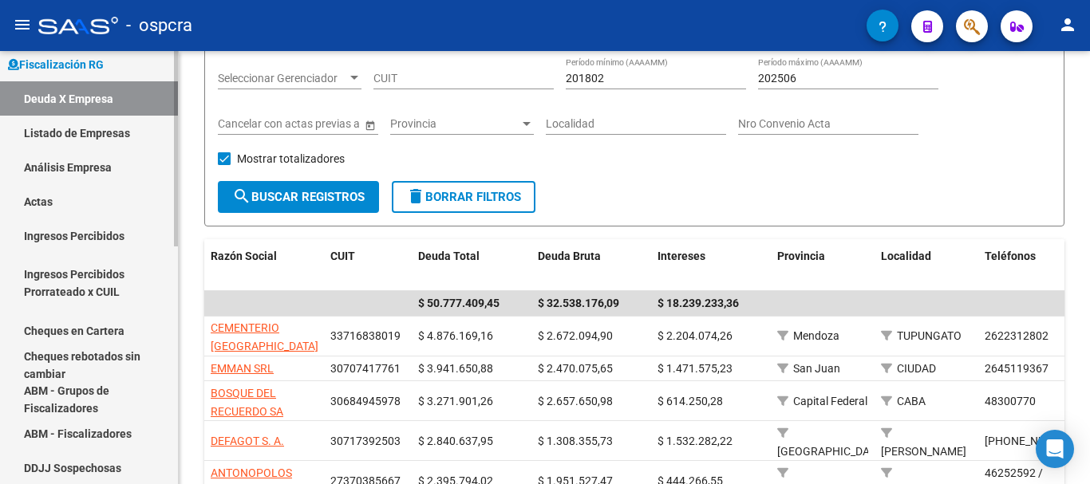
click at [117, 195] on link "Actas" at bounding box center [89, 201] width 178 height 34
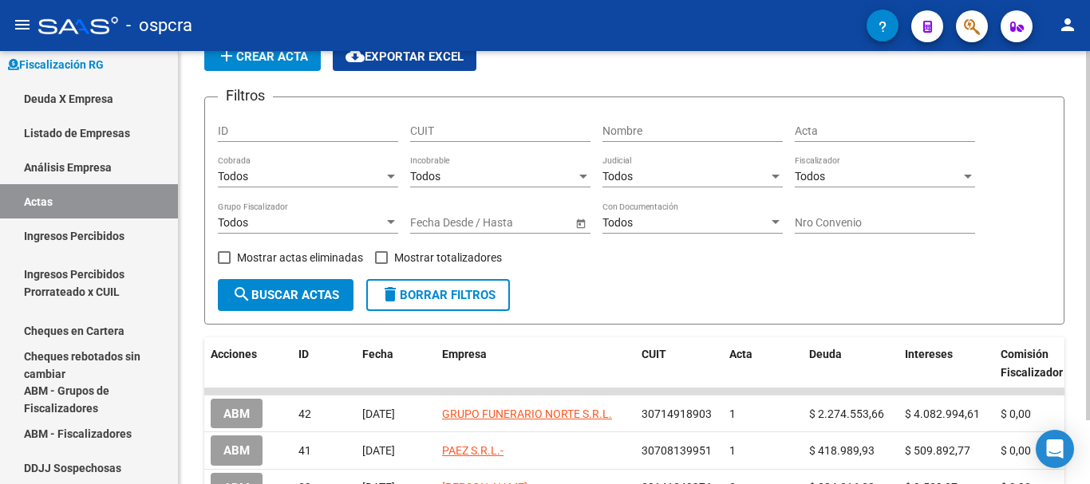
scroll to position [128, 0]
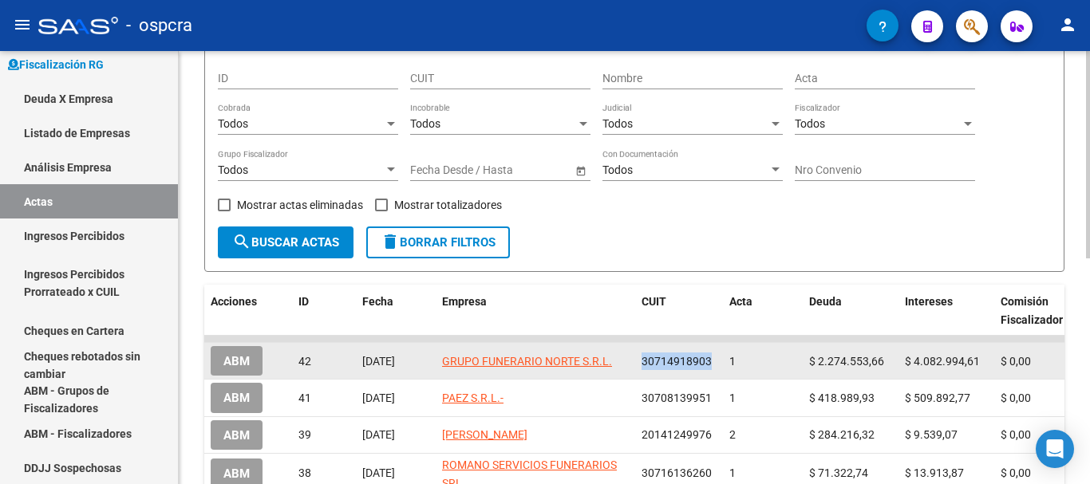
drag, startPoint x: 640, startPoint y: 356, endPoint x: 714, endPoint y: 359, distance: 74.3
click at [714, 359] on datatable-body-cell "30714918903" at bounding box center [679, 361] width 88 height 36
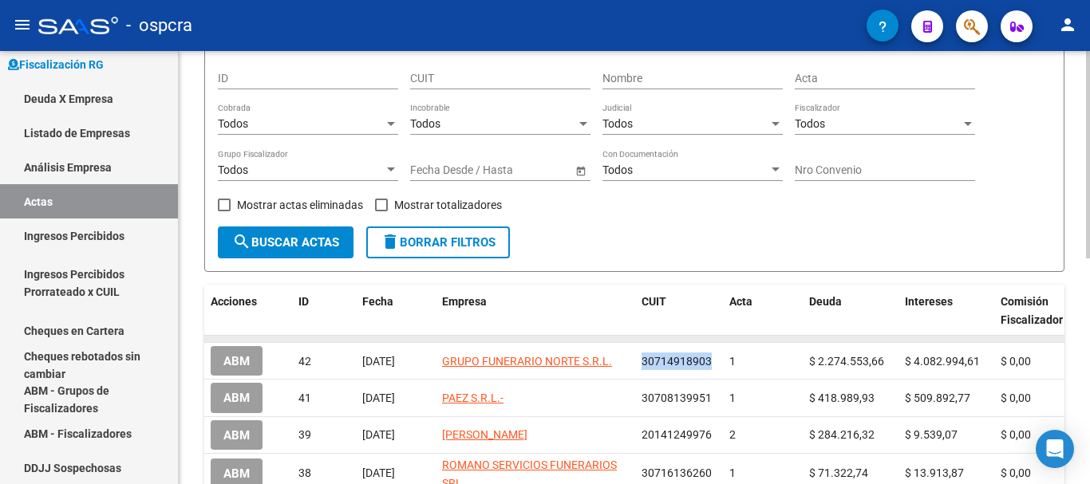
scroll to position [207, 0]
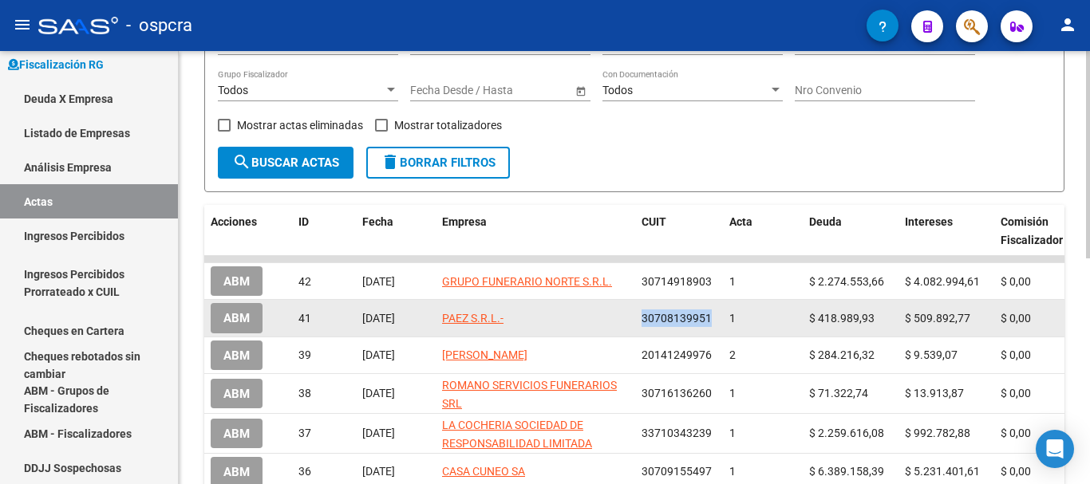
drag, startPoint x: 643, startPoint y: 318, endPoint x: 714, endPoint y: 318, distance: 71.0
click at [714, 318] on div "30708139951" at bounding box center [678, 319] width 75 height 18
copy span "30708139951"
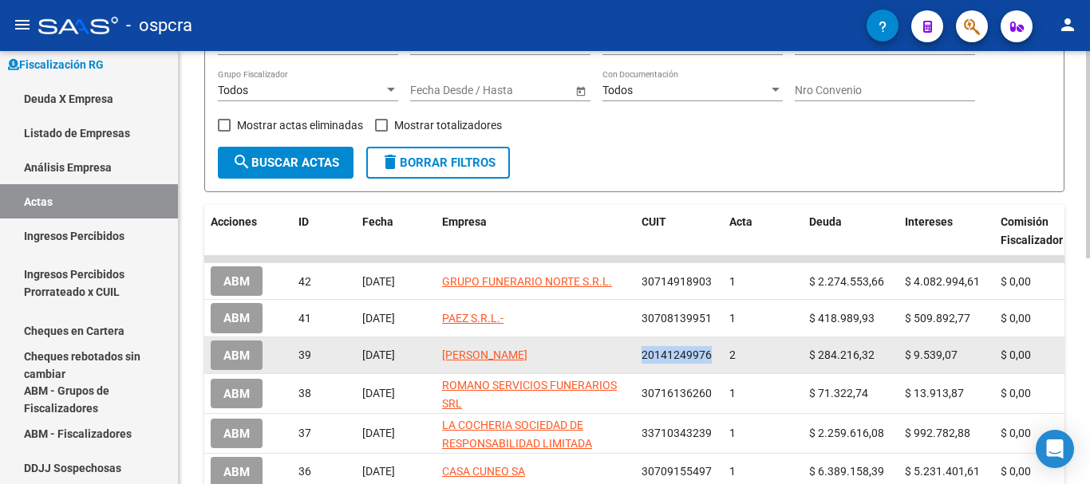
drag, startPoint x: 640, startPoint y: 355, endPoint x: 709, endPoint y: 347, distance: 69.1
click at [709, 347] on datatable-body-cell "20141249976" at bounding box center [679, 355] width 88 height 36
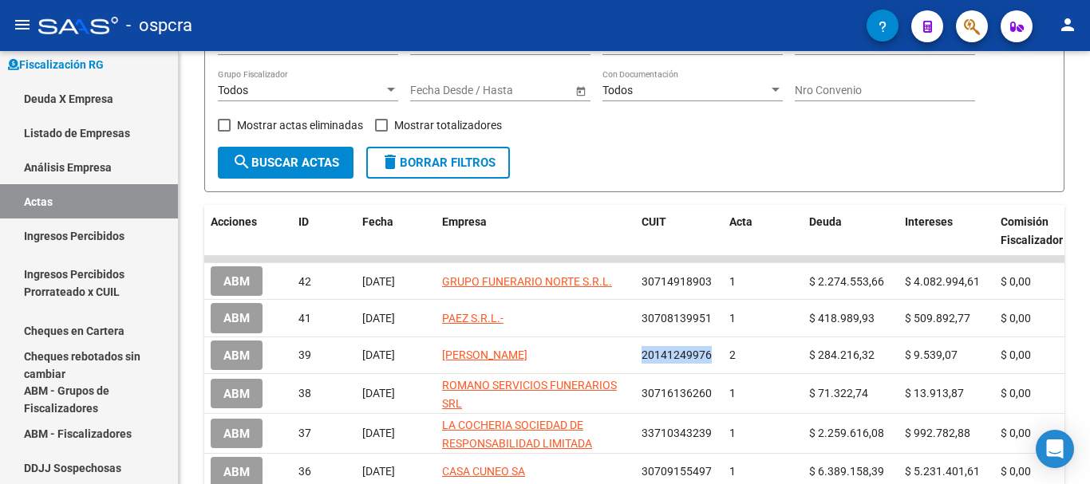
copy span "20141249976"
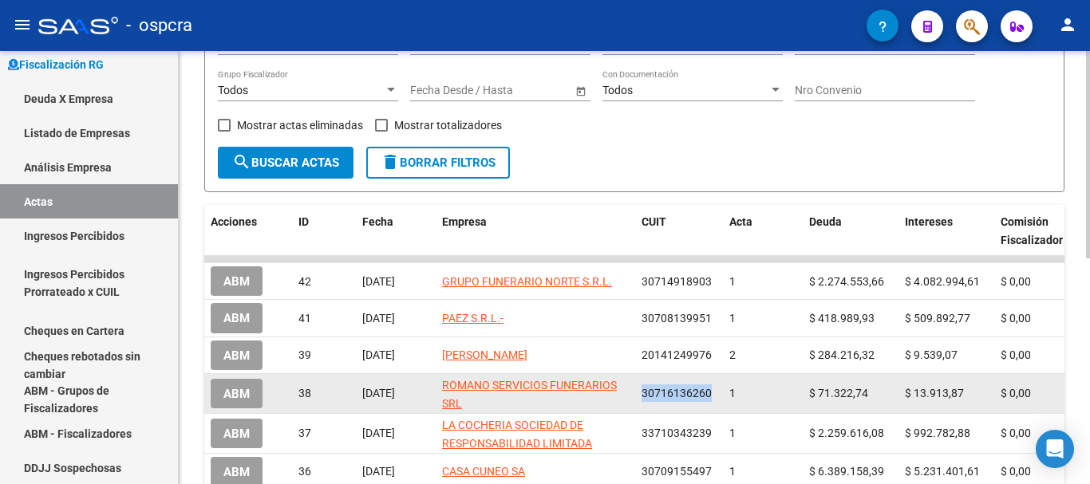
drag, startPoint x: 643, startPoint y: 390, endPoint x: 721, endPoint y: 393, distance: 78.3
click at [721, 393] on datatable-body-cell "30716136260" at bounding box center [679, 393] width 88 height 39
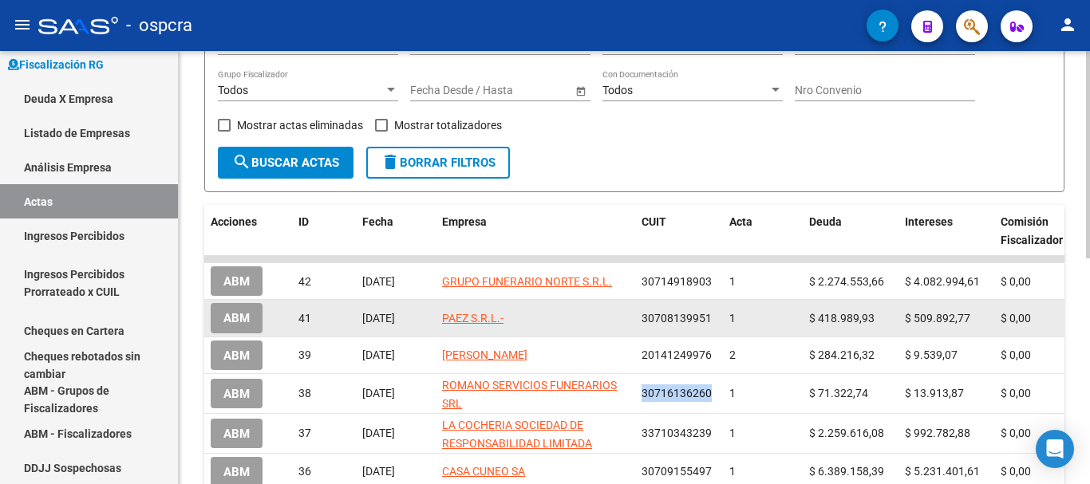
copy span "30716136260"
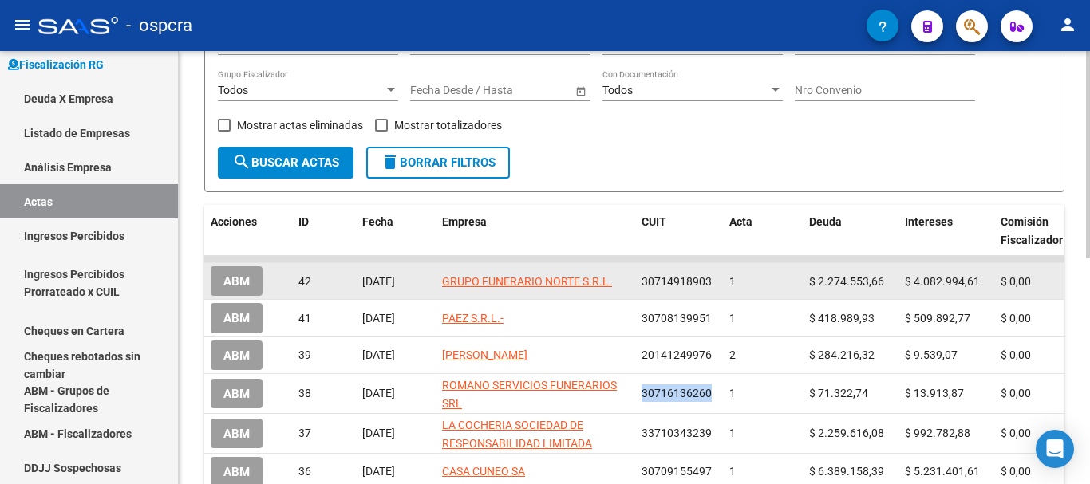
scroll to position [287, 0]
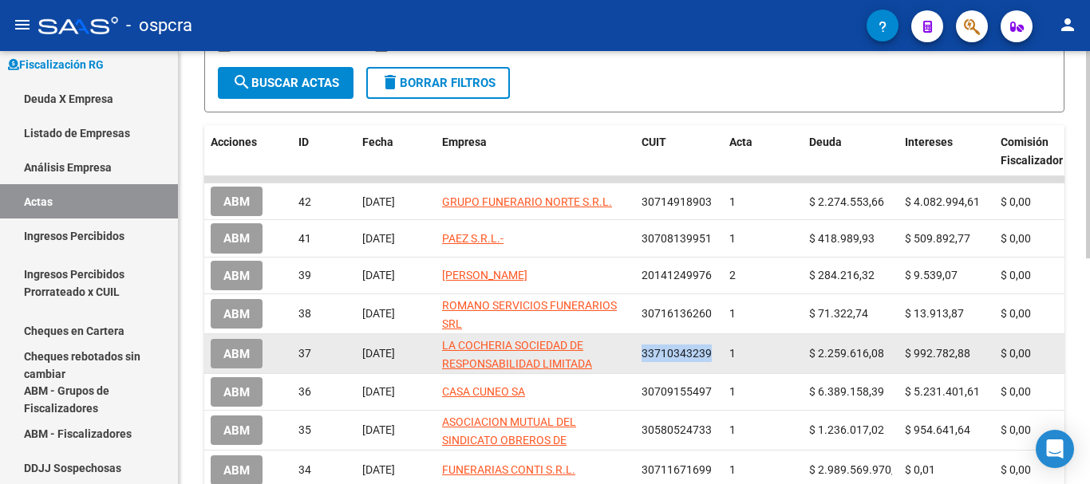
drag, startPoint x: 643, startPoint y: 353, endPoint x: 722, endPoint y: 354, distance: 79.0
click at [722, 354] on datatable-body-cell "33710343239" at bounding box center [679, 353] width 88 height 39
copy span "33710343239"
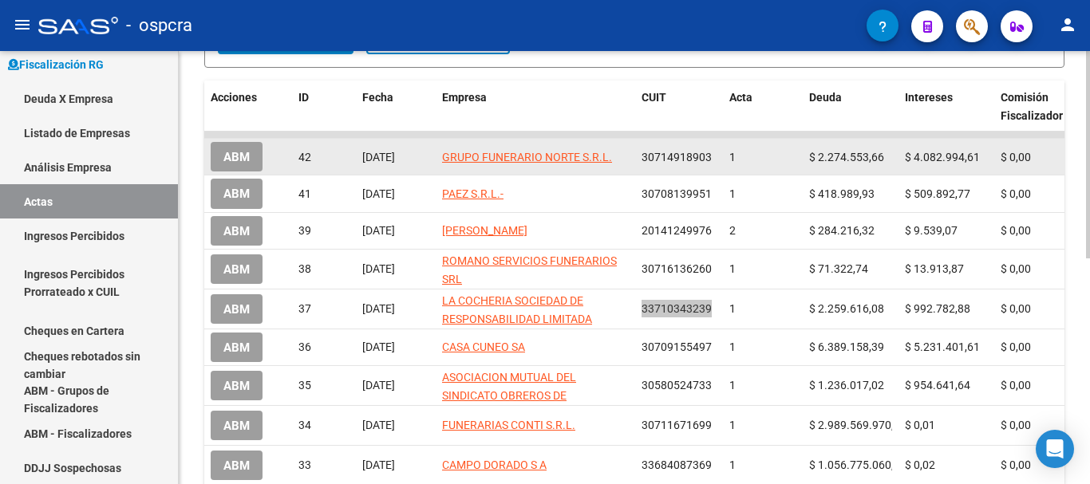
scroll to position [367, 0]
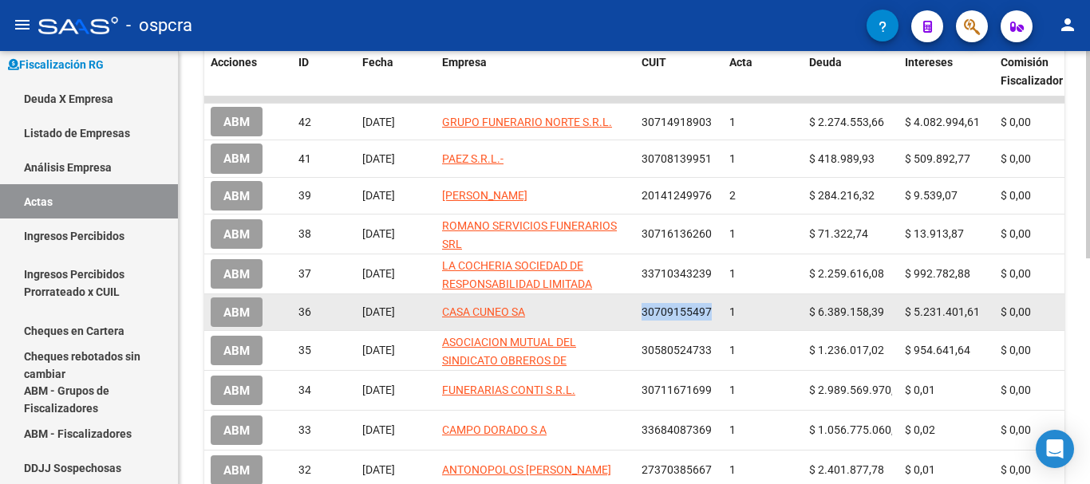
drag, startPoint x: 642, startPoint y: 309, endPoint x: 712, endPoint y: 309, distance: 69.4
click at [712, 309] on div "30709155497" at bounding box center [678, 312] width 75 height 18
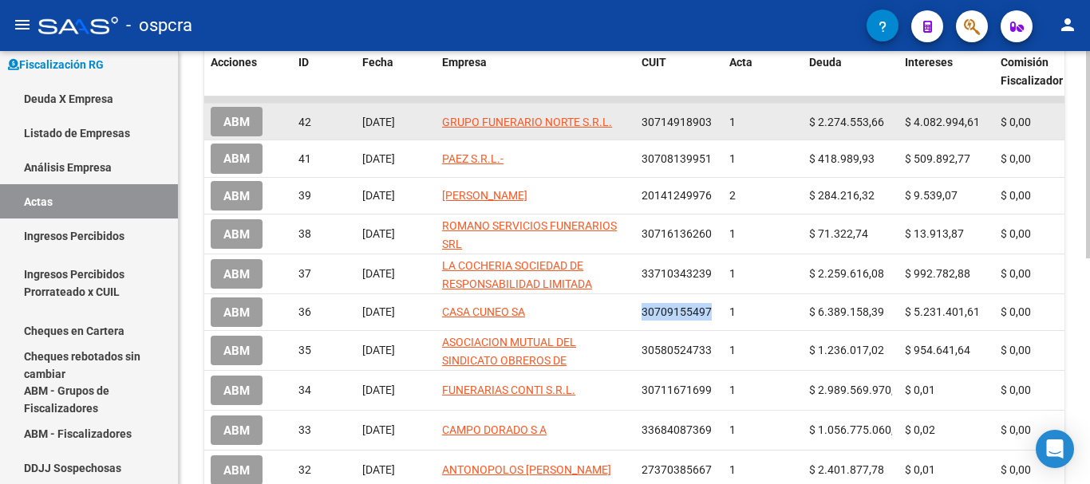
copy span "30709155497"
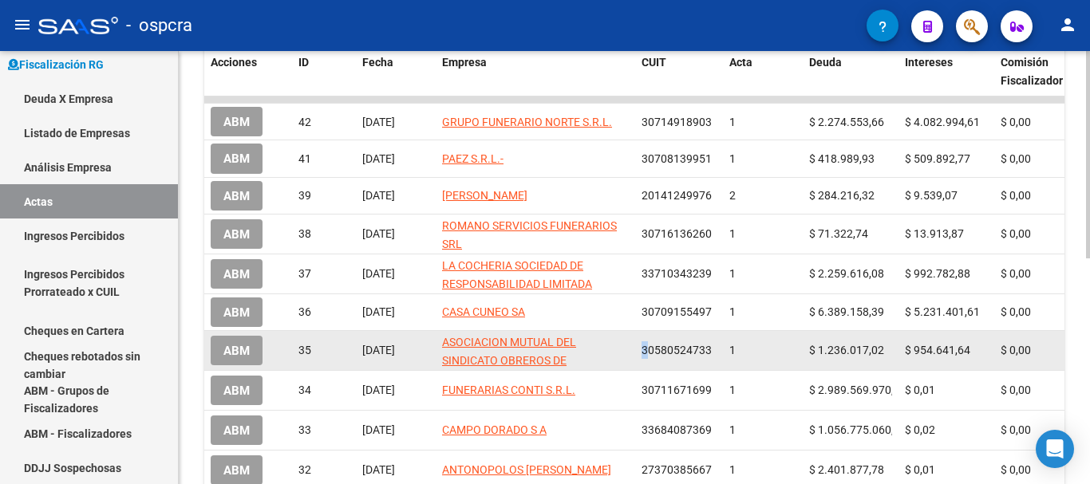
drag, startPoint x: 636, startPoint y: 350, endPoint x: 649, endPoint y: 350, distance: 12.8
click at [649, 350] on datatable-body-cell "30580524733" at bounding box center [679, 350] width 88 height 39
click at [648, 361] on datatable-body-cell "30580524733" at bounding box center [679, 350] width 88 height 39
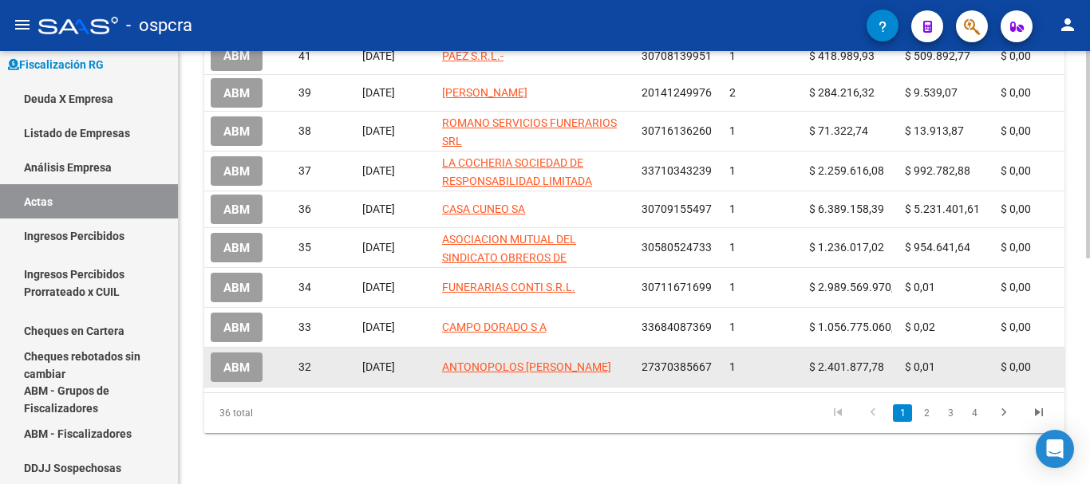
scroll to position [473, 0]
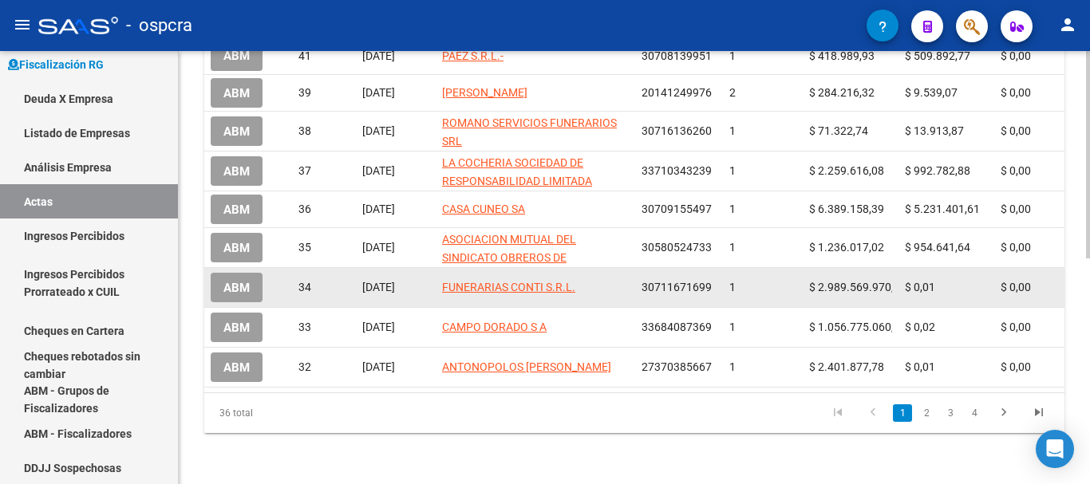
click at [645, 285] on span "30711671699" at bounding box center [676, 287] width 70 height 13
drag, startPoint x: 638, startPoint y: 282, endPoint x: 712, endPoint y: 286, distance: 73.5
click at [712, 286] on datatable-body-cell "30711671699" at bounding box center [679, 287] width 88 height 39
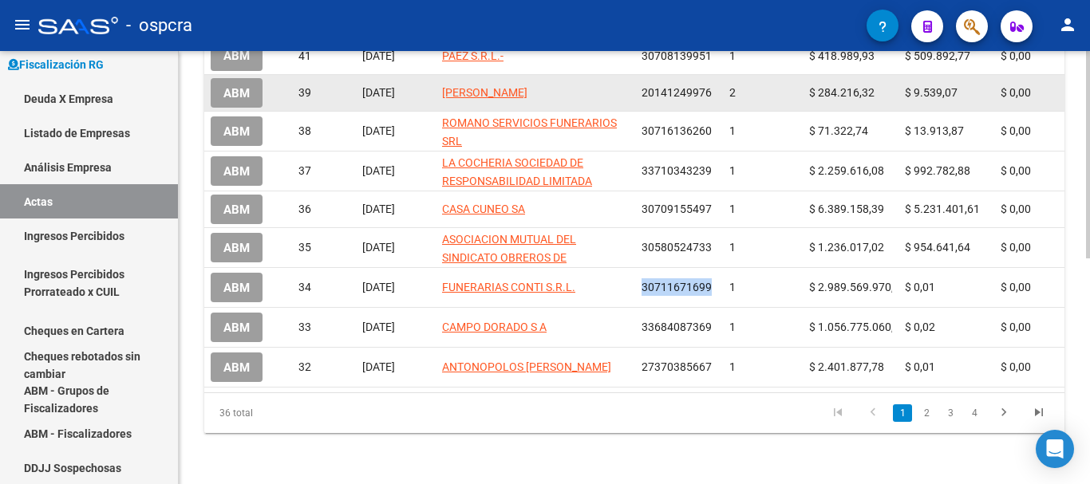
copy span "30711671699"
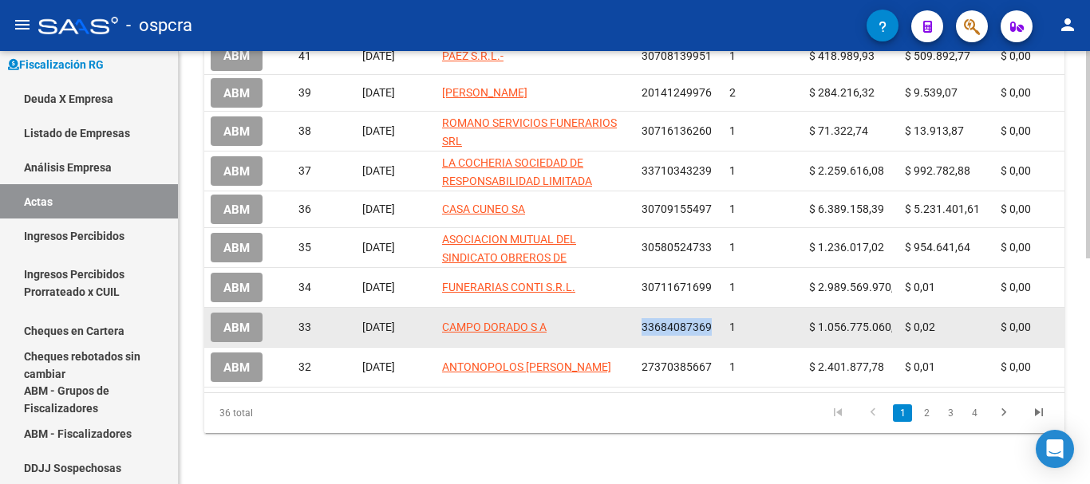
drag, startPoint x: 641, startPoint y: 318, endPoint x: 712, endPoint y: 317, distance: 71.0
click at [712, 318] on div "33684087369" at bounding box center [678, 327] width 75 height 18
copy span "33684087369"
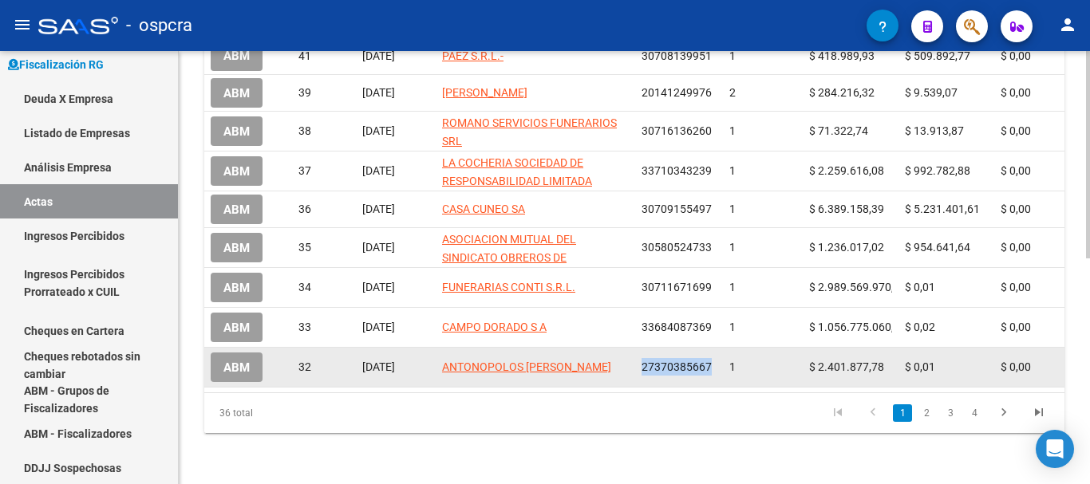
drag, startPoint x: 640, startPoint y: 356, endPoint x: 714, endPoint y: 357, distance: 74.2
click at [714, 357] on datatable-body-cell "27370385667" at bounding box center [679, 367] width 88 height 39
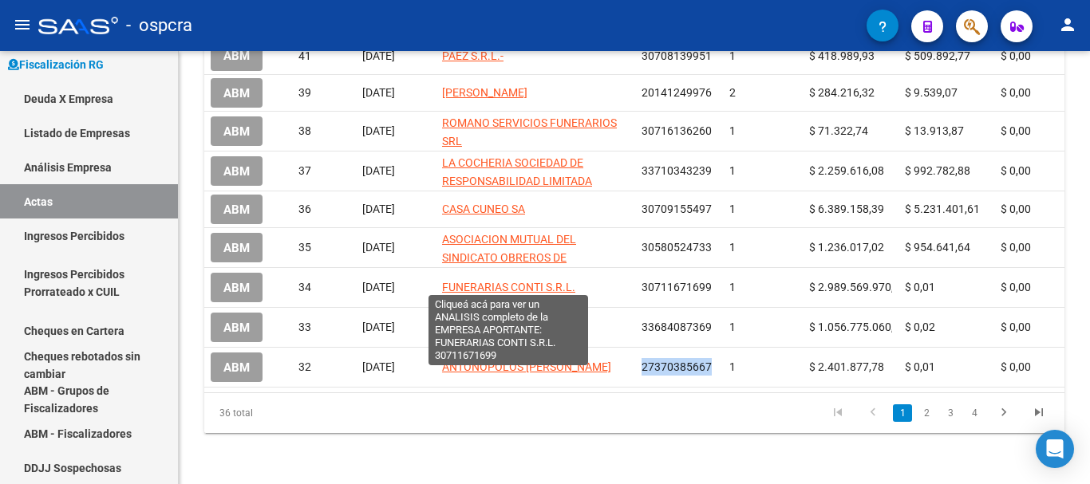
copy span "27370385667"
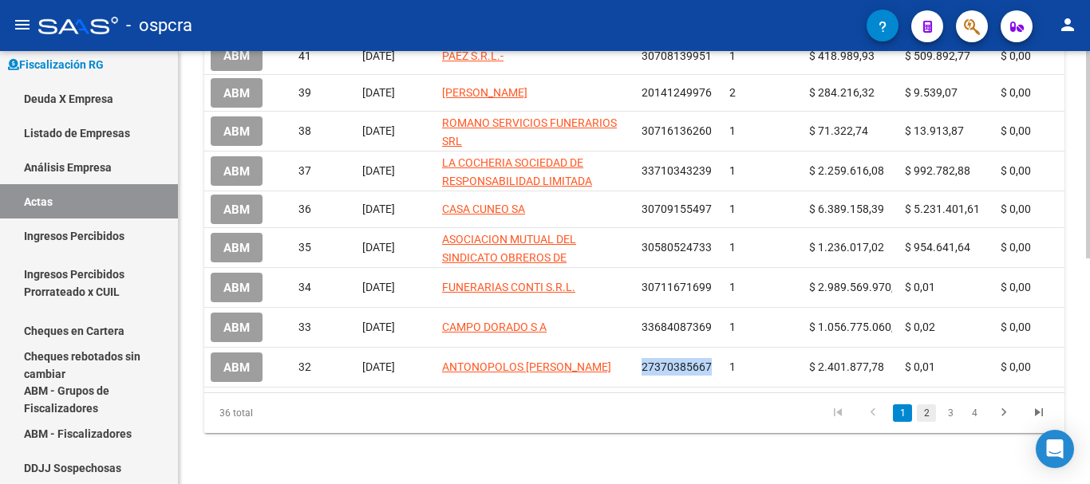
click at [934, 409] on link "2" at bounding box center [926, 414] width 19 height 18
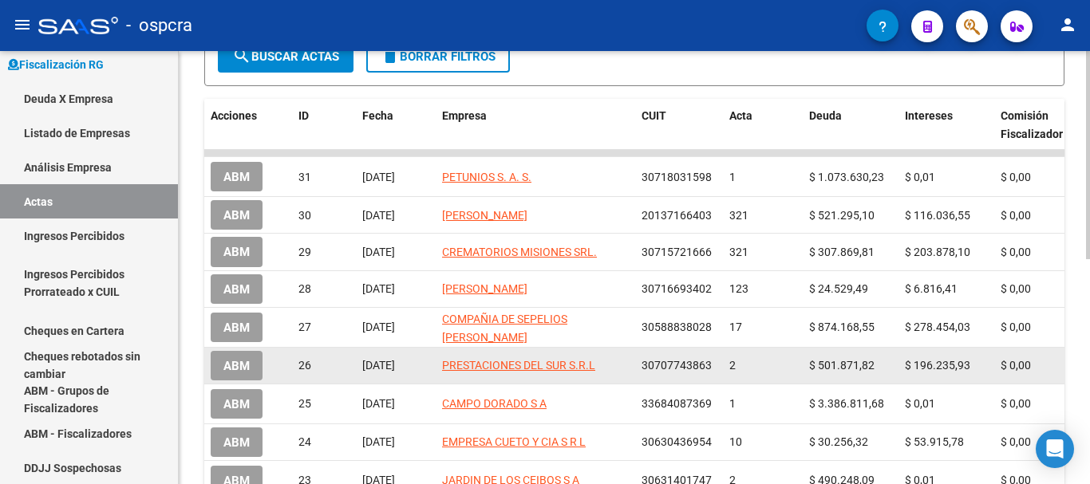
scroll to position [307, 0]
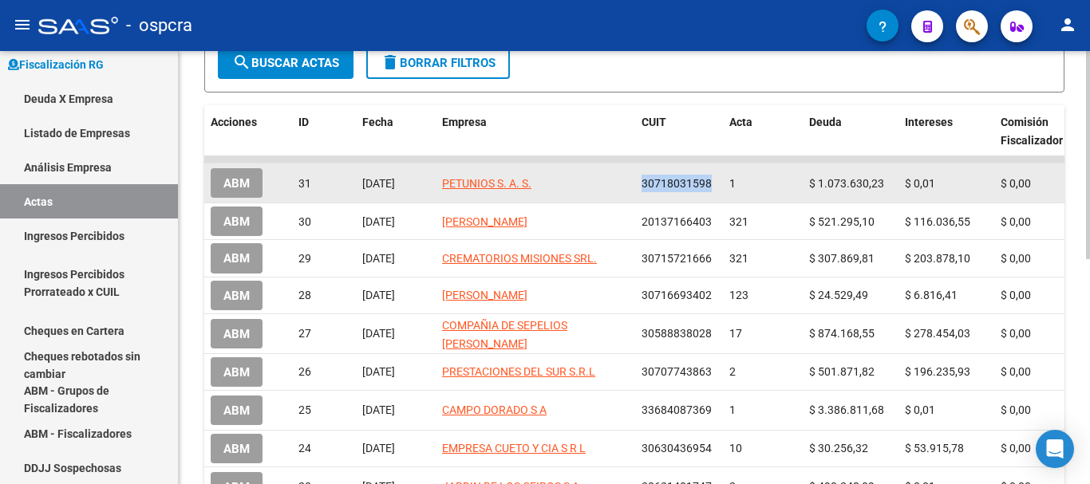
drag, startPoint x: 643, startPoint y: 181, endPoint x: 714, endPoint y: 172, distance: 71.7
click at [714, 172] on datatable-body-cell "30718031598" at bounding box center [679, 183] width 88 height 39
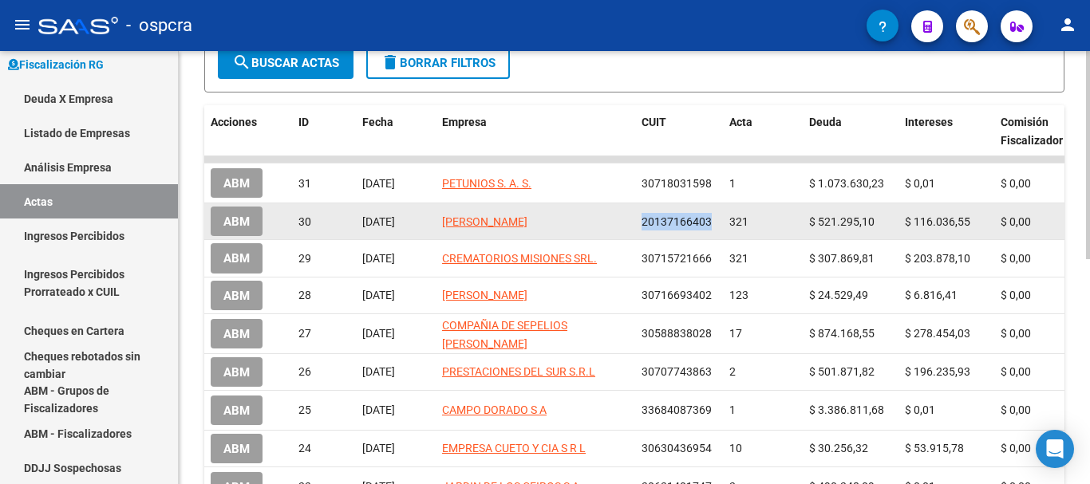
drag, startPoint x: 644, startPoint y: 220, endPoint x: 712, endPoint y: 219, distance: 67.8
click at [712, 219] on div "20137166403" at bounding box center [678, 222] width 75 height 18
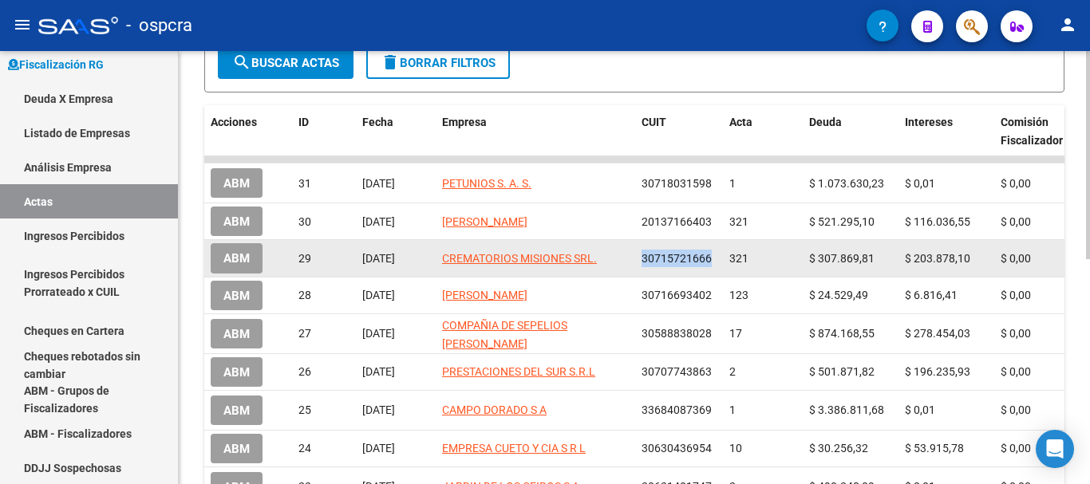
drag, startPoint x: 643, startPoint y: 255, endPoint x: 712, endPoint y: 254, distance: 69.4
click at [712, 254] on div "30715721666" at bounding box center [678, 259] width 75 height 18
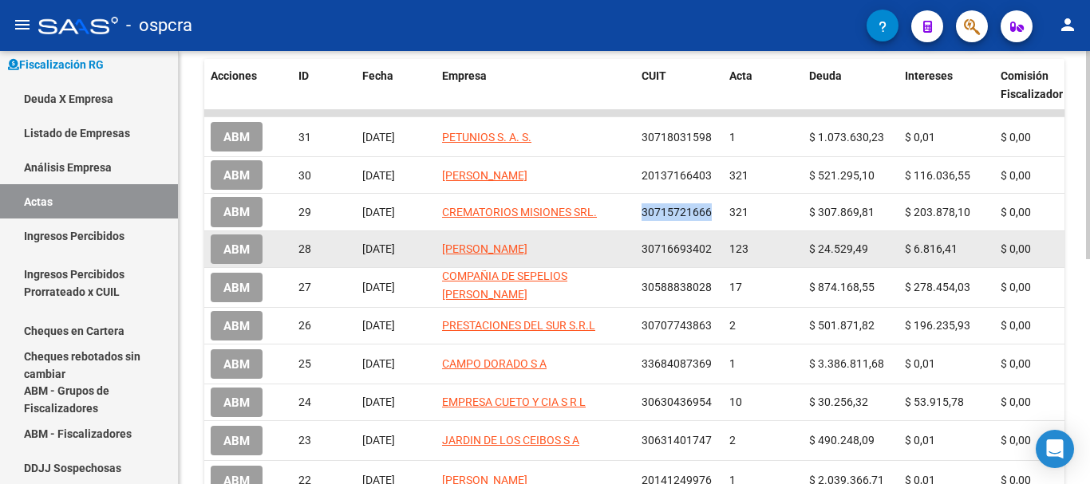
scroll to position [387, 0]
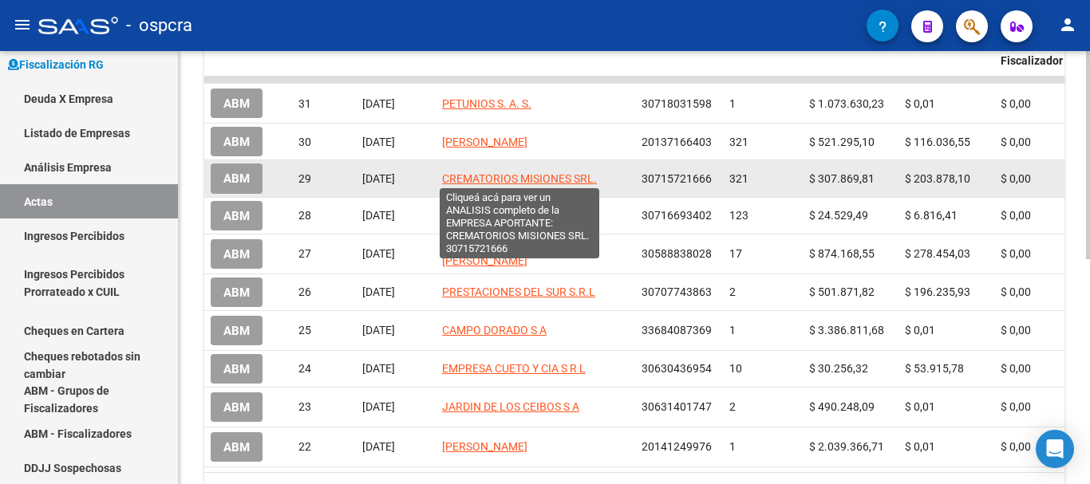
click at [465, 177] on span "CREMATORIOS MISIONES SRL." at bounding box center [519, 178] width 155 height 13
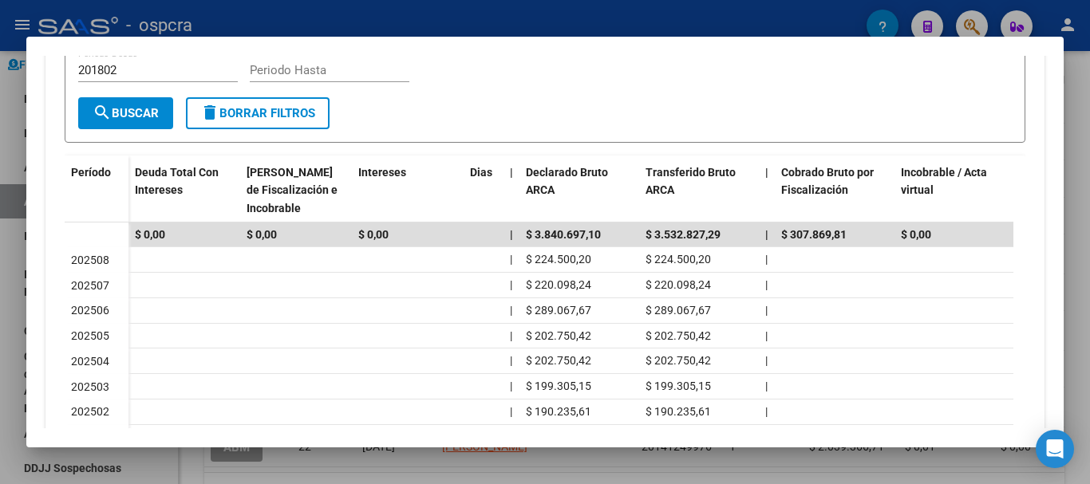
scroll to position [399, 0]
click at [0, 156] on div at bounding box center [545, 242] width 1090 height 484
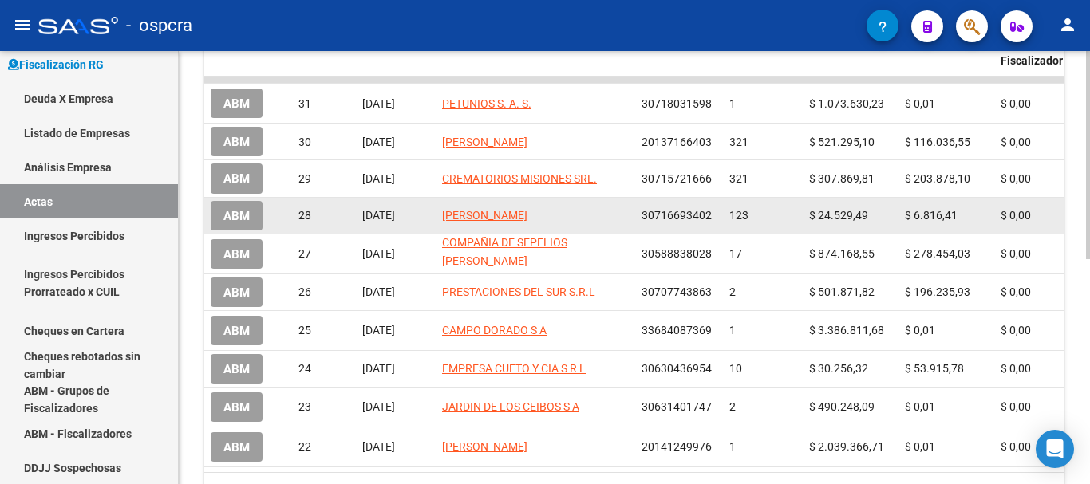
drag, startPoint x: 651, startPoint y: 212, endPoint x: 712, endPoint y: 212, distance: 61.4
click at [712, 212] on div "30716693402" at bounding box center [678, 216] width 75 height 18
drag, startPoint x: 641, startPoint y: 214, endPoint x: 715, endPoint y: 212, distance: 74.2
click at [715, 212] on datatable-body-cell "30716693402" at bounding box center [679, 216] width 88 height 36
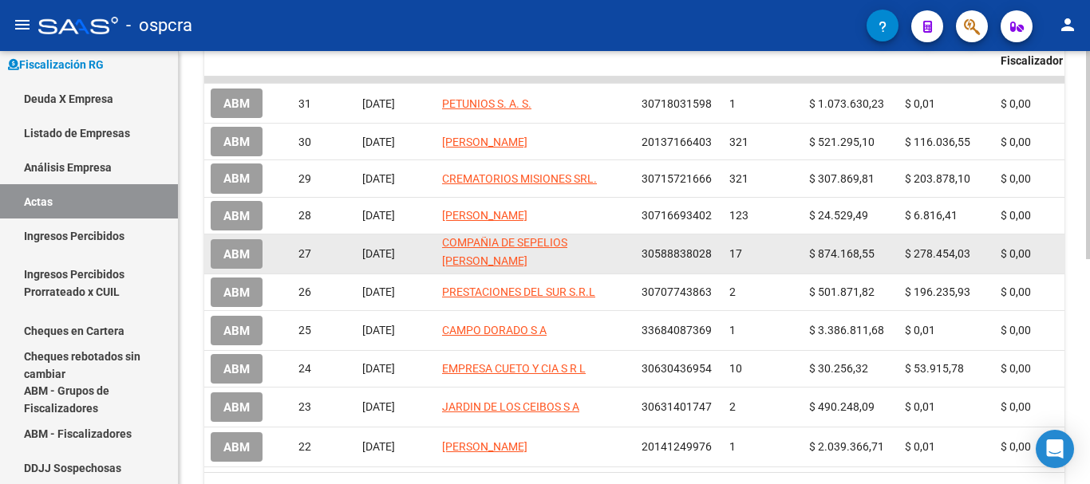
drag, startPoint x: 641, startPoint y: 247, endPoint x: 721, endPoint y: 244, distance: 80.6
click at [721, 244] on datatable-body-cell "30588838028" at bounding box center [679, 254] width 88 height 39
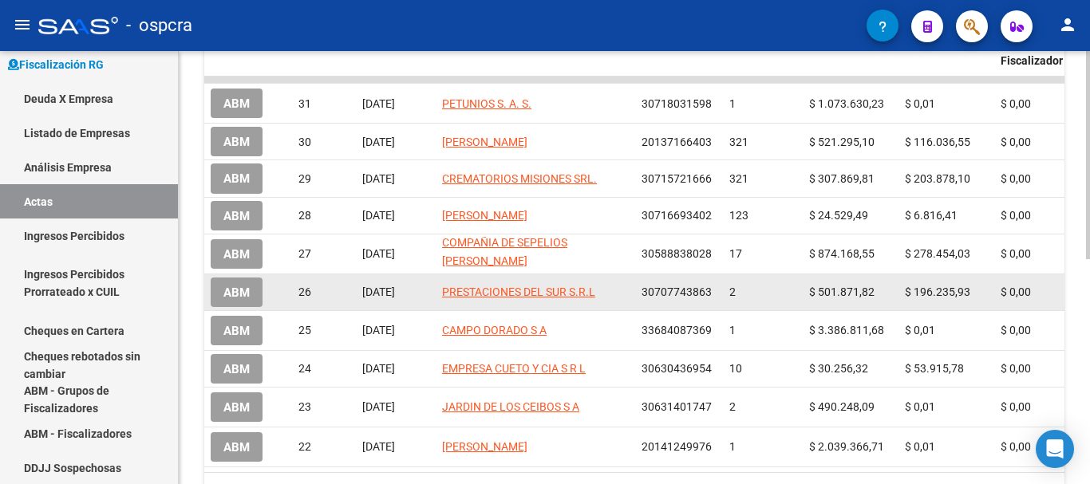
drag, startPoint x: 640, startPoint y: 288, endPoint x: 703, endPoint y: 287, distance: 63.0
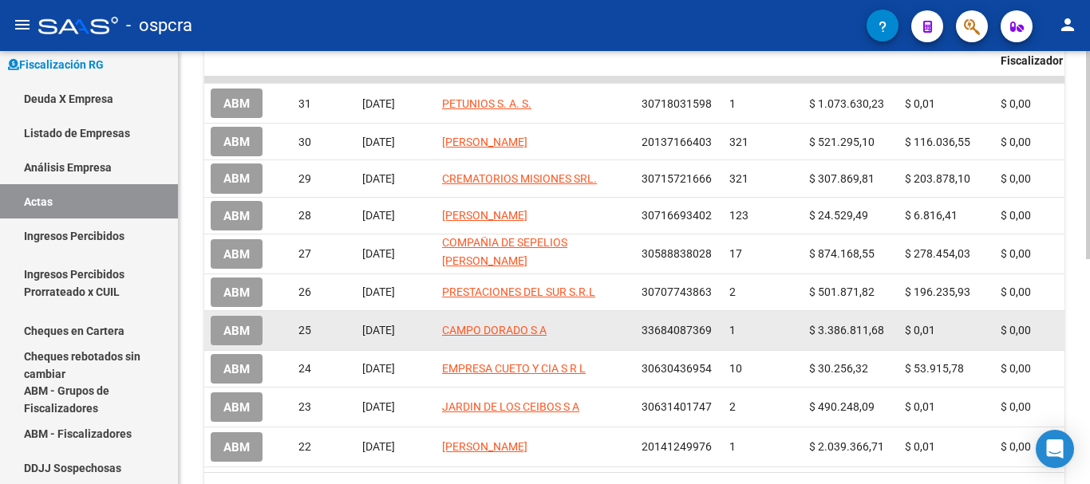
drag, startPoint x: 637, startPoint y: 318, endPoint x: 722, endPoint y: 318, distance: 85.4
click at [722, 318] on datatable-body-cell "33684087369" at bounding box center [679, 330] width 88 height 39
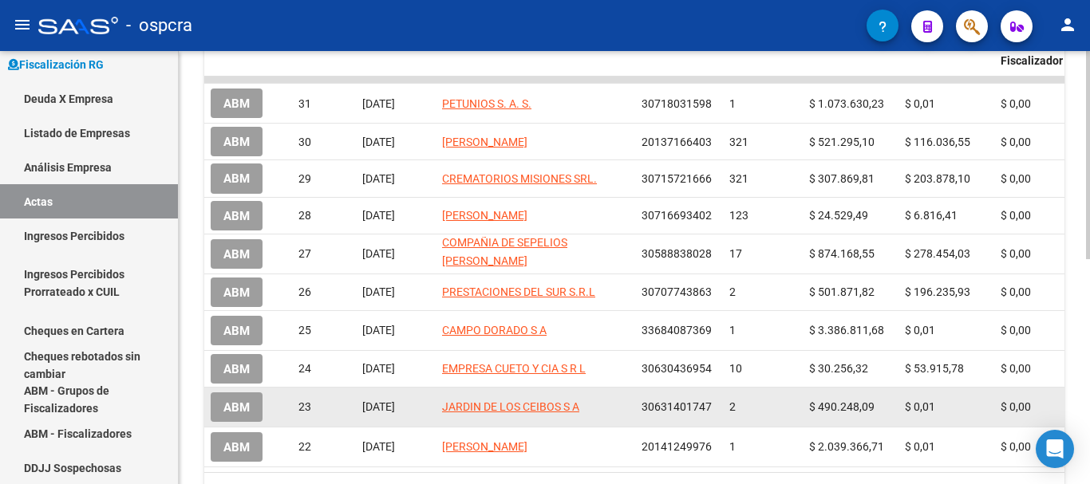
drag, startPoint x: 698, startPoint y: 369, endPoint x: 645, endPoint y: 397, distance: 59.6
click at [645, 401] on span "30631401747" at bounding box center [676, 407] width 70 height 13
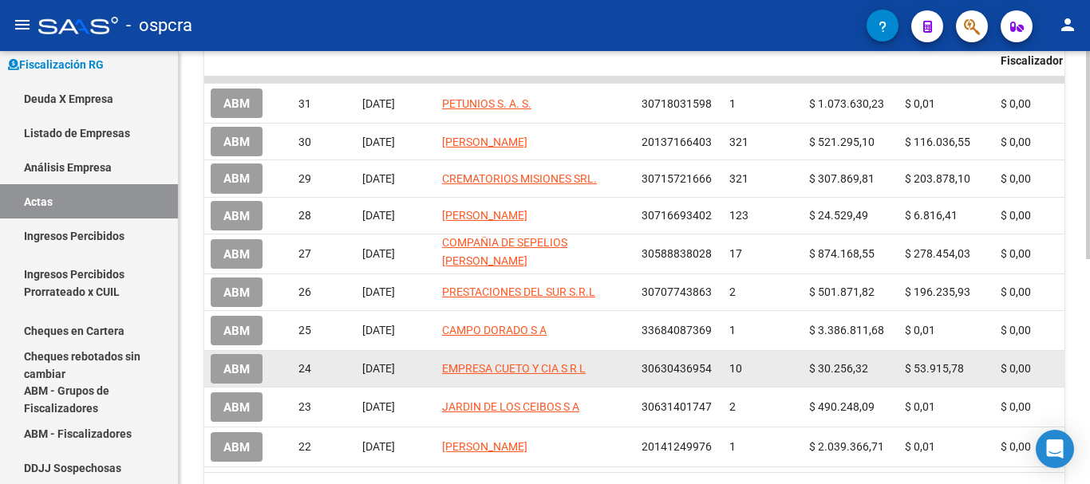
drag, startPoint x: 671, startPoint y: 358, endPoint x: 714, endPoint y: 358, distance: 43.1
click at [714, 358] on datatable-body-cell "30630436954" at bounding box center [679, 369] width 88 height 36
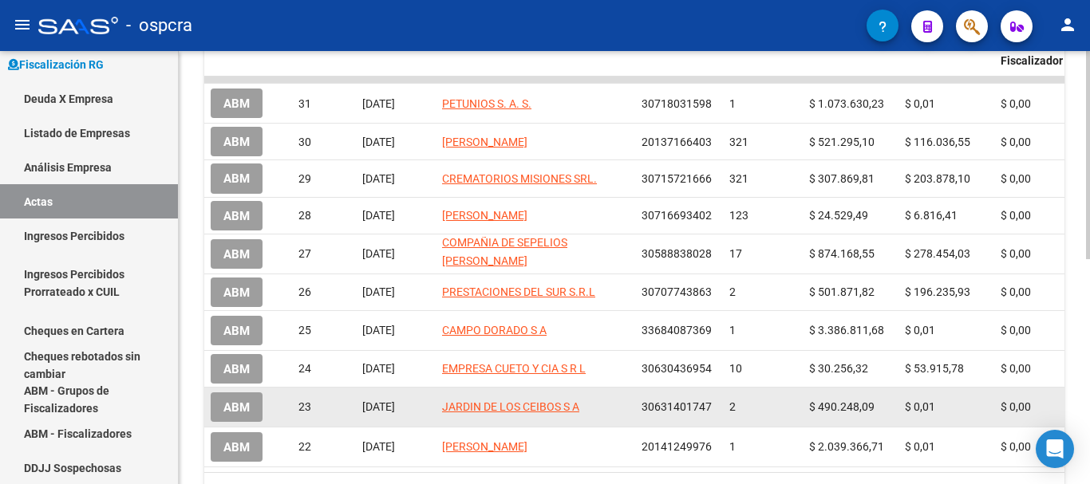
drag, startPoint x: 641, startPoint y: 398, endPoint x: 734, endPoint y: 405, distance: 93.6
click at [696, 403] on span "30631401747" at bounding box center [676, 407] width 70 height 13
drag, startPoint x: 648, startPoint y: 400, endPoint x: 717, endPoint y: 400, distance: 69.4
click at [717, 400] on datatable-body-cell "30631401747" at bounding box center [679, 407] width 88 height 39
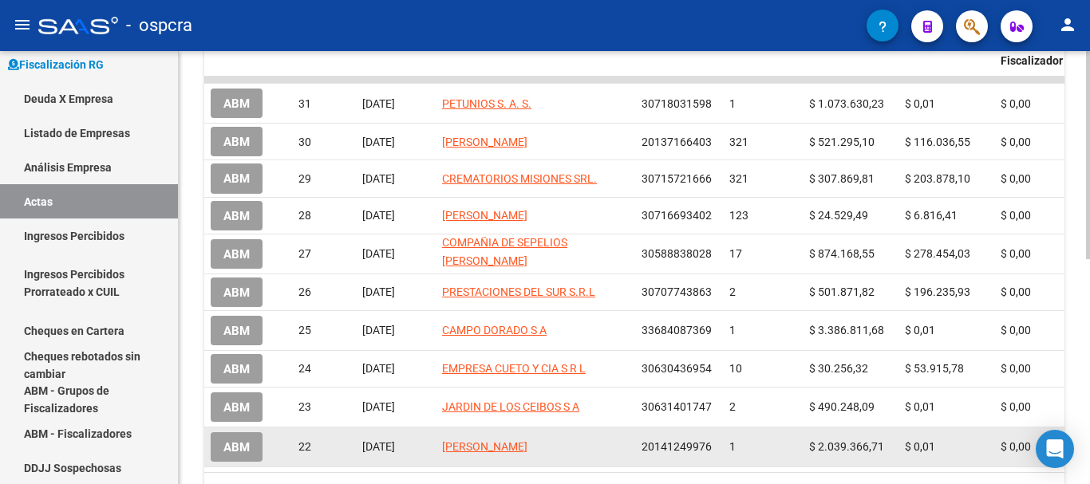
drag, startPoint x: 642, startPoint y: 435, endPoint x: 712, endPoint y: 435, distance: 70.2
click at [712, 438] on div "20141249976" at bounding box center [678, 447] width 75 height 18
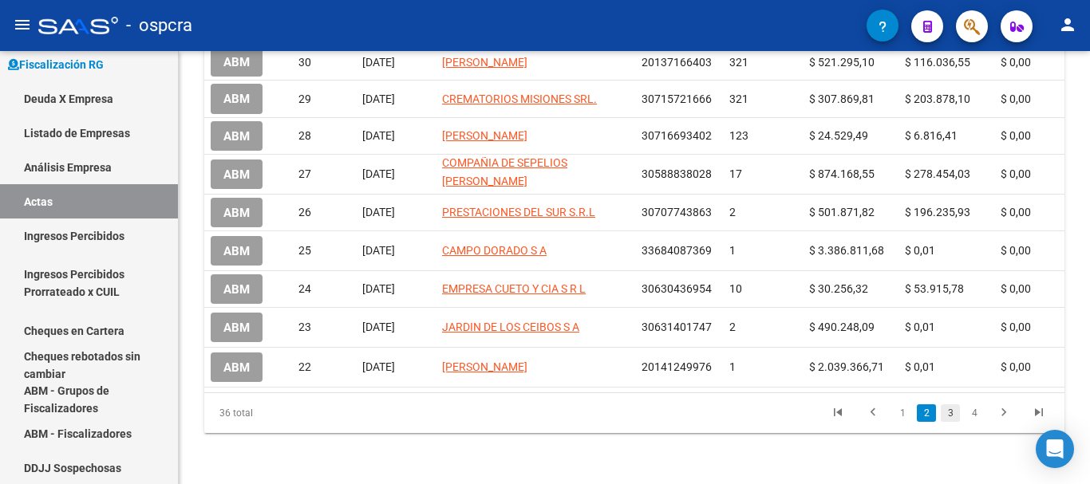
click at [949, 412] on link "3" at bounding box center [950, 414] width 19 height 18
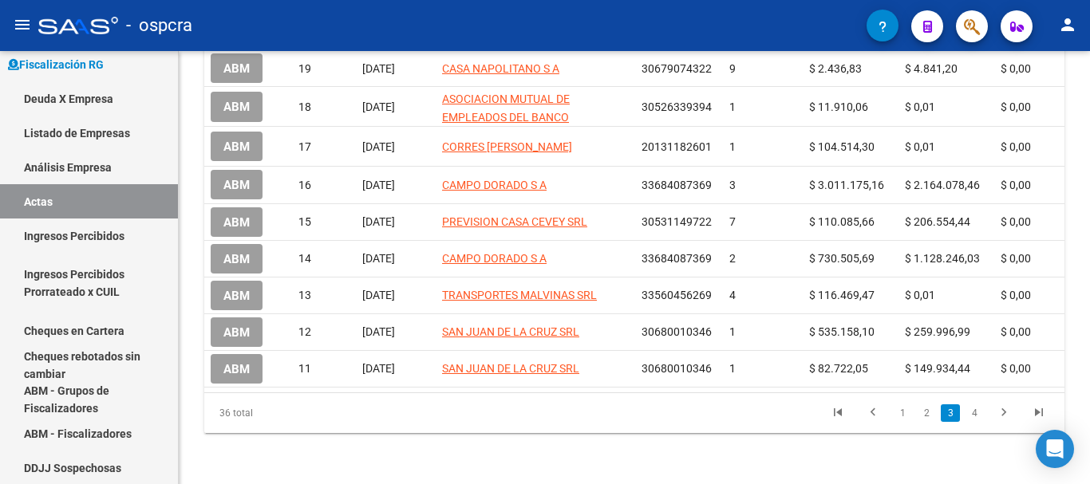
scroll to position [467, 0]
click at [974, 416] on link "4" at bounding box center [974, 414] width 19 height 18
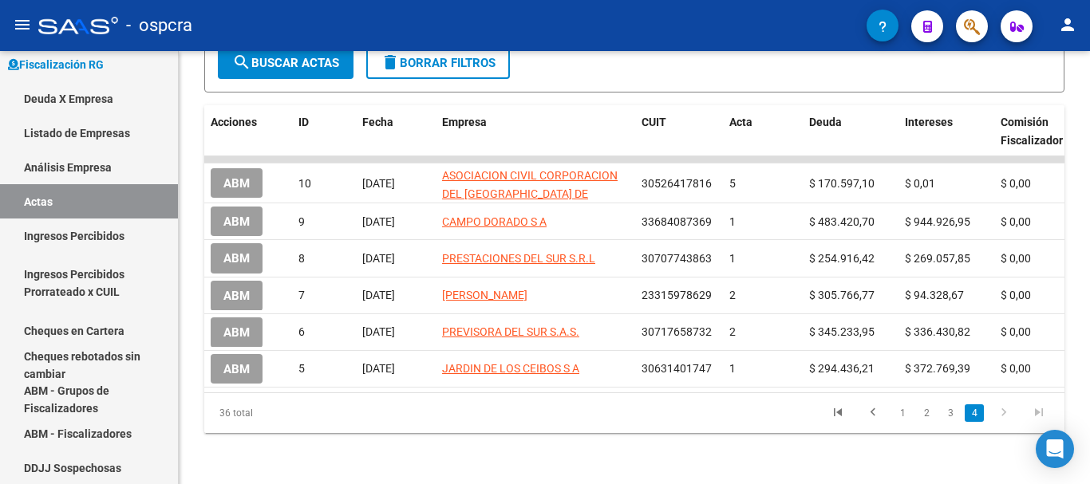
scroll to position [320, 0]
click at [900, 413] on link "1" at bounding box center [902, 414] width 19 height 18
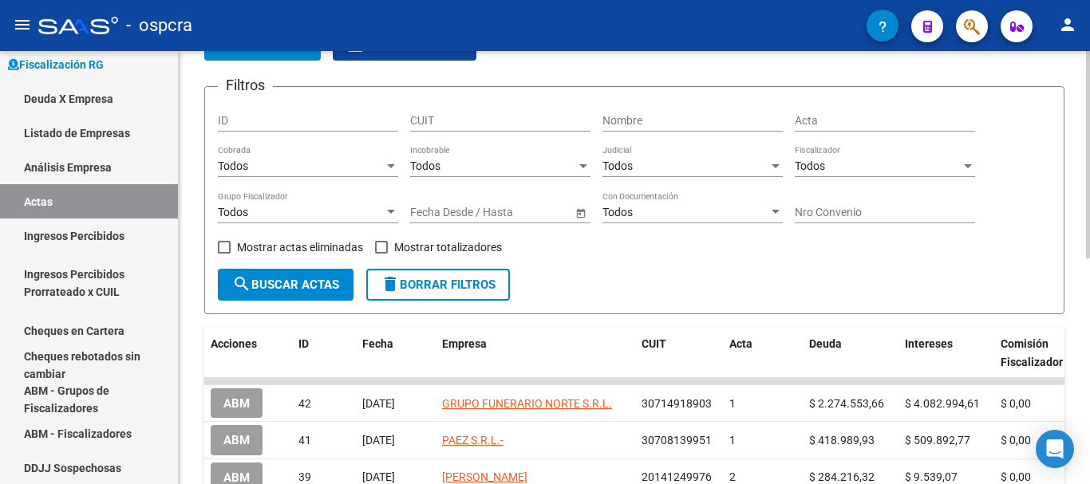
scroll to position [74, 0]
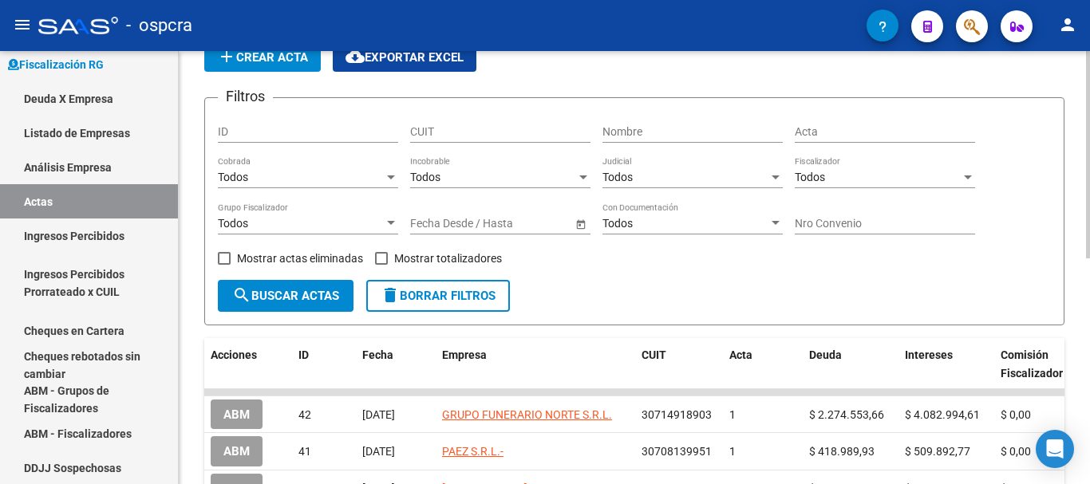
click at [384, 255] on span at bounding box center [381, 258] width 13 height 13
click at [381, 265] on input "Mostrar totalizadores" at bounding box center [381, 265] width 1 height 1
checkbox input "true"
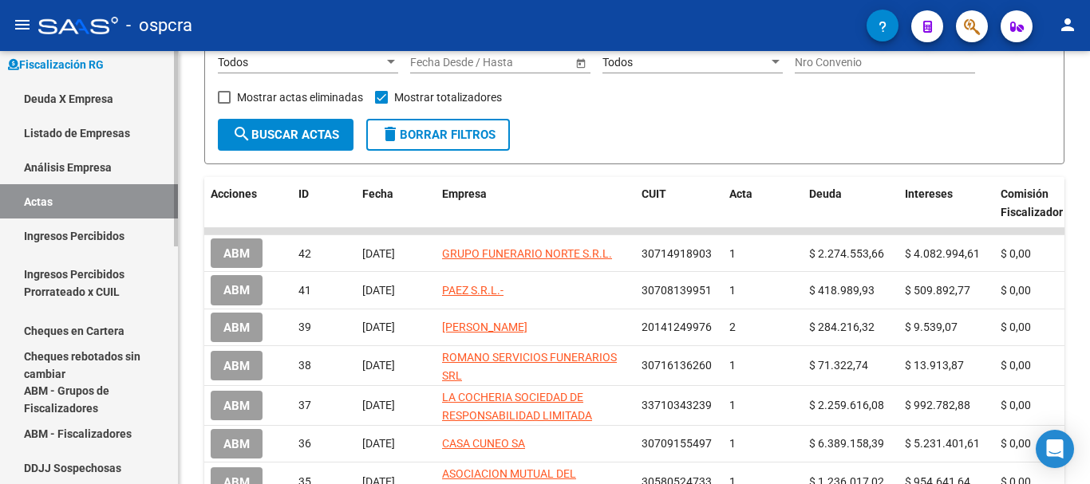
scroll to position [234, 0]
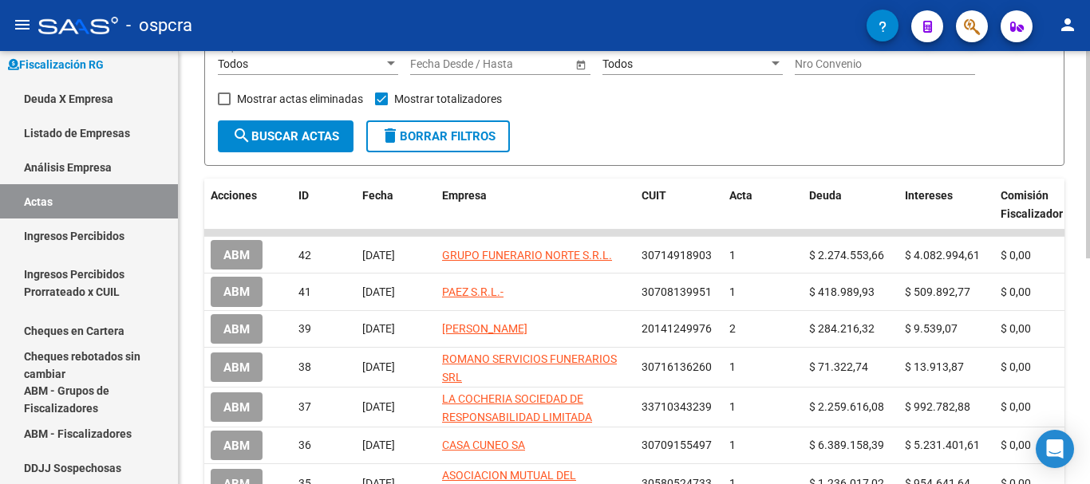
click at [316, 153] on form "Filtros ID CUIT Nombre Acta Todos Cobrada Todos Incobrable Todos Judicial Todos…" at bounding box center [634, 52] width 860 height 228
click at [315, 141] on span "search Buscar Actas" at bounding box center [285, 136] width 107 height 14
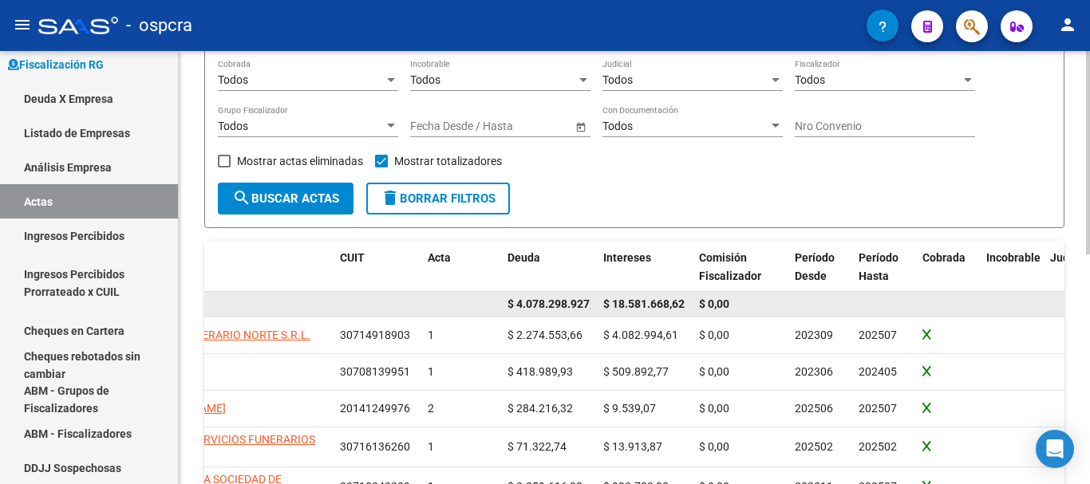
scroll to position [0, 16]
drag, startPoint x: 522, startPoint y: 304, endPoint x: 715, endPoint y: 296, distance: 193.2
click at [705, 296] on div "$ 4.078.298.927,88 $ 18.581.668,62 $ 0,00" at bounding box center [828, 305] width 1851 height 26
click at [716, 296] on div "$ 0,00" at bounding box center [740, 304] width 83 height 18
click at [528, 306] on span "$ 4.078.298.927,88" at bounding box center [541, 304] width 97 height 13
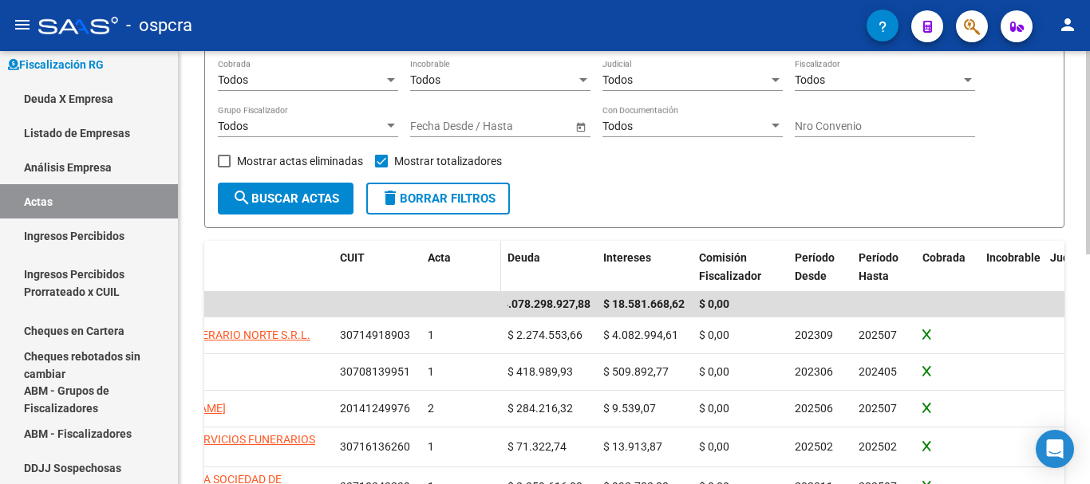
scroll to position [0, 0]
drag, startPoint x: 519, startPoint y: 302, endPoint x: 419, endPoint y: 284, distance: 102.2
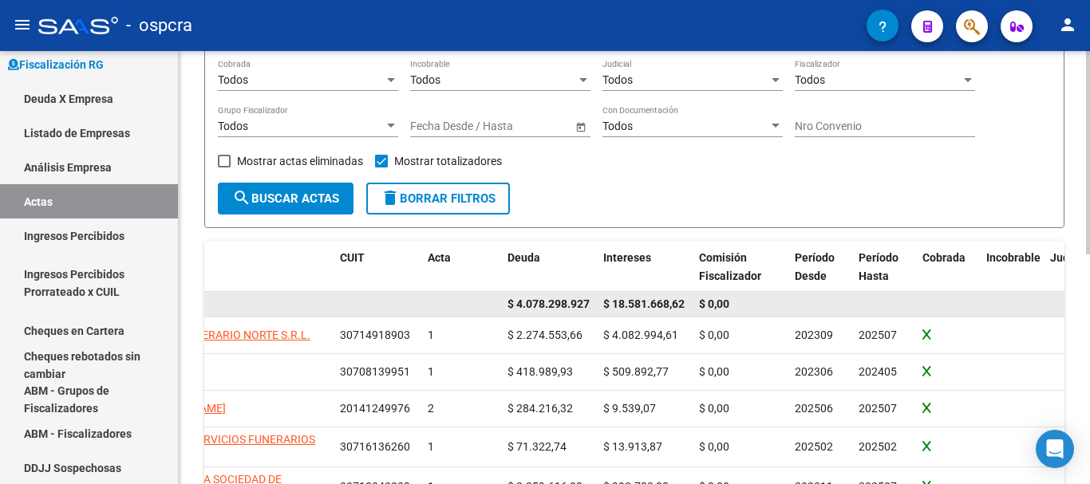
click at [464, 294] on datatable-body-cell at bounding box center [461, 304] width 80 height 25
click at [503, 308] on datatable-body-cell "$ 4.078.298.927,88" at bounding box center [549, 304] width 96 height 25
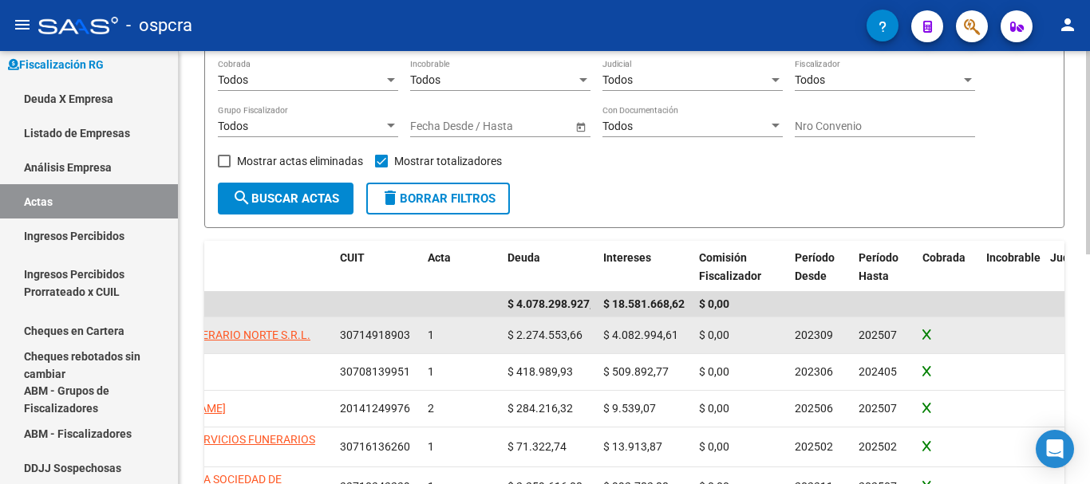
click at [590, 334] on div "$ 2.274.553,66" at bounding box center [548, 335] width 83 height 18
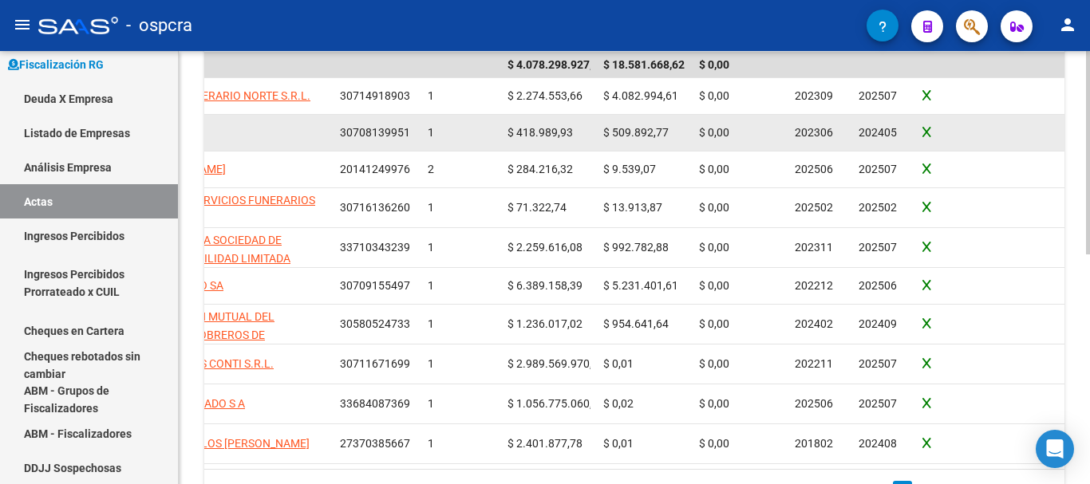
scroll to position [491, 0]
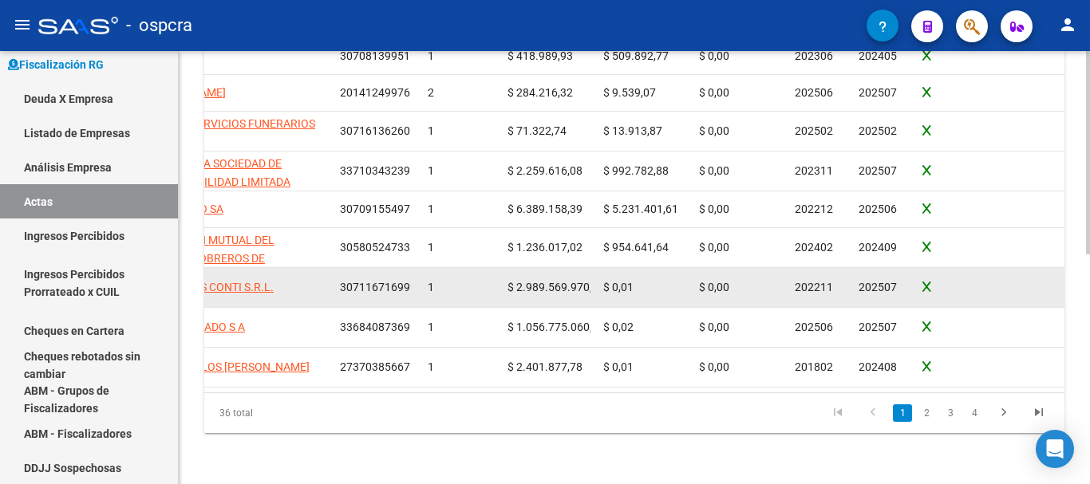
click at [555, 287] on span "$ 2.989.569.970,00" at bounding box center [555, 287] width 97 height 13
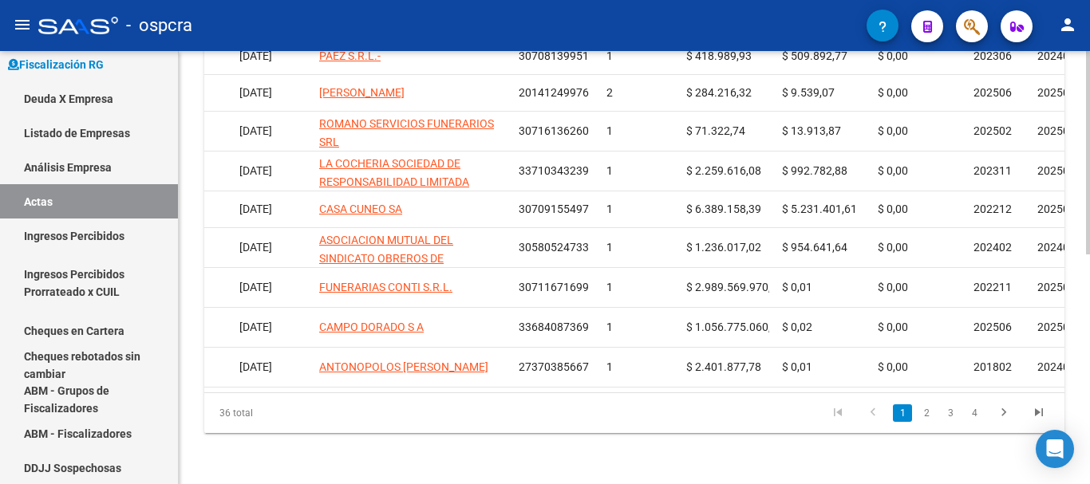
scroll to position [0, 0]
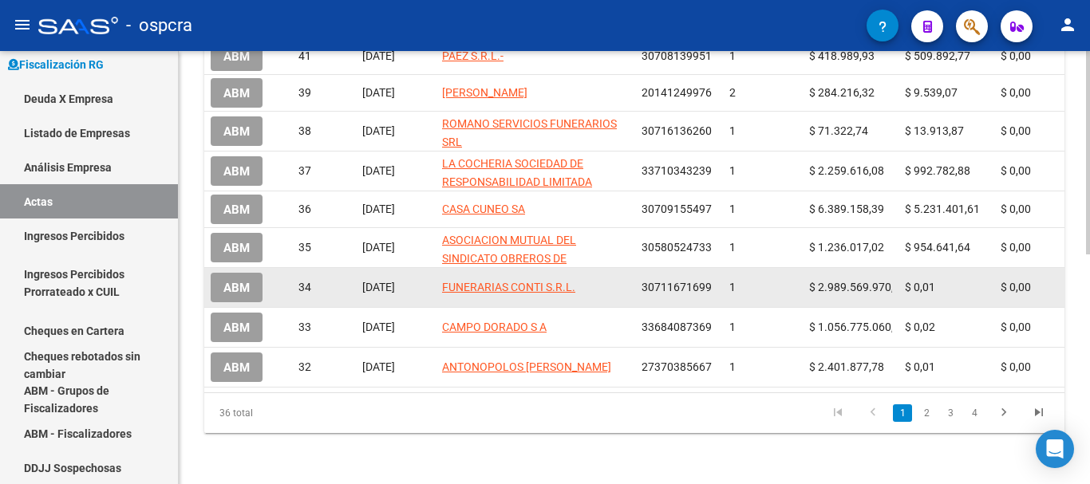
click at [245, 286] on span "ABM" at bounding box center [236, 288] width 26 height 14
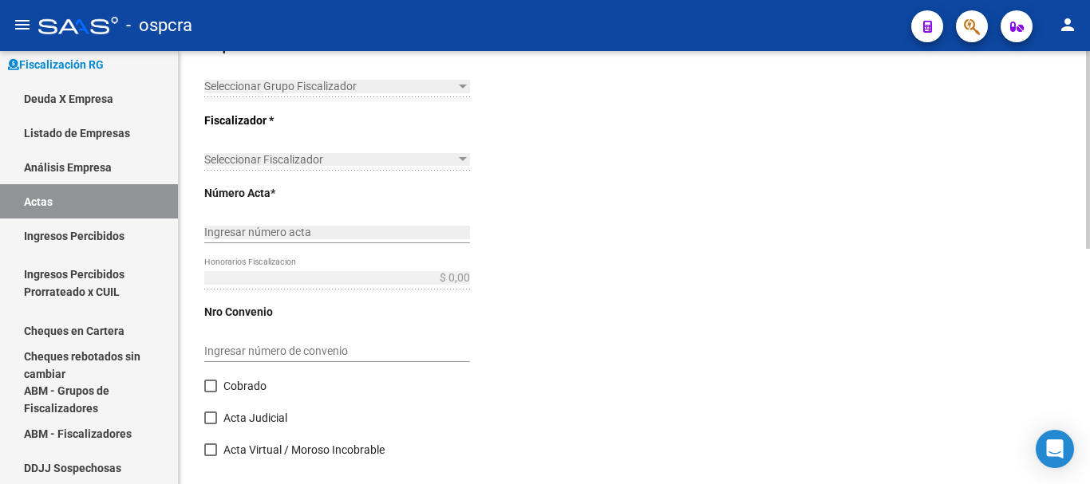
type input "202211"
type input "202507"
type input "$ 2.989.569.970,01"
type input "$ 2.989.569.970,00"
type input "$ 0,01"
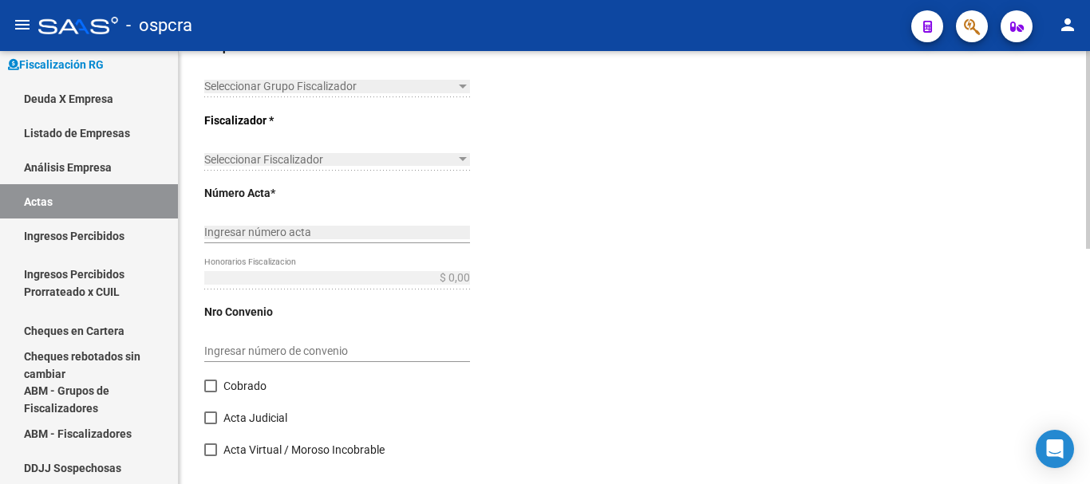
type input "1"
checkbox input "true"
type input "DEUDA SALDADA"
type input "[DATE]"
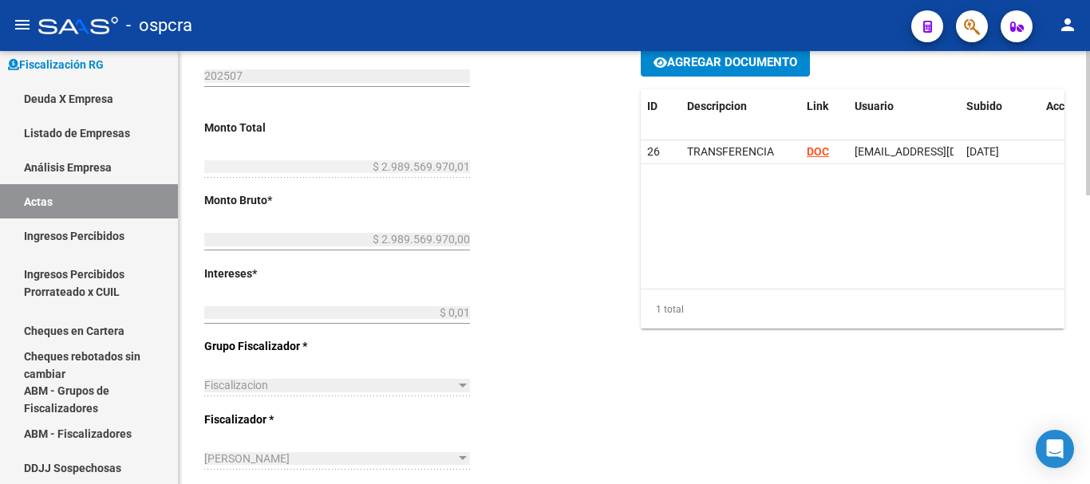
scroll to position [239, 0]
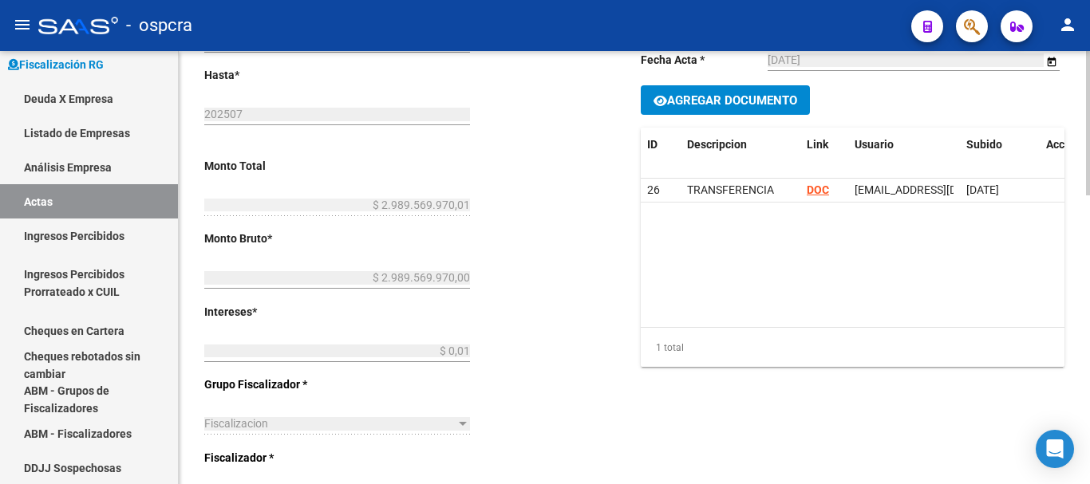
click at [459, 283] on input "$ 2.989.569.970,00" at bounding box center [337, 278] width 266 height 14
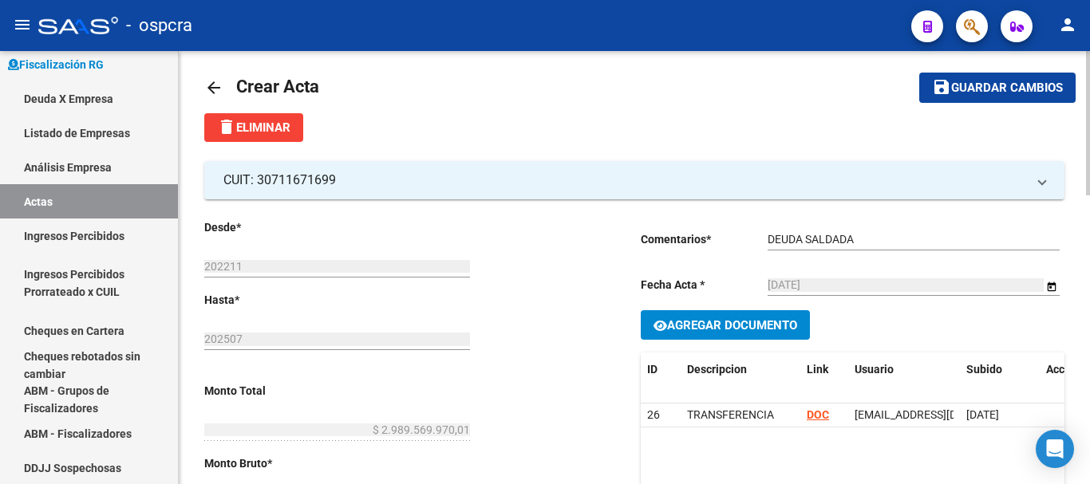
scroll to position [0, 0]
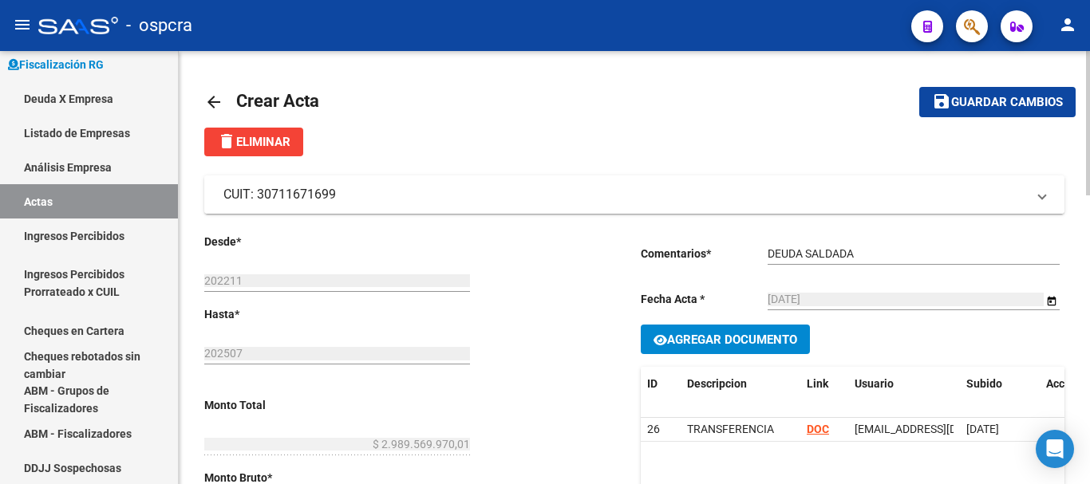
click at [595, 207] on mat-expansion-panel-header "CUIT: 30711671699" at bounding box center [634, 195] width 860 height 38
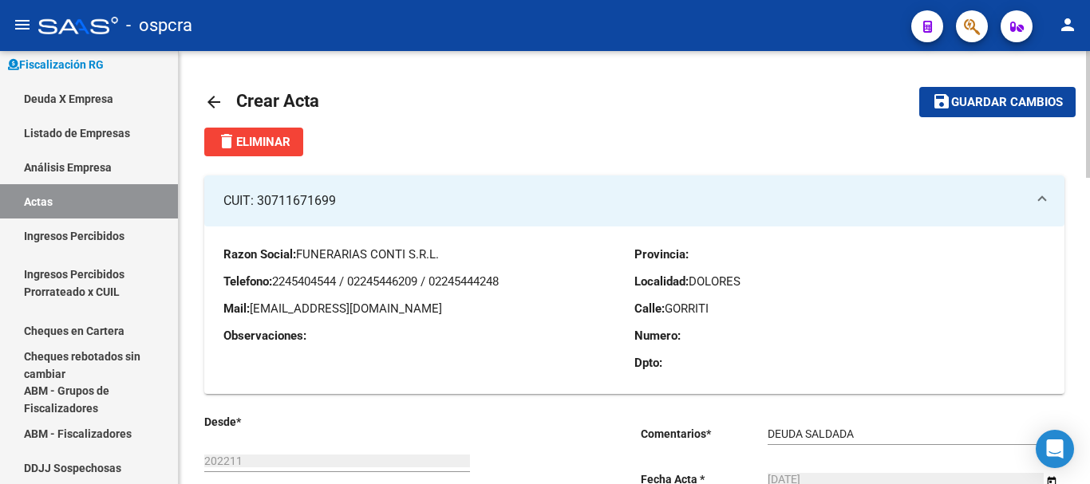
click at [577, 206] on mat-panel-title "CUIT: 30711671699" at bounding box center [624, 201] width 803 height 18
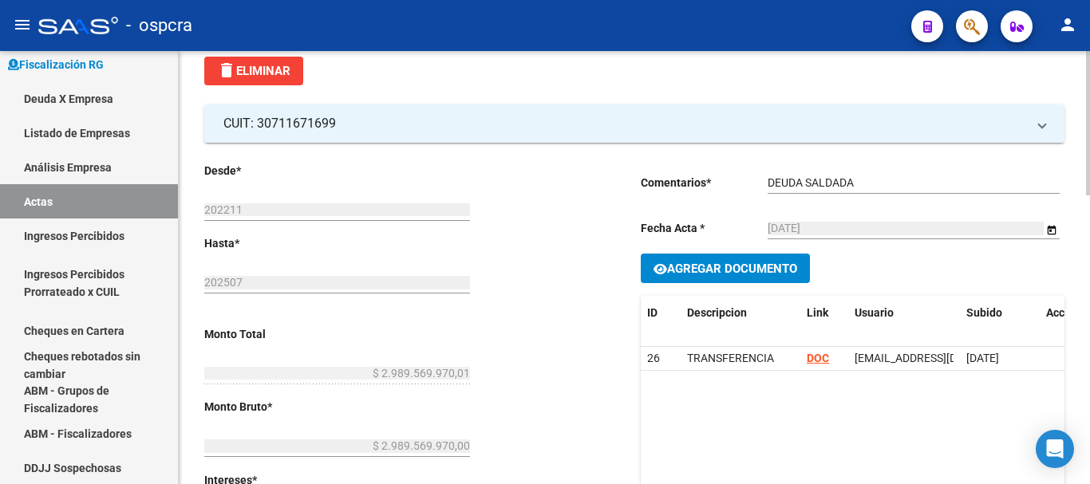
scroll to position [70, 0]
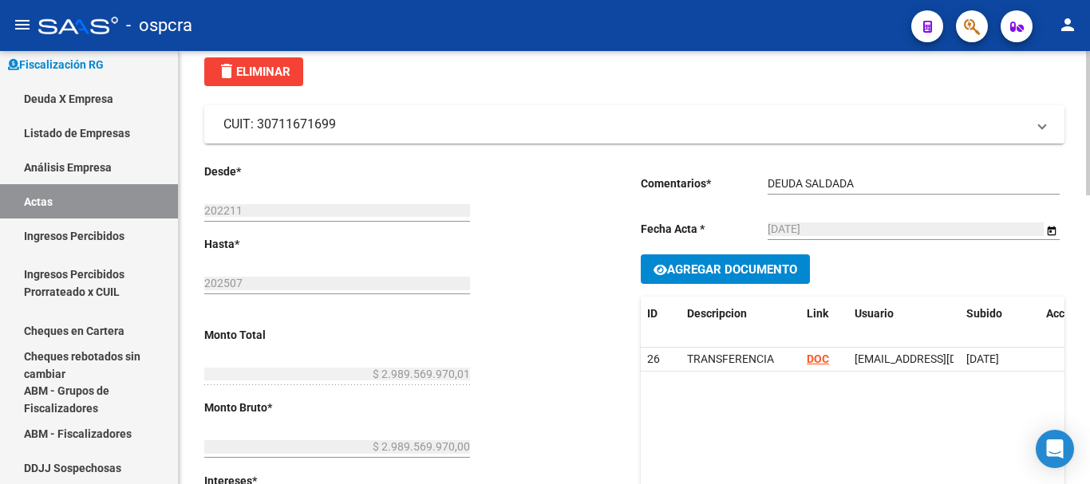
drag, startPoint x: 341, startPoint y: 125, endPoint x: 257, endPoint y: 126, distance: 83.8
click at [257, 126] on mat-panel-title "CUIT: 30711671699" at bounding box center [624, 125] width 803 height 18
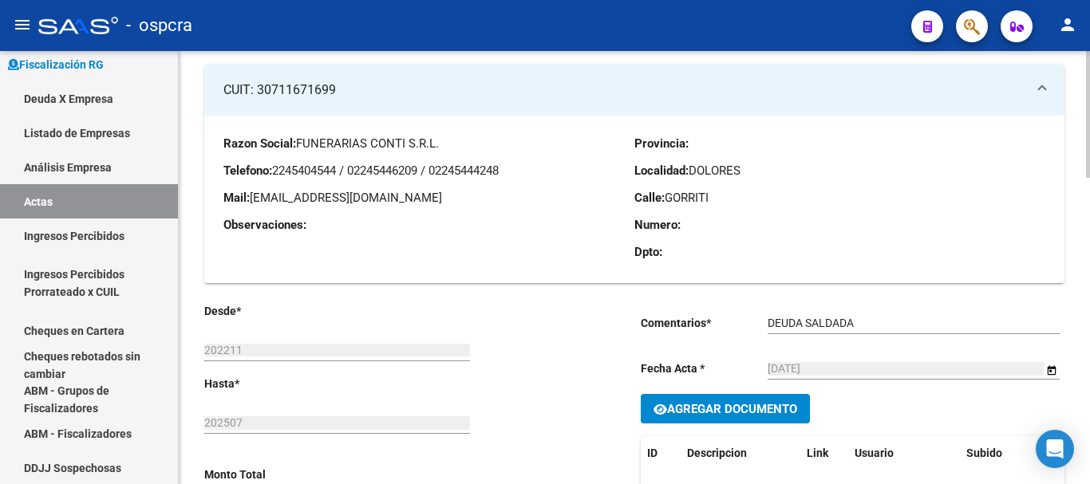
scroll to position [150, 0]
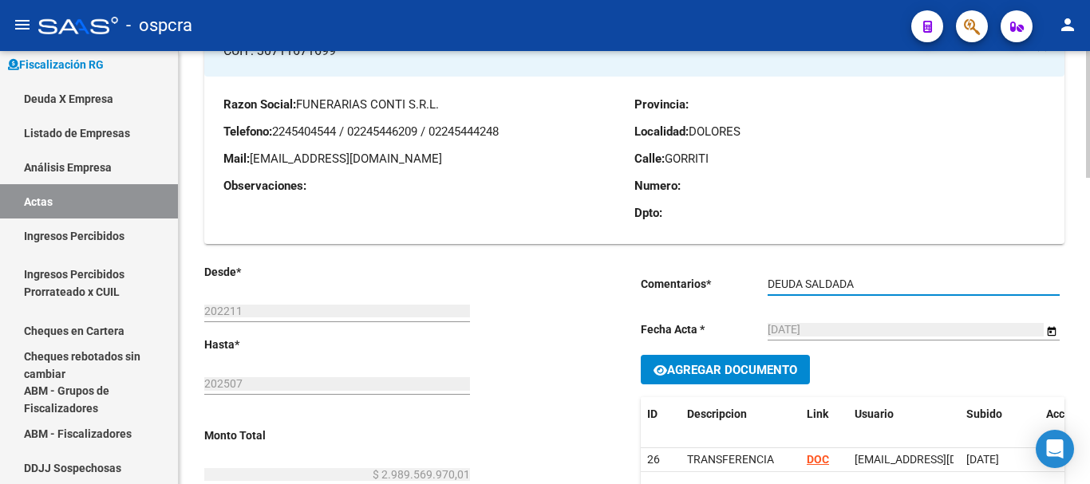
drag, startPoint x: 857, startPoint y: 279, endPoint x: 733, endPoint y: 269, distance: 124.1
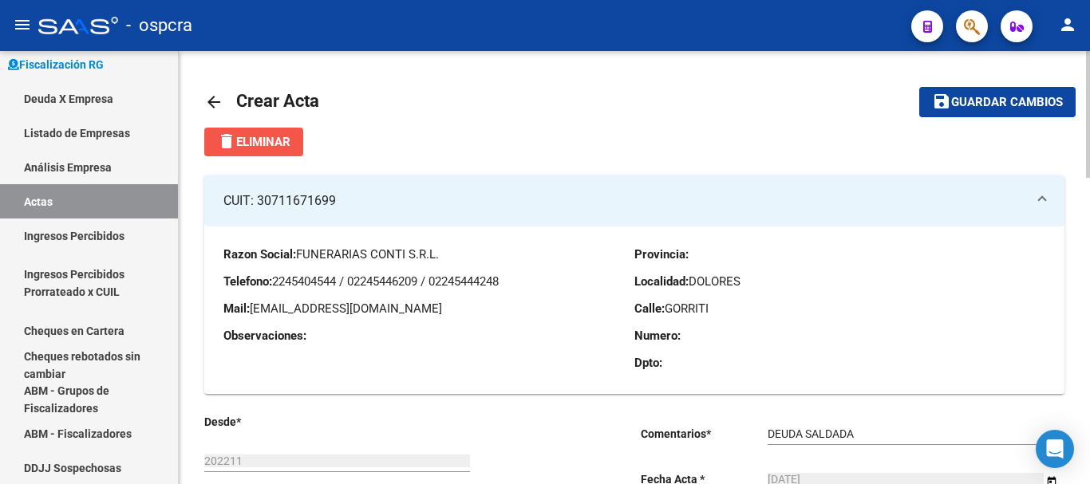
click at [262, 134] on button "delete Eliminar" at bounding box center [253, 142] width 99 height 29
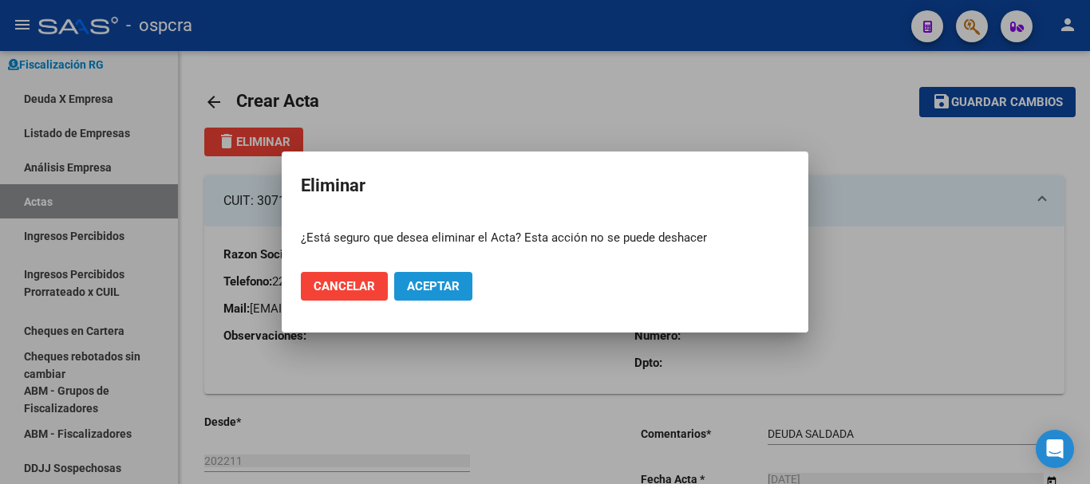
click at [420, 289] on span "Aceptar" at bounding box center [433, 286] width 53 height 14
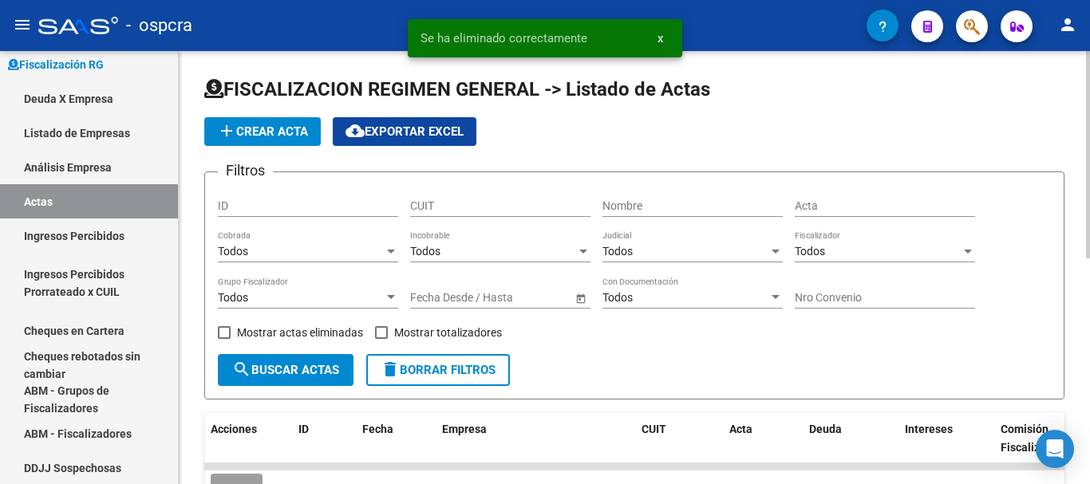
click at [270, 325] on span "Mostrar actas eliminadas" at bounding box center [300, 332] width 126 height 19
click at [224, 339] on input "Mostrar actas eliminadas" at bounding box center [223, 339] width 1 height 1
checkbox input "true"
click at [294, 371] on span "search Buscar Actas" at bounding box center [285, 370] width 107 height 14
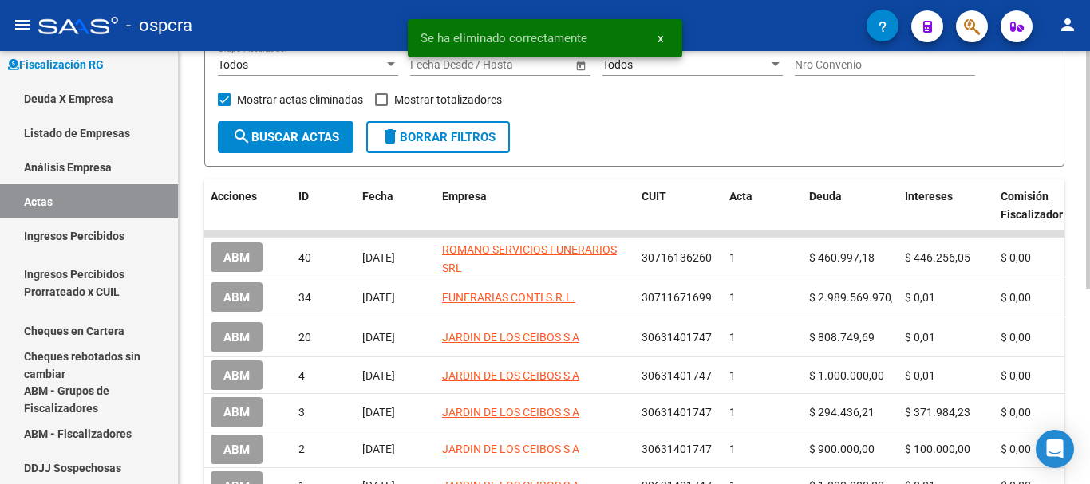
scroll to position [239, 0]
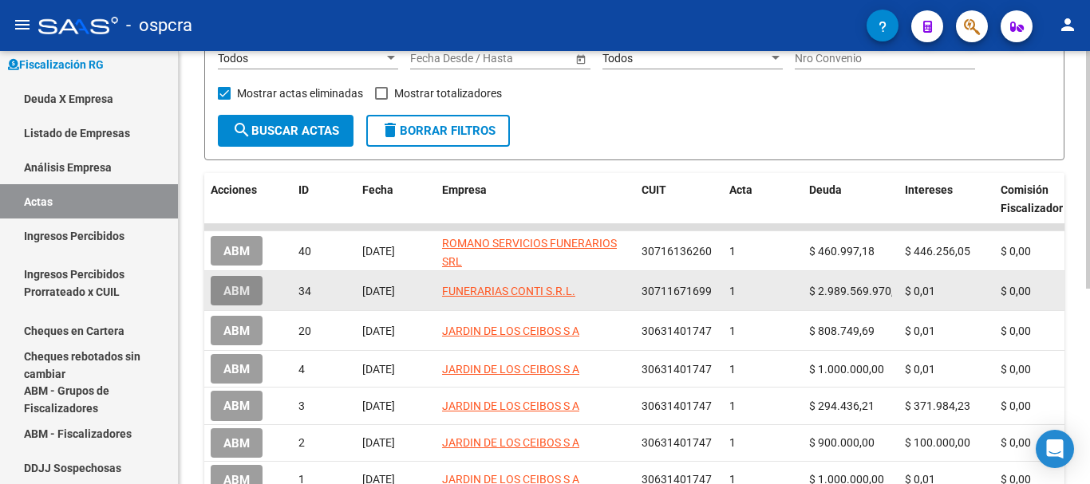
click at [235, 290] on span "ABM" at bounding box center [236, 291] width 26 height 14
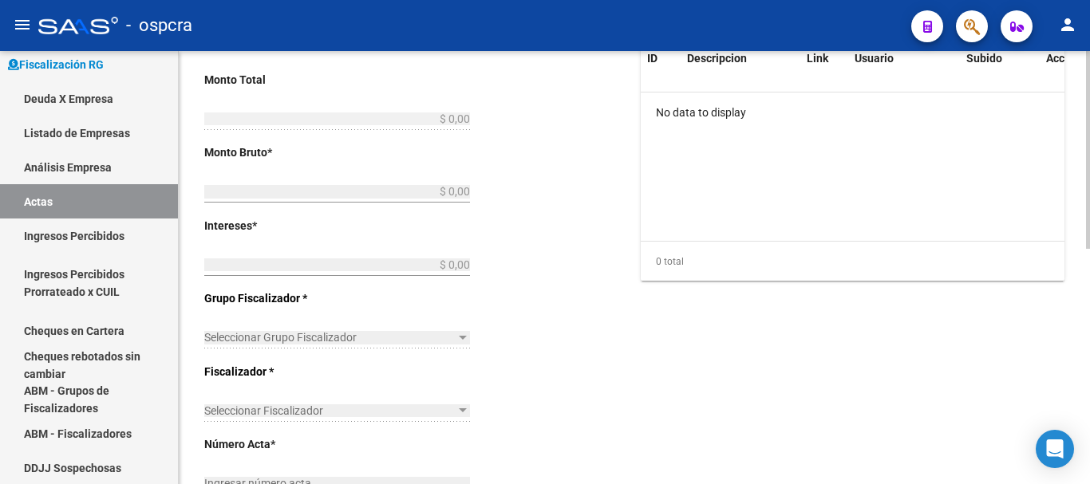
type input "202211"
type input "202507"
type input "$ 2.989.569.970,01"
type input "$ 2.989.569.970,00"
type input "$ 0,01"
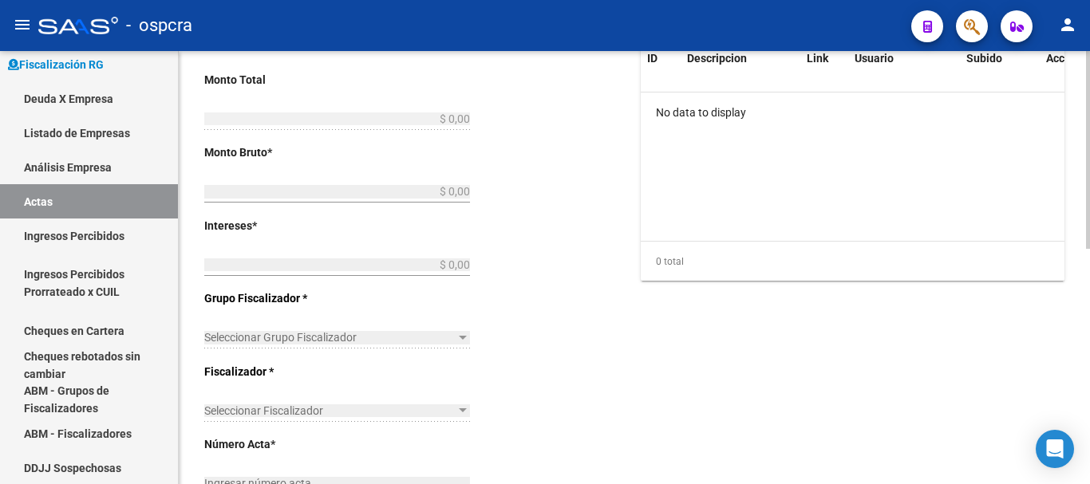
type input "1"
checkbox input "true"
type input "DEUDA SALDADA"
type input "[DATE]"
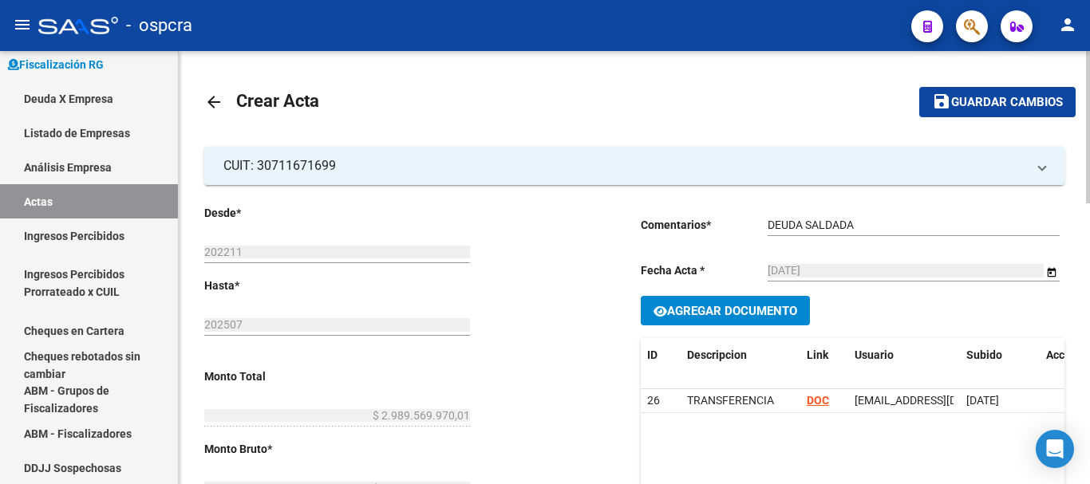
scroll to position [160, 0]
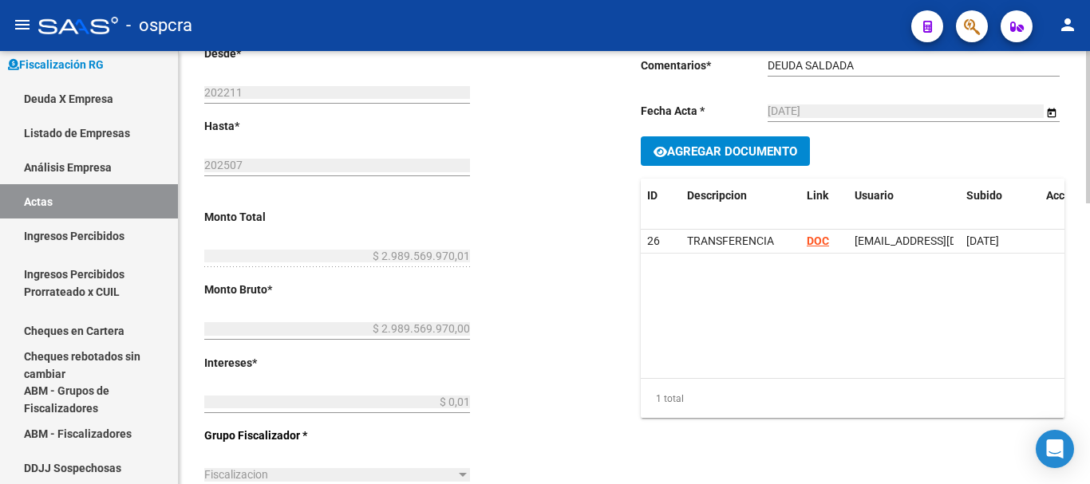
click at [473, 260] on div "Desde * 202211 Ej: 202201 Hasta * 202507 Ej: 202208 Monto Total $ 2.989.569.970…" at bounding box center [396, 453] width 385 height 816
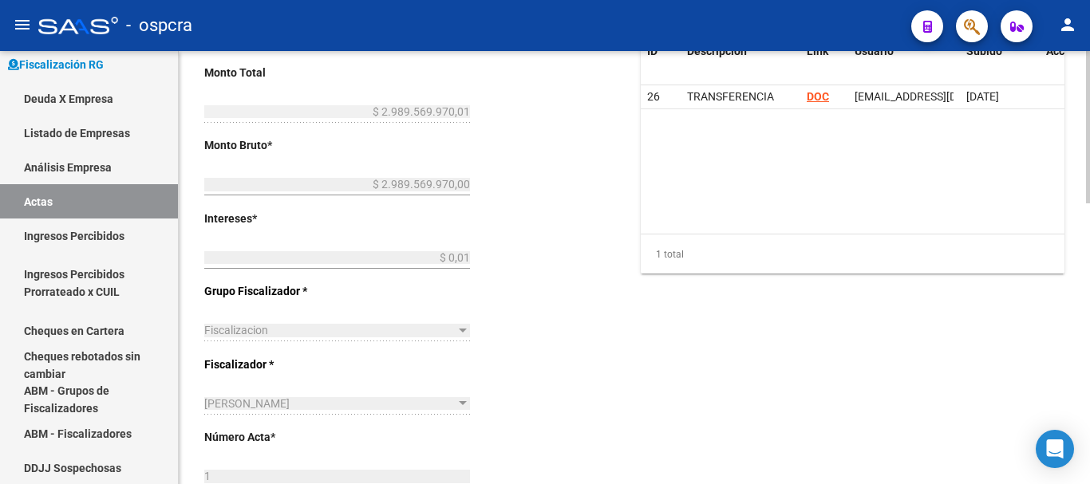
scroll to position [319, 0]
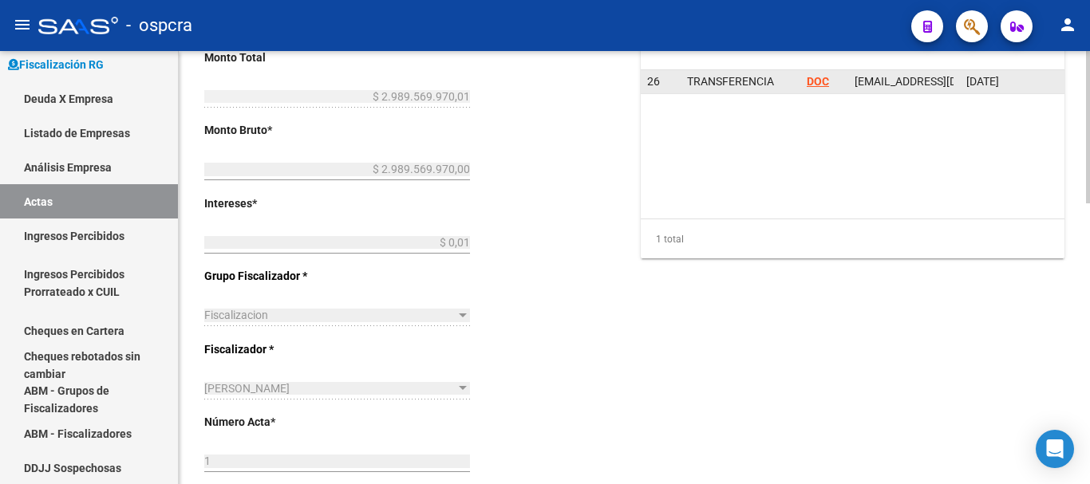
click at [811, 79] on strong "DOC" at bounding box center [818, 81] width 22 height 13
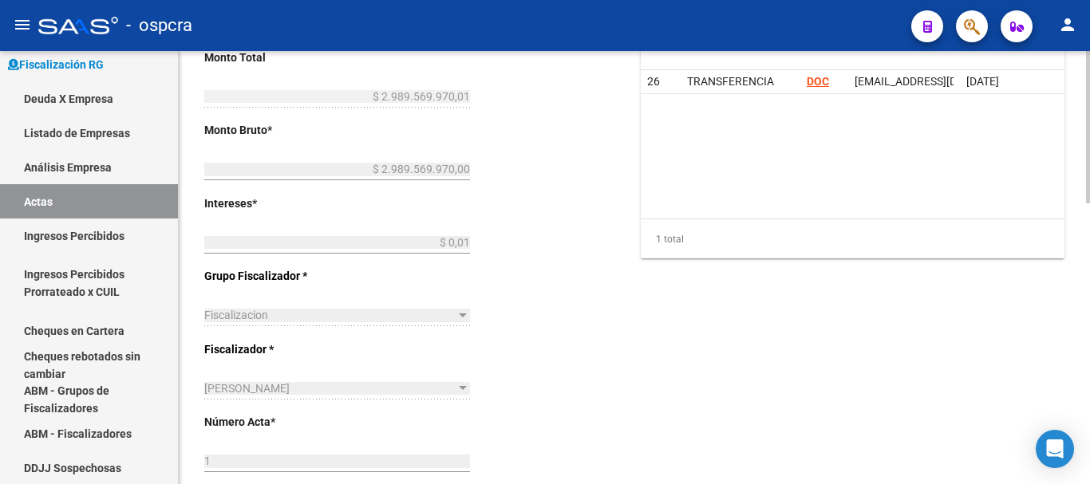
scroll to position [0, 0]
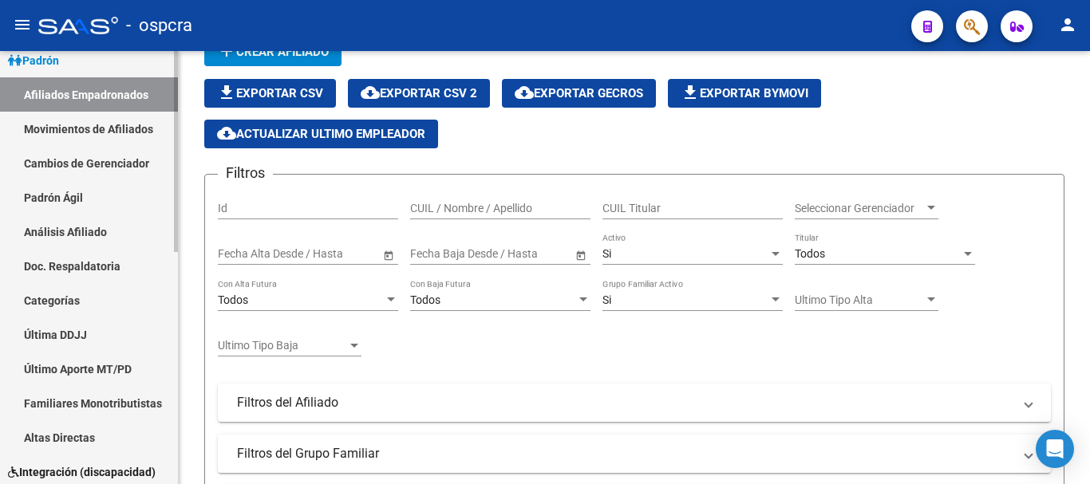
scroll to position [80, 0]
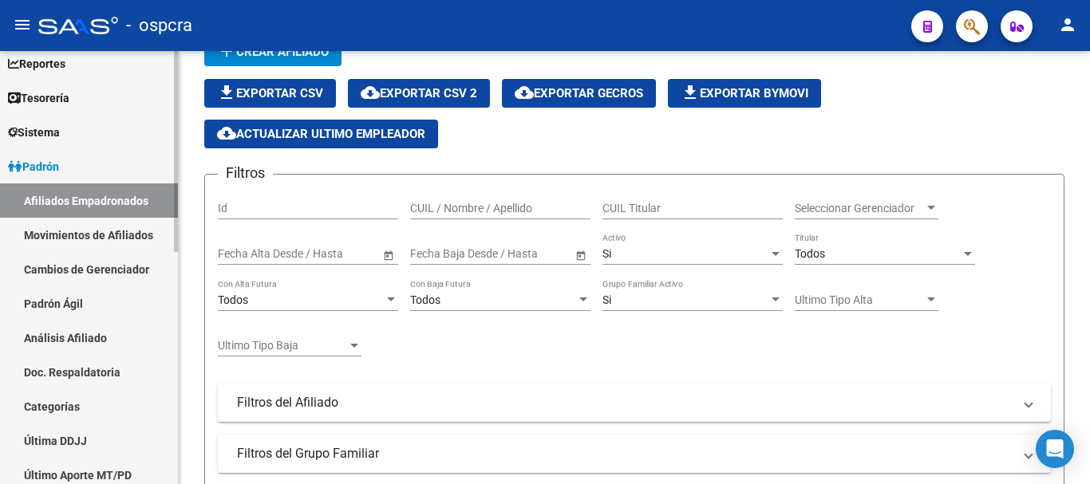
click at [97, 158] on link "Padrón" at bounding box center [89, 166] width 178 height 34
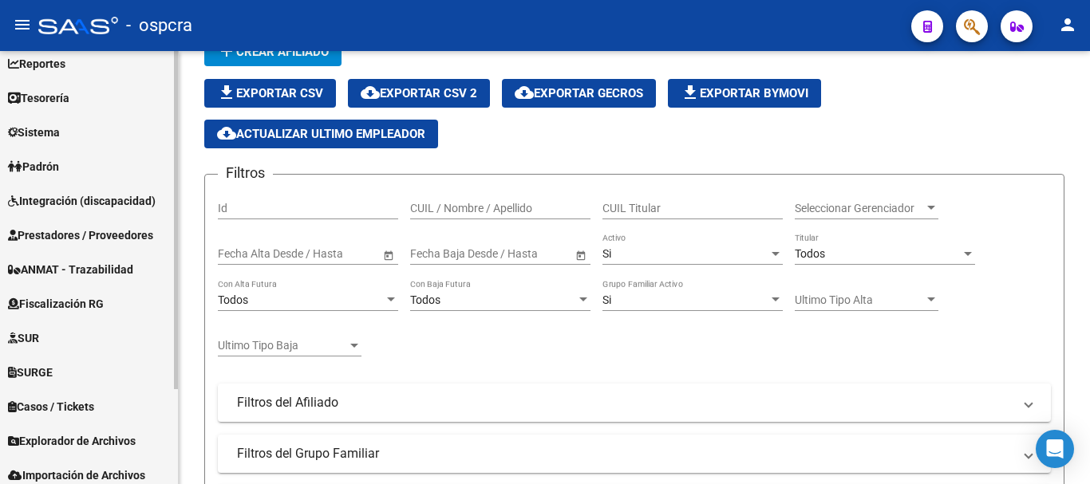
click at [79, 314] on link "Fiscalización RG" at bounding box center [89, 303] width 178 height 34
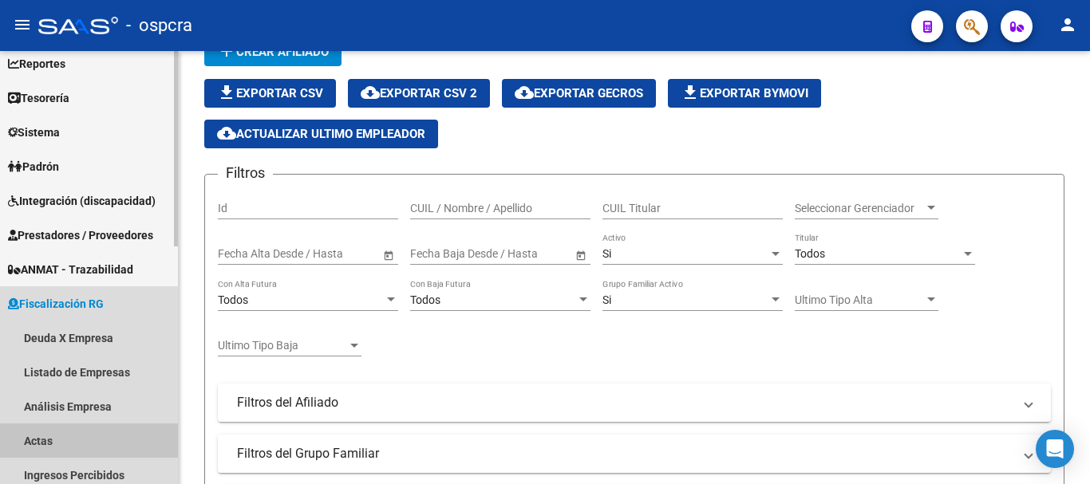
click at [105, 439] on link "Actas" at bounding box center [89, 441] width 178 height 34
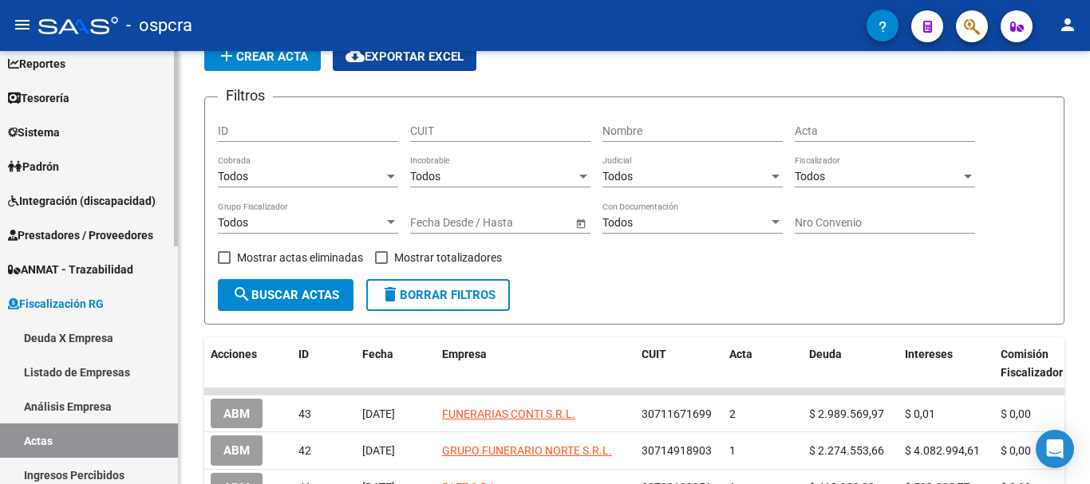
scroll to position [80, 0]
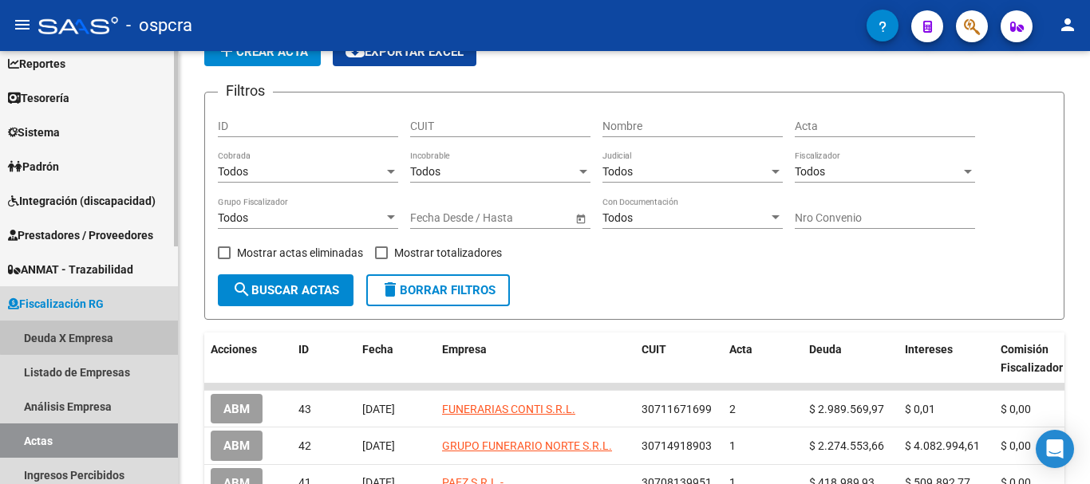
click at [127, 330] on link "Deuda X Empresa" at bounding box center [89, 338] width 178 height 34
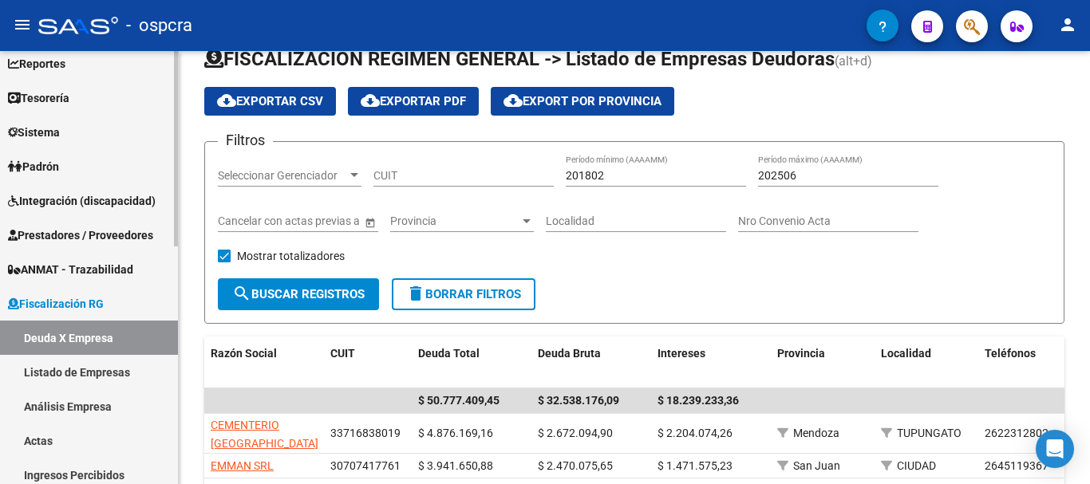
scroll to position [80, 0]
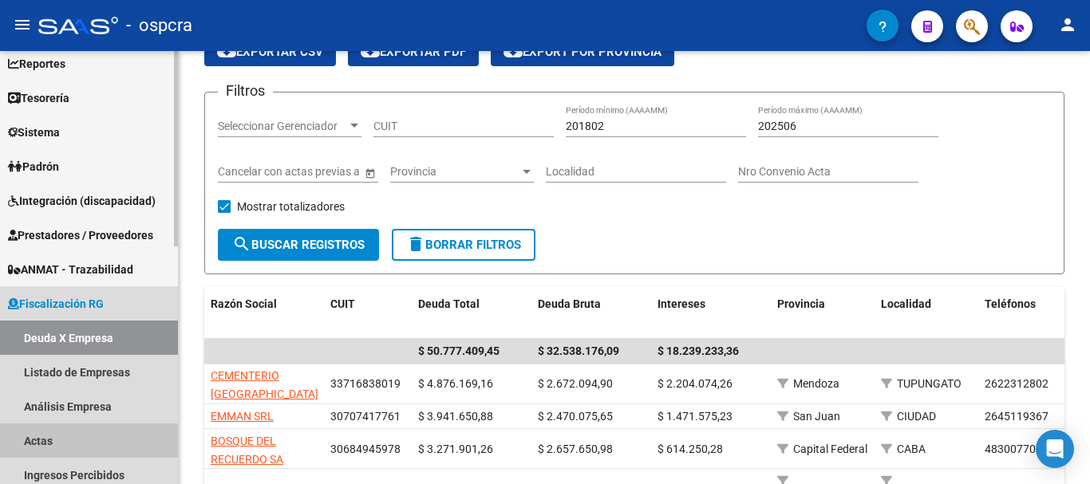
click at [53, 440] on link "Actas" at bounding box center [89, 441] width 178 height 34
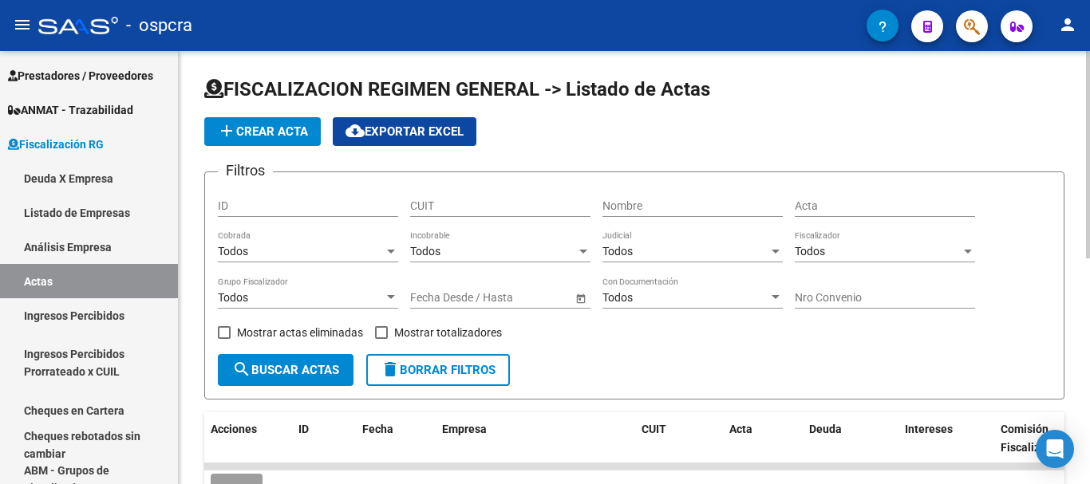
click at [285, 124] on span "add Crear Acta" at bounding box center [262, 131] width 91 height 14
click at [264, 132] on span "add Crear Acta" at bounding box center [262, 131] width 91 height 14
click at [229, 134] on mat-icon "add" at bounding box center [226, 130] width 19 height 19
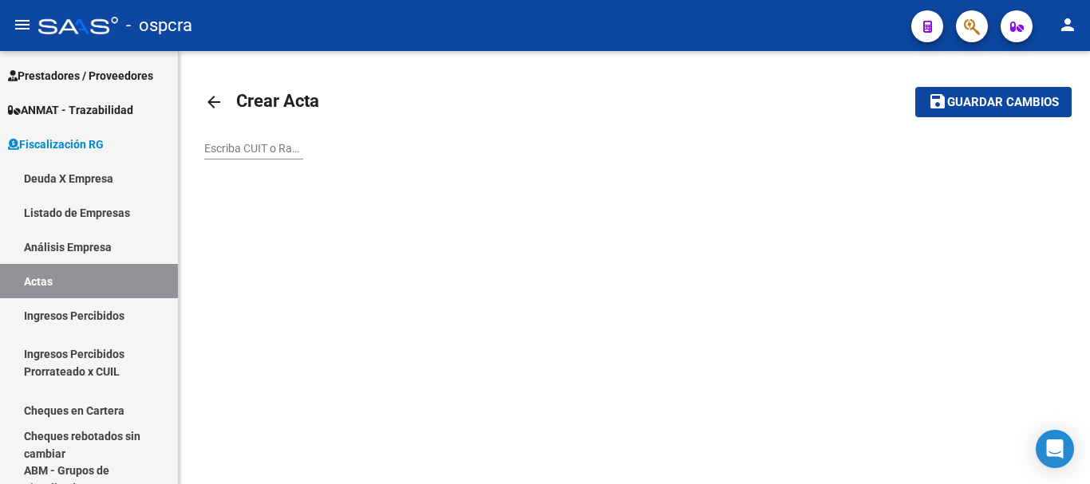
click at [272, 151] on input "Escriba CUIT o Razón Social para buscar" at bounding box center [253, 149] width 99 height 14
paste input "33684087369"
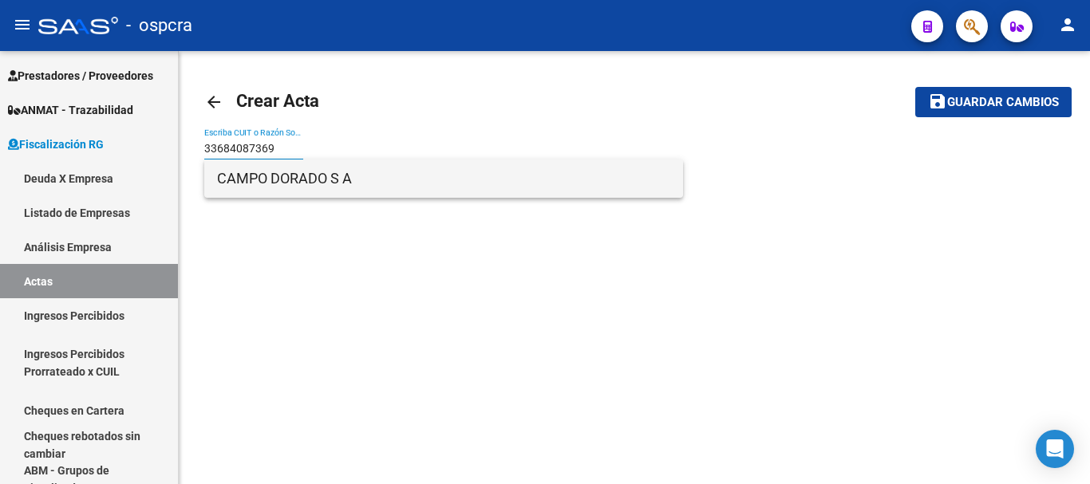
type input "33684087369"
click at [451, 192] on span "CAMPO DORADO S A" at bounding box center [443, 179] width 453 height 38
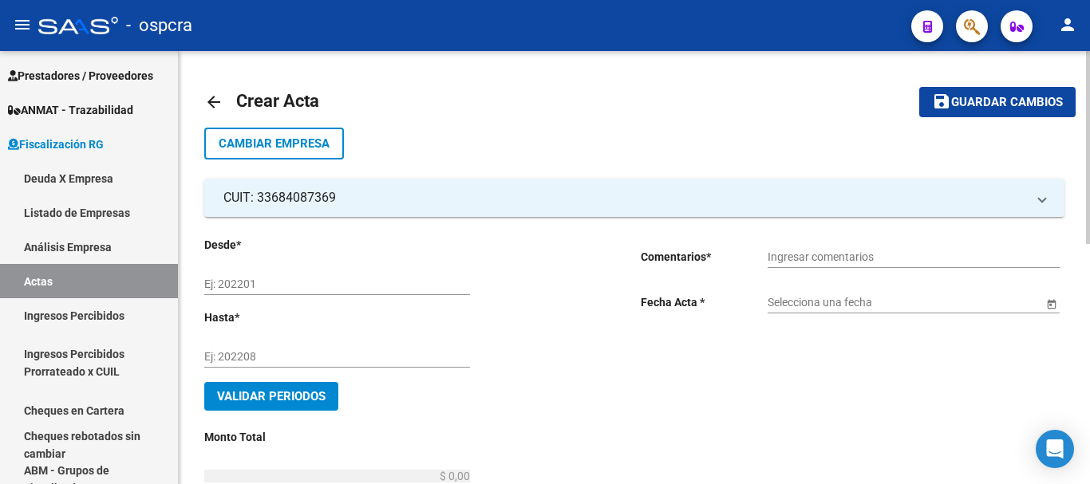
click at [284, 286] on input "Ej: 202201" at bounding box center [337, 285] width 266 height 14
type input "202506"
click at [324, 358] on input "Ej: 202208" at bounding box center [337, 357] width 266 height 14
type input "202507"
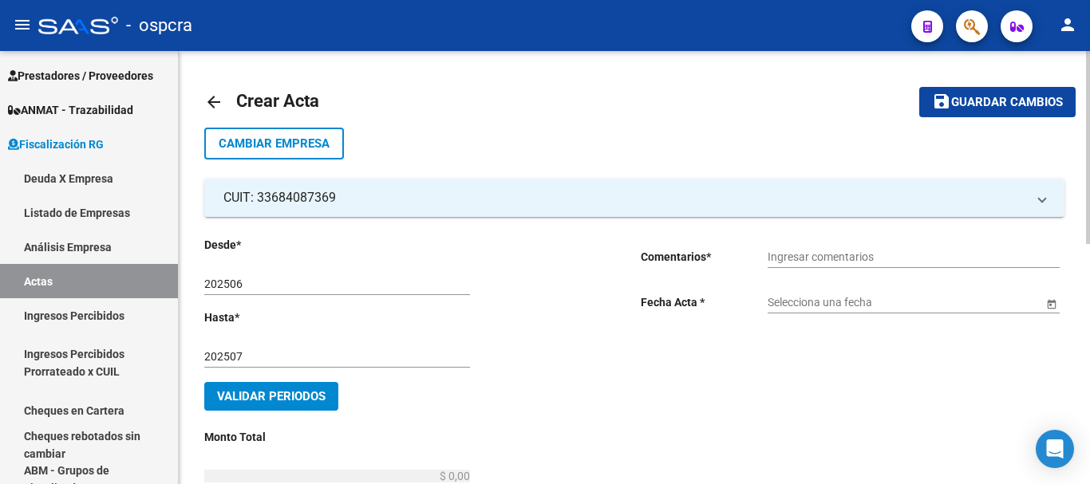
click at [840, 245] on div "Ingresar comentarios" at bounding box center [914, 252] width 292 height 32
type input "PAGO"
click at [855, 307] on input "Selecciona una fecha" at bounding box center [905, 303] width 275 height 14
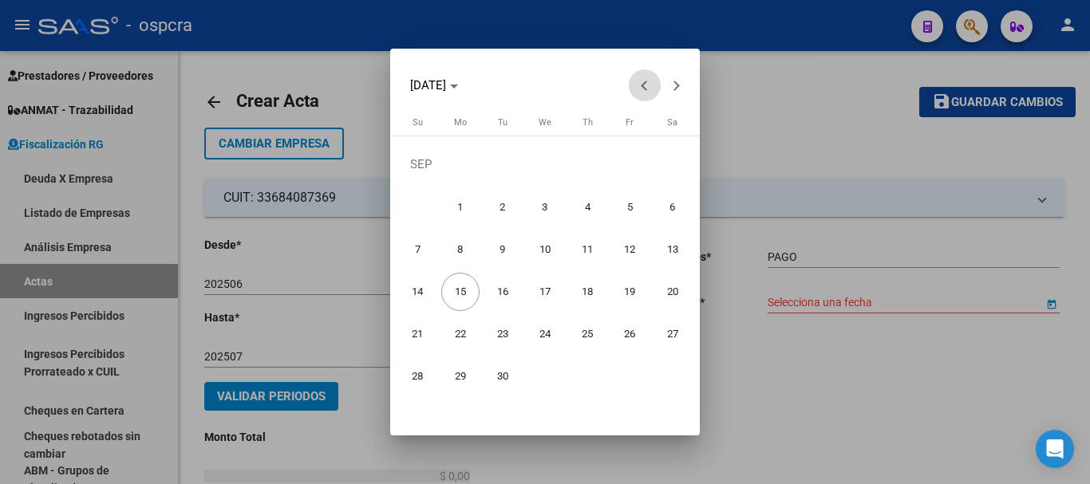
click at [648, 74] on span "Previous month" at bounding box center [645, 85] width 32 height 32
click at [452, 334] on span "25" at bounding box center [460, 334] width 38 height 38
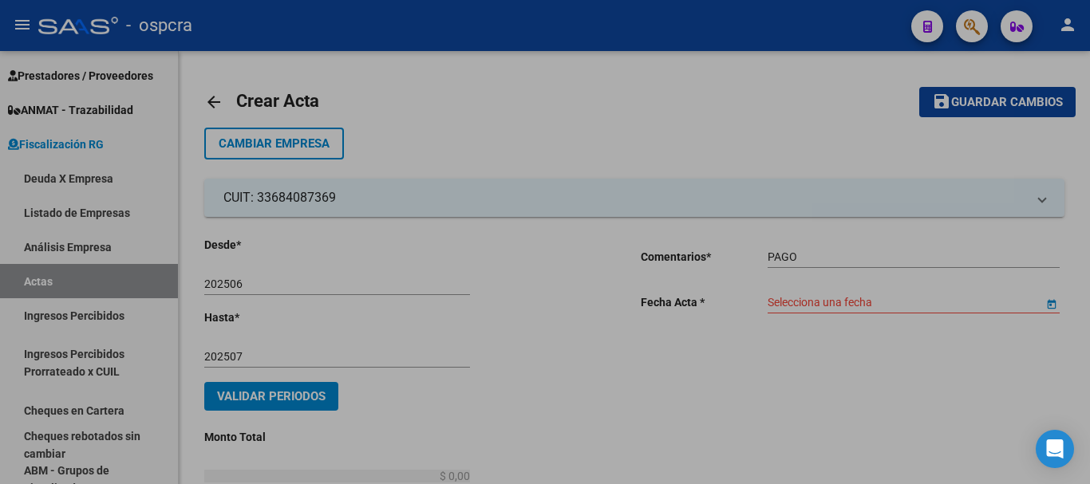
type input "[DATE]"
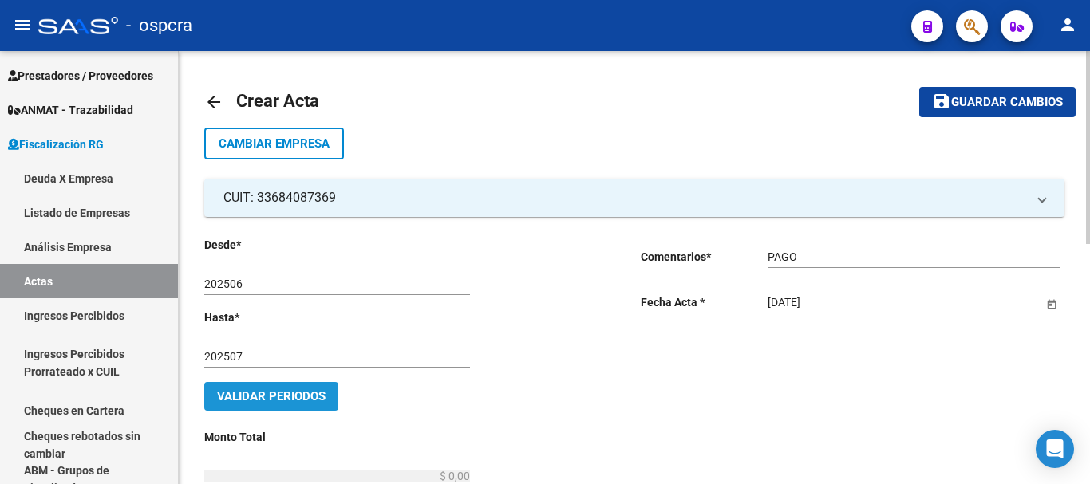
click at [282, 390] on span "Validar Periodos" at bounding box center [271, 396] width 109 height 14
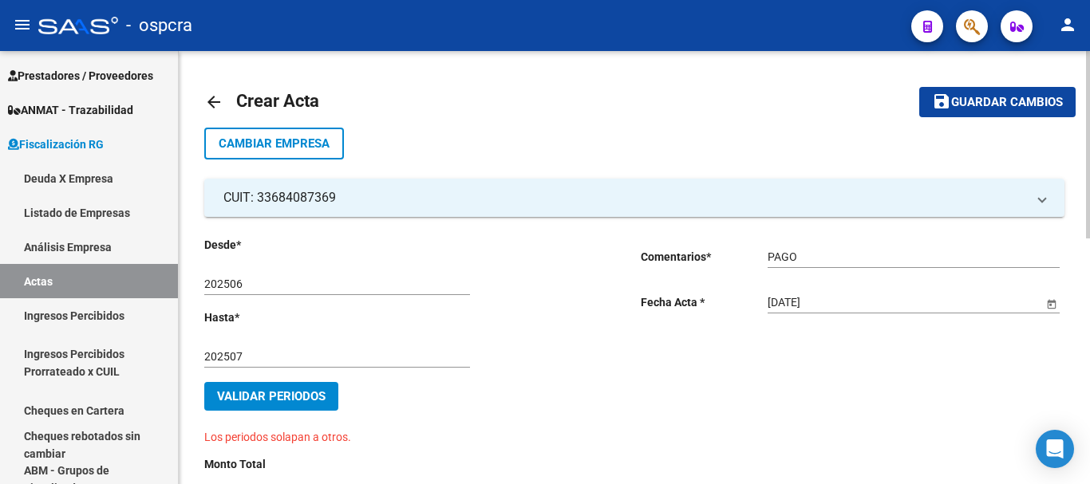
click at [323, 394] on span "Validar Periodos" at bounding box center [271, 396] width 109 height 14
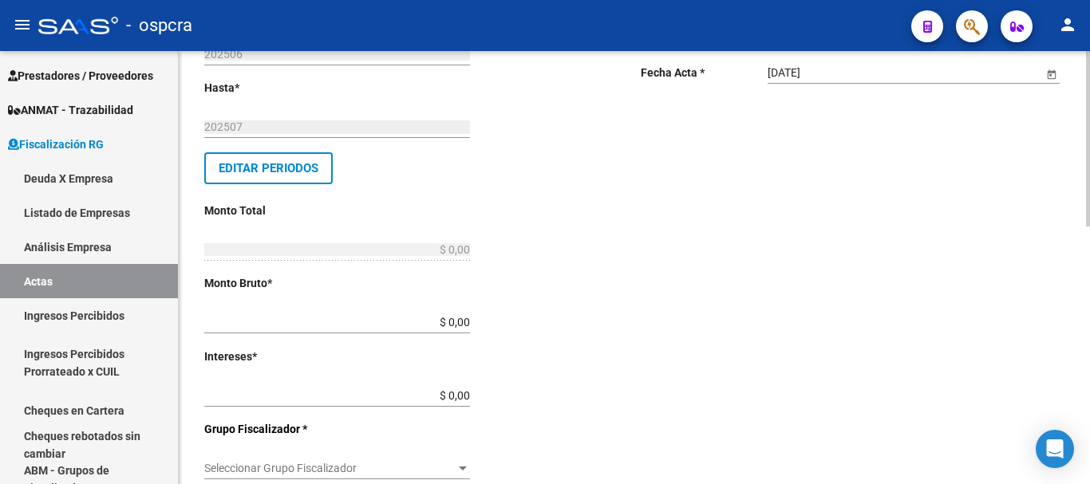
scroll to position [239, 0]
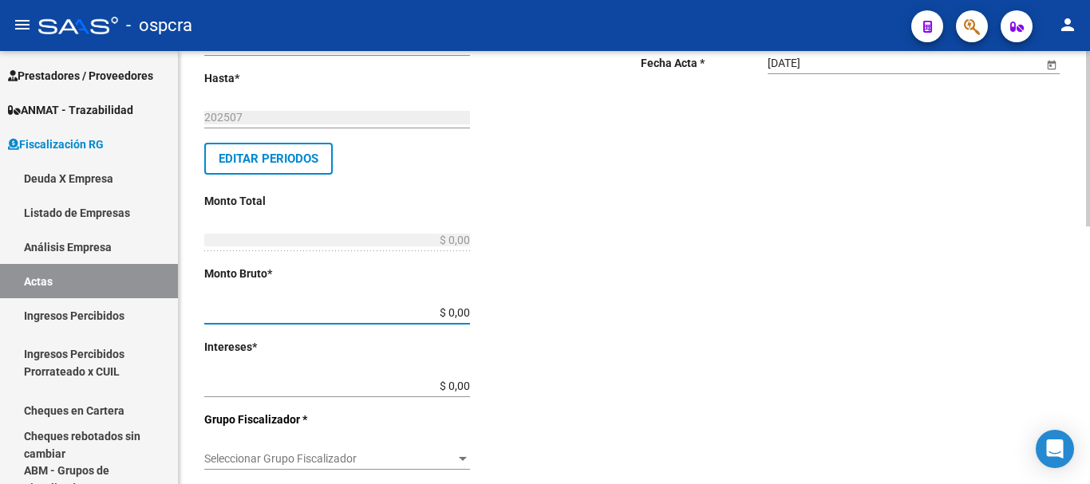
drag, startPoint x: 449, startPoint y: 310, endPoint x: 499, endPoint y: 310, distance: 50.3
click at [499, 310] on div "Desde * 202506 Ej: 202201 Hasta * 202507 Ej: 202208 Editar Periodos Monto Total…" at bounding box center [396, 421] width 385 height 848
paste input "1.053.933,05"
type input "$ 1.053.933,05"
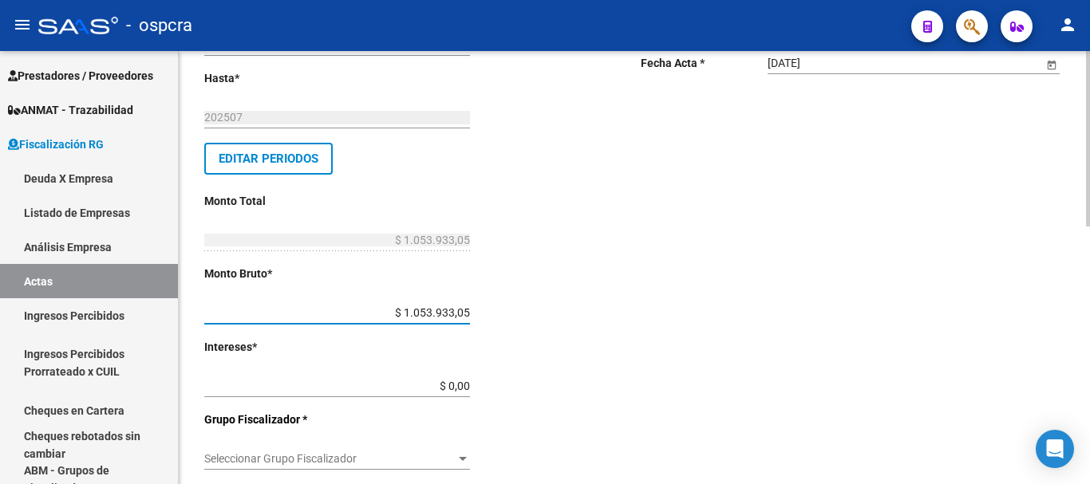
drag, startPoint x: 468, startPoint y: 388, endPoint x: 484, endPoint y: 388, distance: 16.8
click at [484, 388] on div "Desde * 202506 Ej: 202201 Hasta * 202507 Ej: 202208 Editar Periodos Monto Total…" at bounding box center [396, 421] width 385 height 848
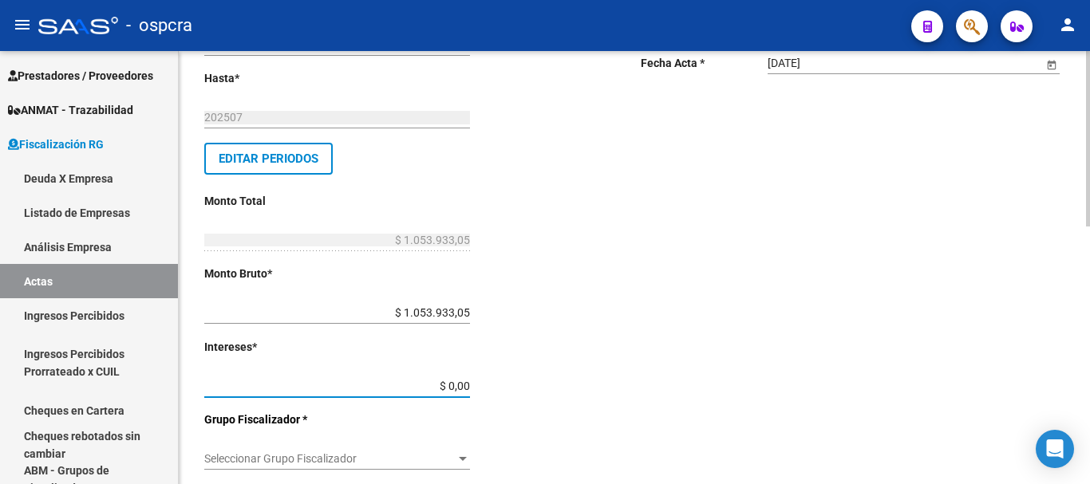
type input "$ 0,01"
type input "$ 1.053.933,06"
click at [568, 326] on div "Desde * 202506 Ej: 202201 Hasta * 202507 Ej: 202208 Editar Periodos Monto Total…" at bounding box center [396, 421] width 385 height 848
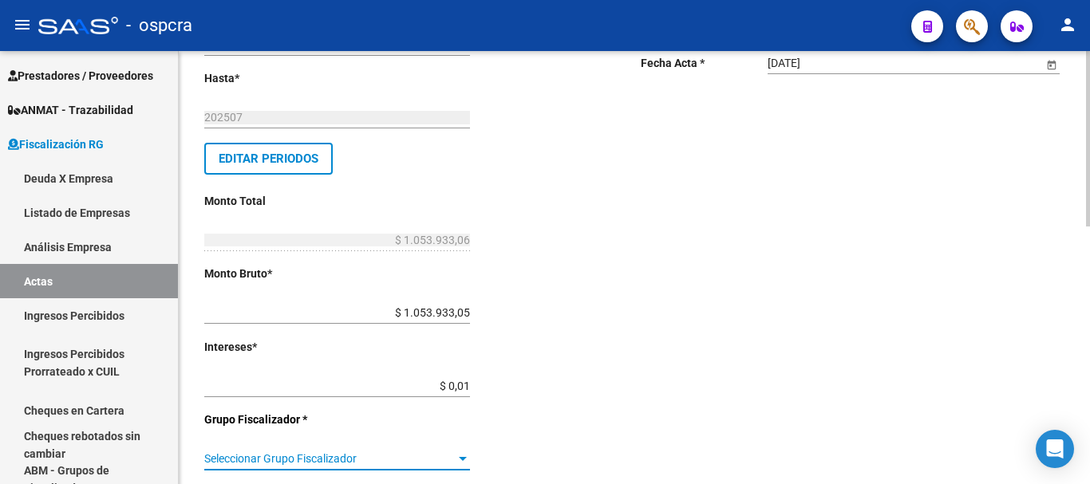
click at [413, 457] on span "Seleccionar Grupo Fiscalizador" at bounding box center [329, 459] width 251 height 14
click at [398, 460] on div "Fiscalizacion" at bounding box center [329, 459] width 251 height 14
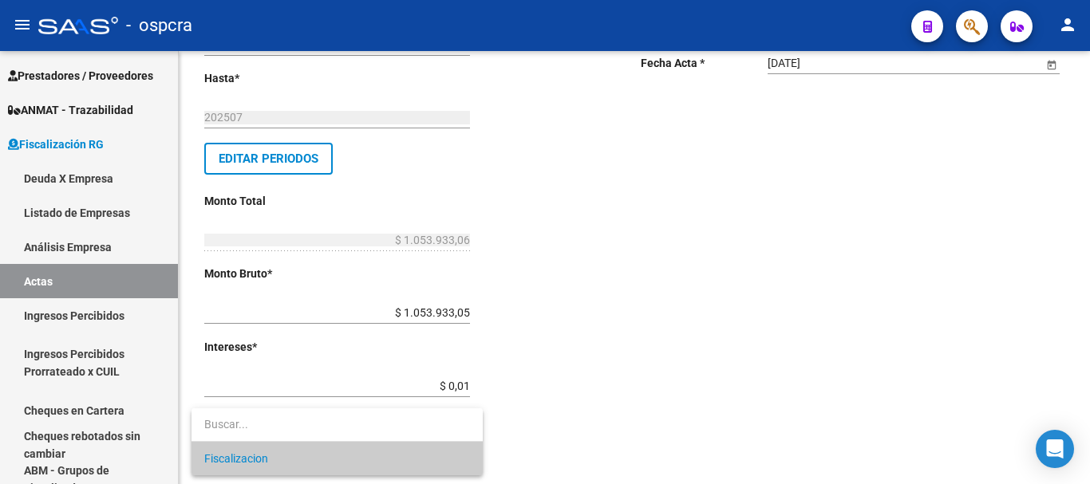
click at [668, 275] on div at bounding box center [545, 242] width 1090 height 484
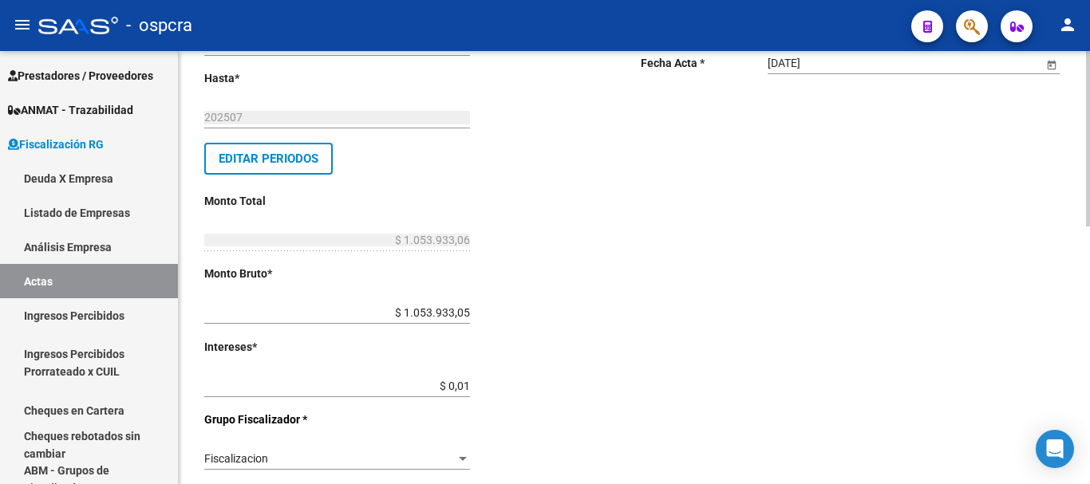
click at [460, 460] on div at bounding box center [463, 459] width 8 height 4
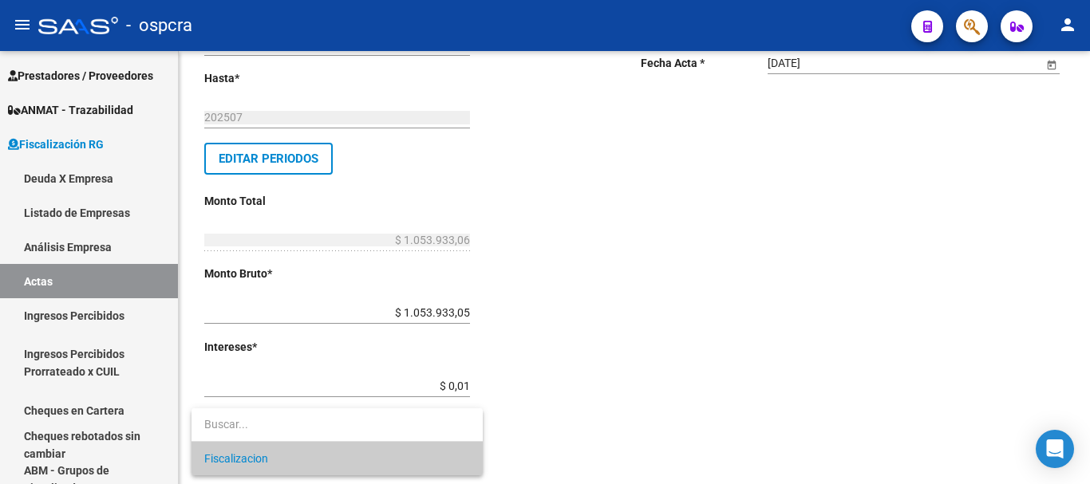
click at [712, 304] on div at bounding box center [545, 242] width 1090 height 484
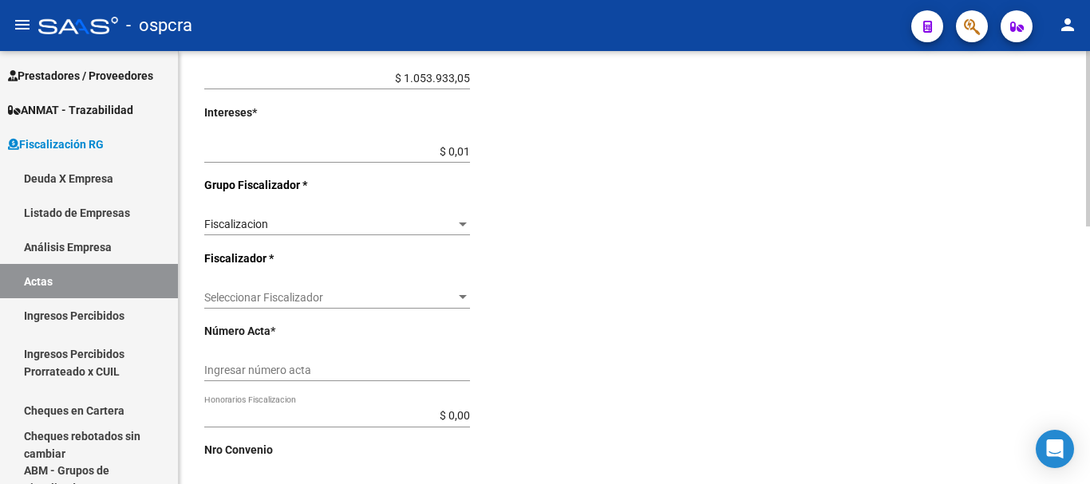
scroll to position [479, 0]
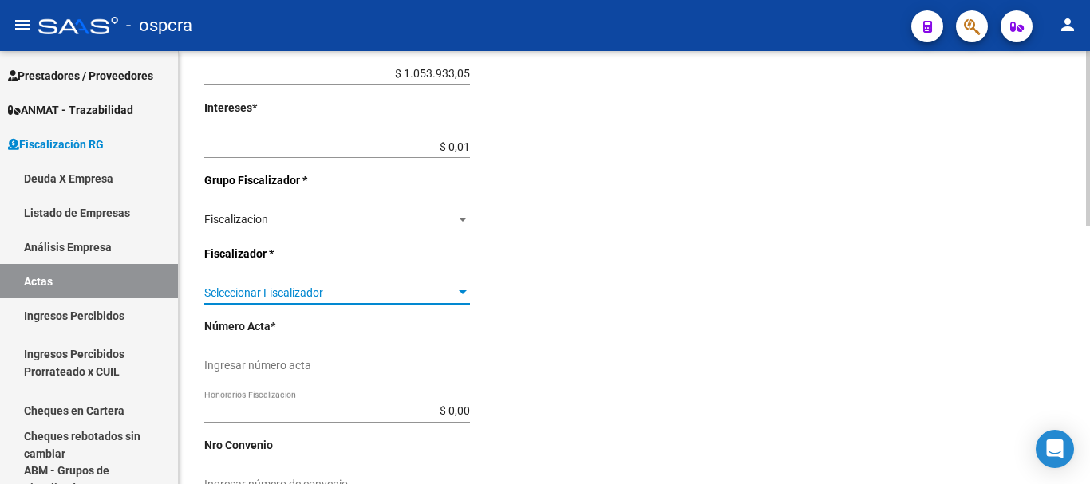
click at [456, 287] on div at bounding box center [463, 292] width 14 height 13
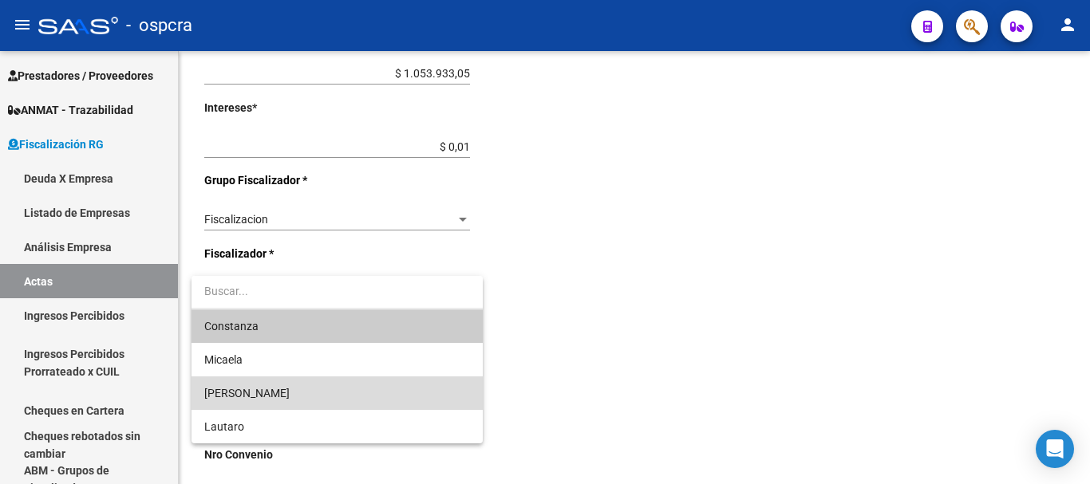
click at [424, 395] on span "[PERSON_NAME]" at bounding box center [337, 394] width 266 height 34
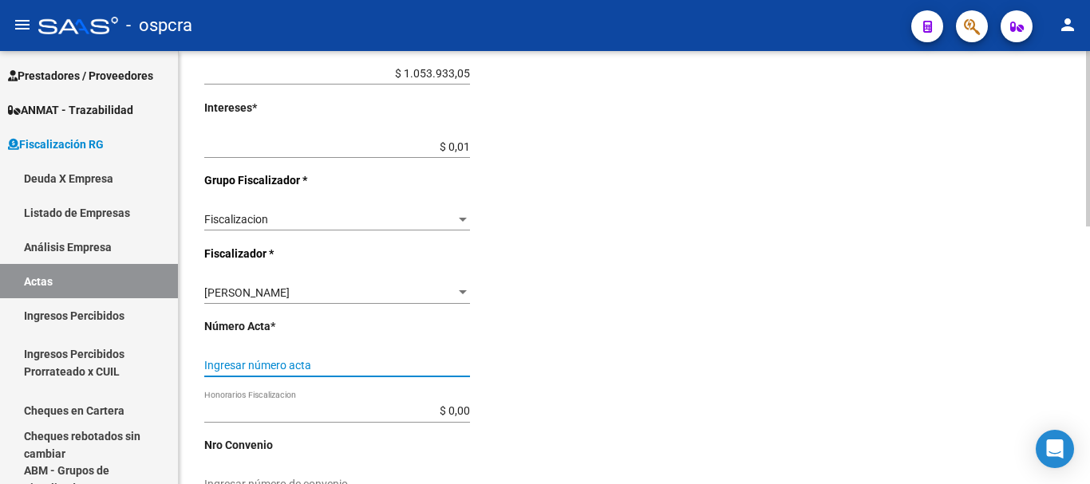
click at [430, 366] on input "Ingresar número acta" at bounding box center [337, 366] width 266 height 14
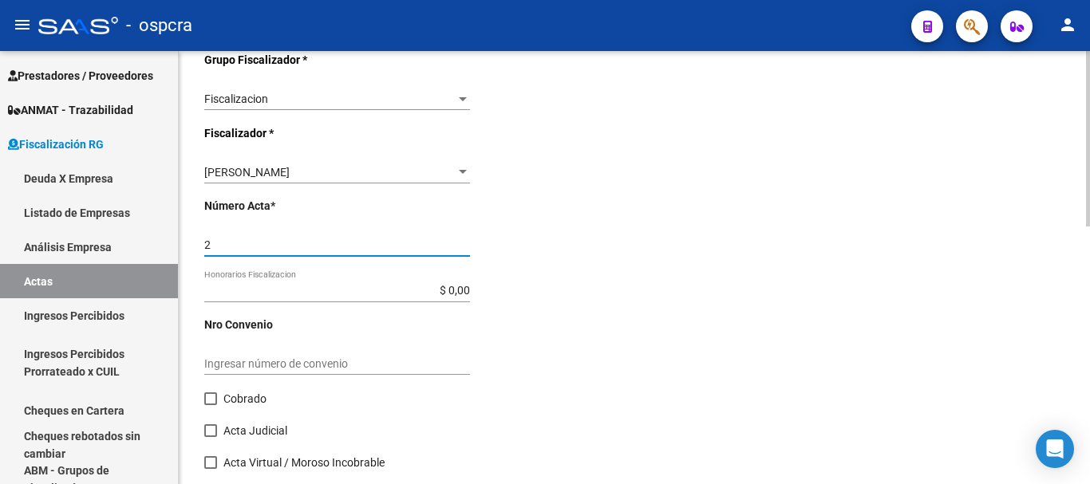
scroll to position [638, 0]
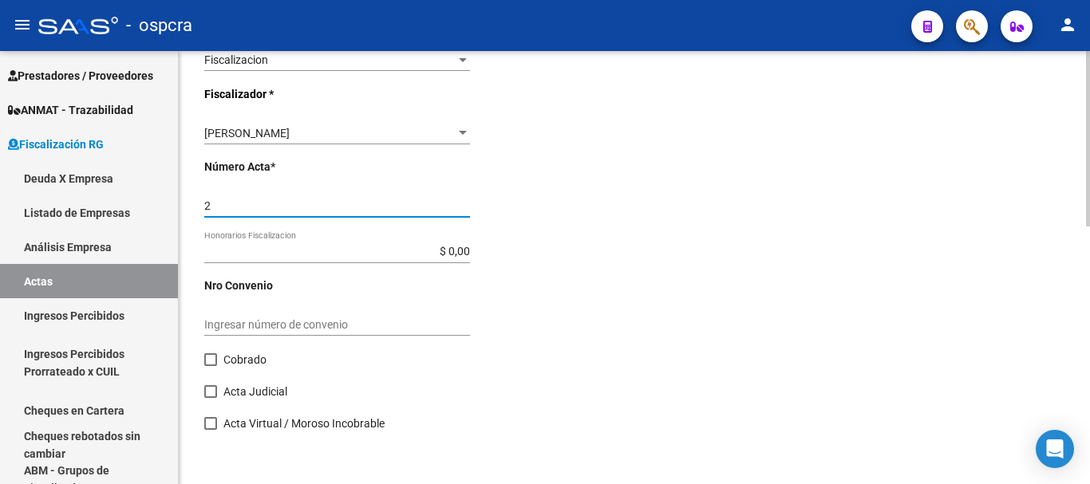
type input "2"
click at [219, 353] on label "Cobrado" at bounding box center [235, 359] width 62 height 19
click at [211, 366] on input "Cobrado" at bounding box center [210, 366] width 1 height 1
checkbox input "true"
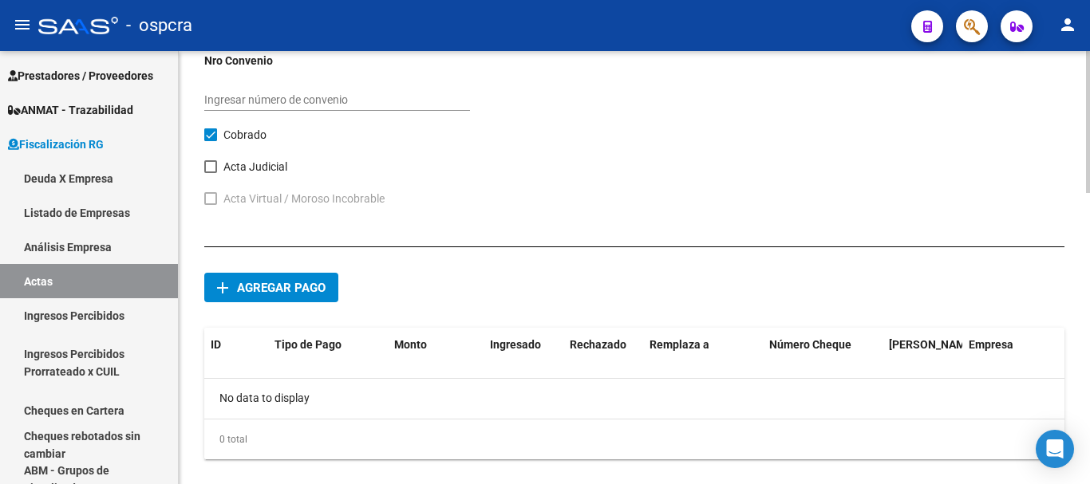
scroll to position [878, 0]
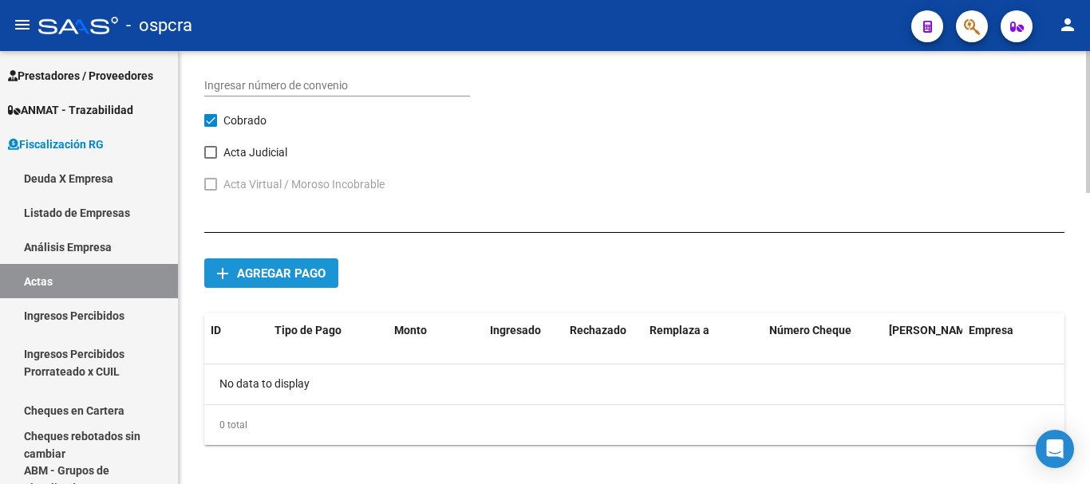
click at [258, 270] on span "Agregar pago" at bounding box center [281, 273] width 89 height 14
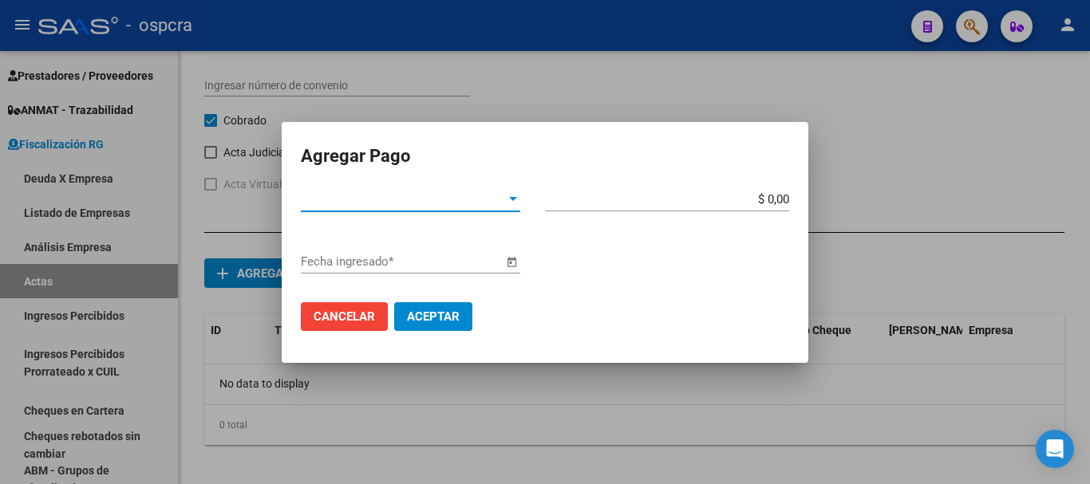
click at [432, 203] on span "Tipo de Pago *" at bounding box center [403, 199] width 205 height 14
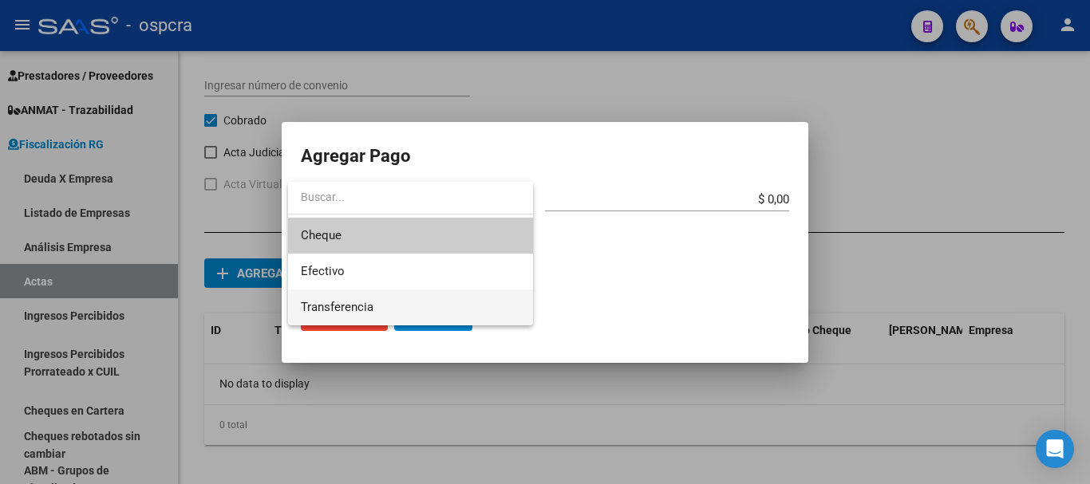
drag, startPoint x: 412, startPoint y: 312, endPoint x: 659, endPoint y: 208, distance: 267.5
click at [412, 308] on span "Transferencia" at bounding box center [410, 308] width 219 height 36
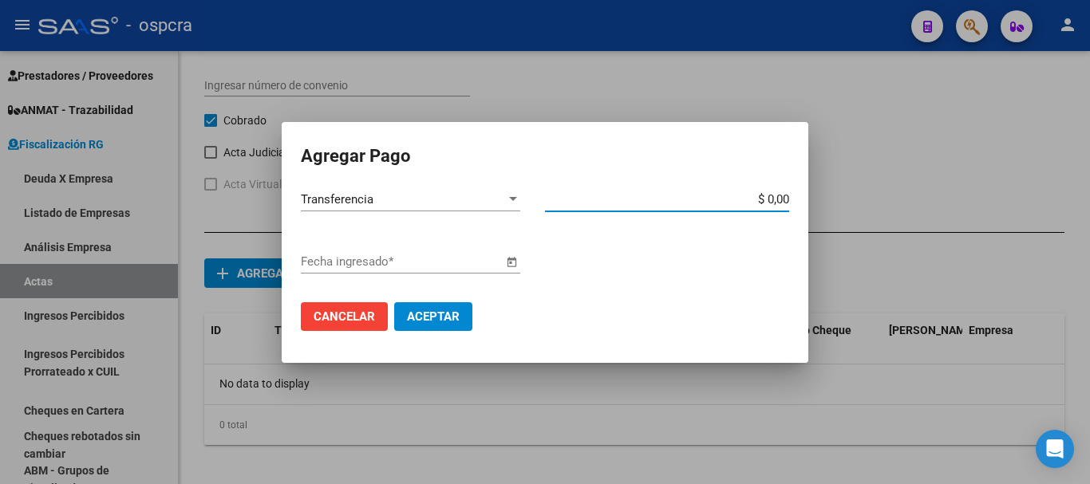
drag, startPoint x: 768, startPoint y: 199, endPoint x: 807, endPoint y: 194, distance: 38.7
click at [807, 194] on mat-dialog-content "Transferencia Tipo de Pago * $ 0,00 Monto bruto * Fecha ingresado * Cancelar Ac…" at bounding box center [545, 265] width 527 height 156
paste input "1.053.933,05"
type input "$ 1.053.933,05"
click at [636, 287] on div "Fecha ingresado *" at bounding box center [545, 270] width 488 height 40
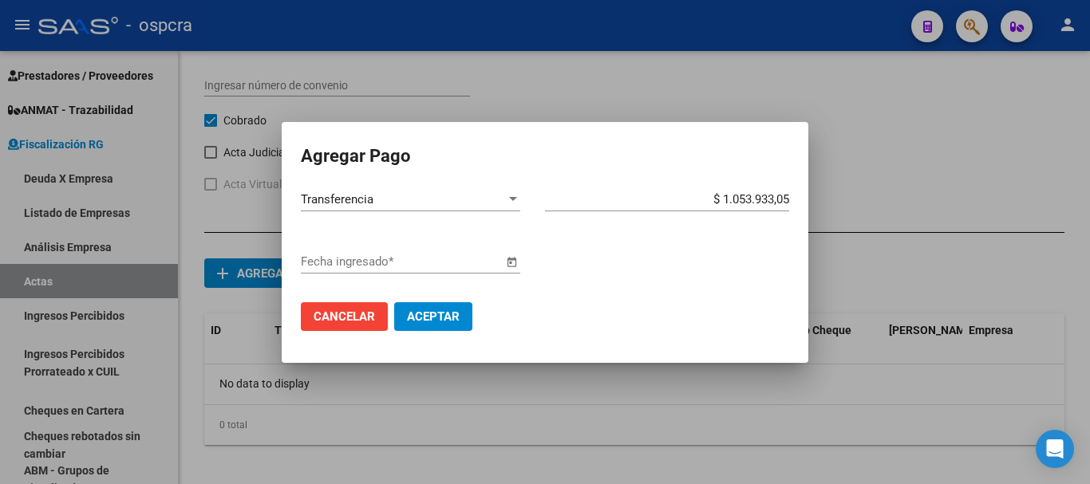
click at [469, 266] on input "Fecha ingresado *" at bounding box center [402, 262] width 202 height 14
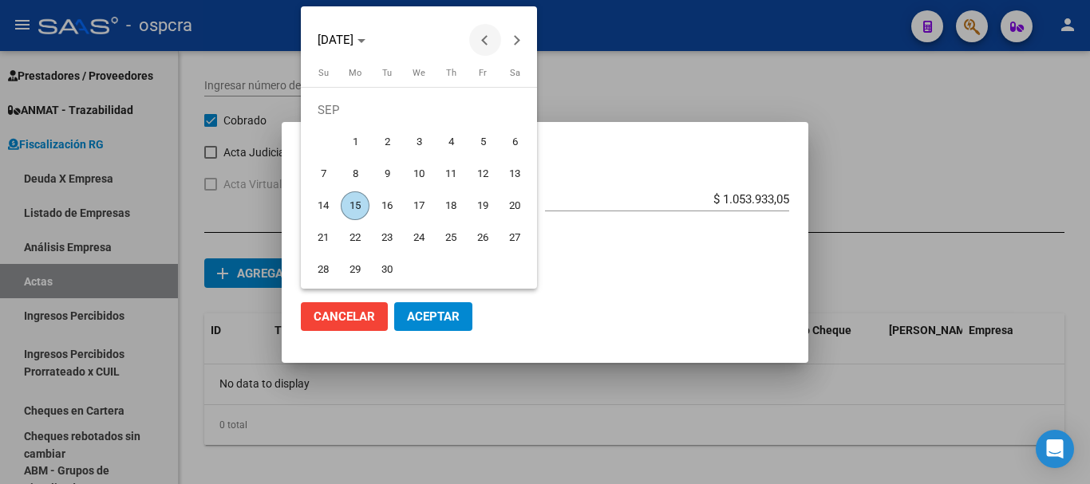
click at [486, 47] on span "Previous month" at bounding box center [485, 40] width 32 height 32
click at [355, 235] on span "25" at bounding box center [355, 237] width 29 height 29
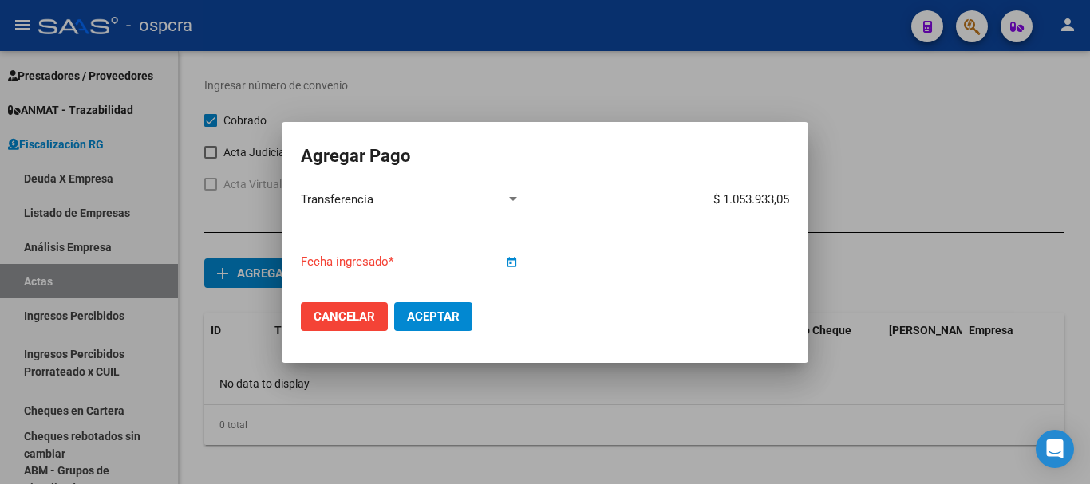
type input "[DATE]"
click at [453, 325] on button "Aceptar" at bounding box center [433, 316] width 78 height 29
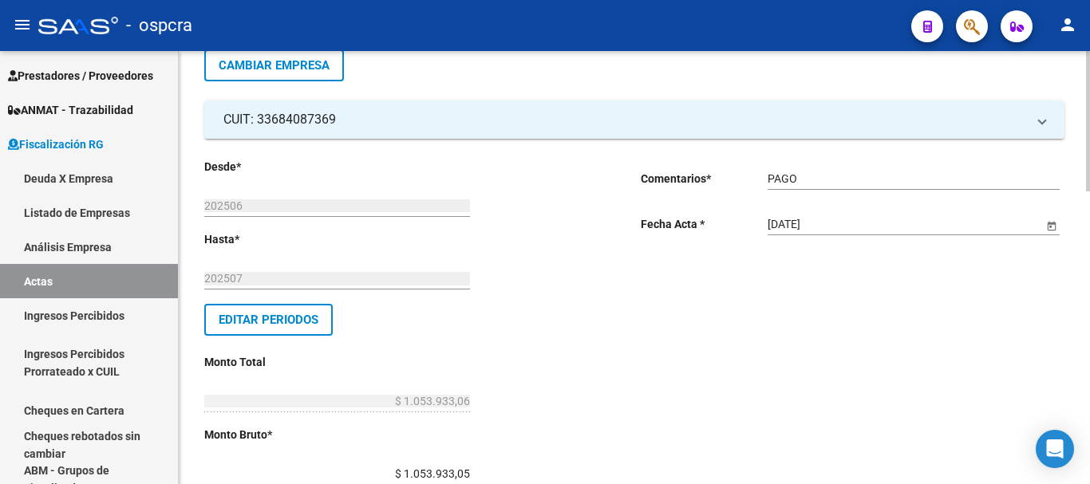
scroll to position [0, 0]
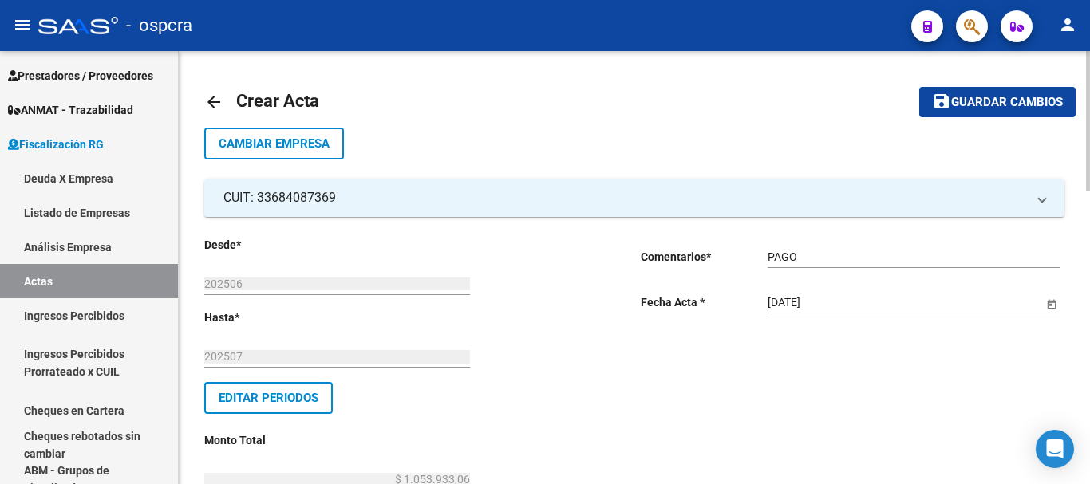
click at [947, 108] on mat-icon "save" at bounding box center [941, 101] width 19 height 19
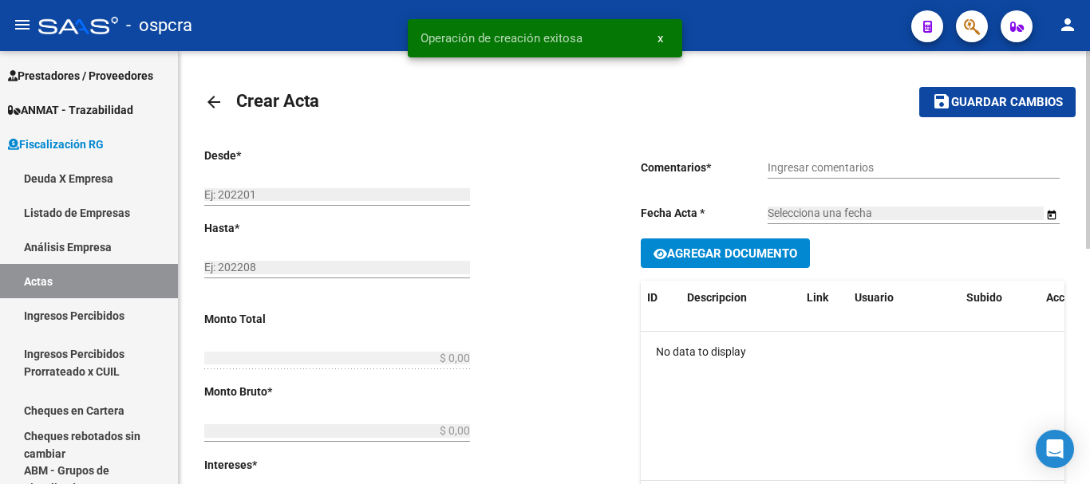
type input "202506"
type input "202507"
type input "$ 1.053.933,06"
type input "$ 1.053.933,05"
type input "$ 0,01"
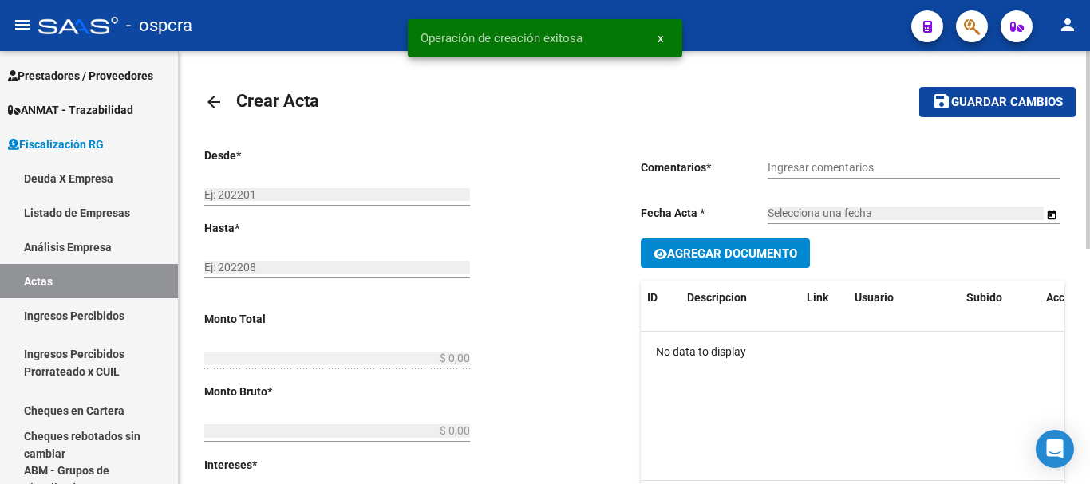
type input "2"
checkbox input "true"
type input "PAGO"
type input "[DATE]"
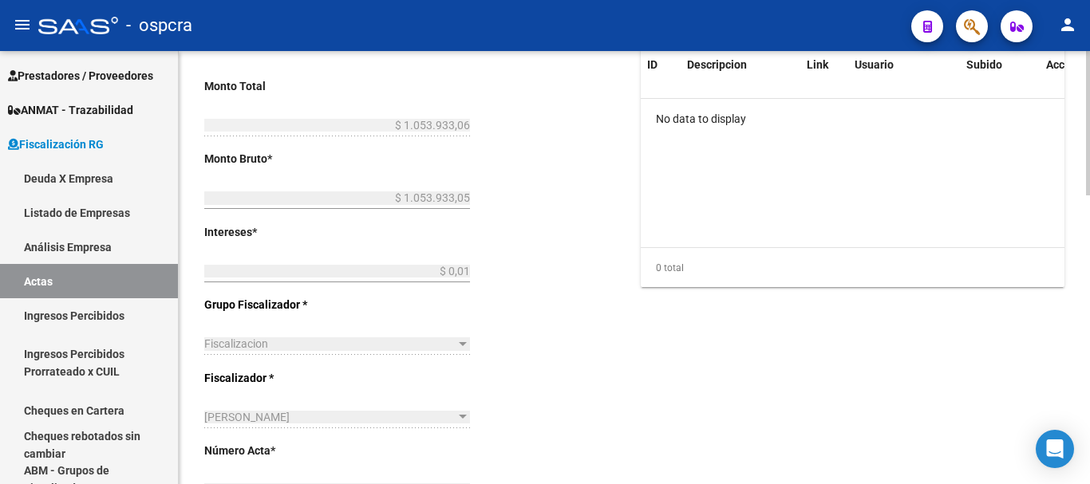
scroll to position [80, 0]
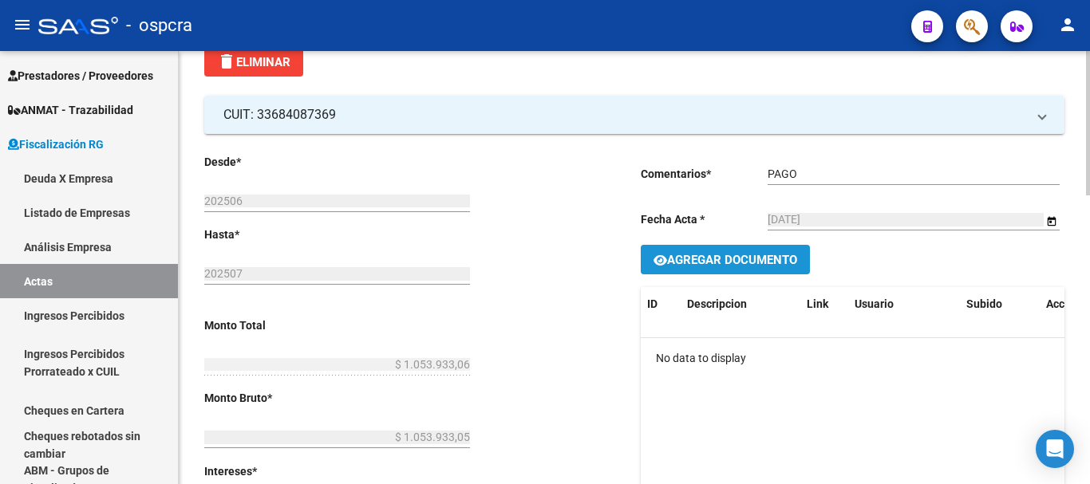
click at [785, 253] on span "Agregar Documento" at bounding box center [732, 260] width 130 height 14
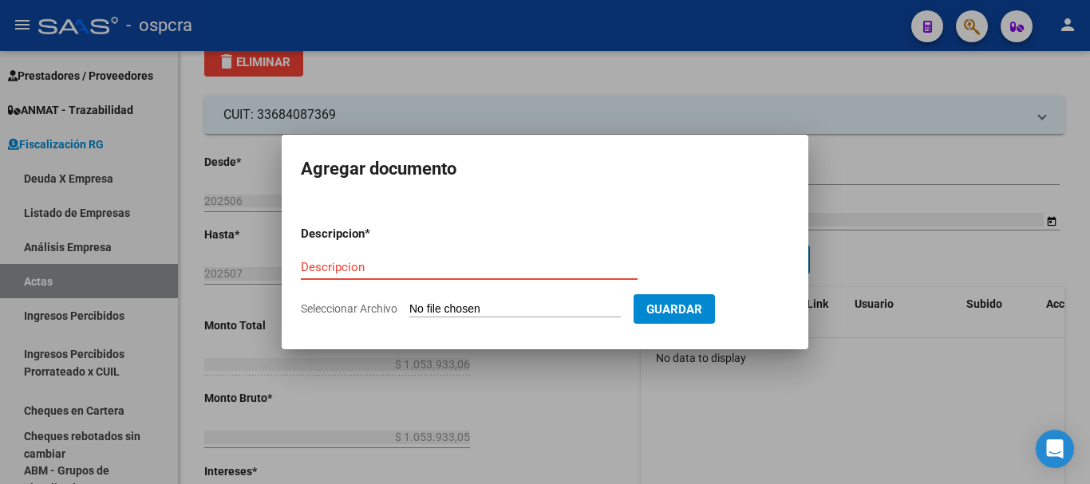
click at [506, 273] on input "Descripcion" at bounding box center [469, 267] width 337 height 14
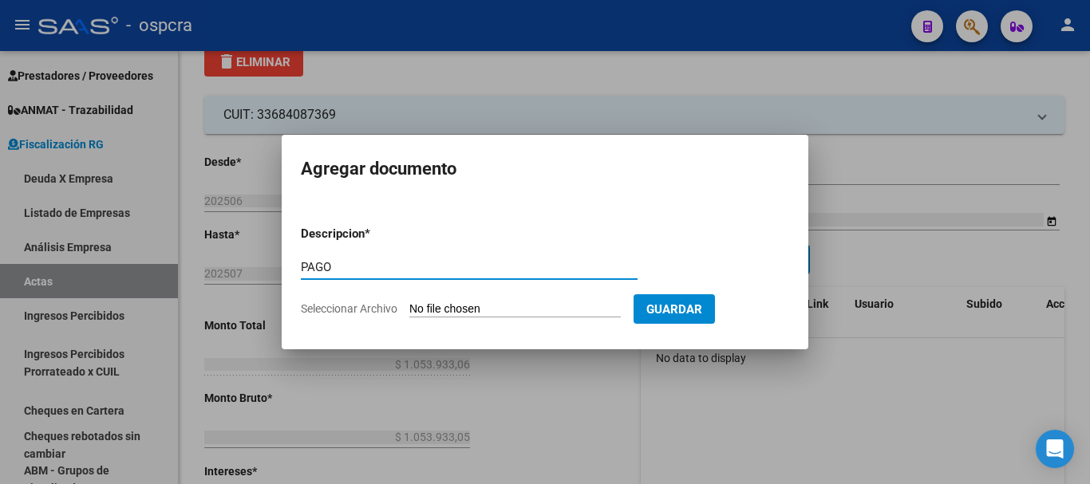
type input "PAGO"
click at [527, 311] on input "Seleccionar Archivo" at bounding box center [514, 309] width 211 height 15
type input "C:\fakepath\WhatsApp Image 2025-09-15 at 11.33.49 AM.jpeg"
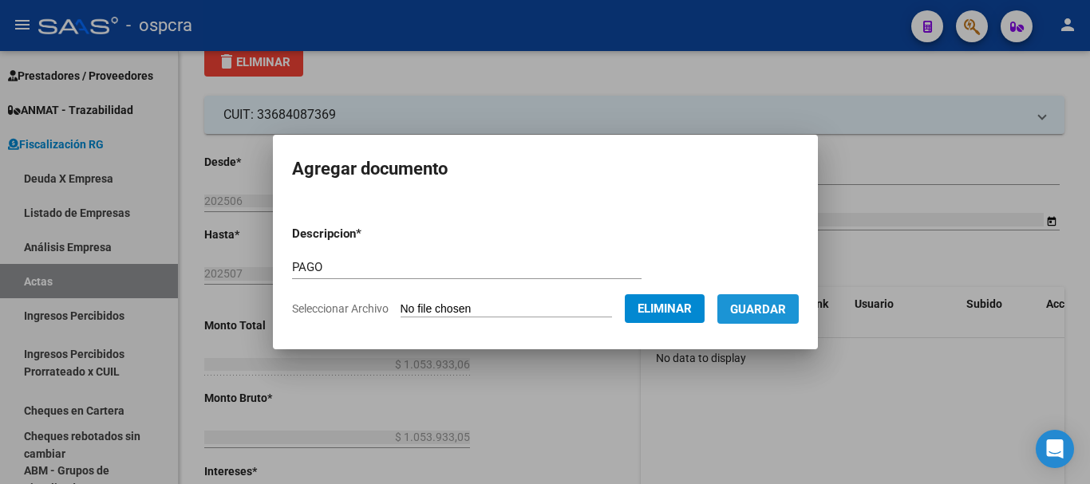
click at [778, 315] on span "Guardar" at bounding box center [758, 309] width 56 height 14
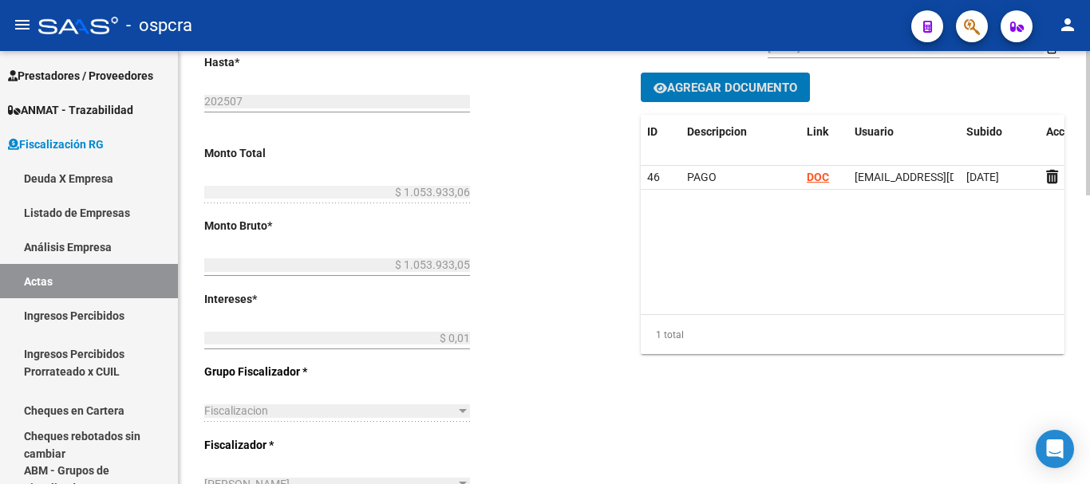
scroll to position [0, 0]
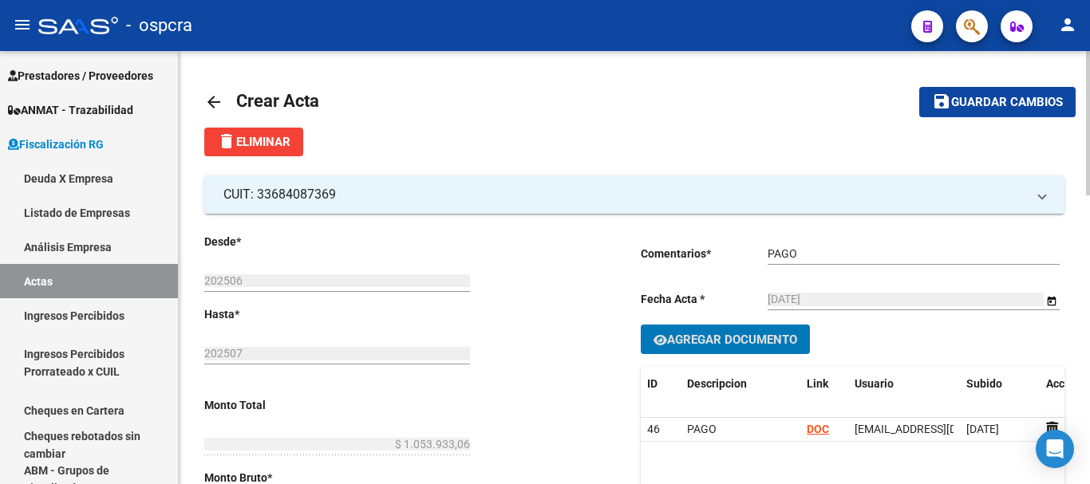
click at [215, 95] on mat-icon "arrow_back" at bounding box center [213, 102] width 19 height 19
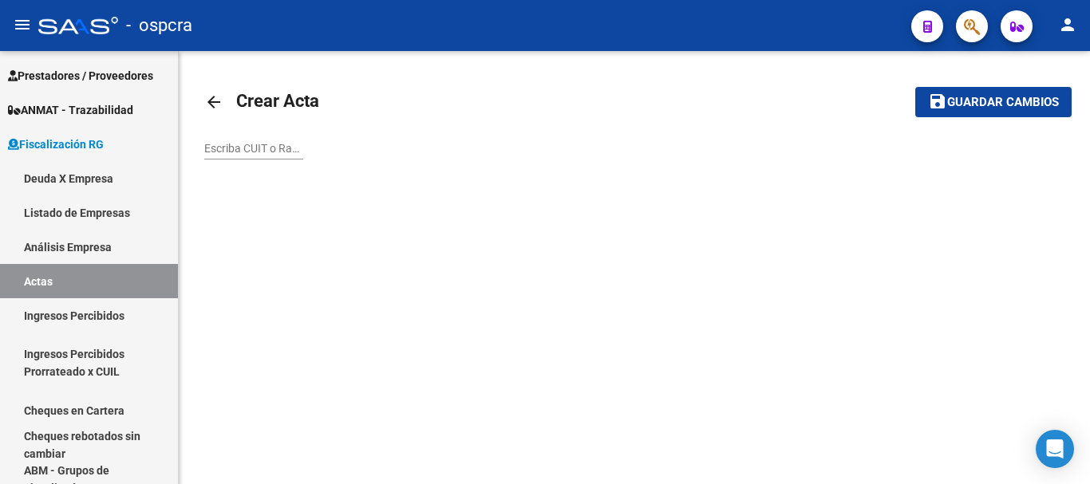
click at [215, 95] on mat-icon "arrow_back" at bounding box center [213, 102] width 19 height 19
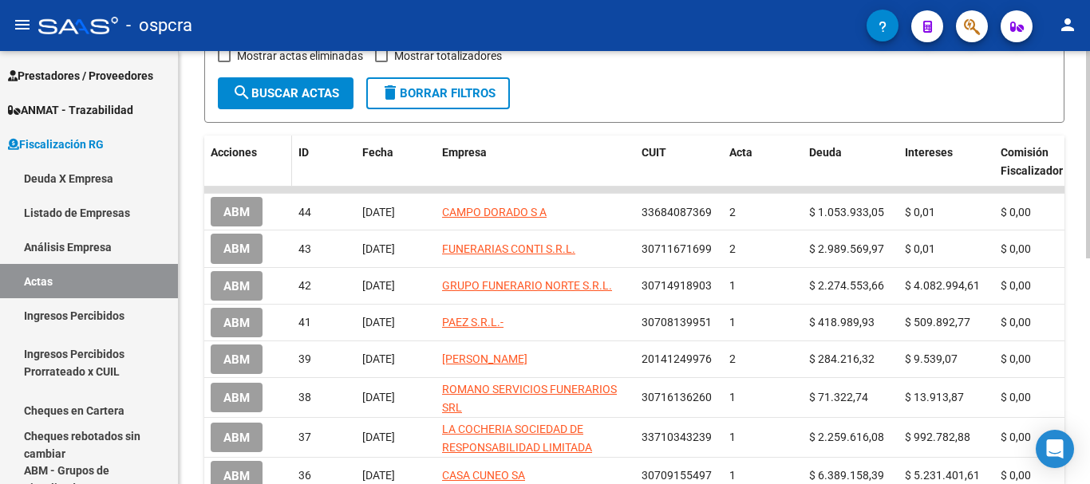
scroll to position [160, 0]
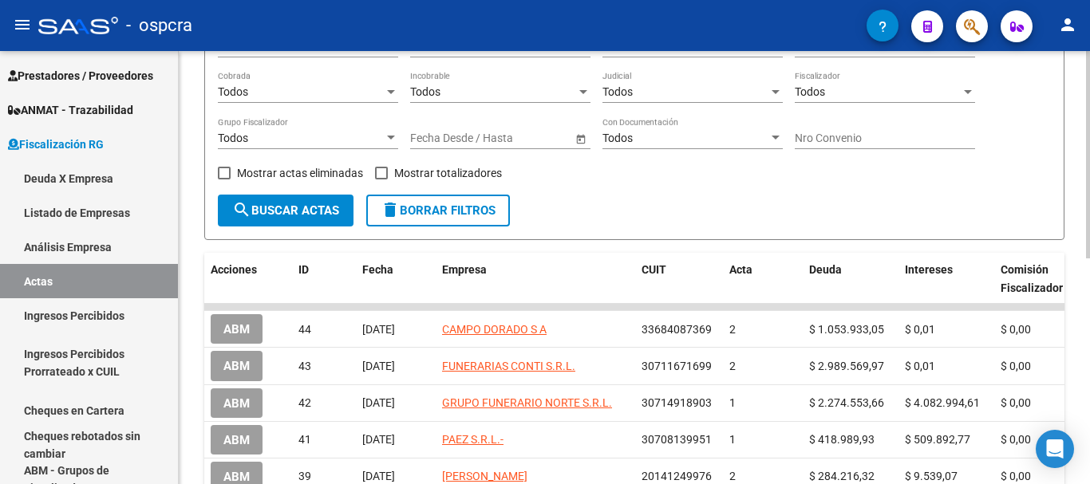
click at [289, 221] on button "search Buscar Actas" at bounding box center [286, 211] width 136 height 32
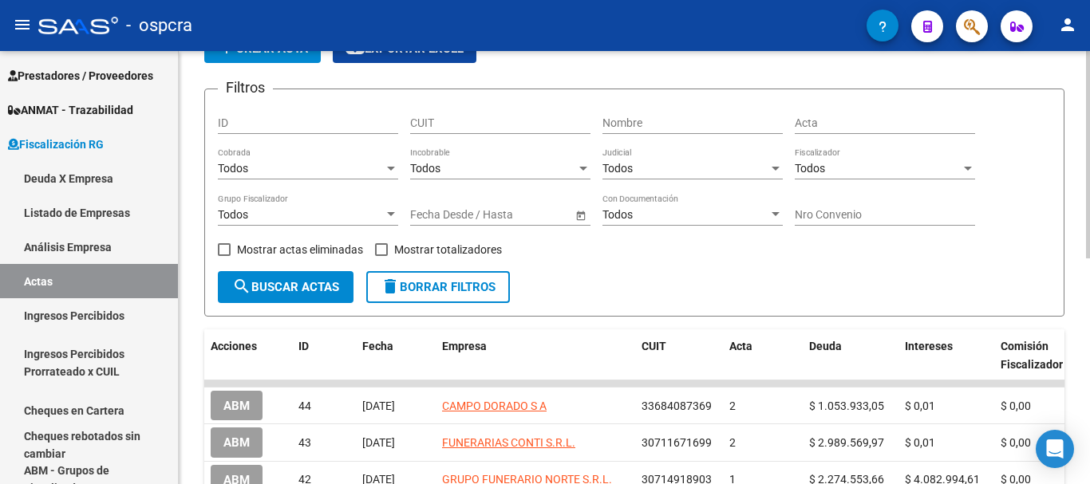
scroll to position [0, 0]
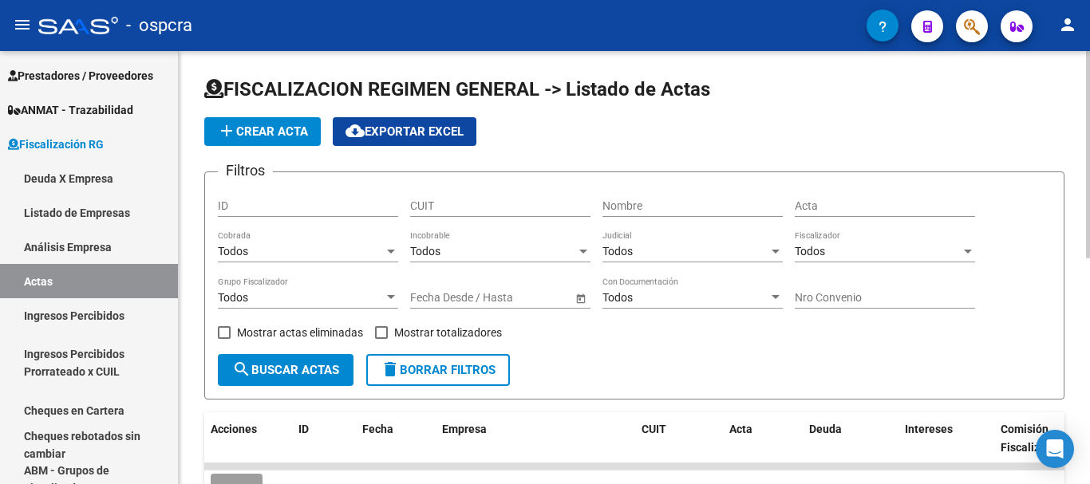
click at [284, 330] on span "Mostrar actas eliminadas" at bounding box center [300, 332] width 126 height 19
click at [224, 339] on input "Mostrar actas eliminadas" at bounding box center [223, 339] width 1 height 1
click at [266, 326] on span "Mostrar actas eliminadas" at bounding box center [300, 332] width 126 height 19
click at [224, 339] on input "Mostrar actas eliminadas" at bounding box center [223, 339] width 1 height 1
checkbox input "false"
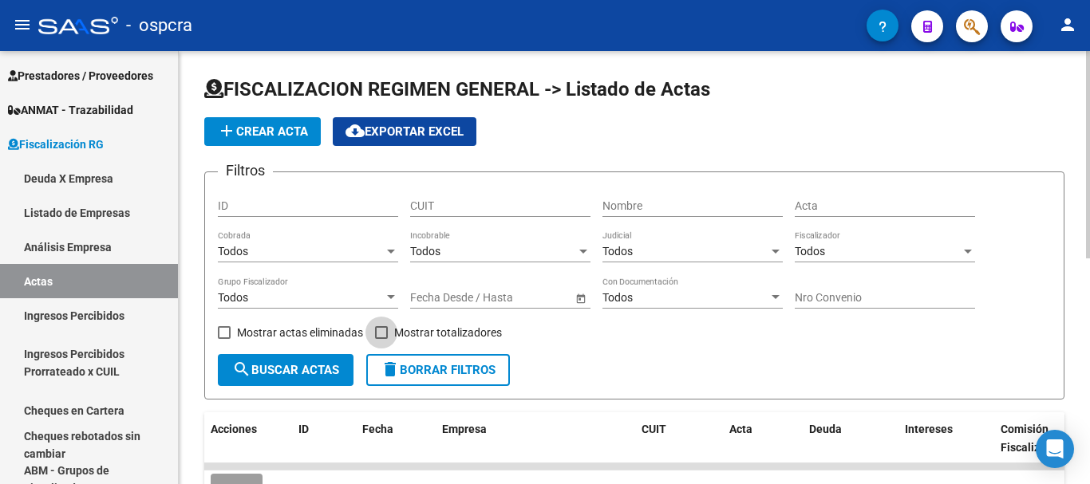
drag, startPoint x: 401, startPoint y: 336, endPoint x: 300, endPoint y: 370, distance: 106.2
click at [401, 335] on span "Mostrar totalizadores" at bounding box center [448, 332] width 108 height 19
click at [381, 339] on input "Mostrar totalizadores" at bounding box center [381, 339] width 1 height 1
checkbox input "true"
click at [286, 375] on span "search Buscar Actas" at bounding box center [285, 370] width 107 height 14
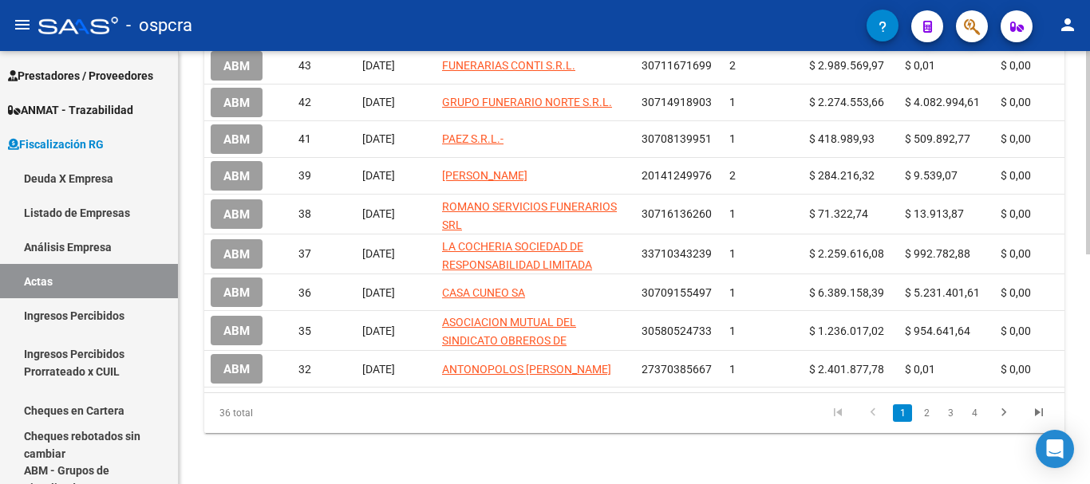
scroll to position [491, 0]
click at [926, 416] on link "2" at bounding box center [926, 414] width 19 height 18
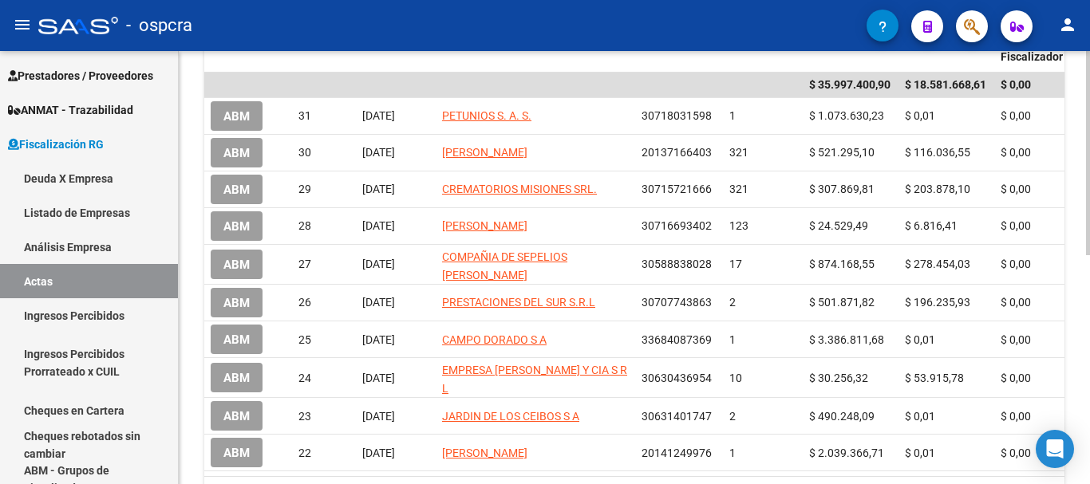
scroll to position [484, 0]
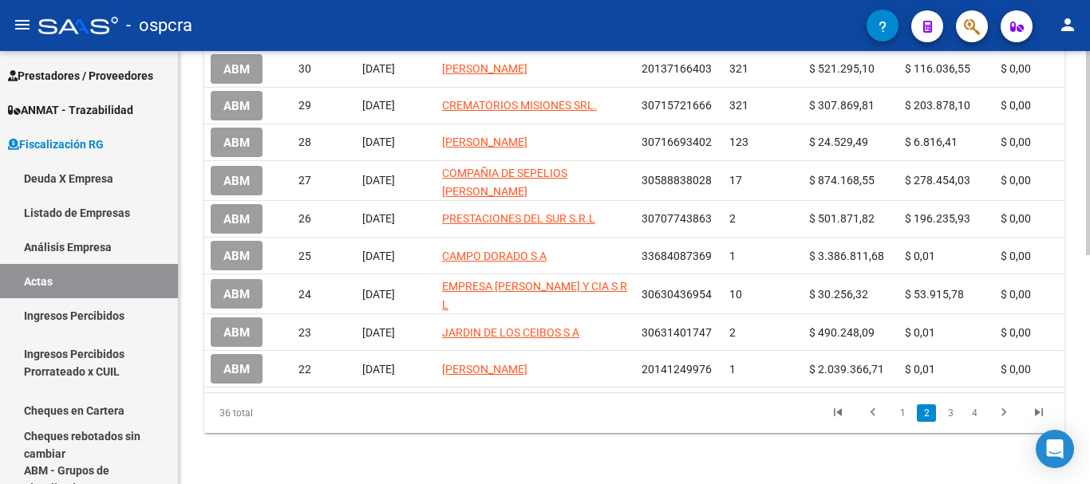
click at [1089, 343] on div at bounding box center [1088, 382] width 4 height 204
click at [953, 415] on link "3" at bounding box center [950, 414] width 19 height 18
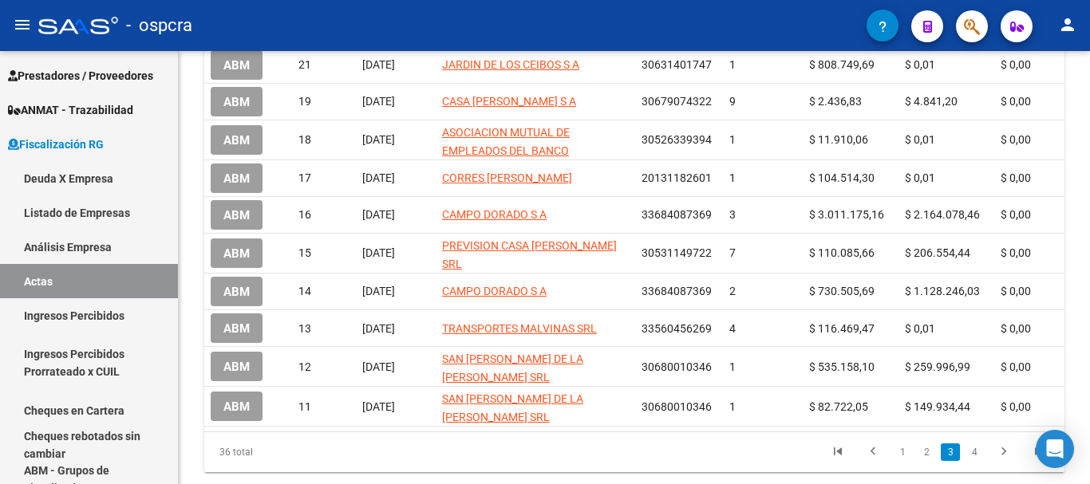
click at [1089, 390] on div at bounding box center [1088, 363] width 4 height 204
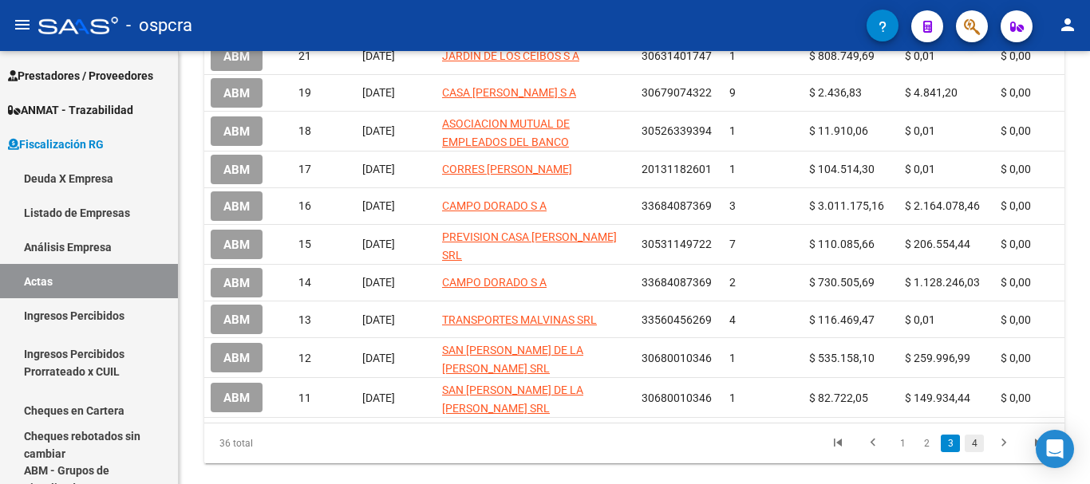
click at [975, 443] on link "4" at bounding box center [974, 444] width 19 height 18
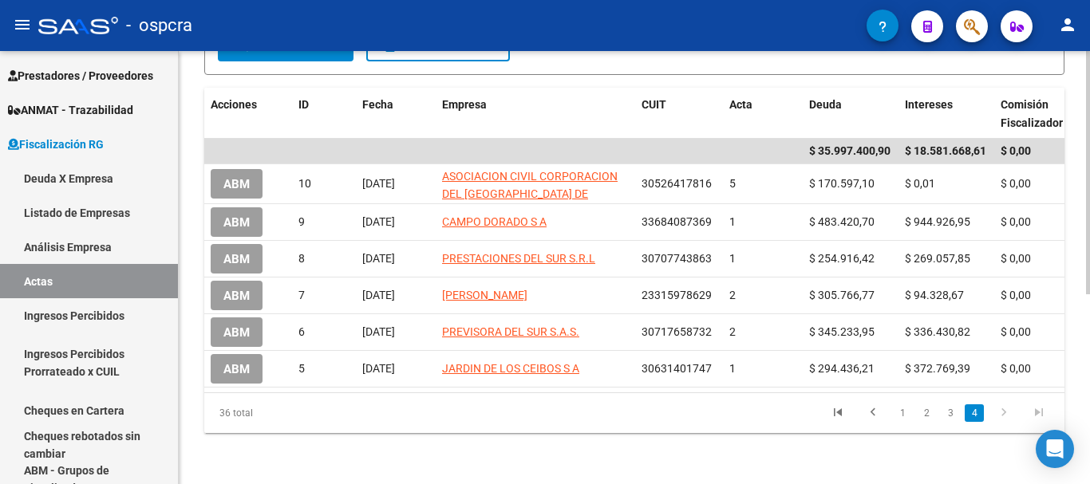
scroll to position [330, 0]
click at [1089, 305] on div at bounding box center [1088, 362] width 4 height 243
click at [901, 418] on link "1" at bounding box center [902, 414] width 19 height 18
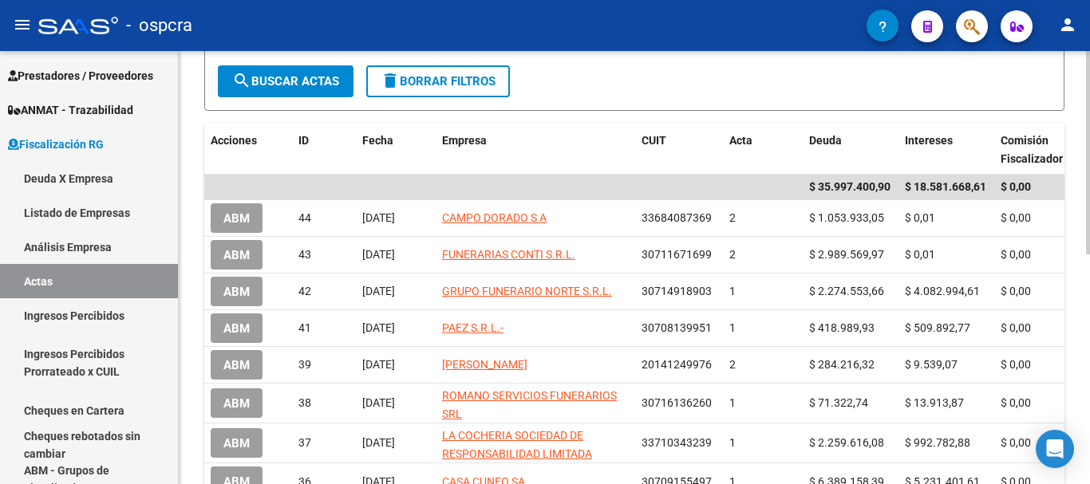
scroll to position [251, 0]
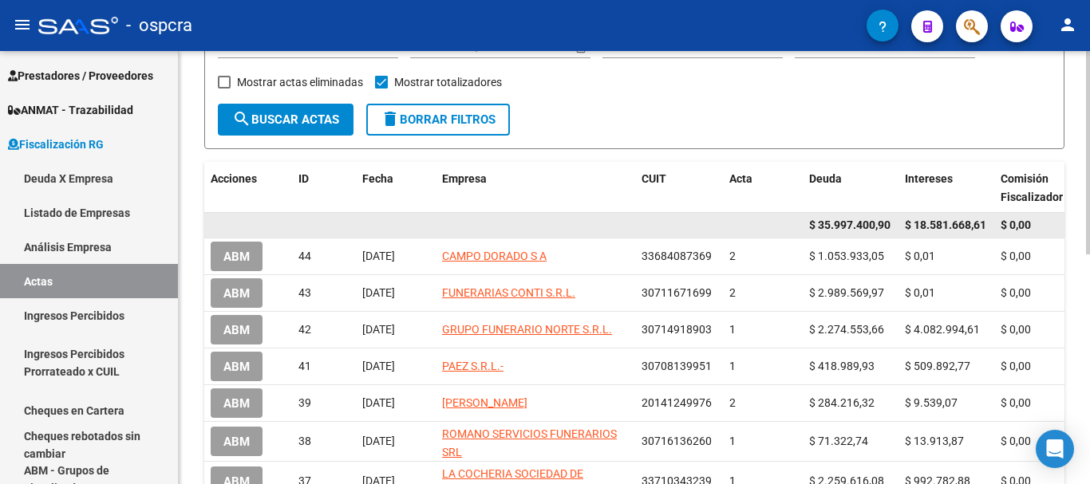
drag, startPoint x: 793, startPoint y: 218, endPoint x: 1026, endPoint y: 216, distance: 233.0
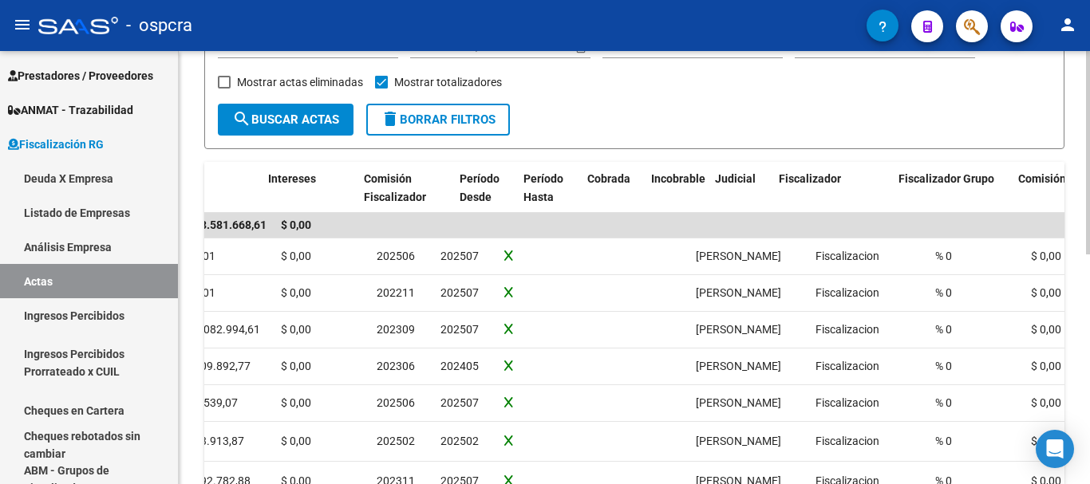
scroll to position [0, 991]
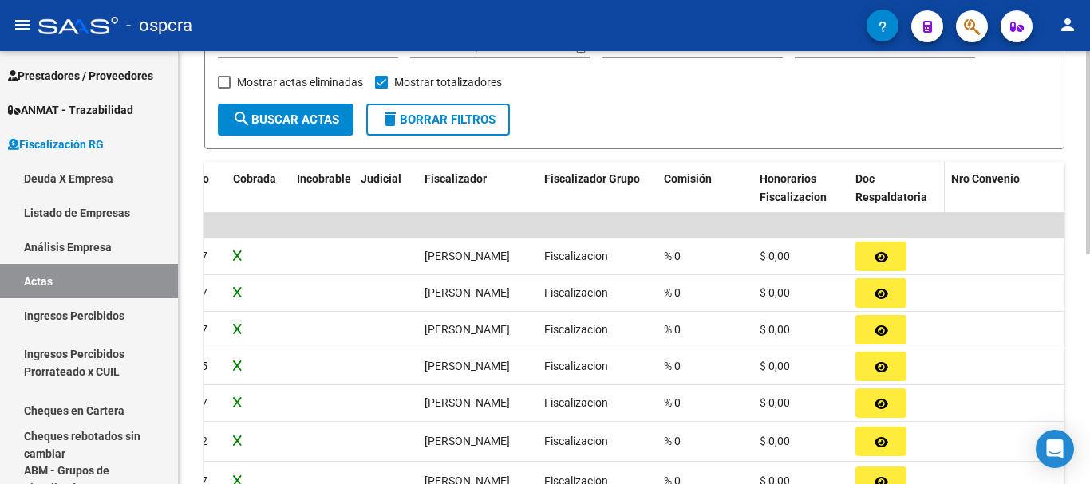
drag, startPoint x: 843, startPoint y: 223, endPoint x: 941, endPoint y: 207, distance: 100.2
click at [941, 207] on div "Acciones ID Fecha Empresa CUIT Acta Deuda Intereses Comisión Fiscalizador Perío…" at bounding box center [634, 411] width 860 height 499
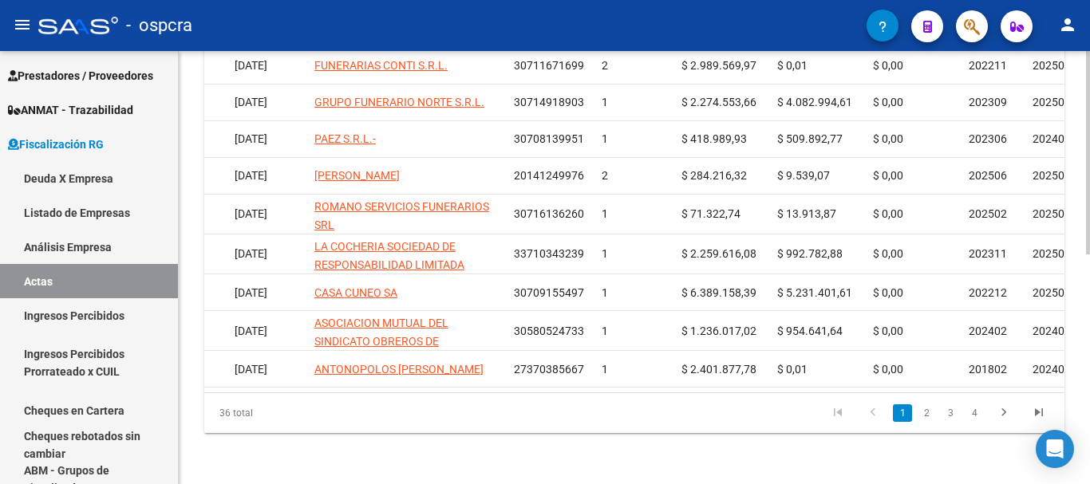
scroll to position [0, 0]
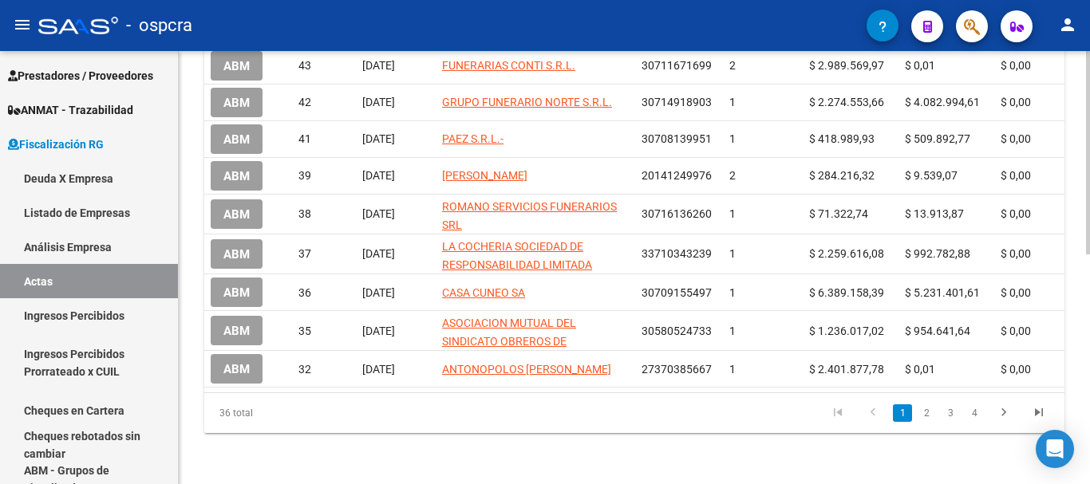
click at [203, 411] on div "FISCALIZACION REGIMEN GENERAL -> Listado de Actas add Crear Acta cloud_download…" at bounding box center [634, 28] width 911 height 911
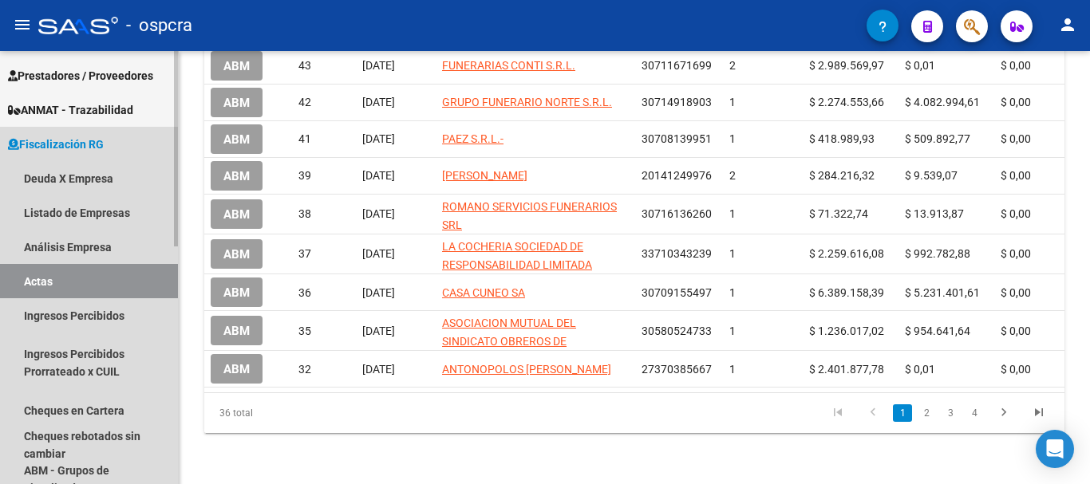
click at [93, 142] on span "Fiscalización RG" at bounding box center [56, 145] width 96 height 18
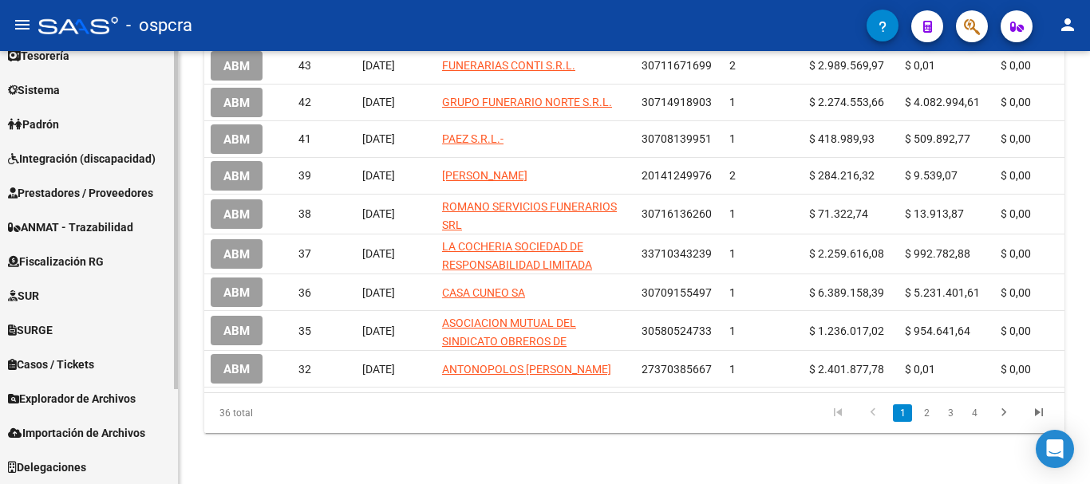
click at [54, 250] on link "Fiscalización RG" at bounding box center [89, 261] width 178 height 34
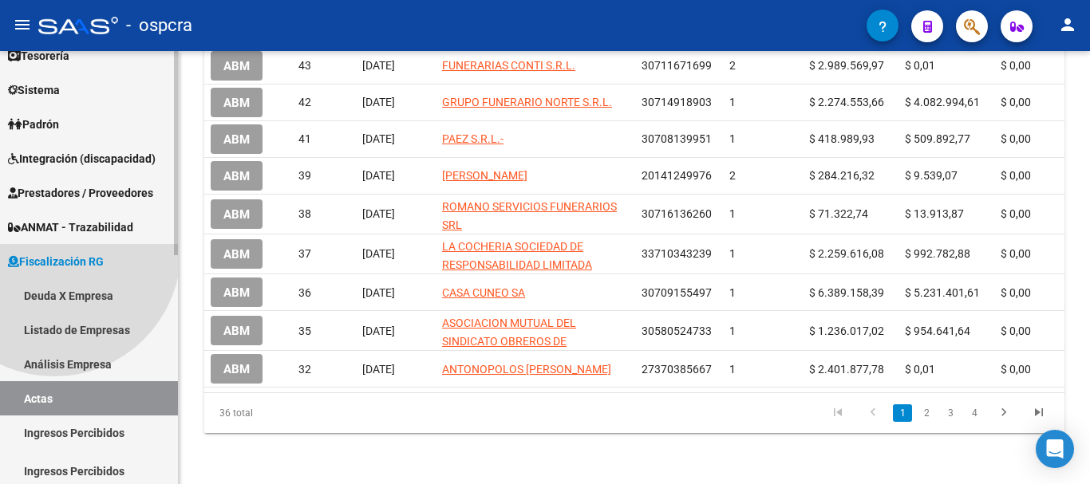
scroll to position [239, 0]
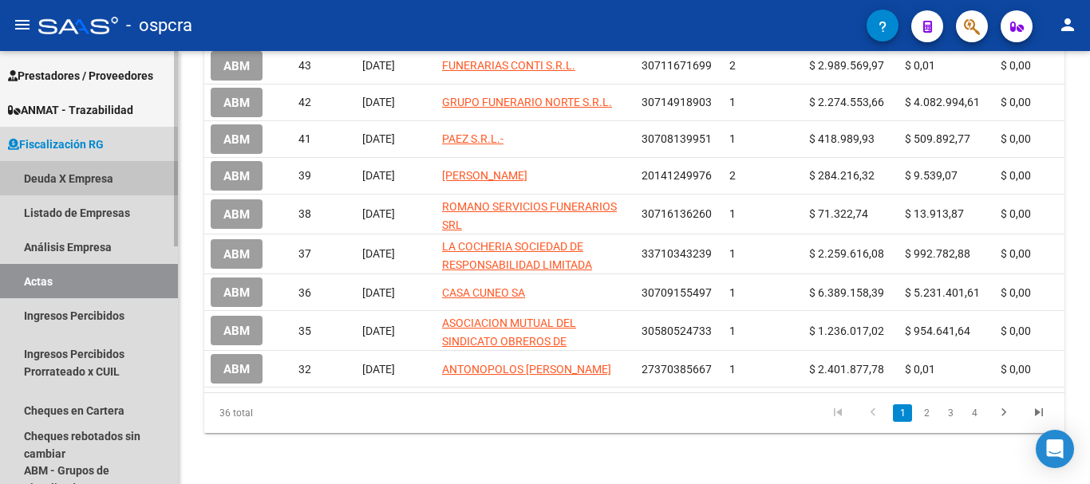
click at [101, 175] on link "Deuda X Empresa" at bounding box center [89, 178] width 178 height 34
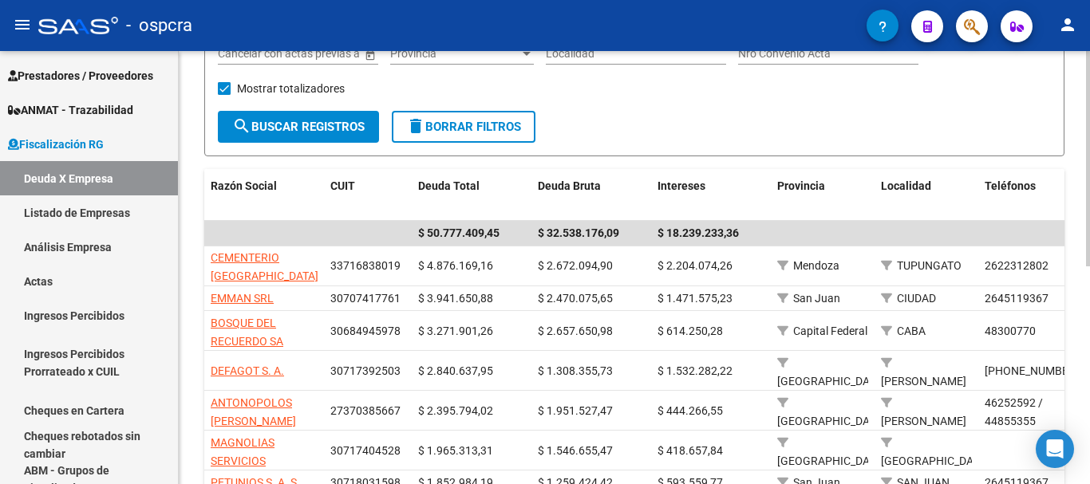
scroll to position [239, 0]
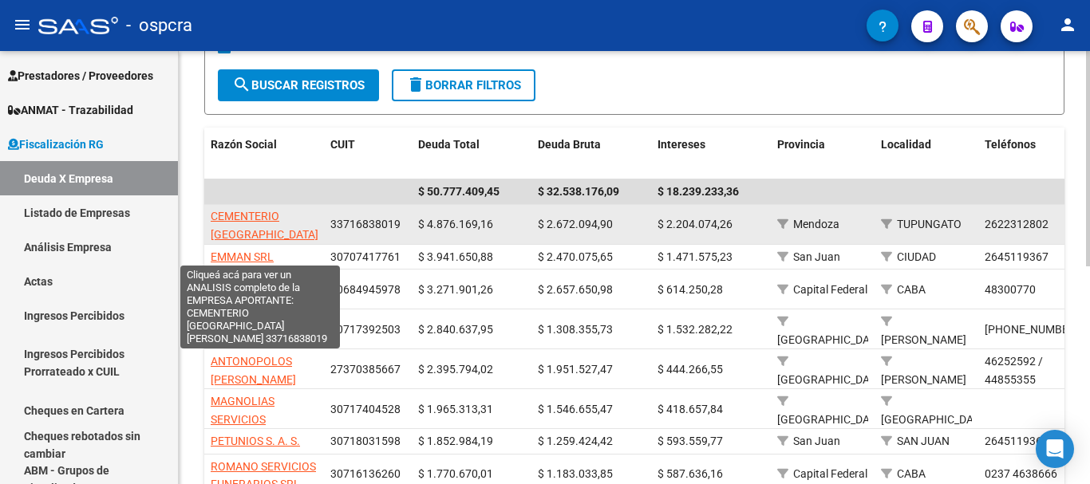
click at [247, 223] on span "CEMENTERIO PARQUE DEL VALLE SRL" at bounding box center [265, 234] width 108 height 49
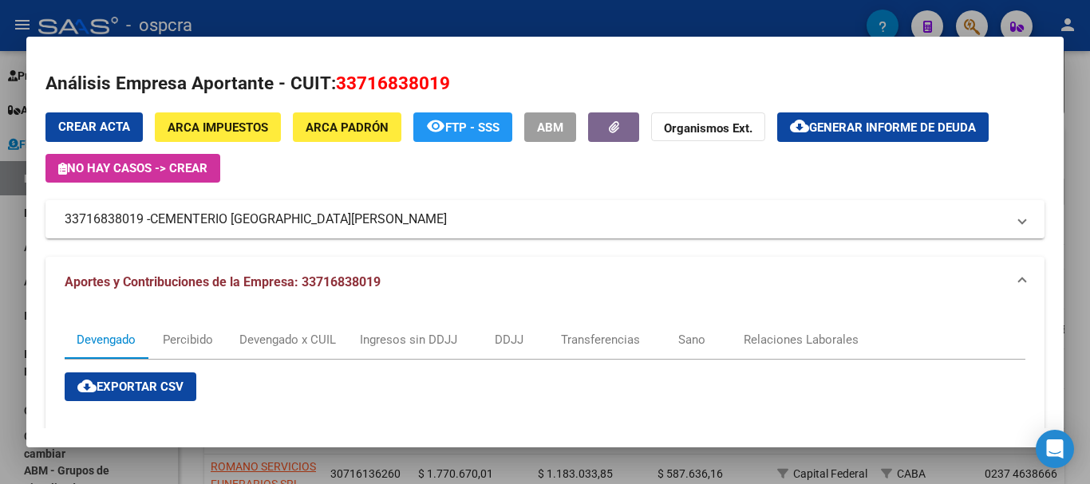
click at [5, 70] on div at bounding box center [545, 242] width 1090 height 484
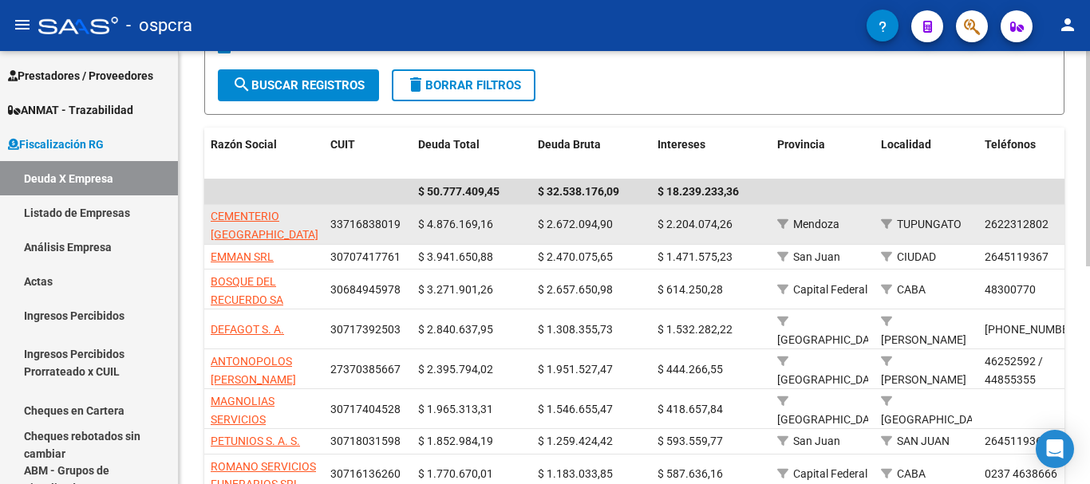
drag, startPoint x: 345, startPoint y: 221, endPoint x: 416, endPoint y: 220, distance: 70.2
click at [416, 220] on div "CEMENTERIO PARQUE DEL VALLE SRL 33716838019 $ 4.876.169,16 $ 2.672.094,90 $ 2.2…" at bounding box center [1109, 225] width 1811 height 40
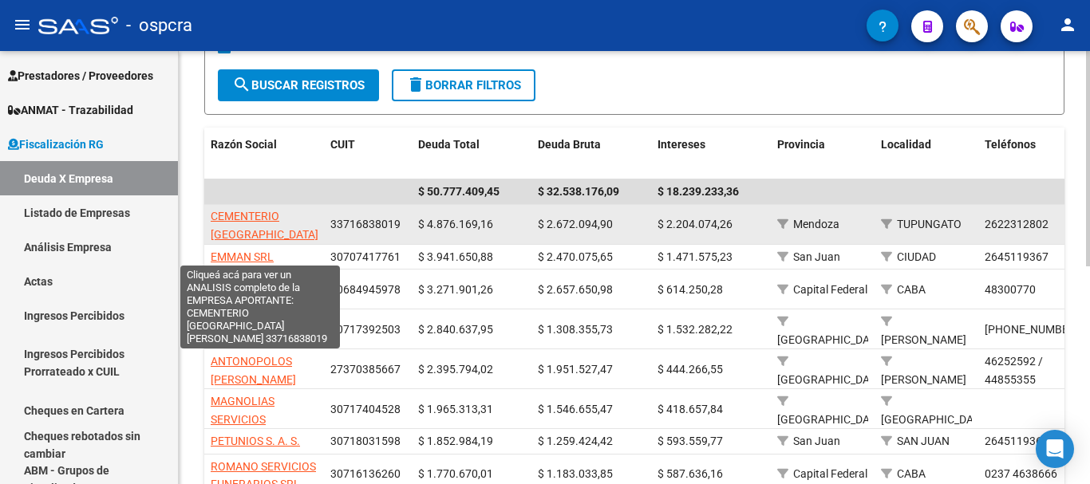
click at [261, 238] on span "CEMENTERIO PARQUE DEL VALLE SRL" at bounding box center [265, 234] width 108 height 49
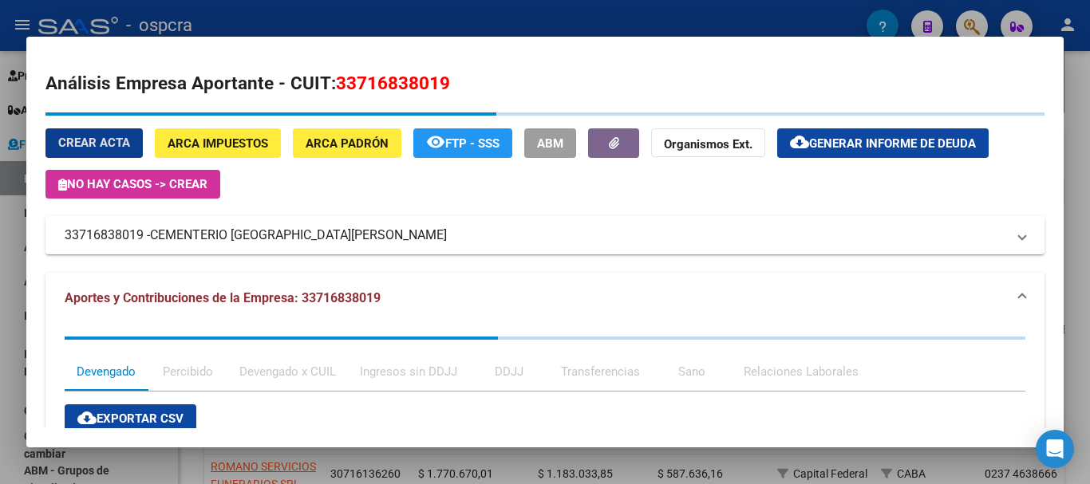
click at [236, 211] on div "Crear Acta ARCA Impuestos ARCA Padrón remove_red_eye FTP - SSS ABM Organismos E…" at bounding box center [544, 183] width 999 height 143
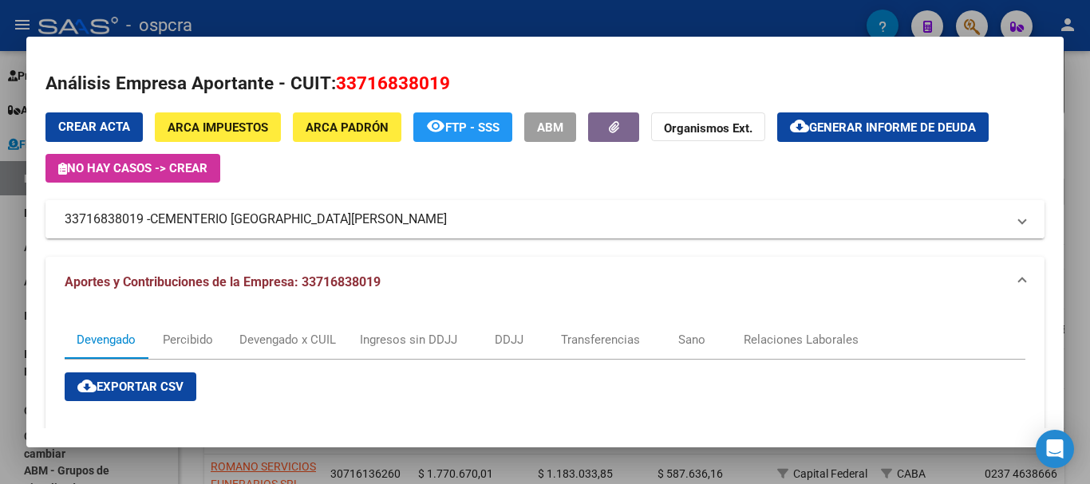
click at [236, 223] on span "CEMENTERIO PARQUE DEL VALLE SRL" at bounding box center [298, 219] width 297 height 19
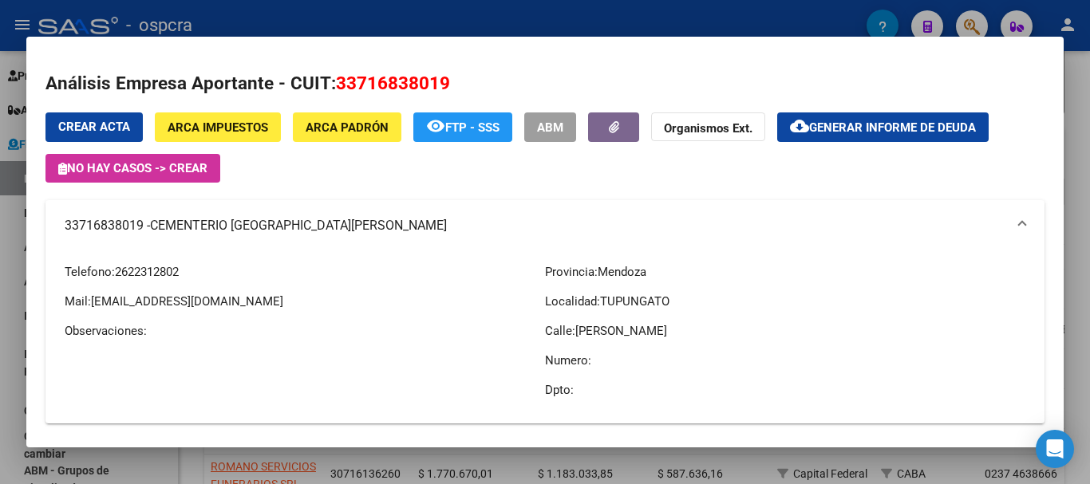
drag, startPoint x: 92, startPoint y: 303, endPoint x: 293, endPoint y: 305, distance: 201.1
click at [313, 305] on p "Mail: cementerioparquedelvalle@gmail.com" at bounding box center [305, 302] width 480 height 18
copy p "cementerioparquedelvalle@gmail.com"
click at [231, 219] on span "CEMENTERIO PARQUE DEL VALLE SRL" at bounding box center [298, 225] width 297 height 19
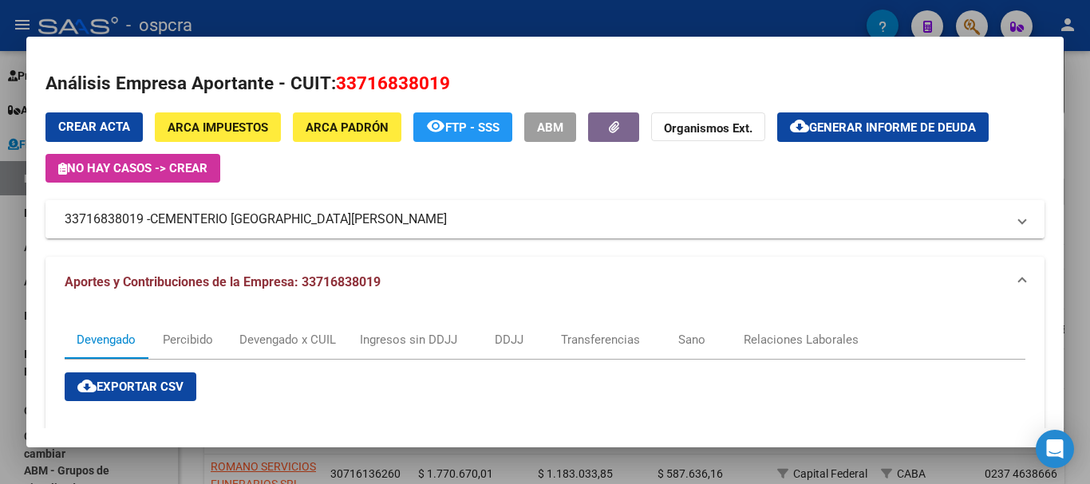
drag, startPoint x: 65, startPoint y: 218, endPoint x: 144, endPoint y: 218, distance: 79.0
click at [143, 219] on mat-panel-title "33716838019 - CEMENTERIO PARQUE DEL VALLE SRL" at bounding box center [535, 219] width 941 height 19
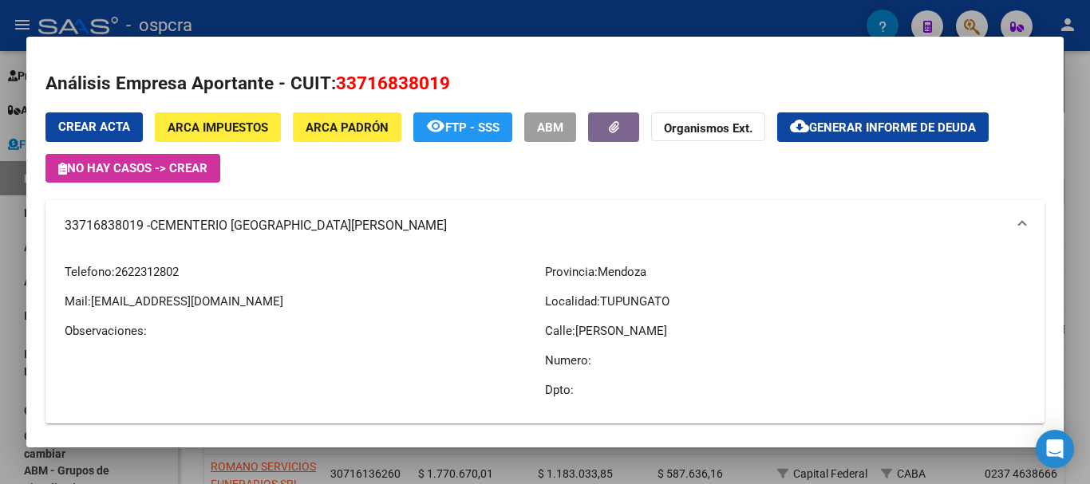
copy mat-panel-title "33716838019"
drag, startPoint x: 94, startPoint y: 301, endPoint x: 315, endPoint y: 282, distance: 221.8
click at [315, 282] on div "Telefono: 2622312802 Mail: cementerioparquedelvalle@gmail.com Observaciones:" at bounding box center [305, 331] width 480 height 160
copy span "cementerioparquedelvalle@gmail.com"
click at [0, 253] on div at bounding box center [545, 242] width 1090 height 484
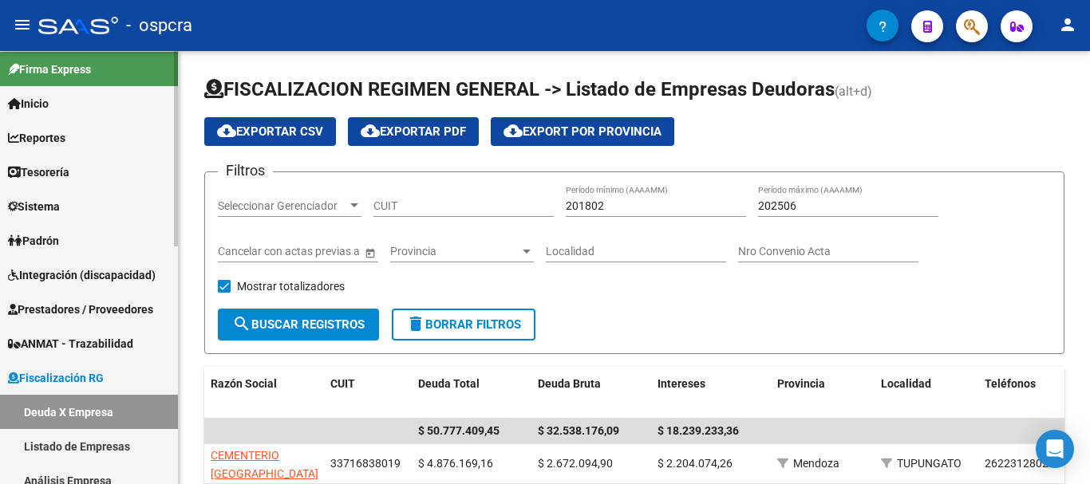
scroll to position [0, 0]
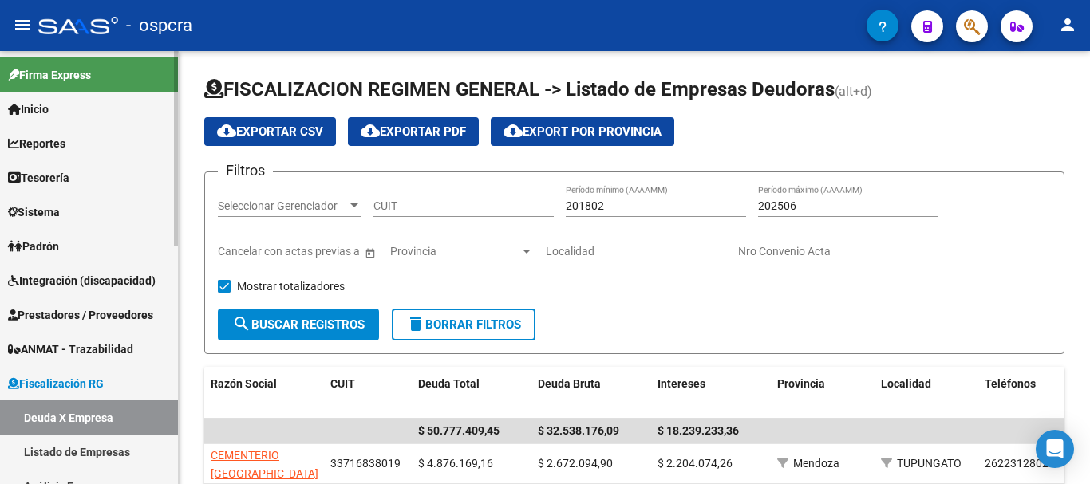
click at [90, 239] on link "Padrón" at bounding box center [89, 246] width 178 height 34
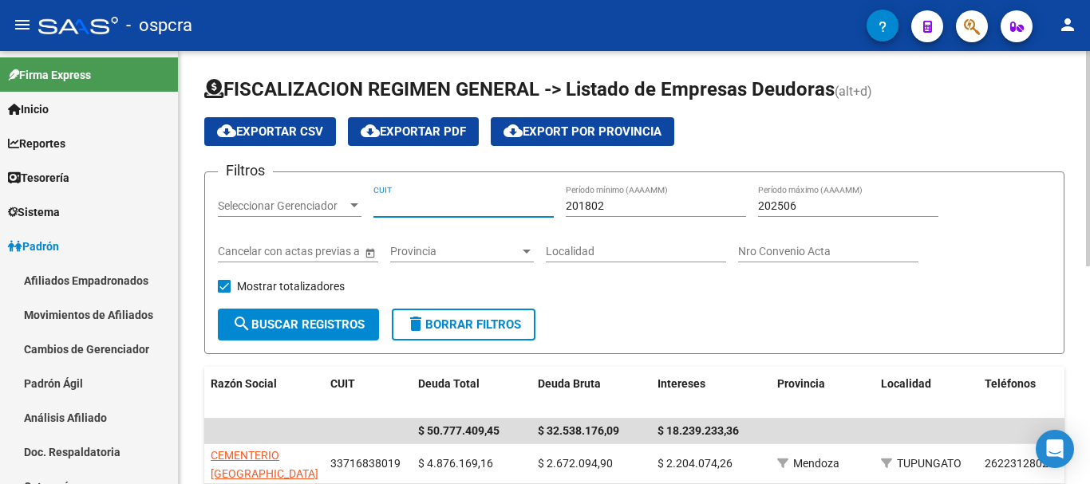
click at [466, 211] on input "CUIT" at bounding box center [463, 206] width 180 height 14
click at [43, 271] on link "Afiliados Empadronados" at bounding box center [89, 280] width 178 height 34
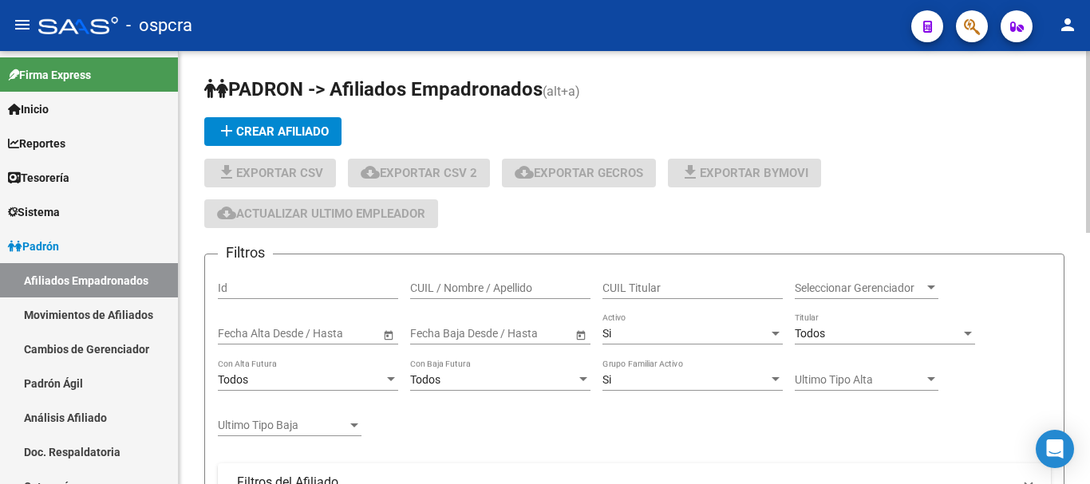
click at [448, 279] on div "CUIL / Nombre / Apellido" at bounding box center [500, 283] width 180 height 32
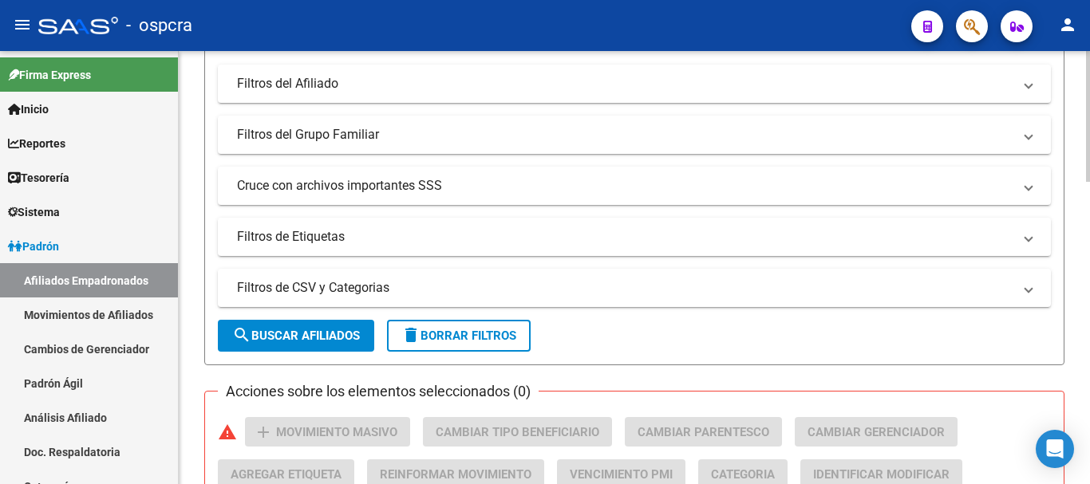
type input "ROMERO GA"
click at [314, 327] on button "search Buscar Afiliados" at bounding box center [296, 336] width 156 height 32
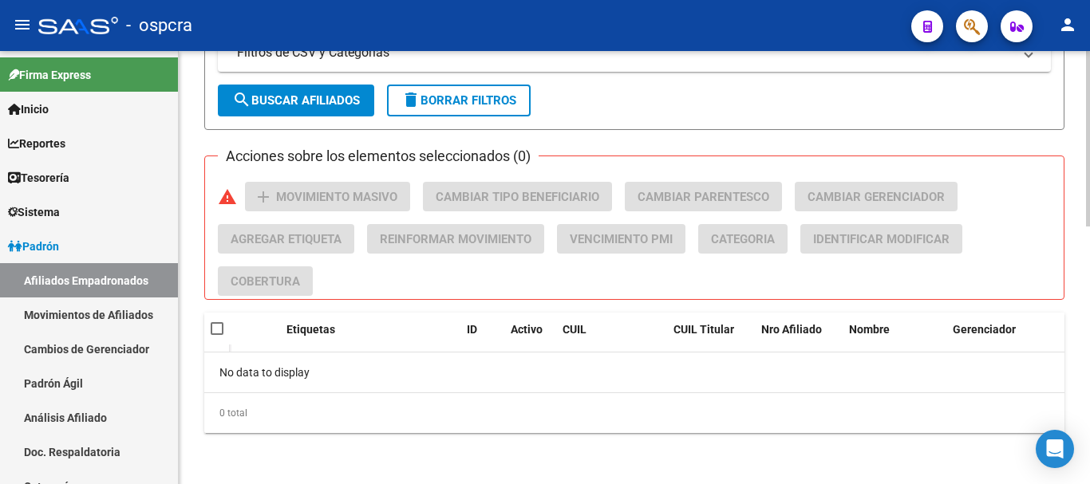
scroll to position [156, 0]
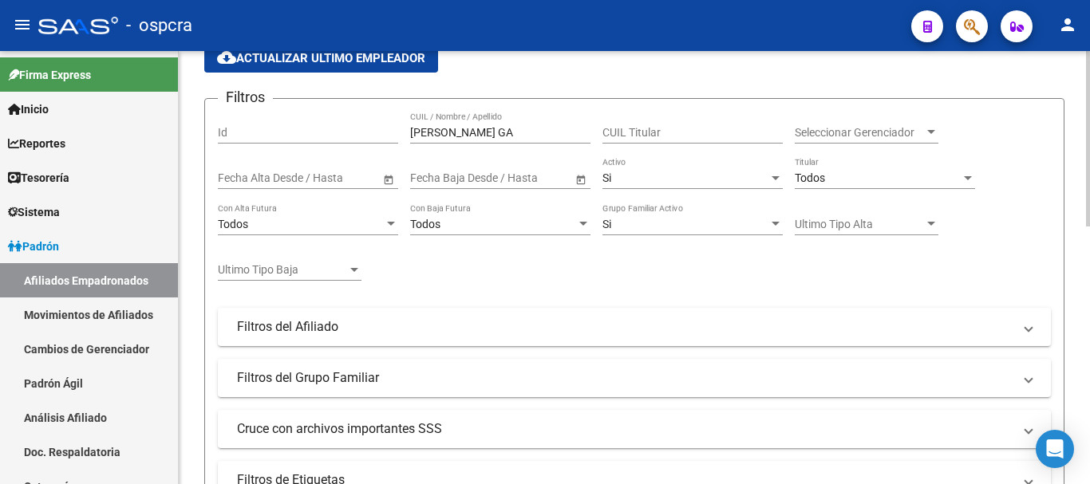
click at [523, 131] on input "ROMERO GA" at bounding box center [500, 133] width 180 height 14
